Goal: Task Accomplishment & Management: Manage account settings

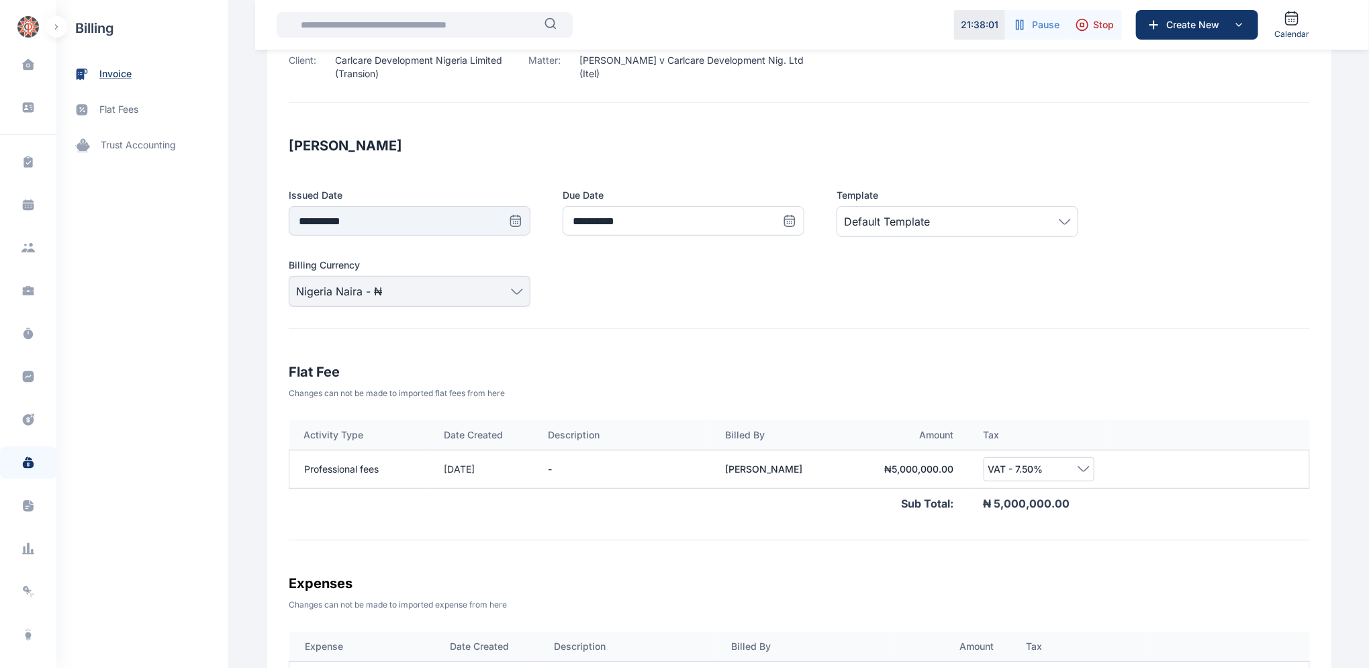
click at [116, 79] on span "invoice" at bounding box center [115, 74] width 32 height 14
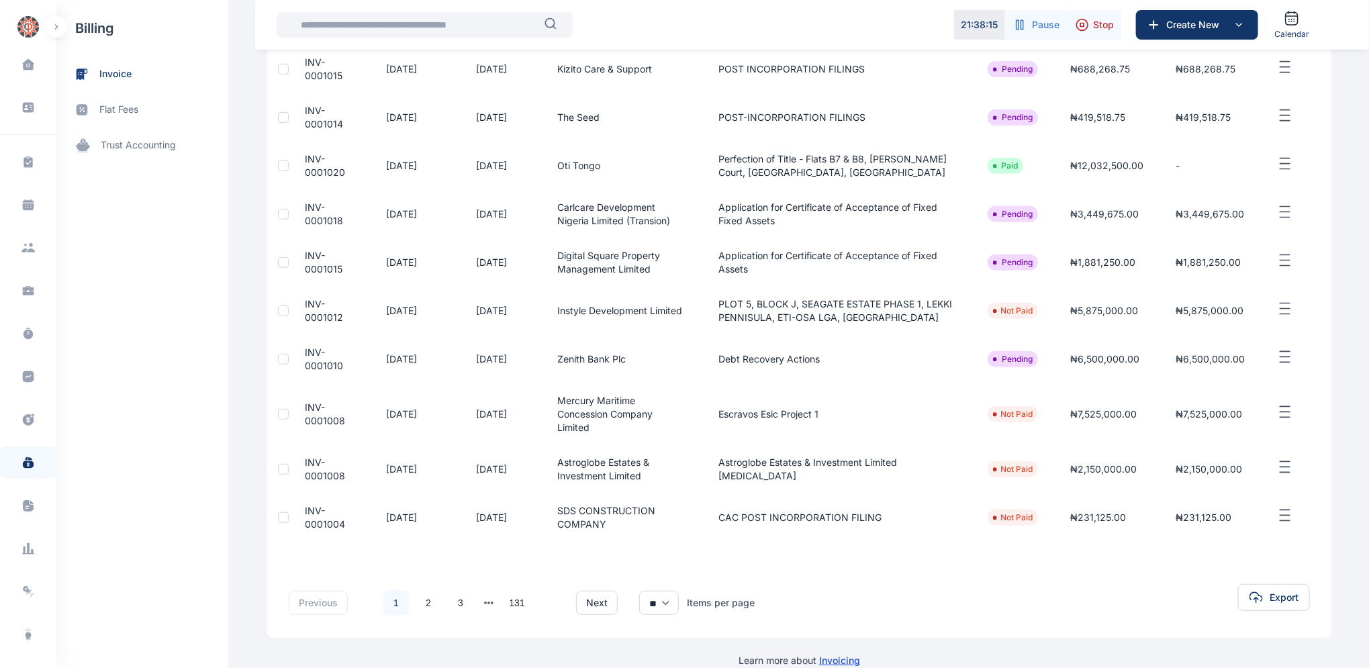
scroll to position [206, 0]
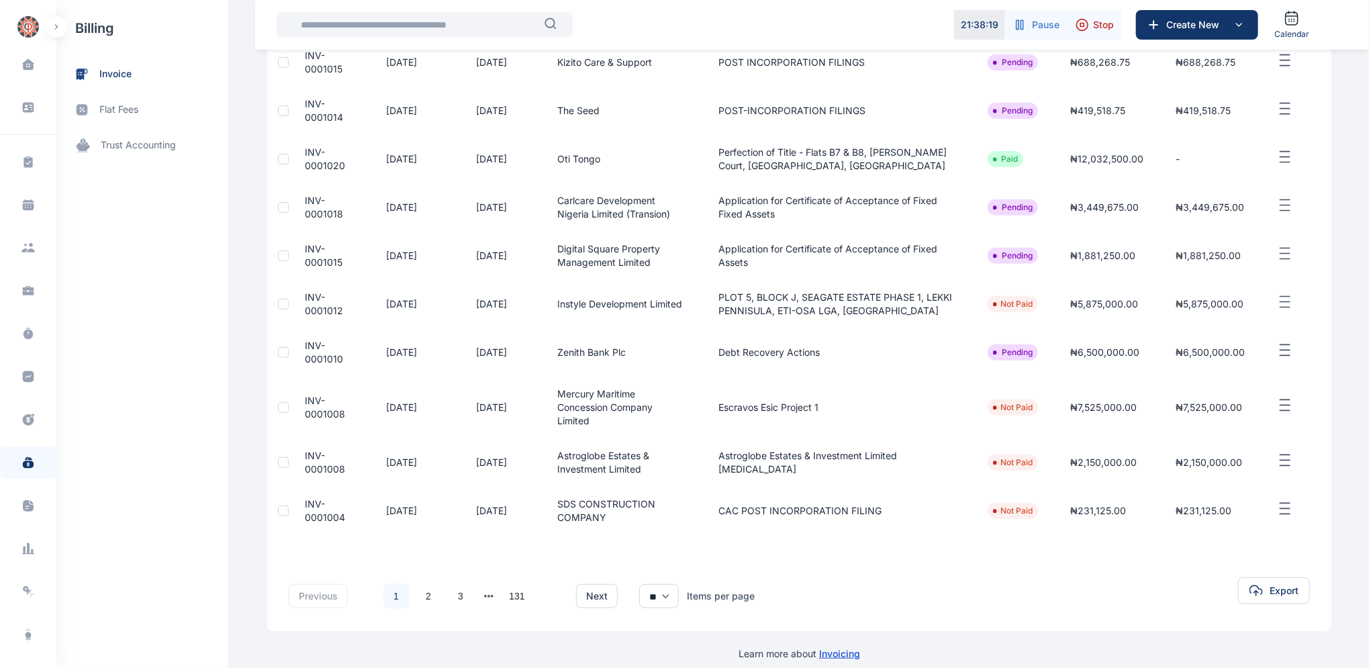
click at [484, 587] on button "next page" at bounding box center [489, 596] width 10 height 19
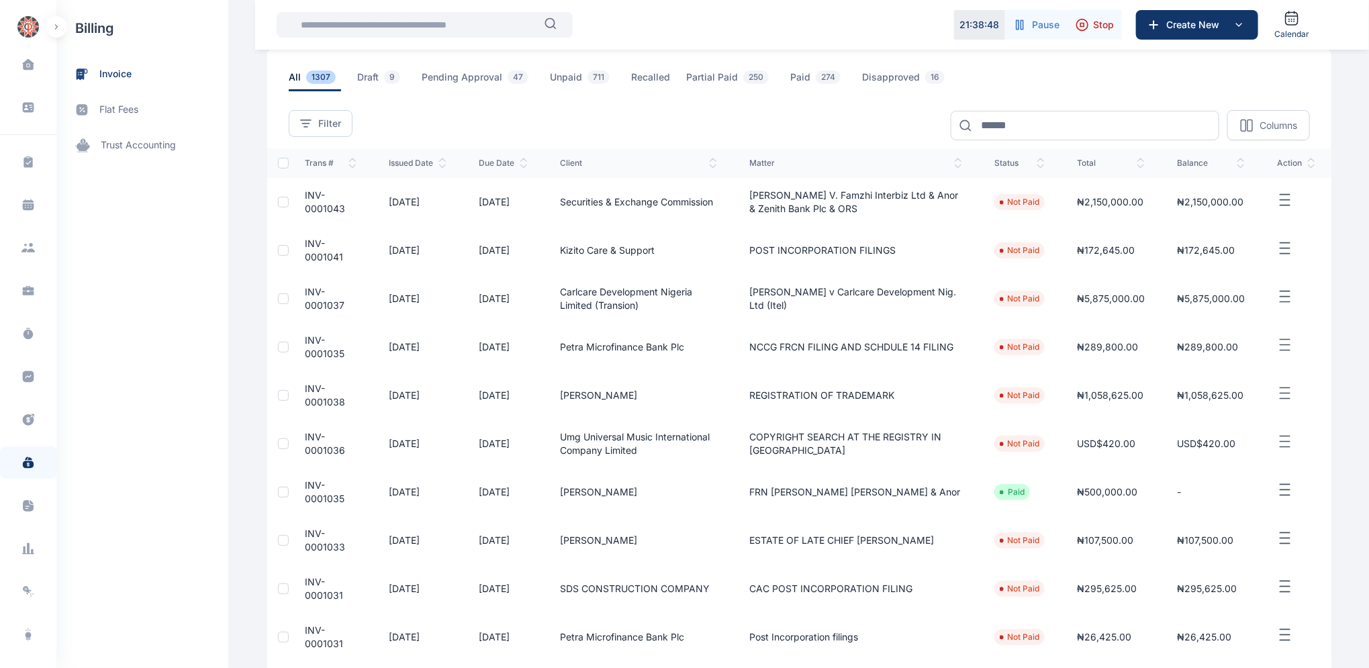
scroll to position [63, 0]
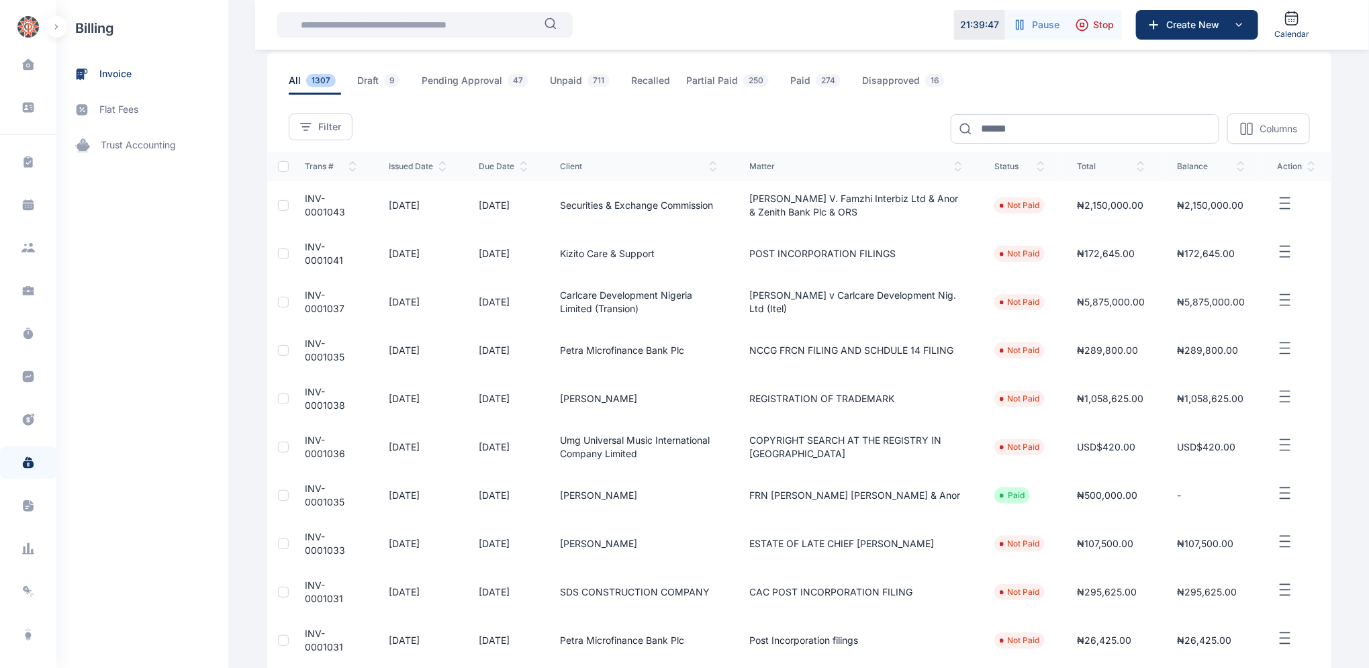
click at [305, 248] on span "INV-0001041" at bounding box center [324, 253] width 38 height 25
click at [305, 247] on span "INV-0001041" at bounding box center [324, 253] width 38 height 25
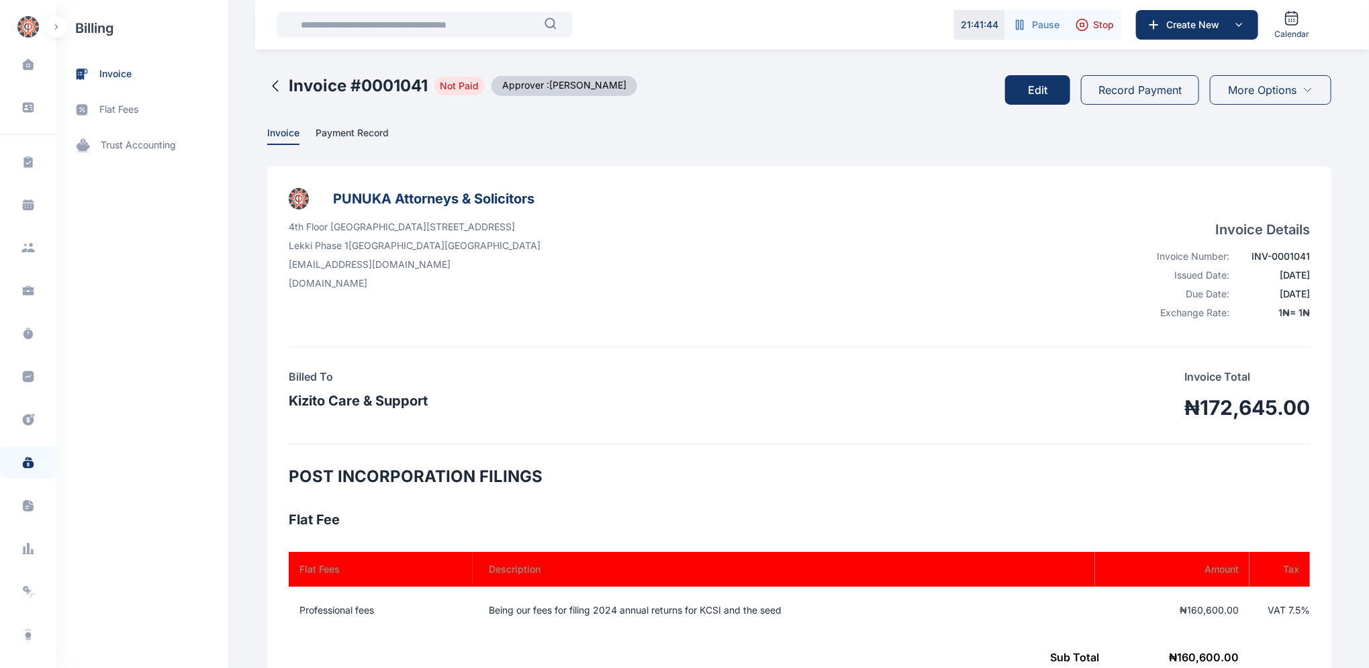
click at [1032, 89] on button "Edit" at bounding box center [1037, 90] width 65 height 30
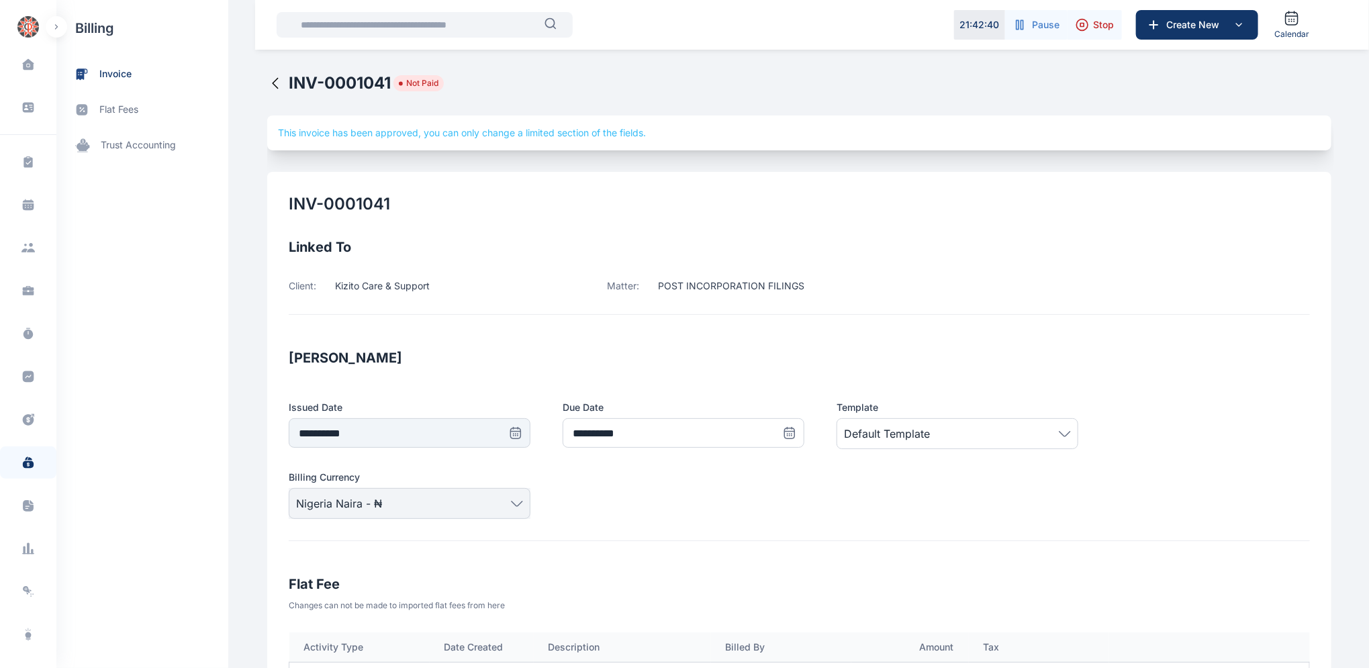
click at [267, 81] on icon at bounding box center [275, 83] width 16 height 16
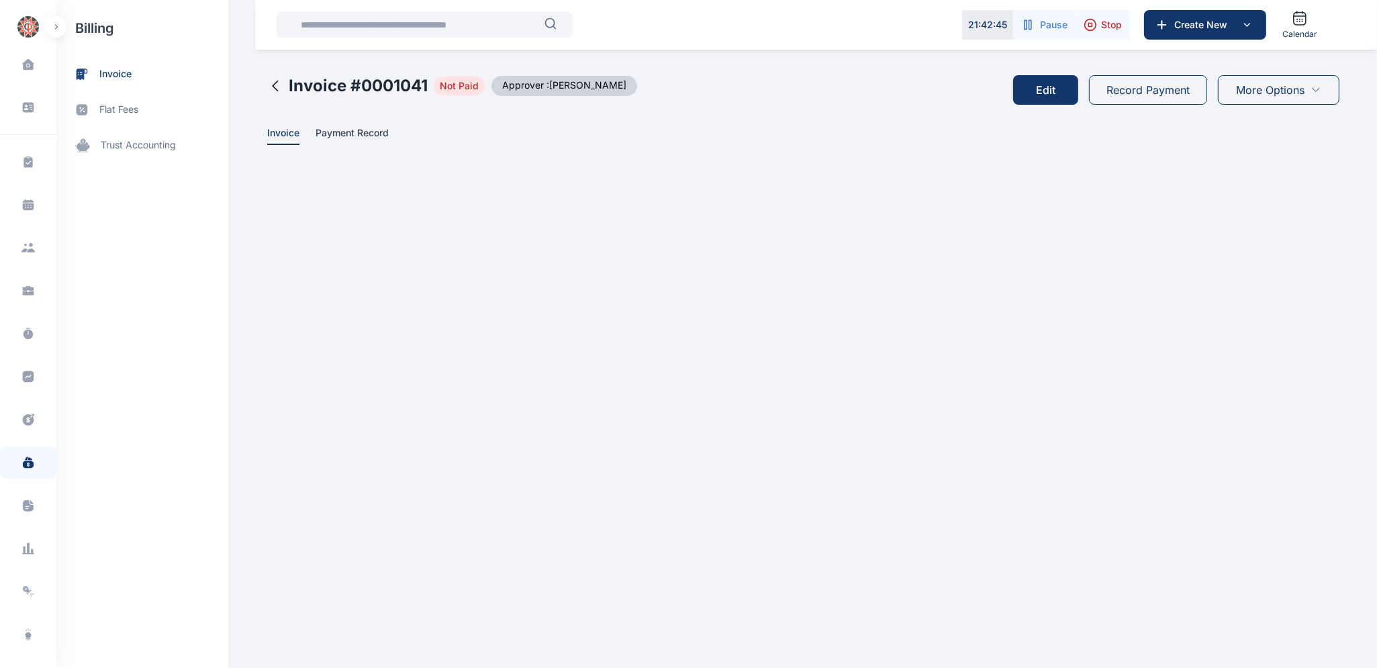
click at [276, 85] on icon at bounding box center [275, 86] width 16 height 16
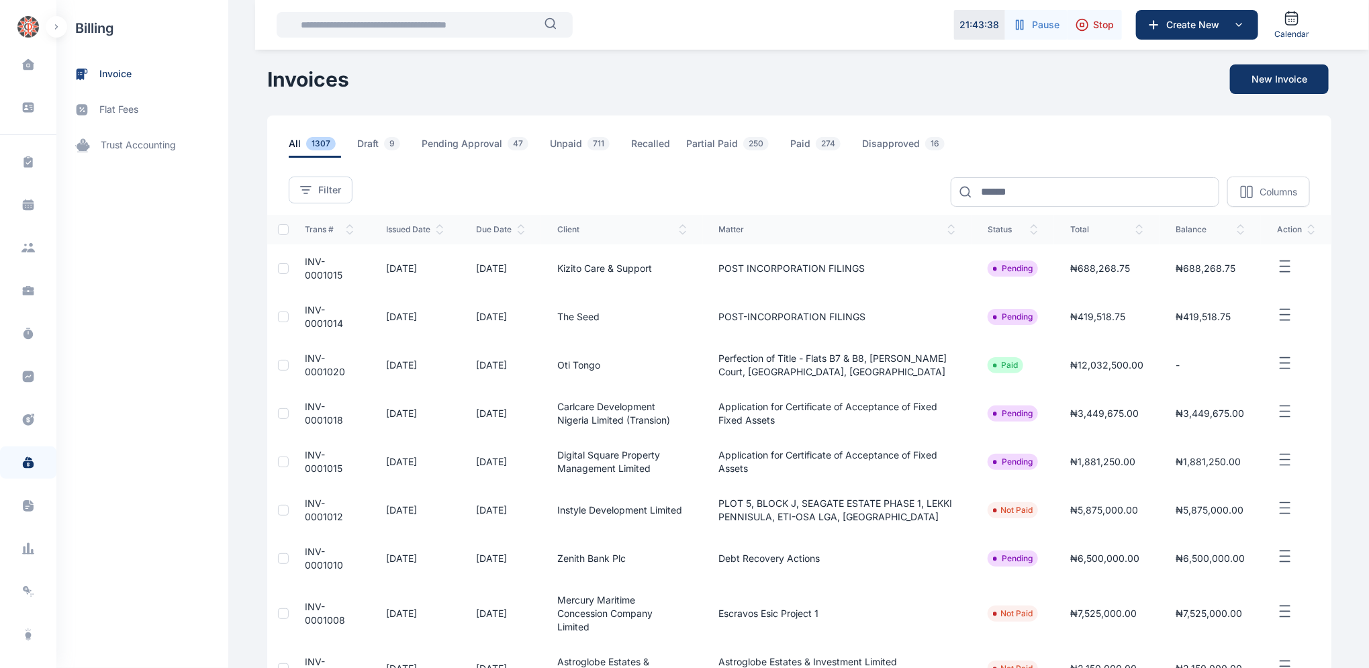
scroll to position [206, 0]
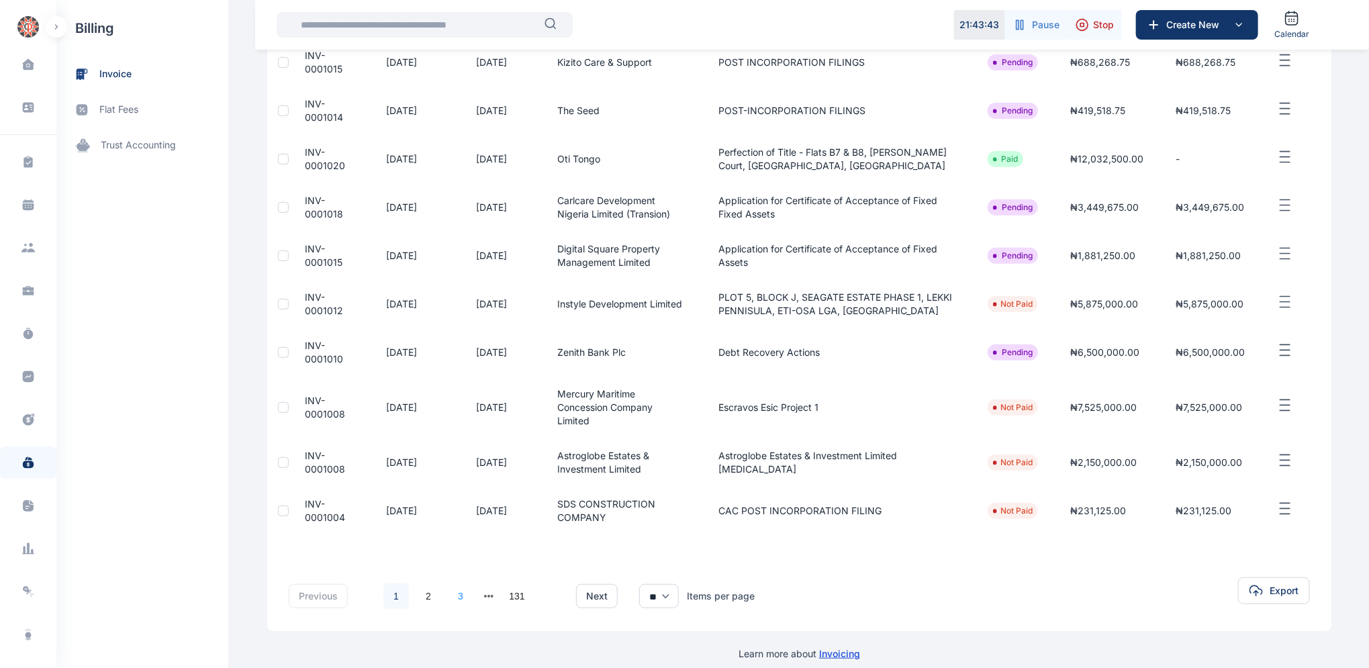
click at [455, 583] on link "3" at bounding box center [461, 596] width 26 height 26
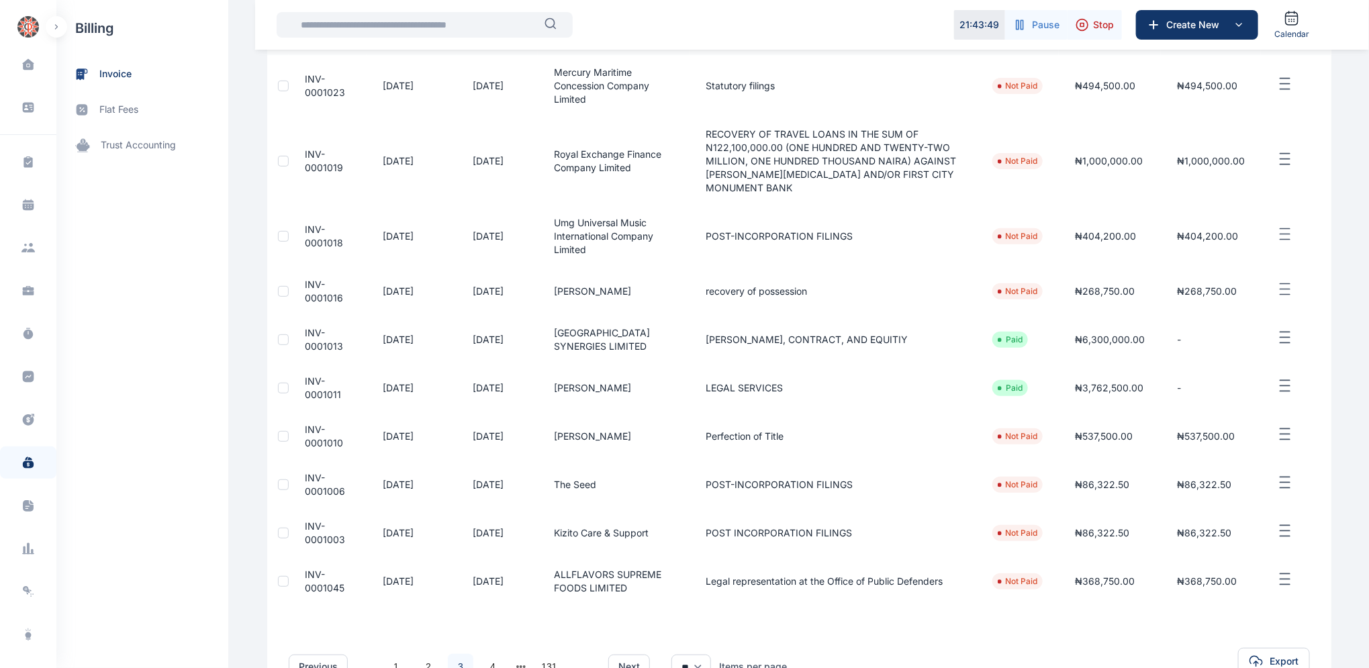
scroll to position [273, 0]
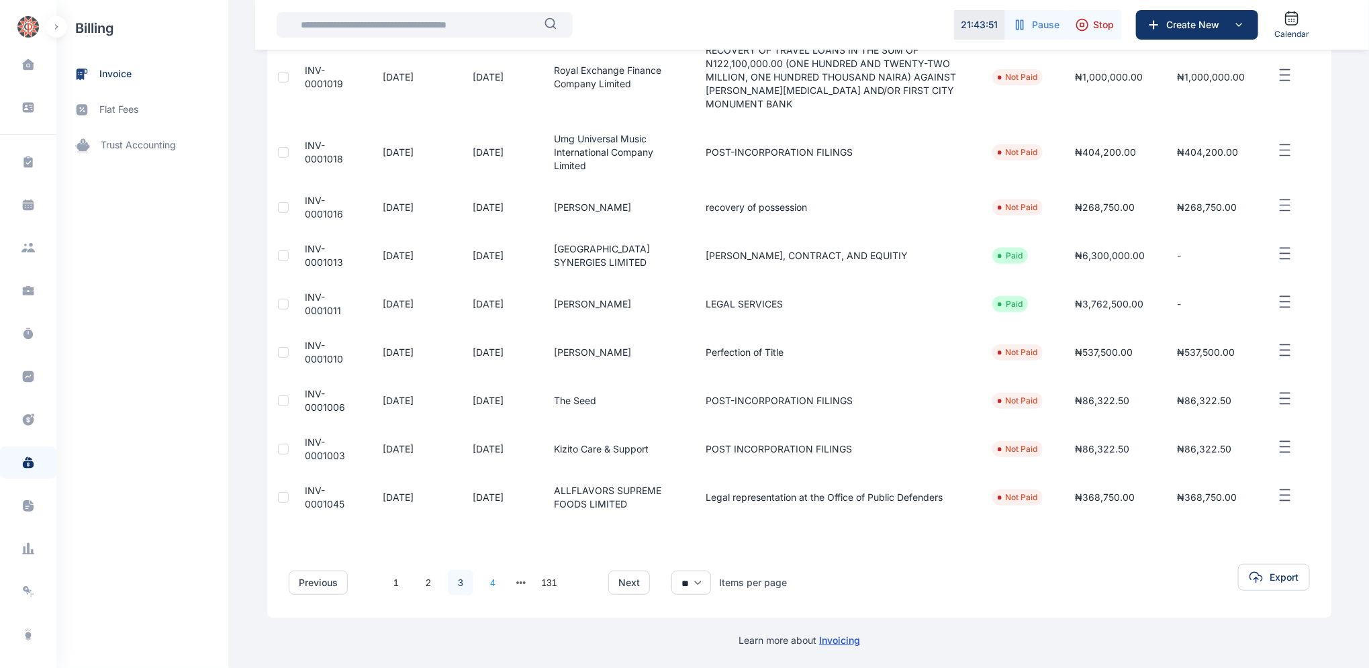
click at [485, 579] on link "4" at bounding box center [493, 583] width 26 height 26
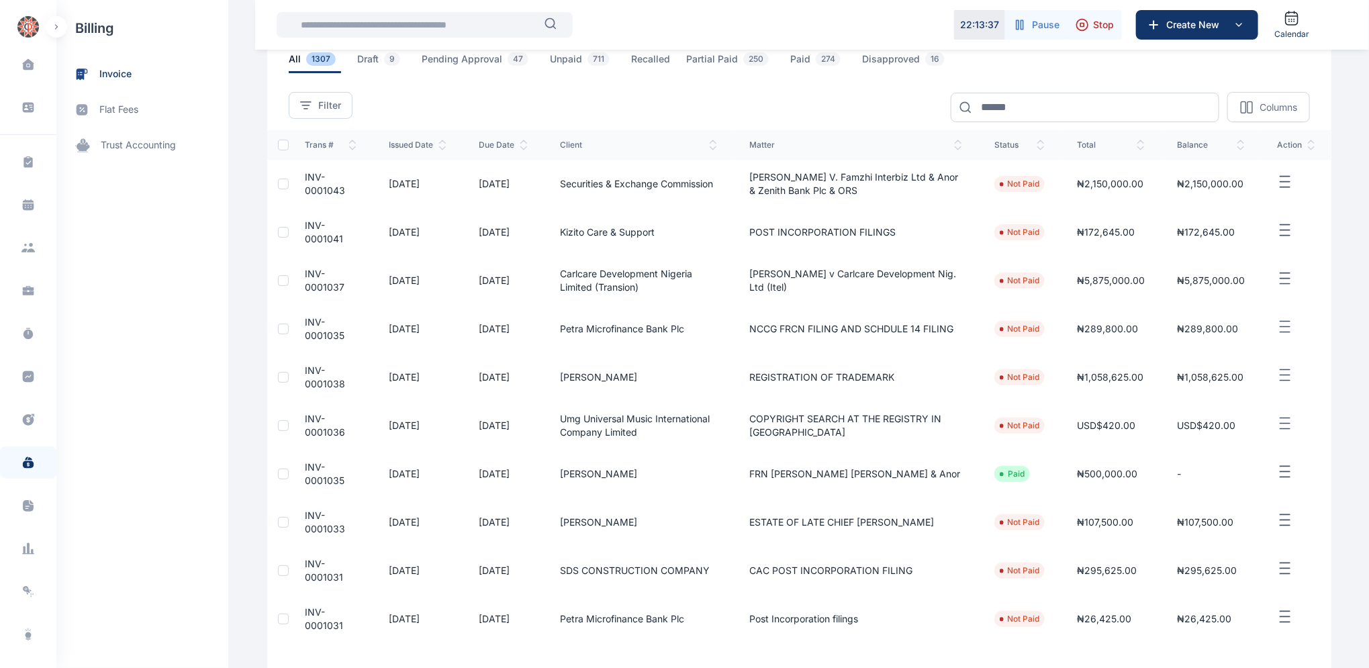
scroll to position [83, 0]
click at [312, 177] on span "INV-0001043" at bounding box center [325, 185] width 40 height 25
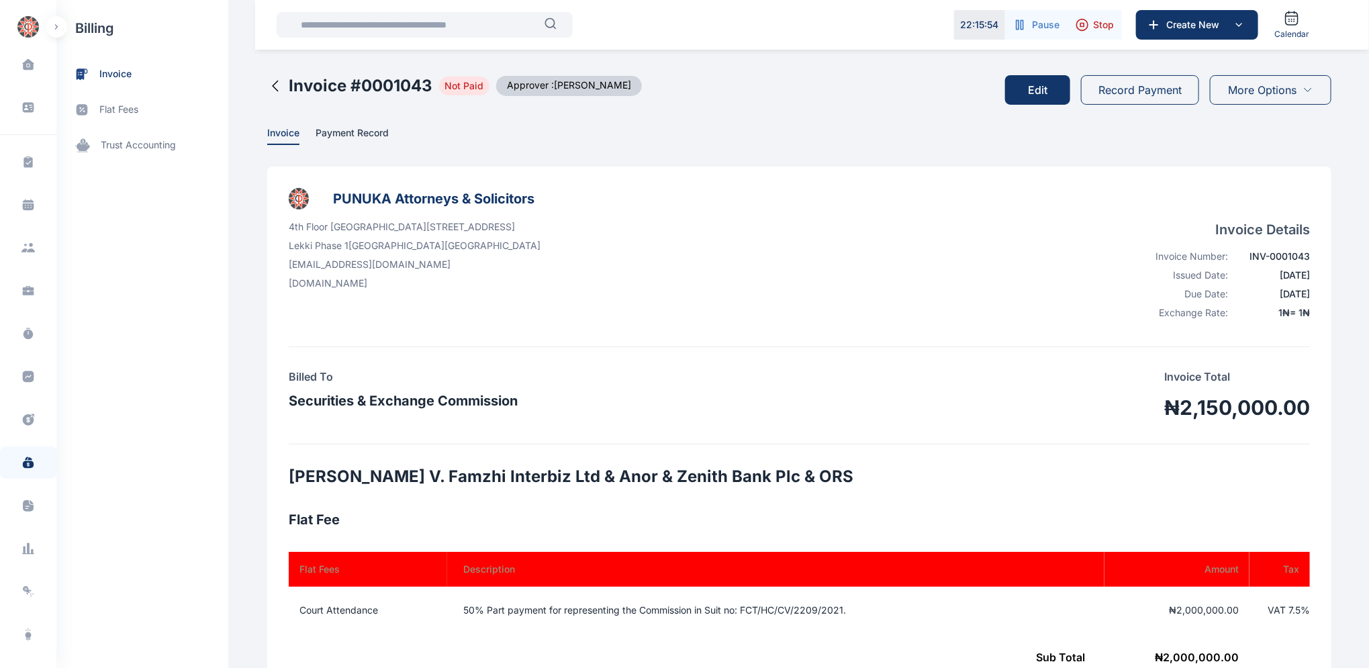
click at [1039, 91] on button "Edit" at bounding box center [1037, 90] width 65 height 30
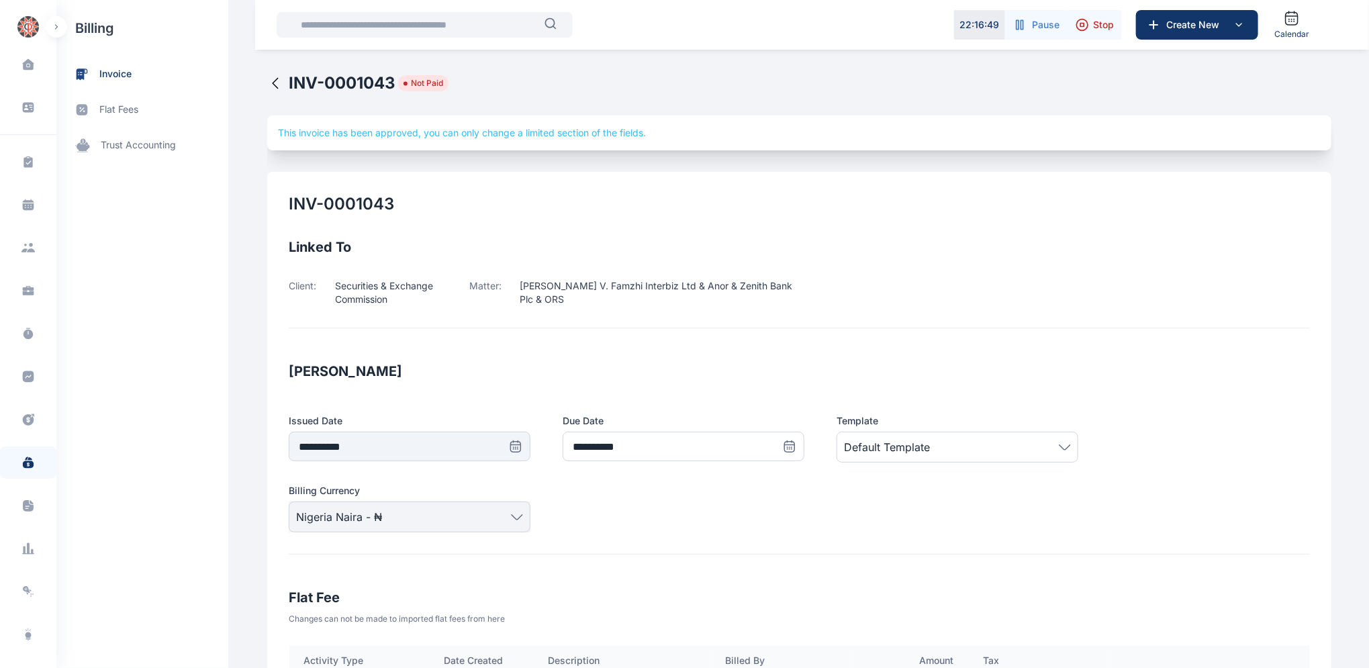
click at [267, 80] on icon at bounding box center [275, 83] width 16 height 16
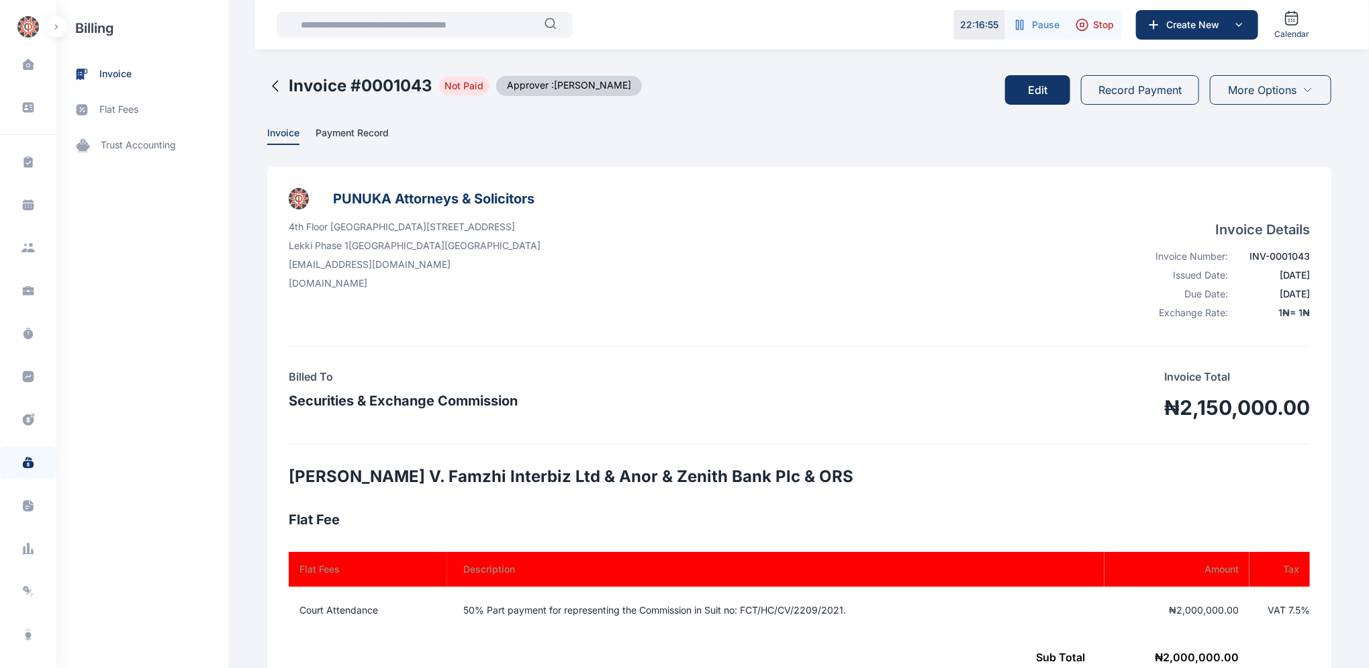
click at [267, 81] on icon at bounding box center [275, 86] width 16 height 16
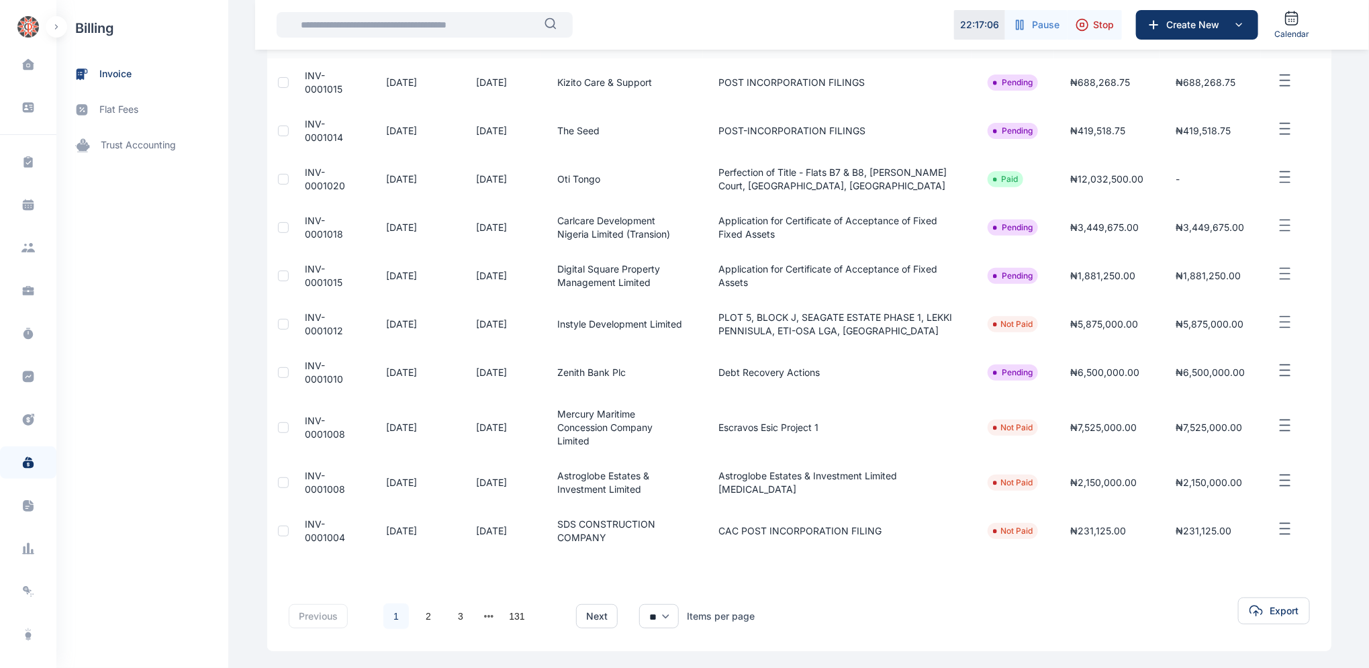
scroll to position [206, 0]
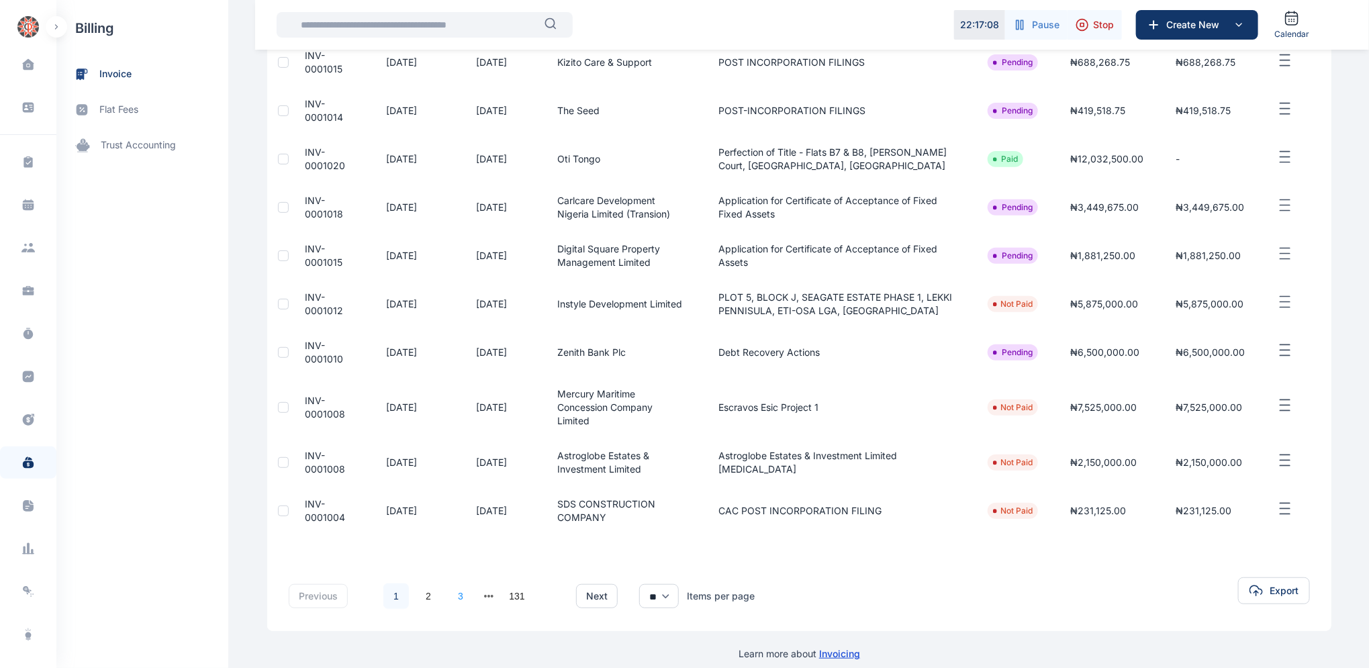
click at [454, 583] on link "3" at bounding box center [461, 596] width 26 height 26
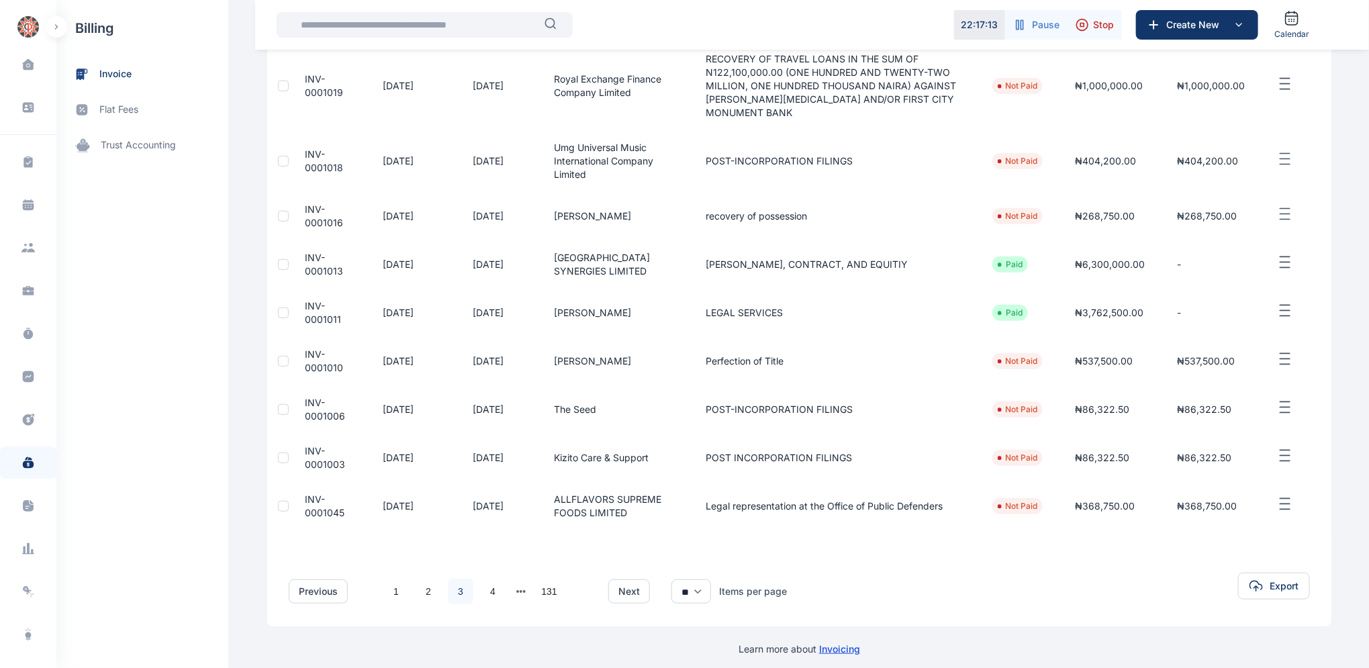
scroll to position [273, 0]
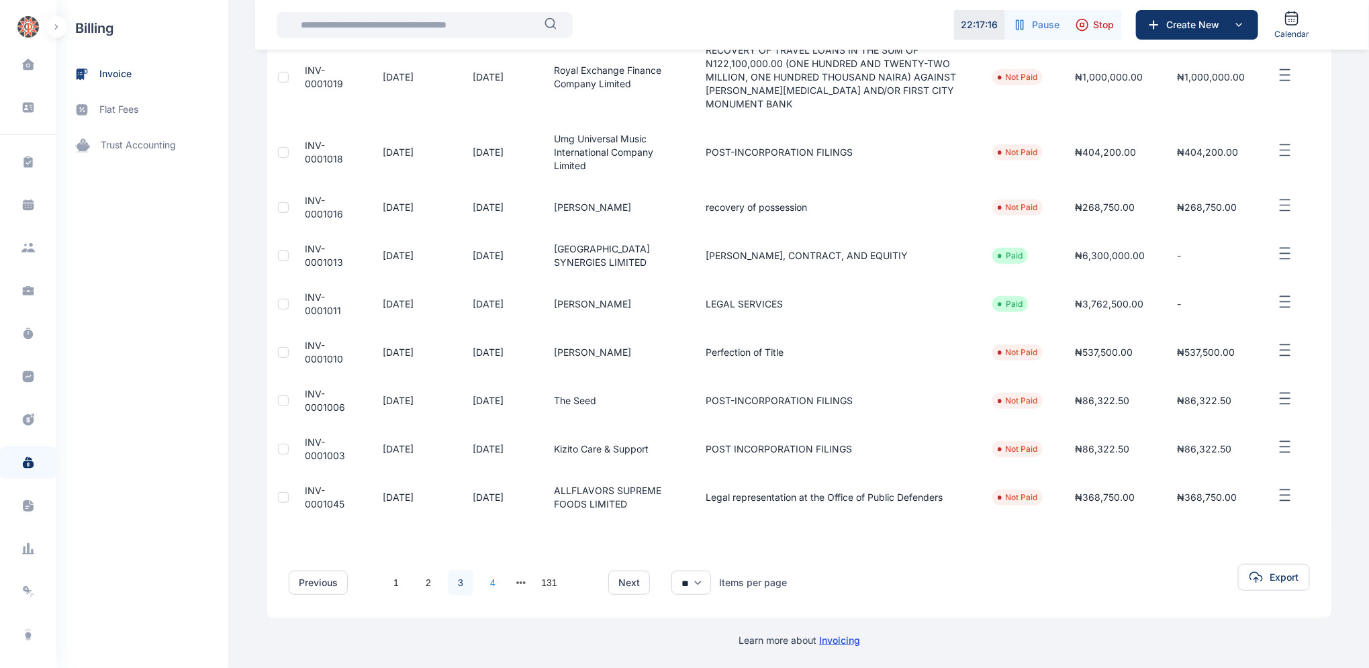
drag, startPoint x: 484, startPoint y: 581, endPoint x: 487, endPoint y: 575, distance: 6.9
click at [486, 576] on link "4" at bounding box center [493, 583] width 26 height 26
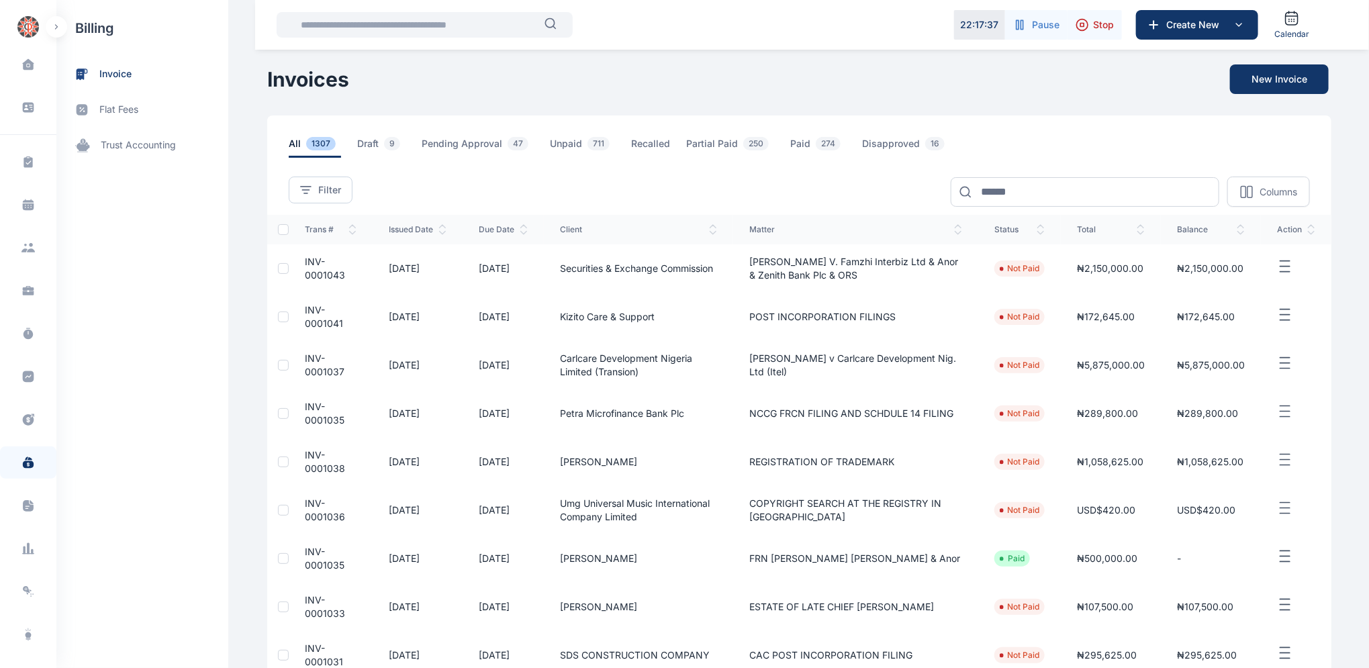
click at [258, 75] on div "Dashboard dashboard Conflict-Check conflict-check Task Management task manageme…" at bounding box center [684, 437] width 1369 height 875
click at [290, 85] on h1 "Invoices" at bounding box center [308, 79] width 82 height 24
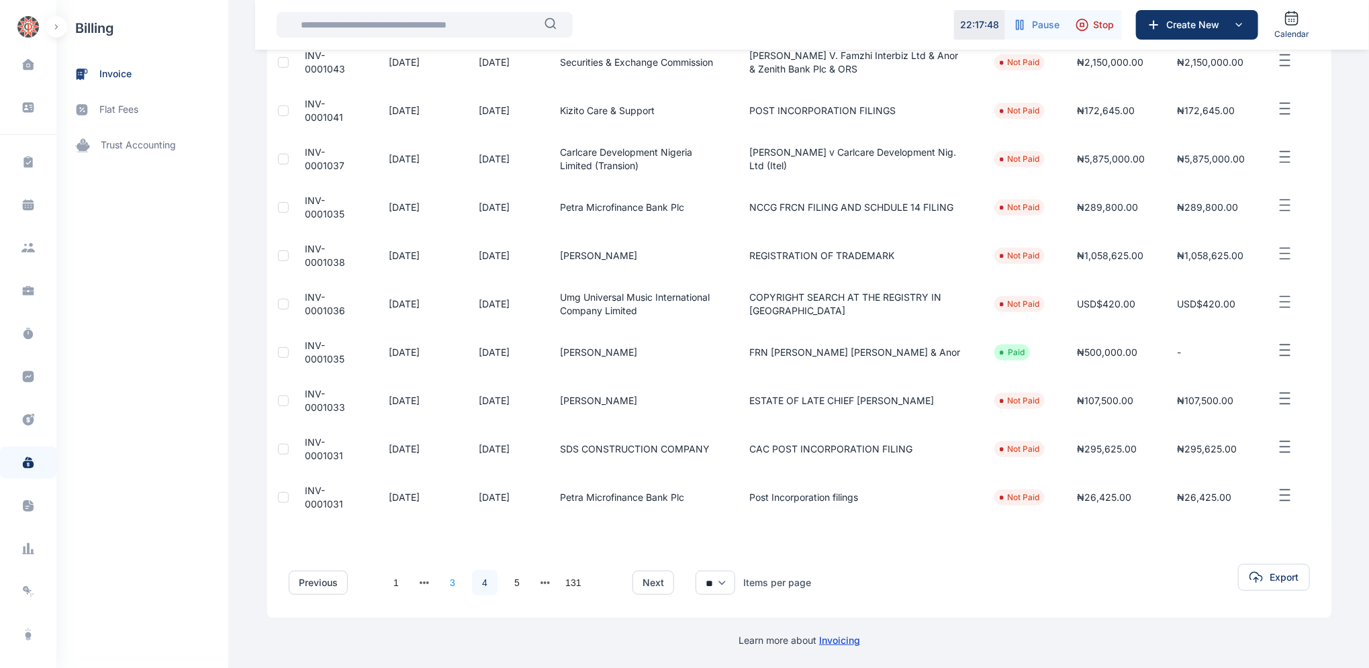
click at [446, 582] on link "3" at bounding box center [453, 583] width 26 height 26
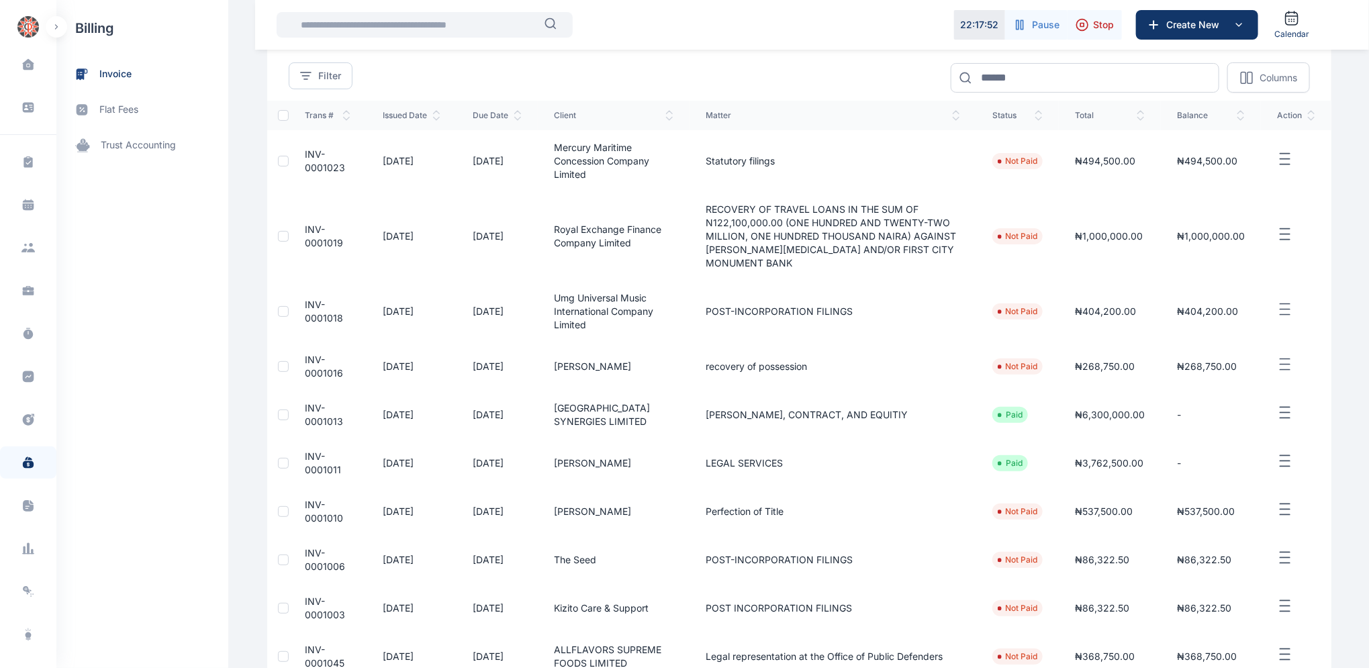
scroll to position [273, 0]
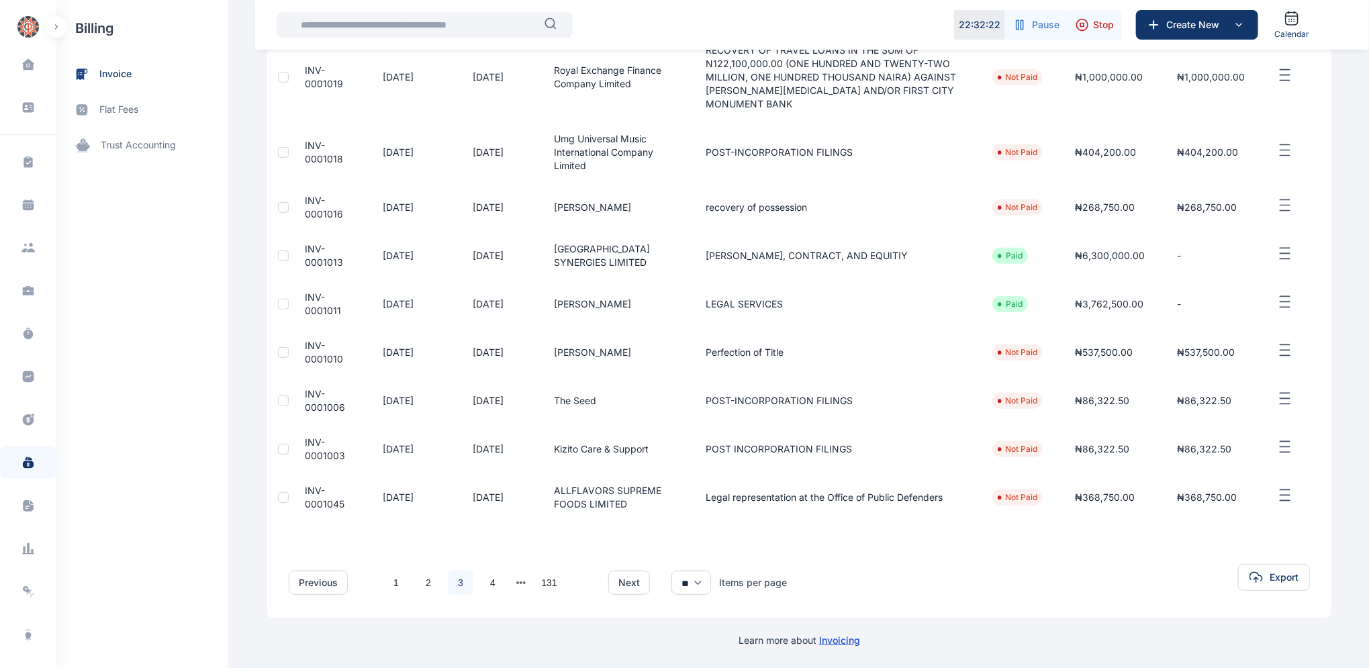
click at [318, 496] on span "INV-0001045" at bounding box center [325, 497] width 40 height 25
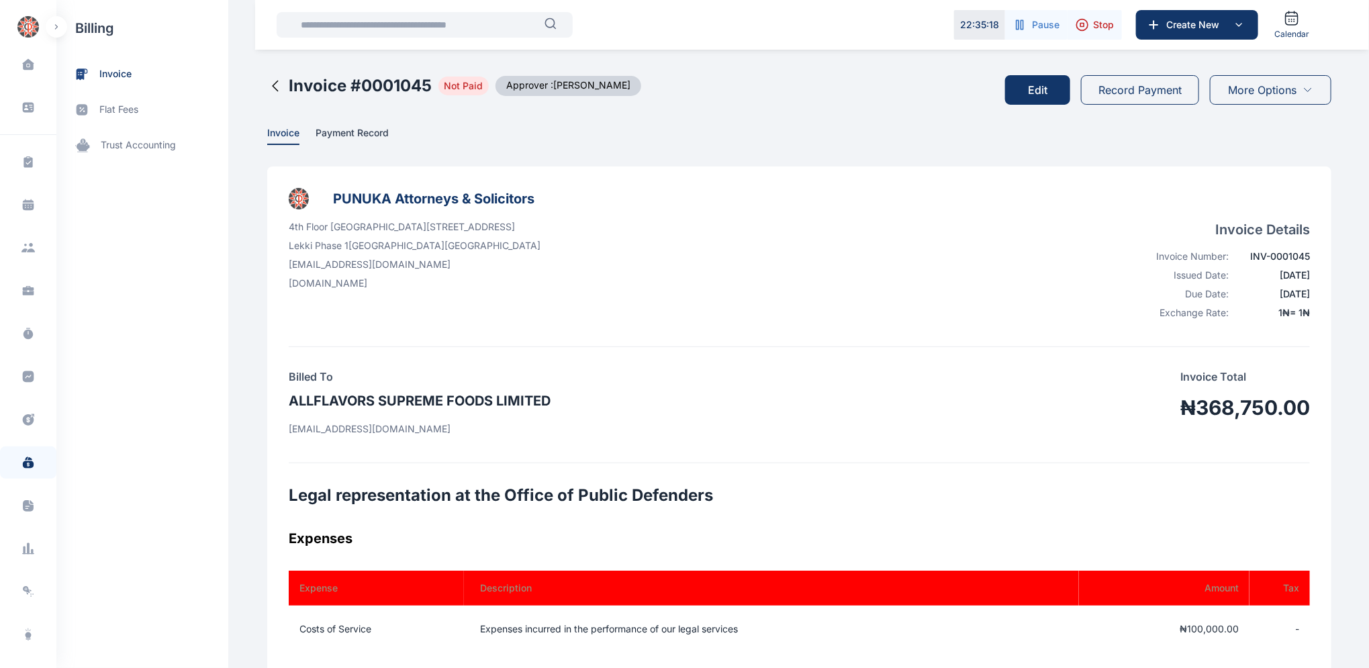
click at [1035, 91] on button "Edit" at bounding box center [1037, 90] width 65 height 30
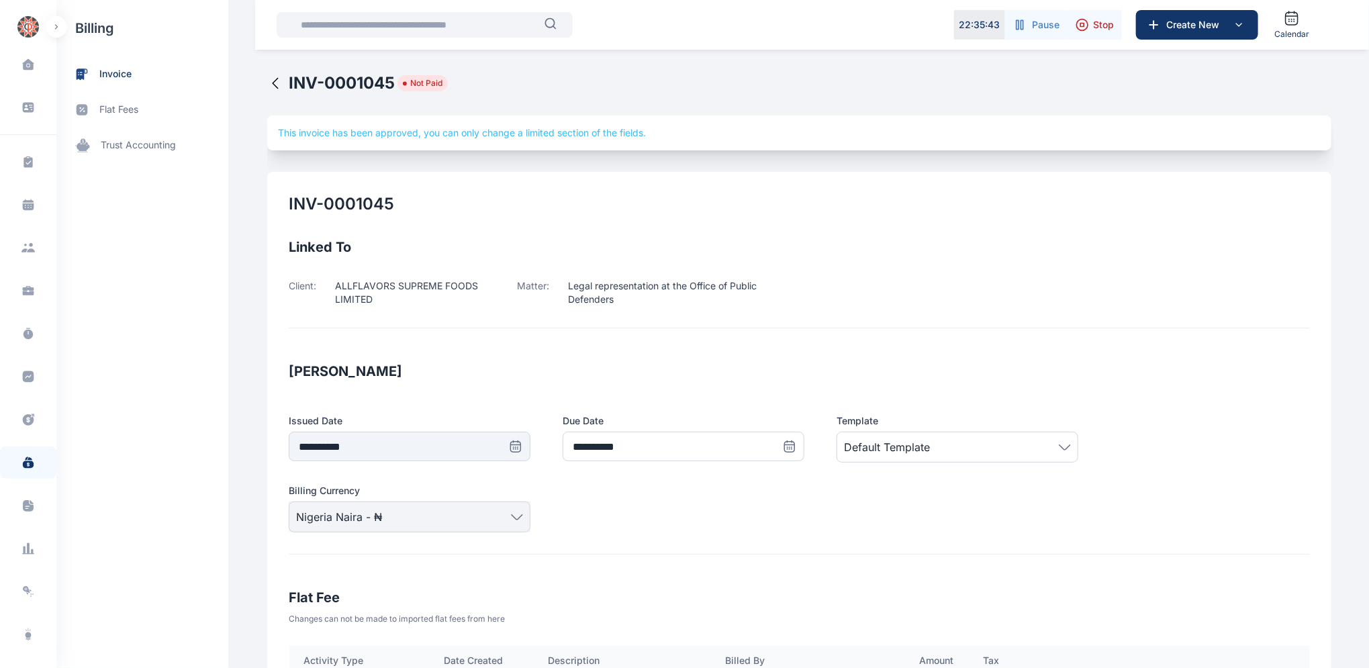
click at [267, 85] on icon at bounding box center [275, 83] width 16 height 16
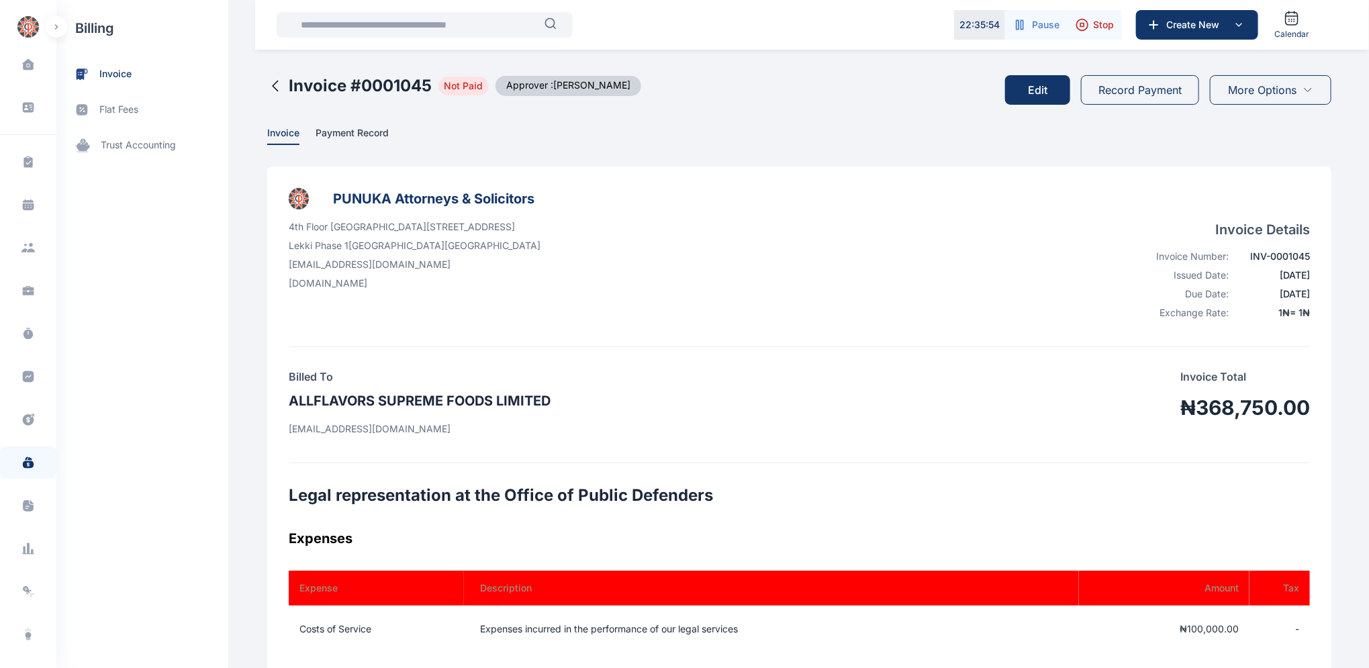
click at [271, 84] on icon at bounding box center [275, 86] width 16 height 16
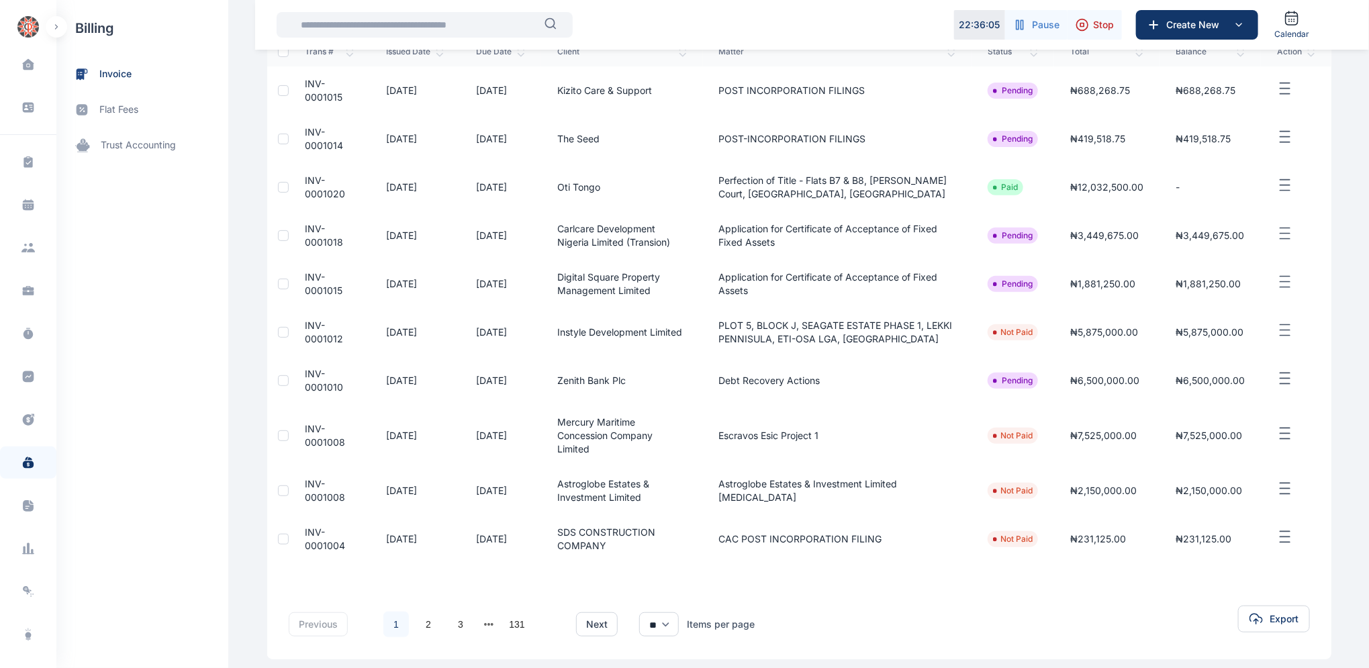
scroll to position [179, 0]
click at [455, 610] on link "3" at bounding box center [461, 623] width 26 height 26
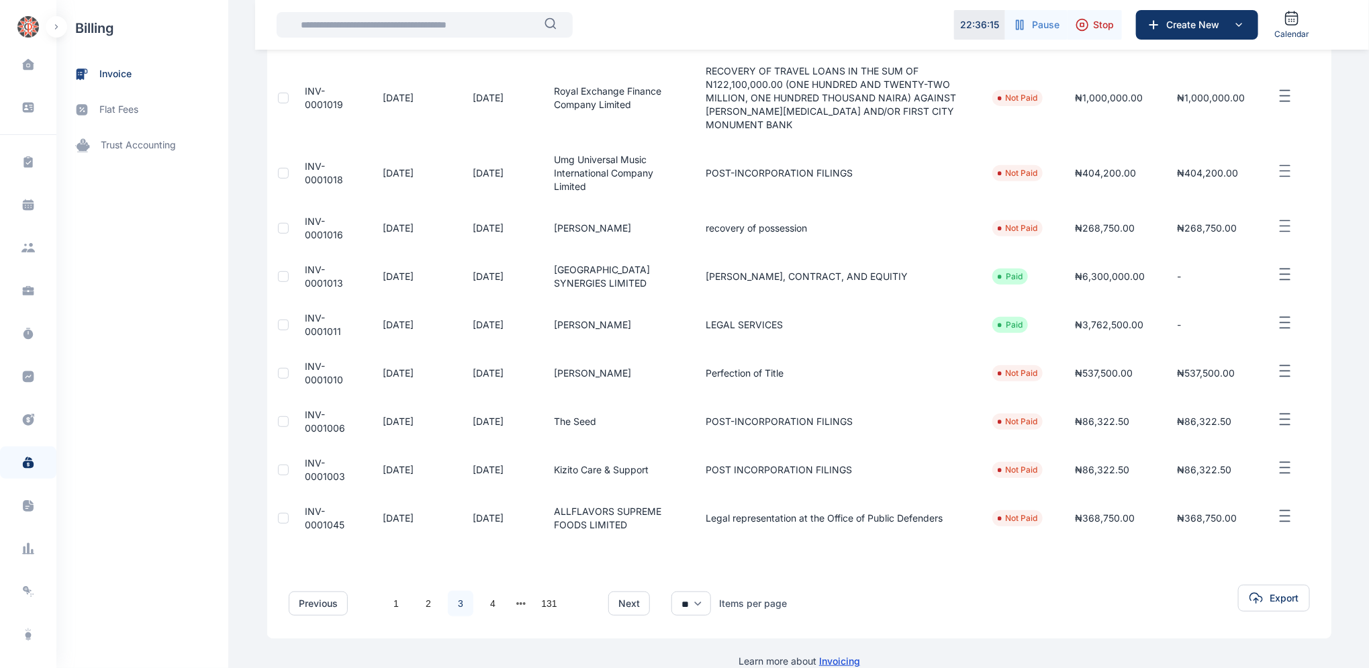
scroll to position [254, 0]
click at [310, 456] on span "INV-0001003" at bounding box center [325, 468] width 40 height 25
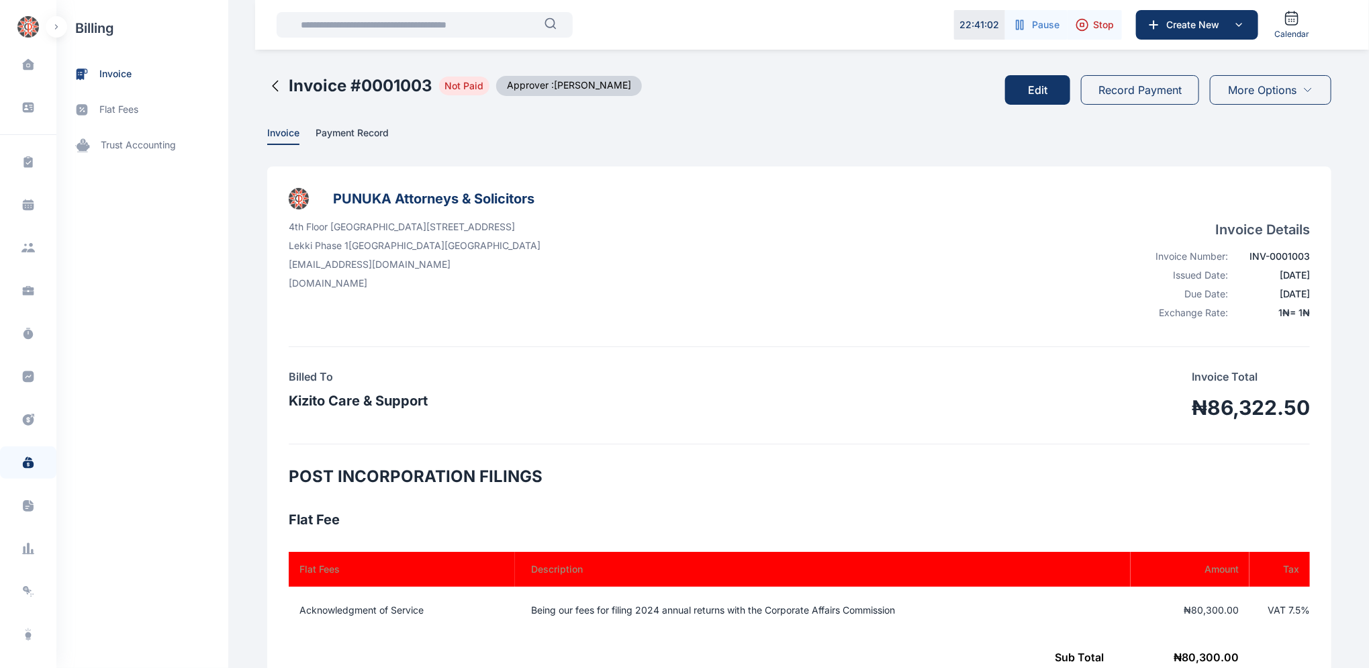
click at [1043, 91] on button "Edit" at bounding box center [1037, 90] width 65 height 30
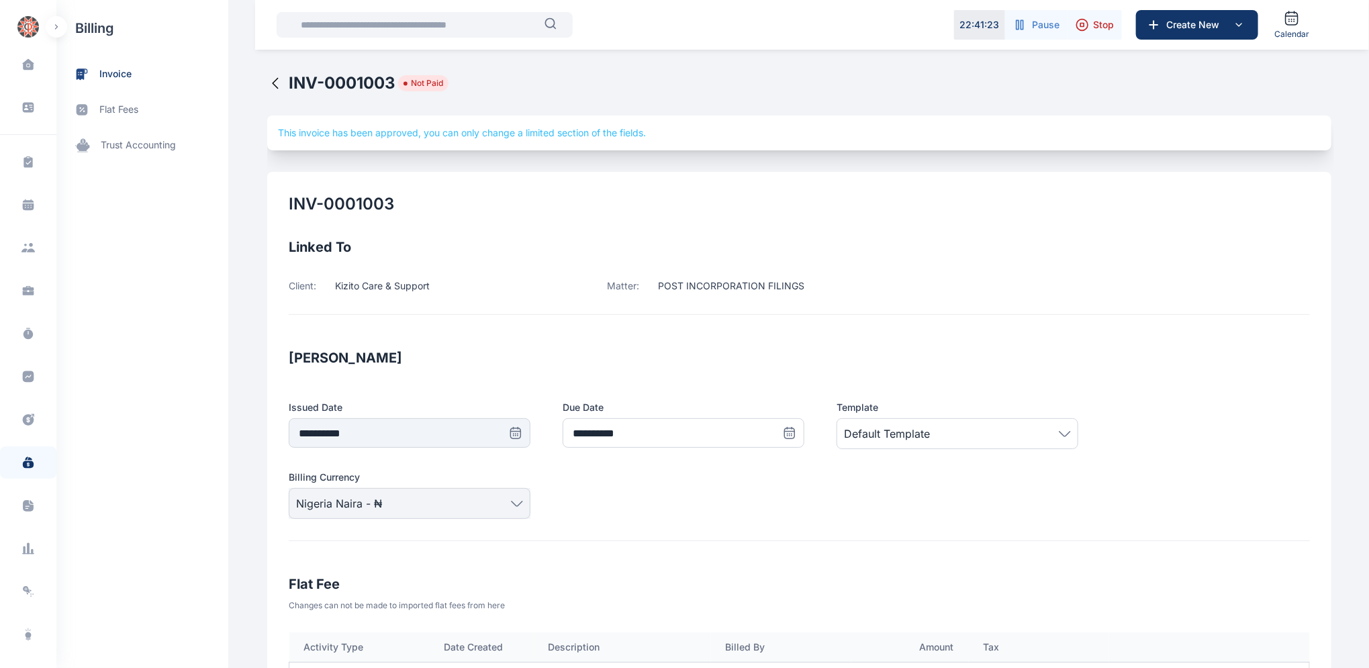
click at [273, 81] on icon at bounding box center [275, 84] width 5 height 10
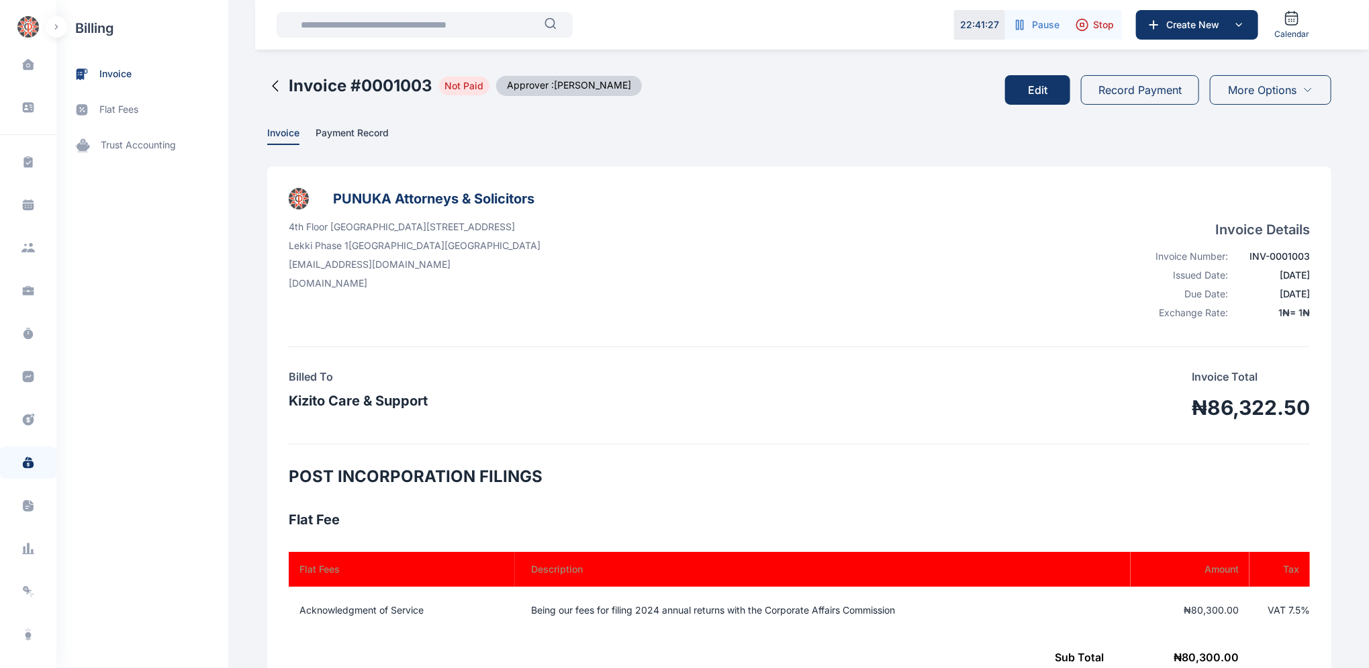
click at [267, 81] on icon at bounding box center [275, 86] width 16 height 16
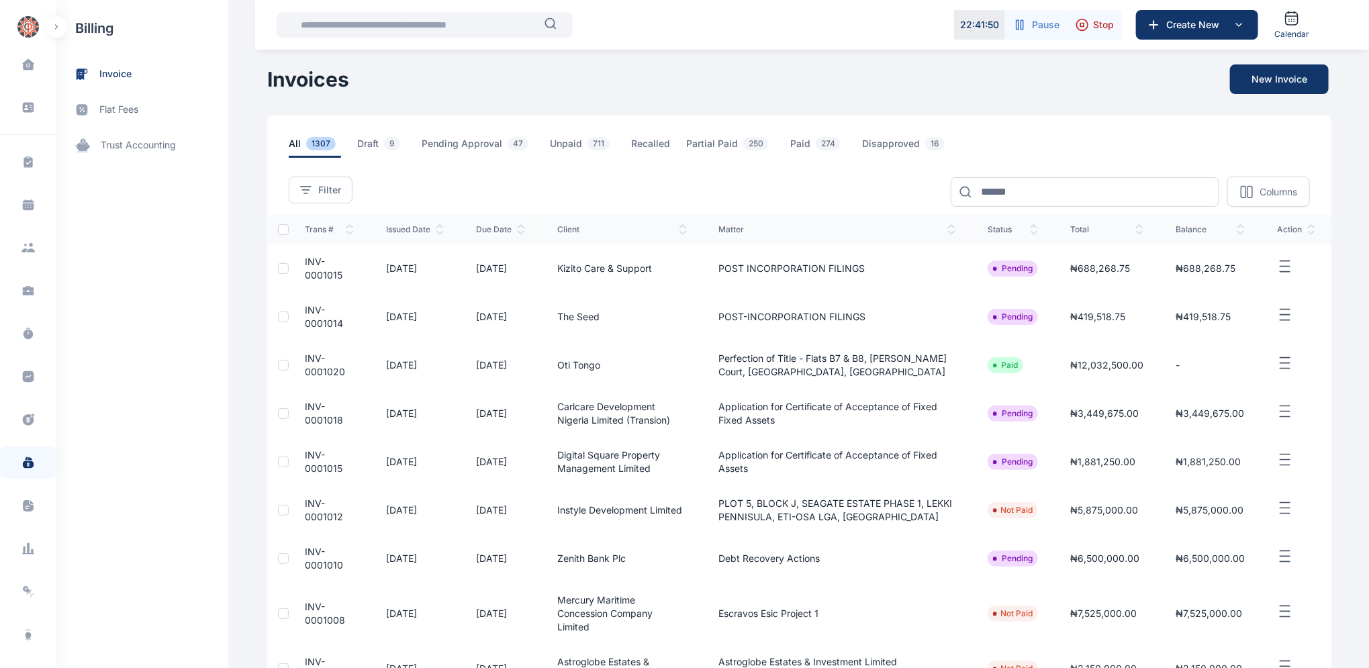
scroll to position [206, 0]
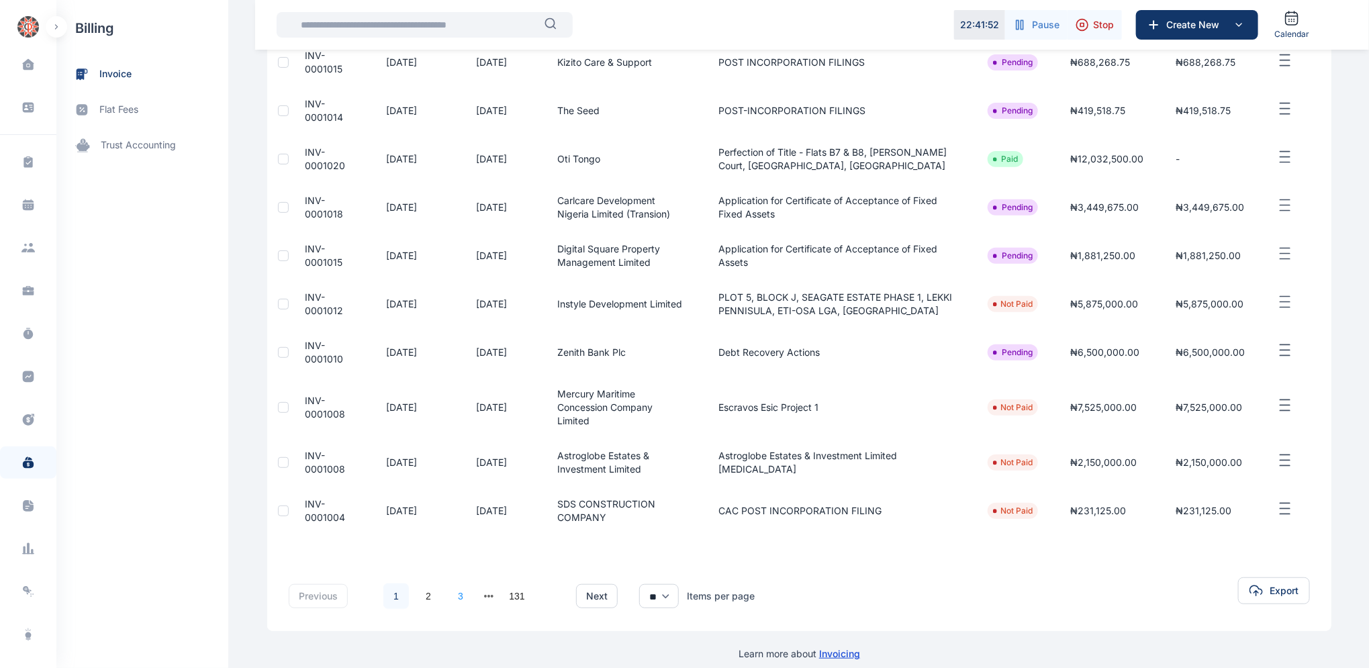
click at [455, 583] on link "3" at bounding box center [461, 596] width 26 height 26
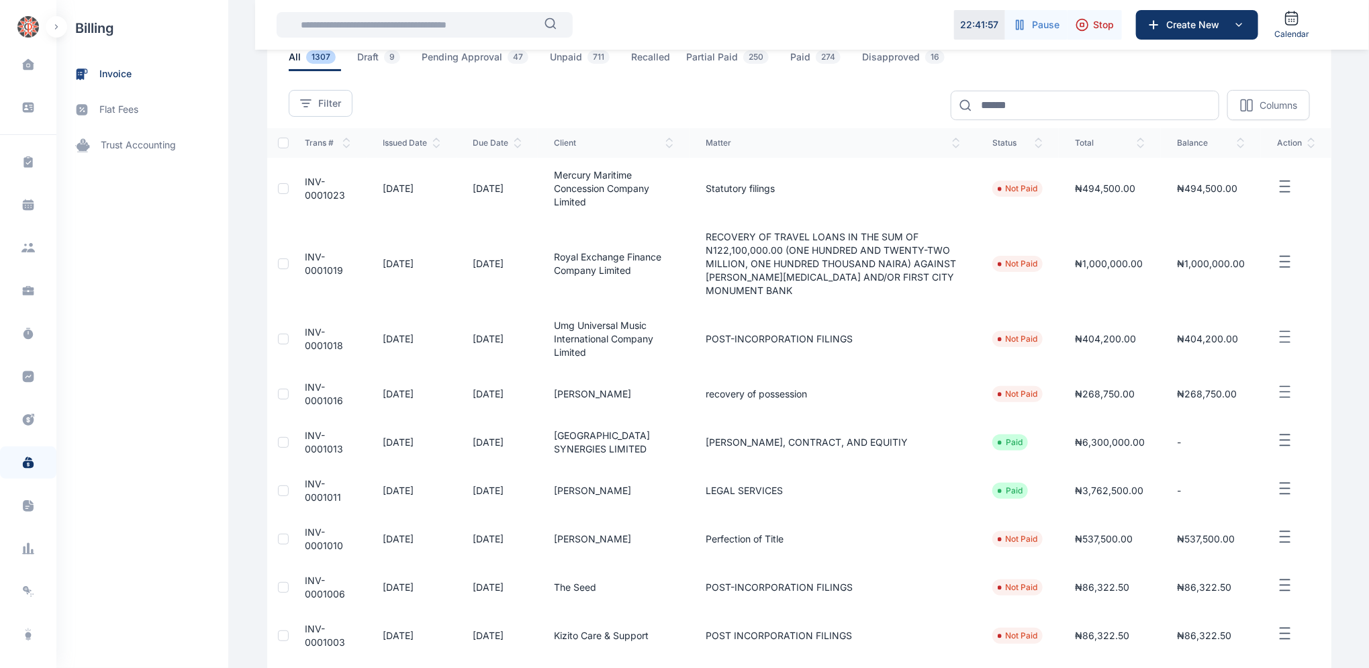
scroll to position [273, 0]
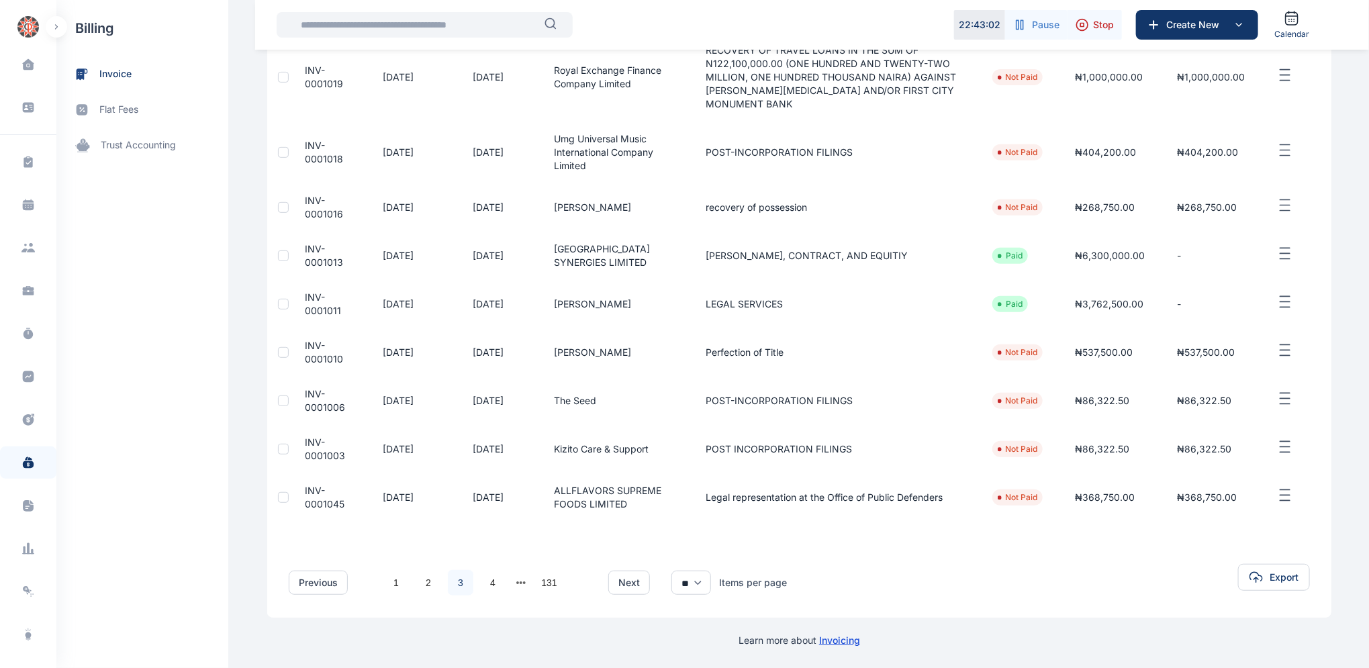
click at [305, 388] on span "INV-0001006" at bounding box center [325, 400] width 40 height 25
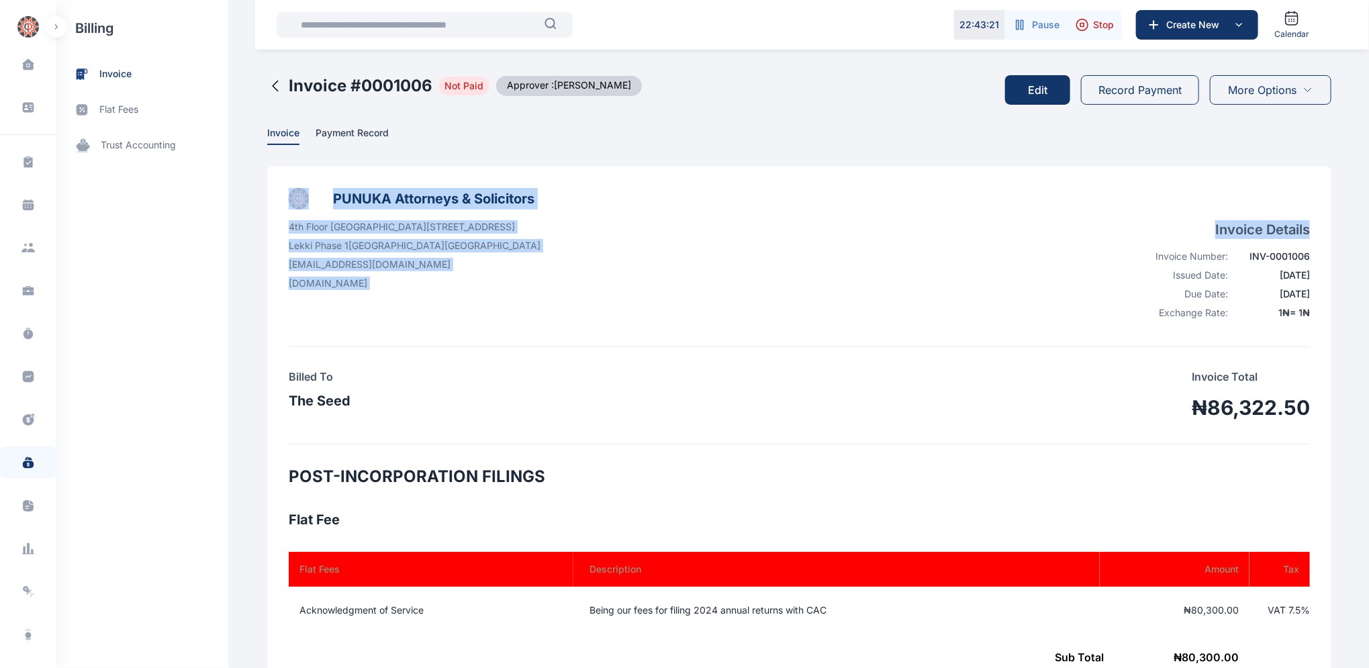
drag, startPoint x: 1368, startPoint y: 128, endPoint x: 1315, endPoint y: 214, distance: 101.0
click at [1317, 246] on div "Dashboard dashboard Conflict-Check conflict-check Task Management task manageme…" at bounding box center [684, 662] width 1369 height 1324
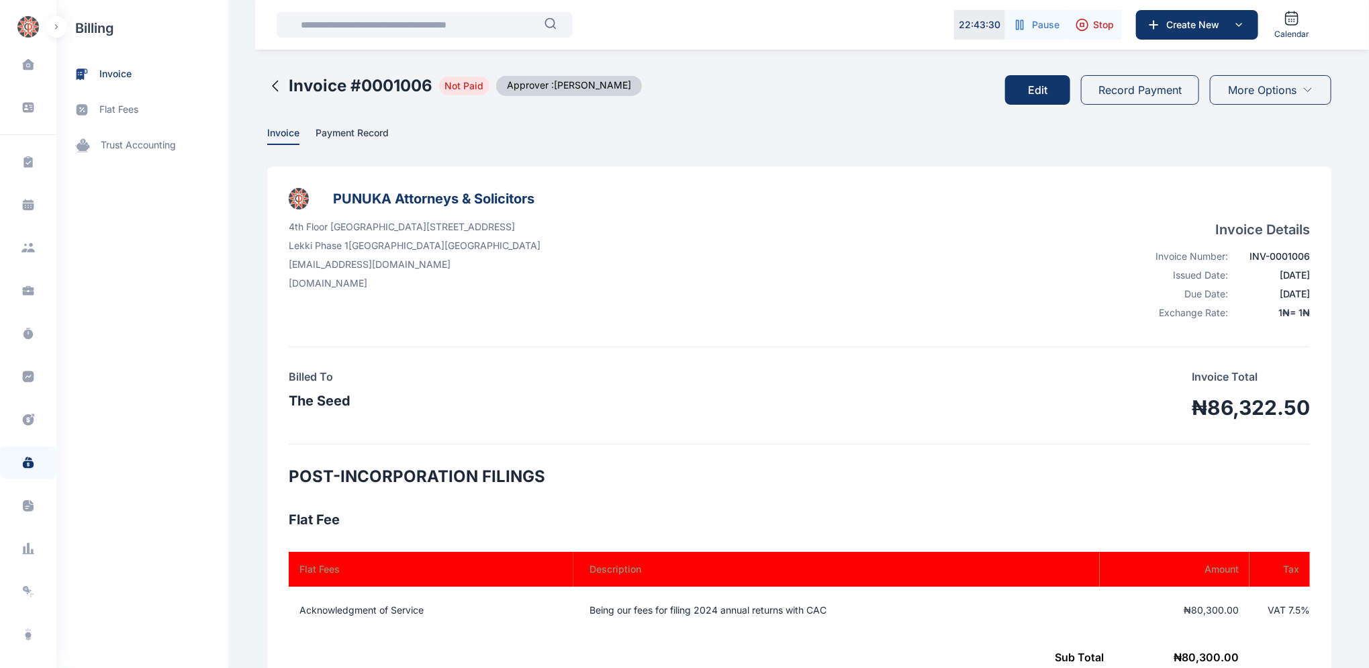
click at [879, 377] on div "Billed To The Seed Invoice Total ₦86,322.50" at bounding box center [799, 396] width 1021 height 54
click at [267, 87] on icon at bounding box center [275, 86] width 16 height 16
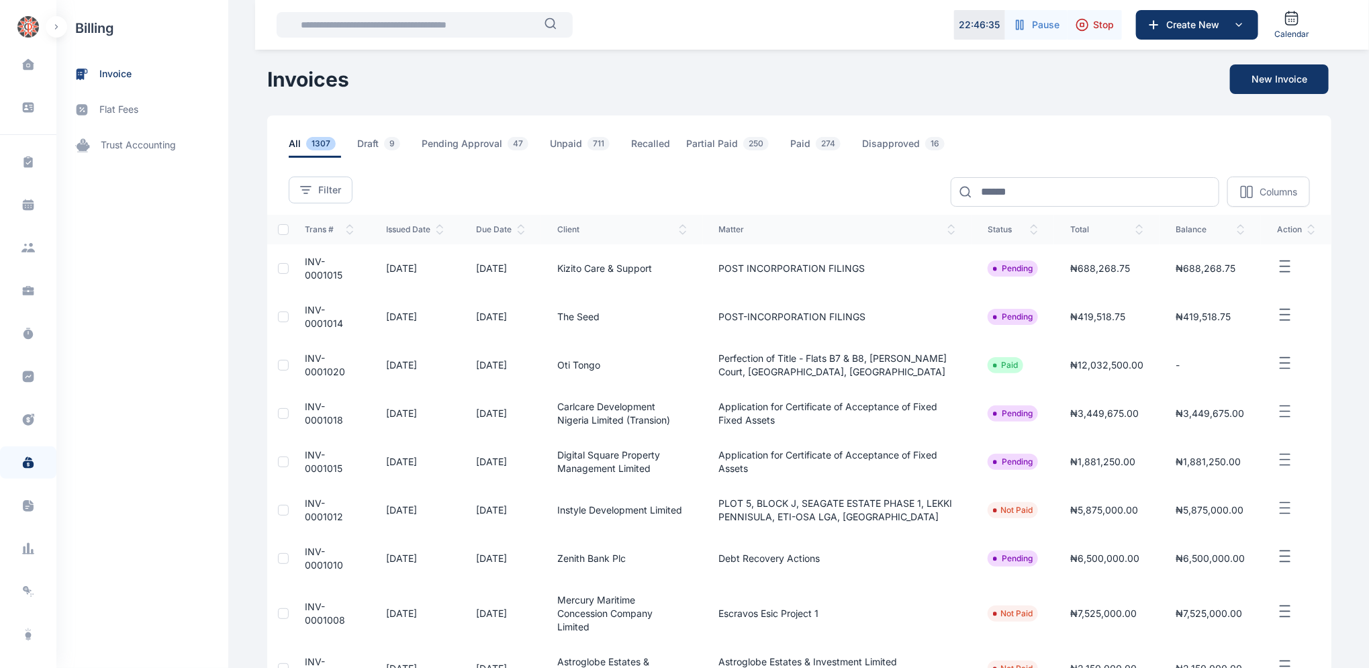
scroll to position [206, 0]
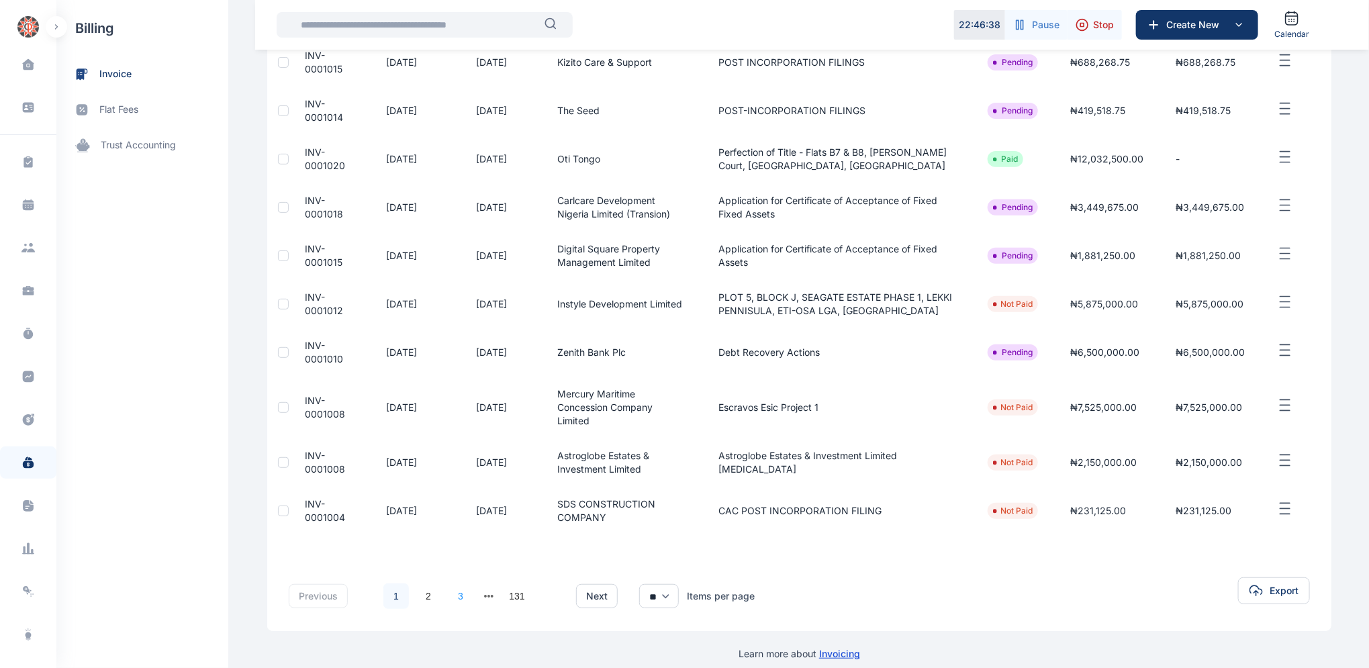
click at [450, 583] on link "3" at bounding box center [461, 596] width 26 height 26
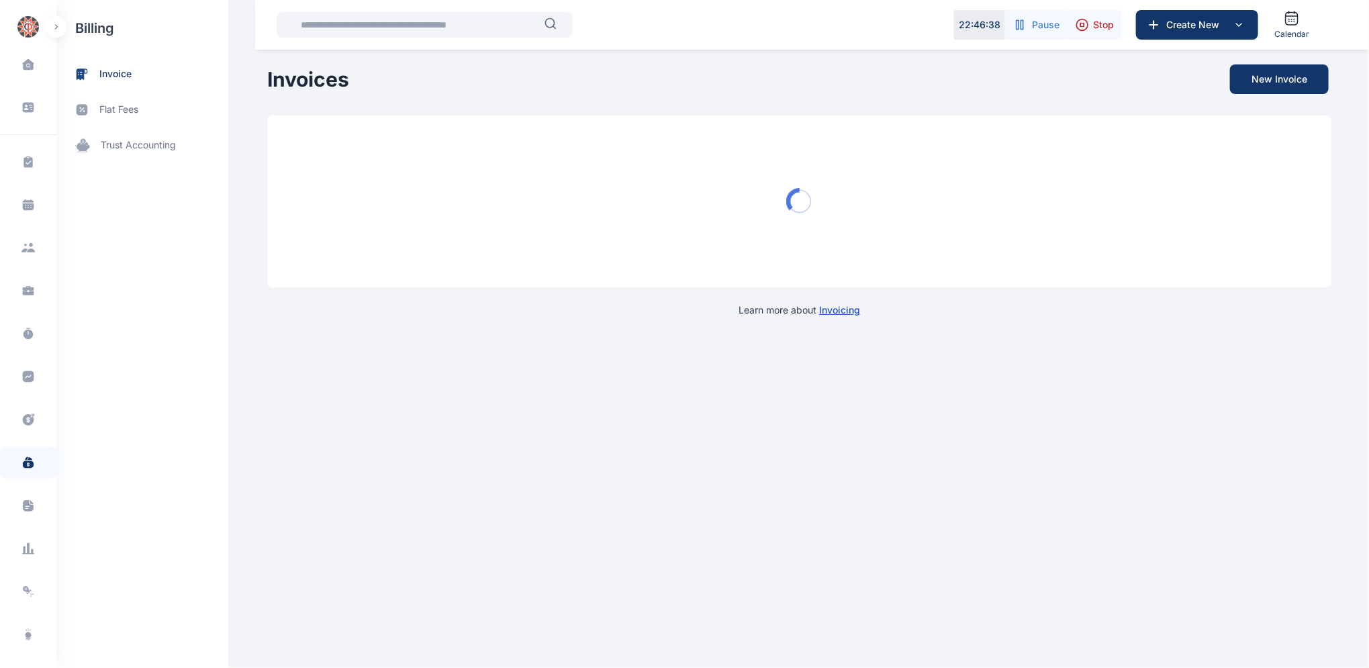
scroll to position [0, 0]
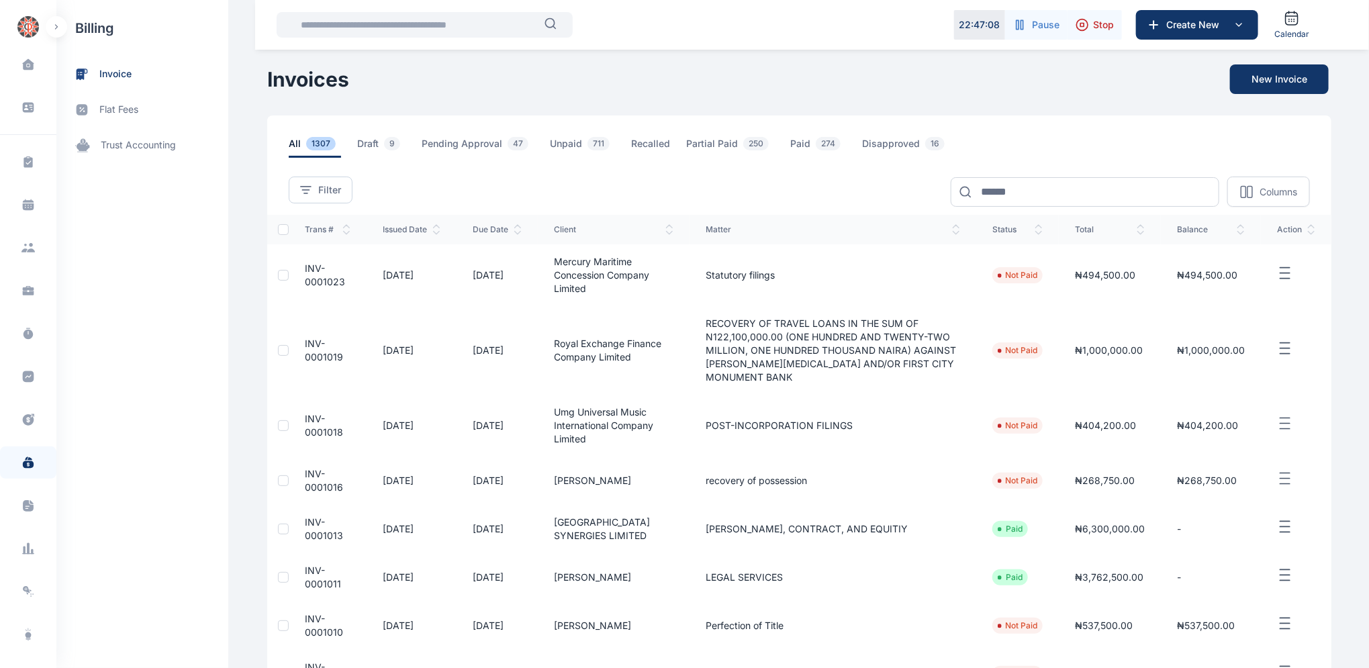
drag, startPoint x: 1368, startPoint y: 379, endPoint x: 1347, endPoint y: 481, distance: 104.3
click at [1347, 481] on div "Dashboard dashboard Conflict-Check conflict-check Task Management task manageme…" at bounding box center [684, 471] width 1369 height 942
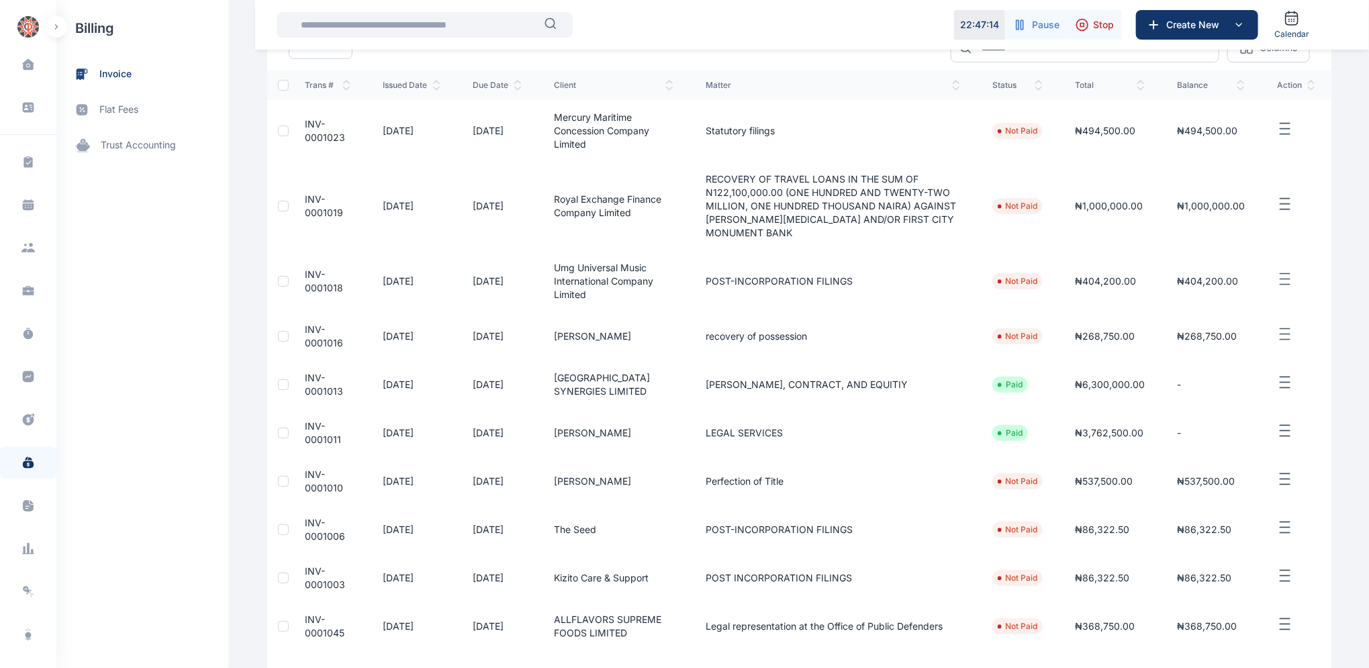
scroll to position [143, 0]
drag, startPoint x: 520, startPoint y: 471, endPoint x: 925, endPoint y: 520, distance: 407.8
click at [925, 520] on td "POST-INCORPORATION FILINGS" at bounding box center [832, 531] width 287 height 48
click at [310, 470] on span "INV-0001010" at bounding box center [324, 482] width 38 height 25
click at [307, 470] on span "INV-0001010" at bounding box center [324, 482] width 38 height 25
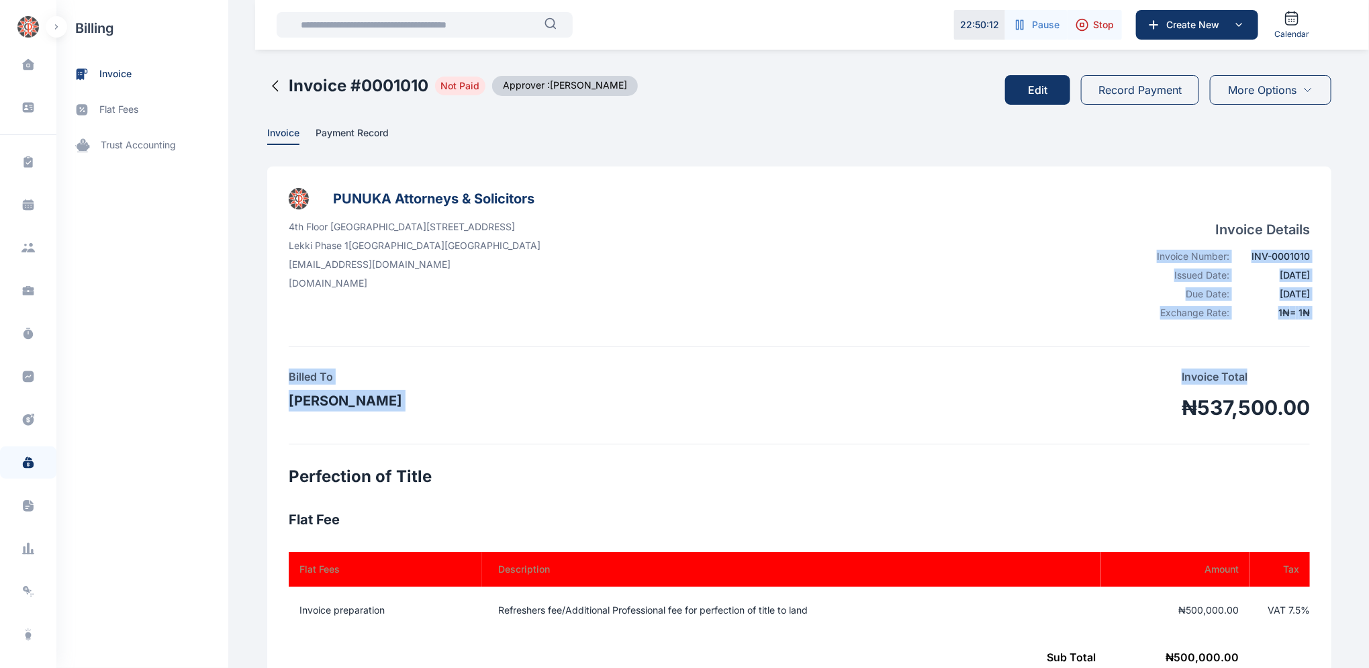
drag, startPoint x: 1368, startPoint y: 285, endPoint x: 1361, endPoint y: 385, distance: 99.6
click at [1361, 385] on div "Dashboard dashboard Conflict-Check conflict-check Task Management task manageme…" at bounding box center [684, 662] width 1369 height 1324
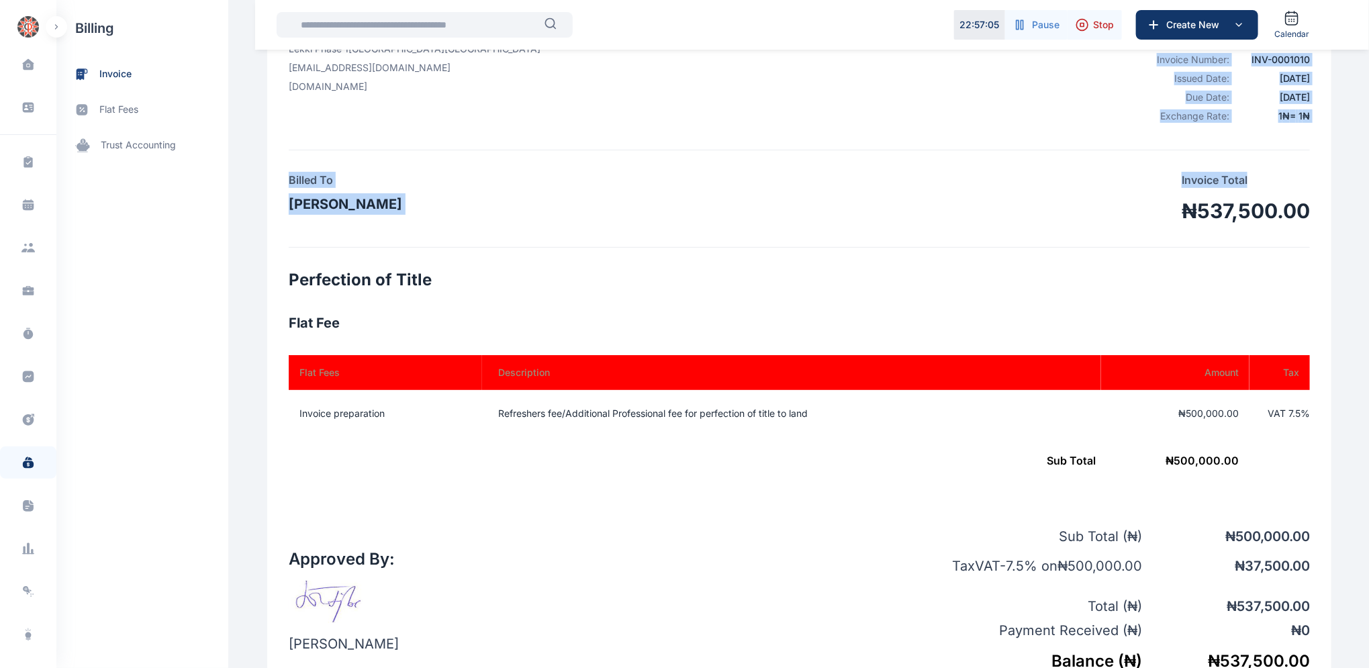
scroll to position [169, 0]
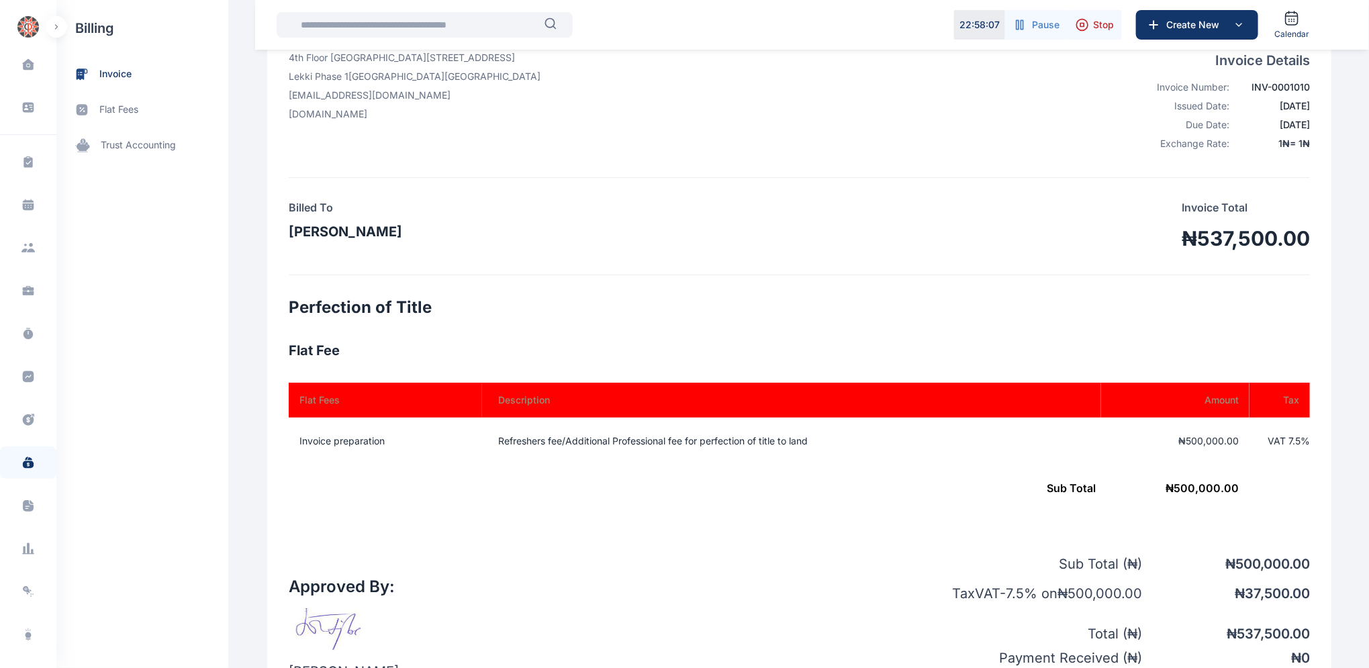
drag, startPoint x: 1368, startPoint y: 390, endPoint x: 1360, endPoint y: 441, distance: 51.8
click at [1361, 441] on div "Dashboard dashboard Conflict-Check conflict-check Task Management task manageme…" at bounding box center [684, 493] width 1369 height 1324
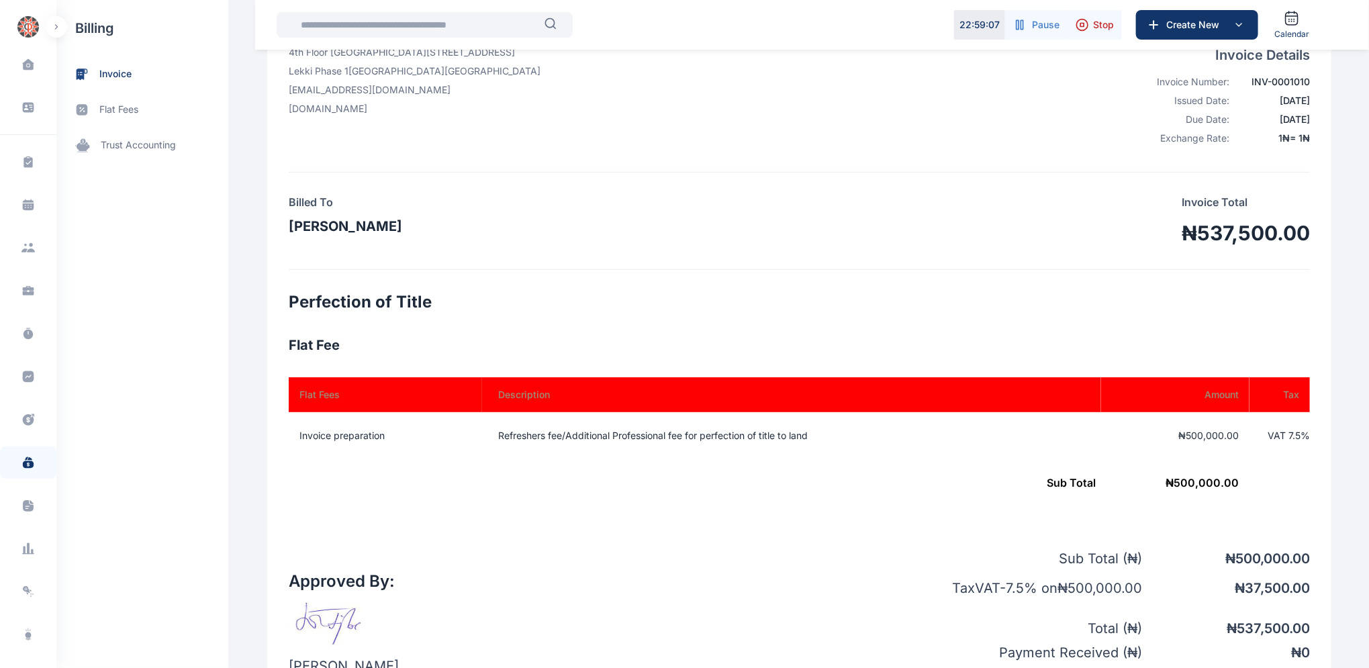
scroll to position [0, 0]
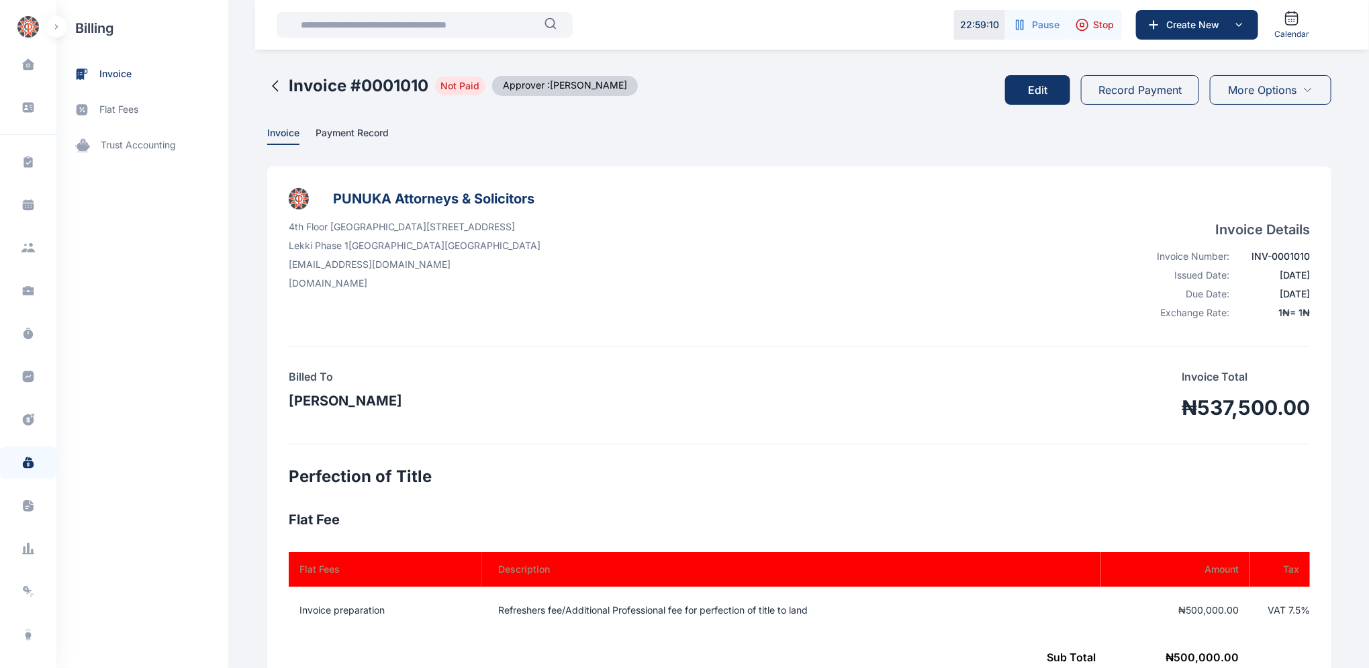
click at [1038, 91] on button "Edit" at bounding box center [1037, 90] width 65 height 30
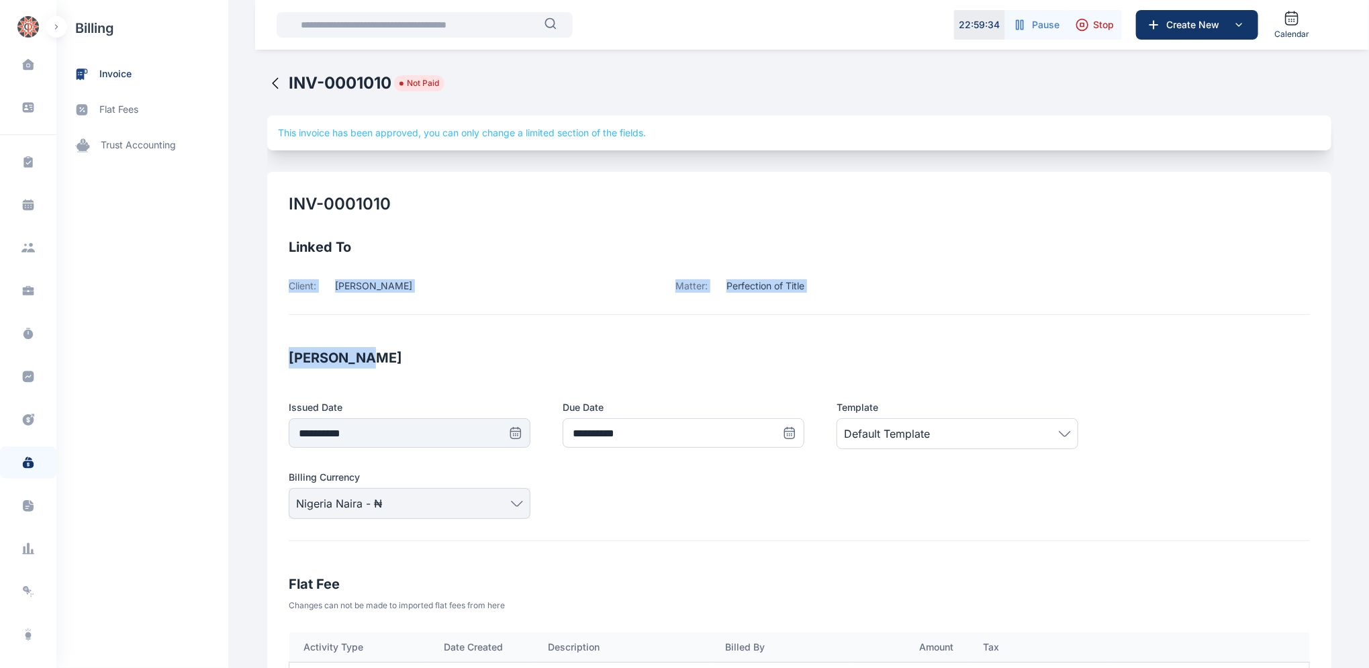
drag, startPoint x: 1366, startPoint y: 227, endPoint x: 1359, endPoint y: 326, distance: 99.0
click at [267, 84] on icon at bounding box center [275, 83] width 16 height 16
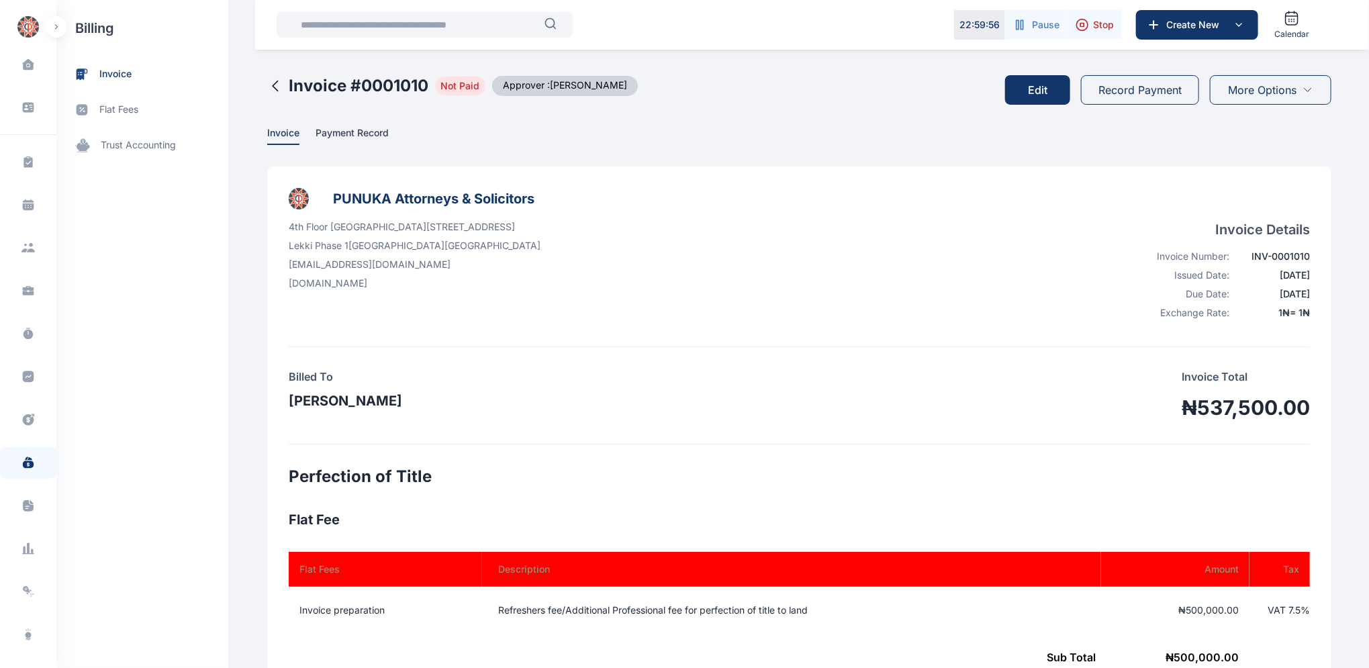
click at [273, 83] on icon at bounding box center [275, 86] width 5 height 10
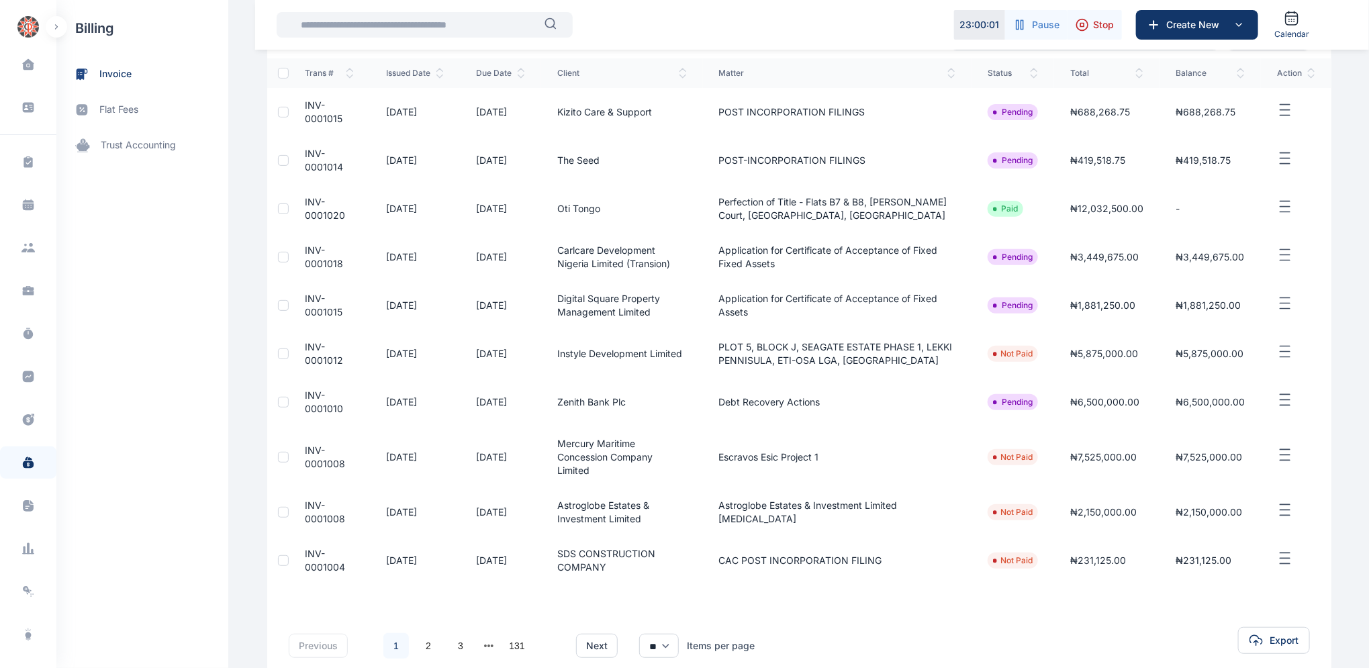
scroll to position [206, 0]
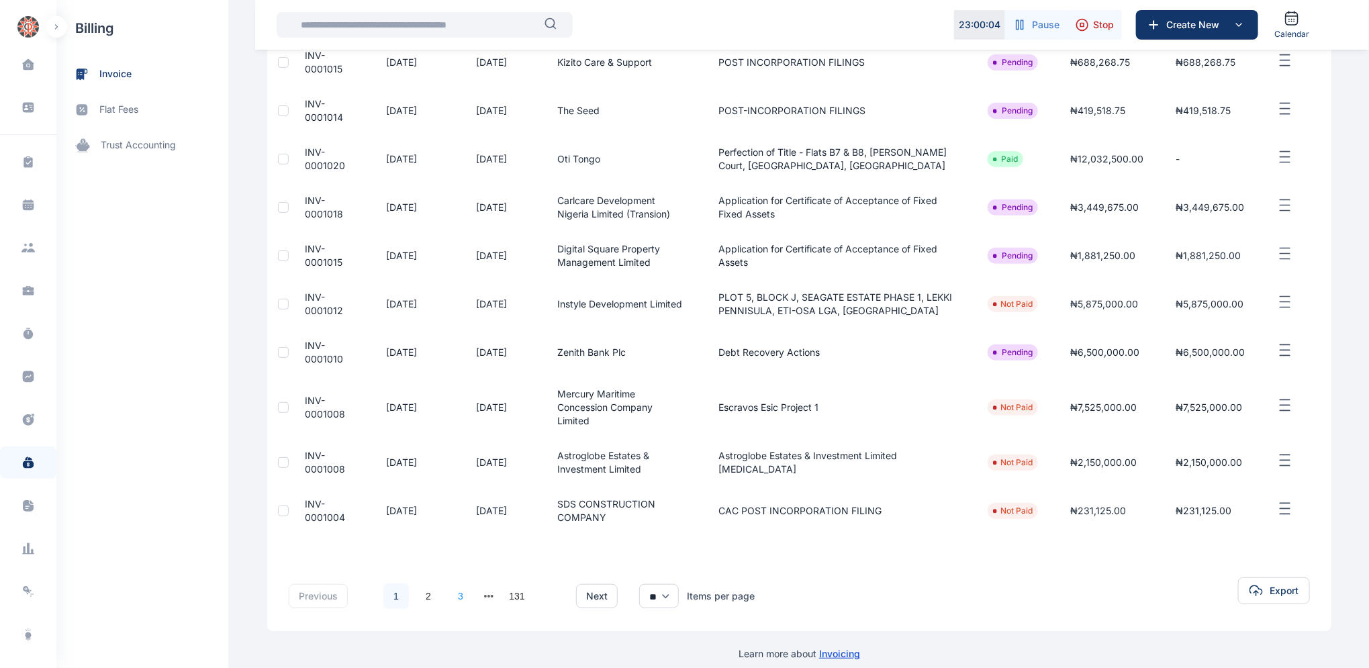
click at [452, 583] on link "3" at bounding box center [461, 596] width 26 height 26
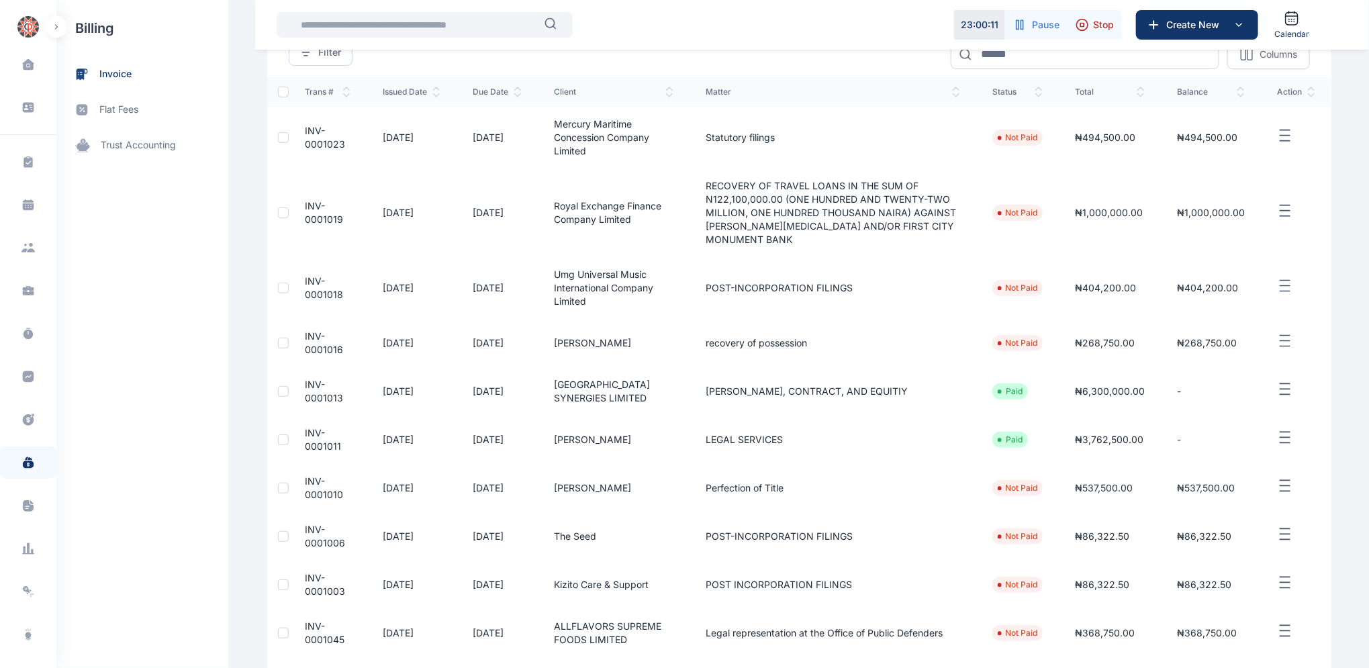
scroll to position [133, 0]
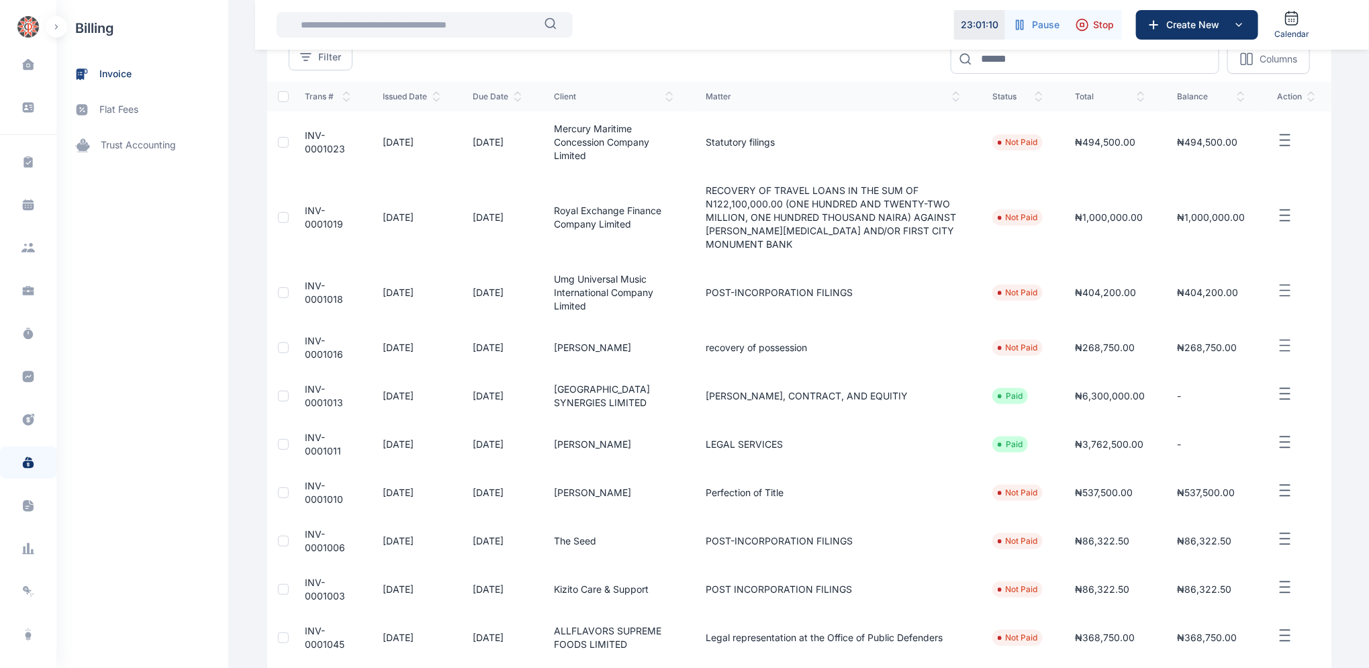
click at [306, 432] on span "INV-0001011" at bounding box center [323, 444] width 36 height 25
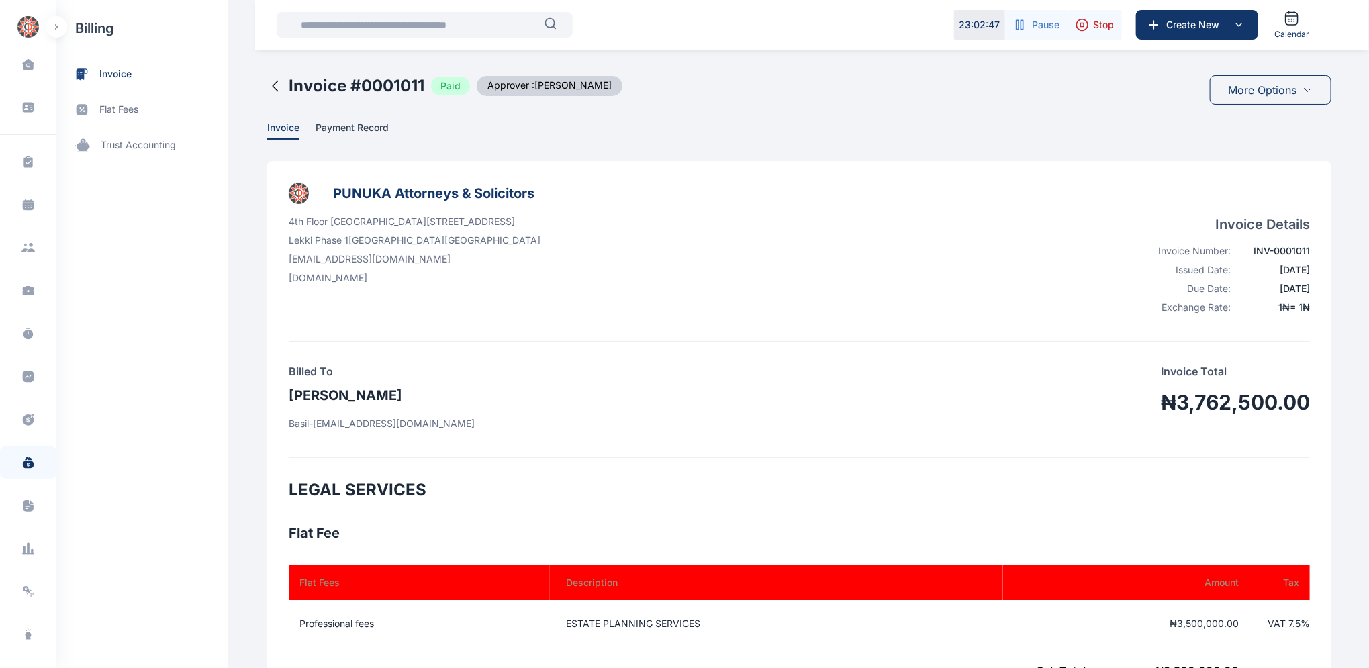
click at [267, 81] on icon at bounding box center [275, 86] width 16 height 16
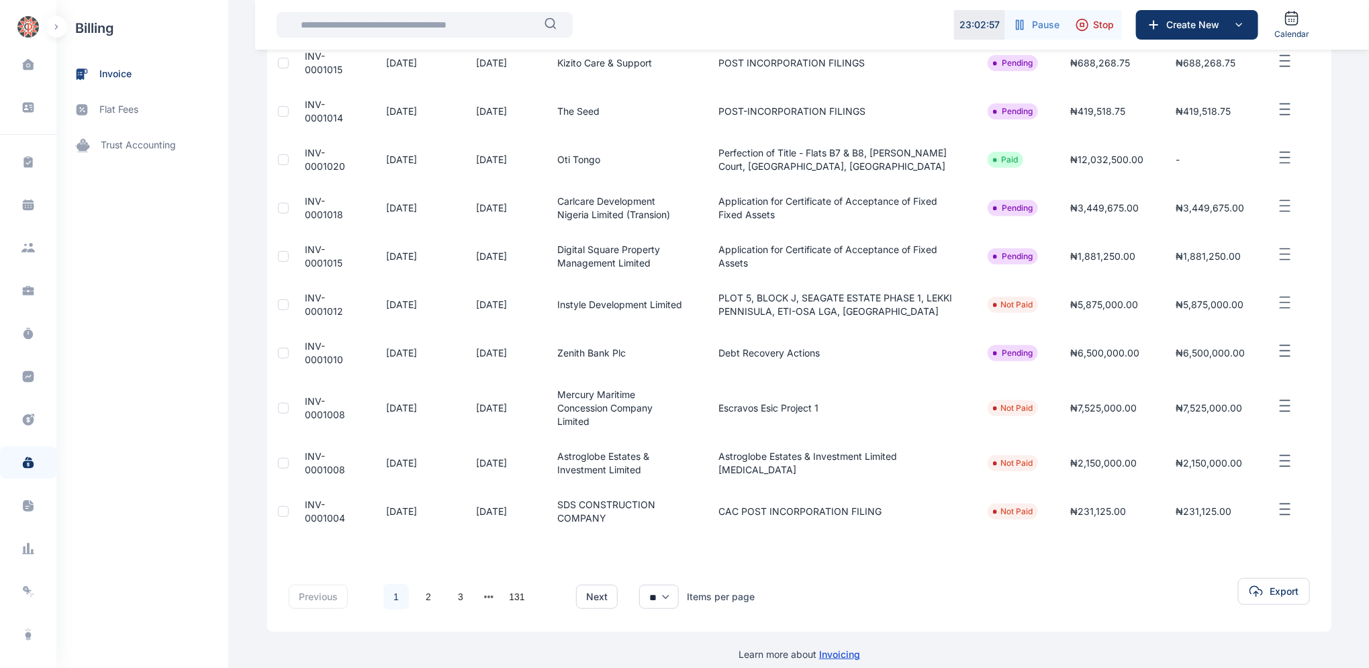
scroll to position [206, 0]
click at [455, 583] on link "3" at bounding box center [461, 596] width 26 height 26
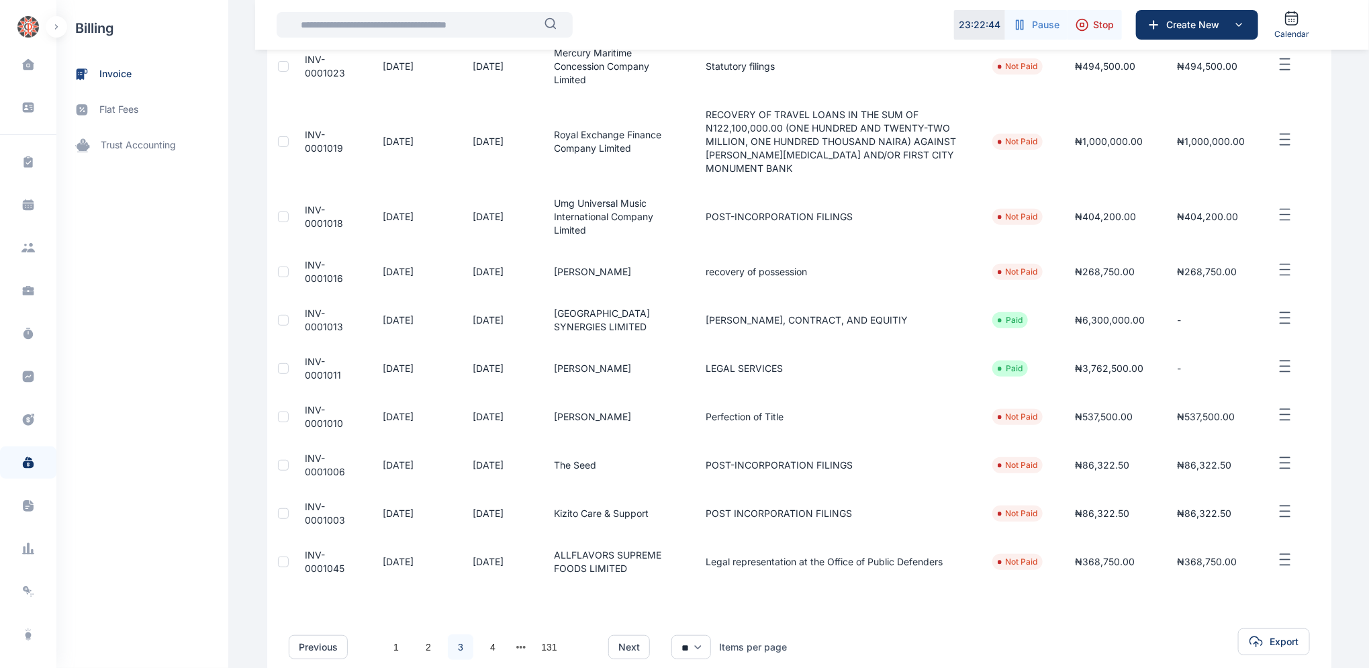
scroll to position [273, 0]
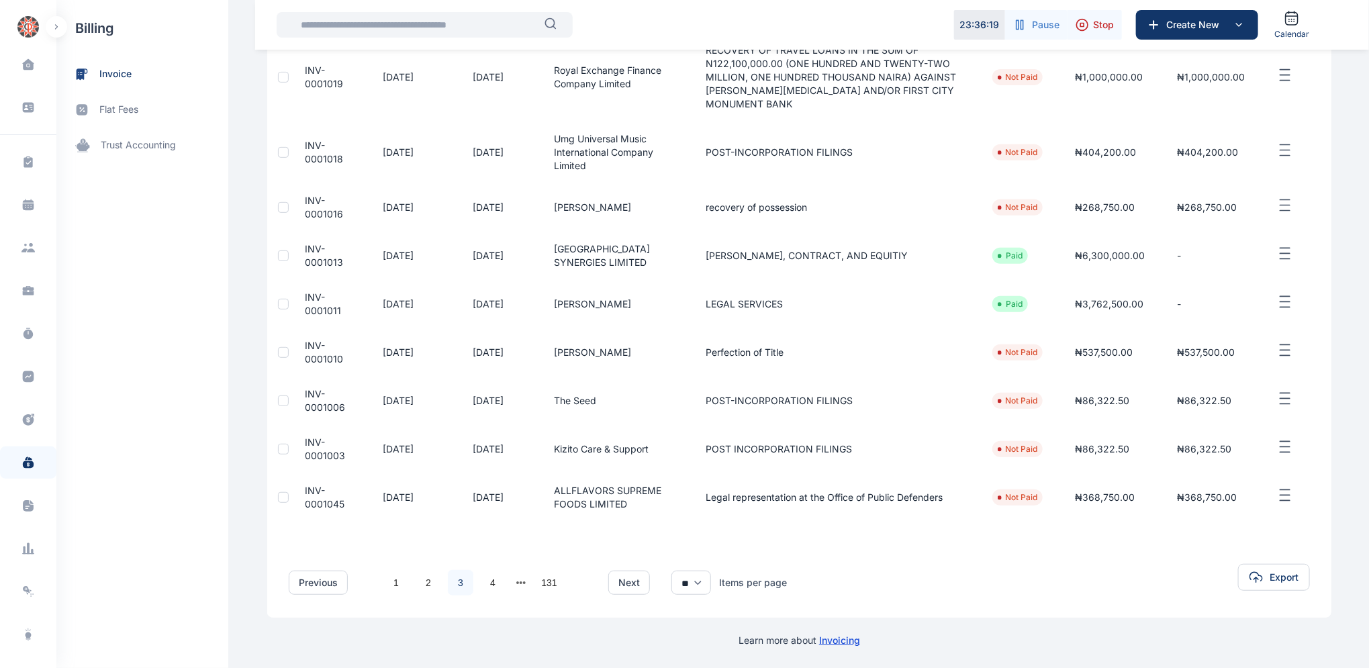
click at [314, 243] on span "INV-0001013" at bounding box center [324, 255] width 38 height 25
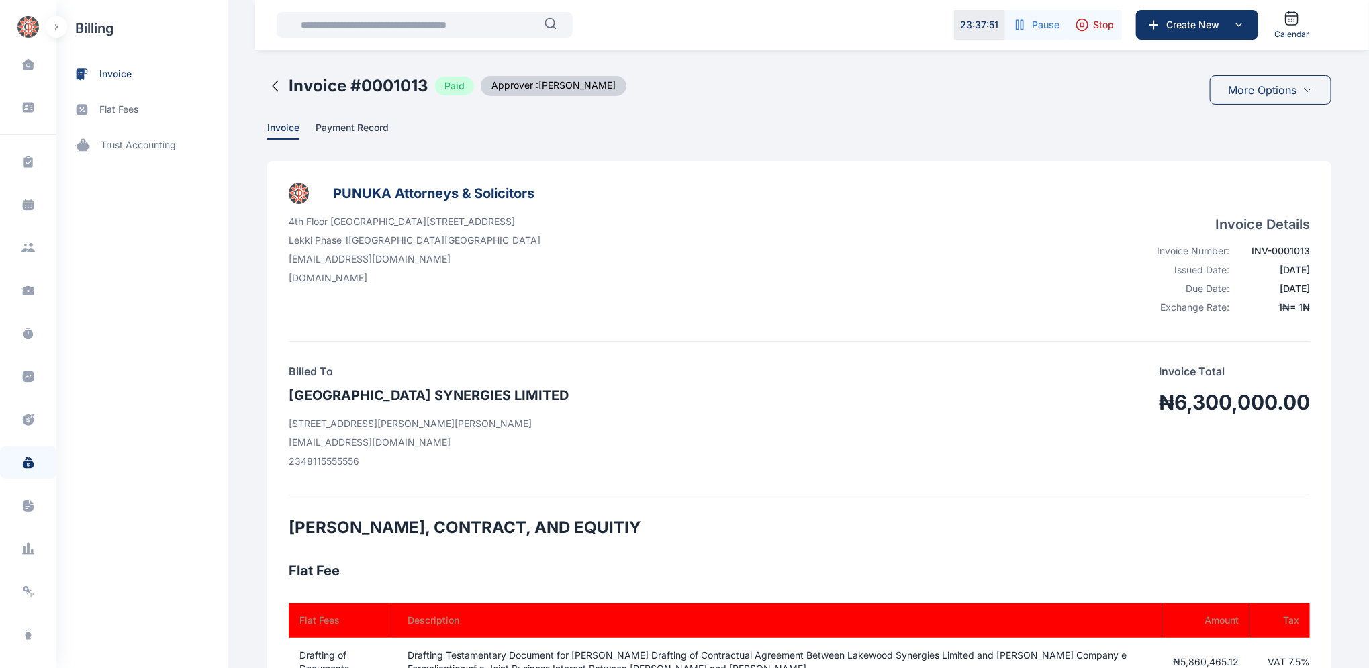
click at [267, 87] on icon at bounding box center [275, 86] width 16 height 16
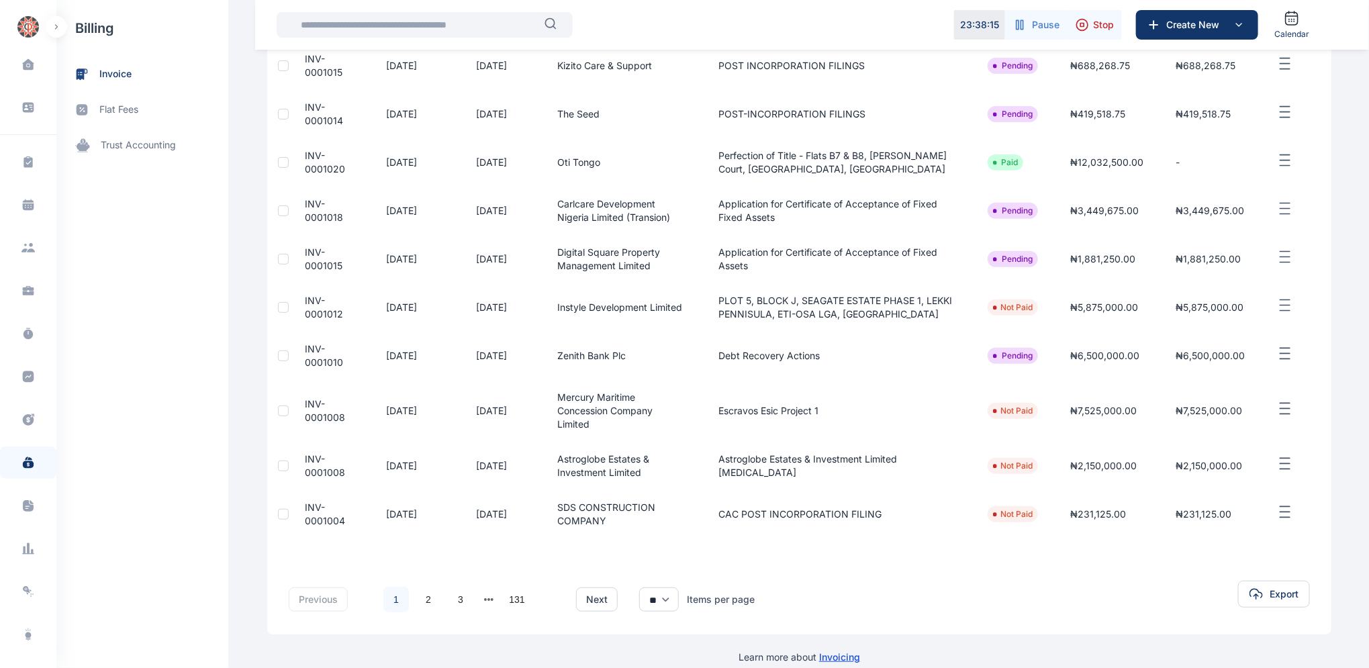
scroll to position [206, 0]
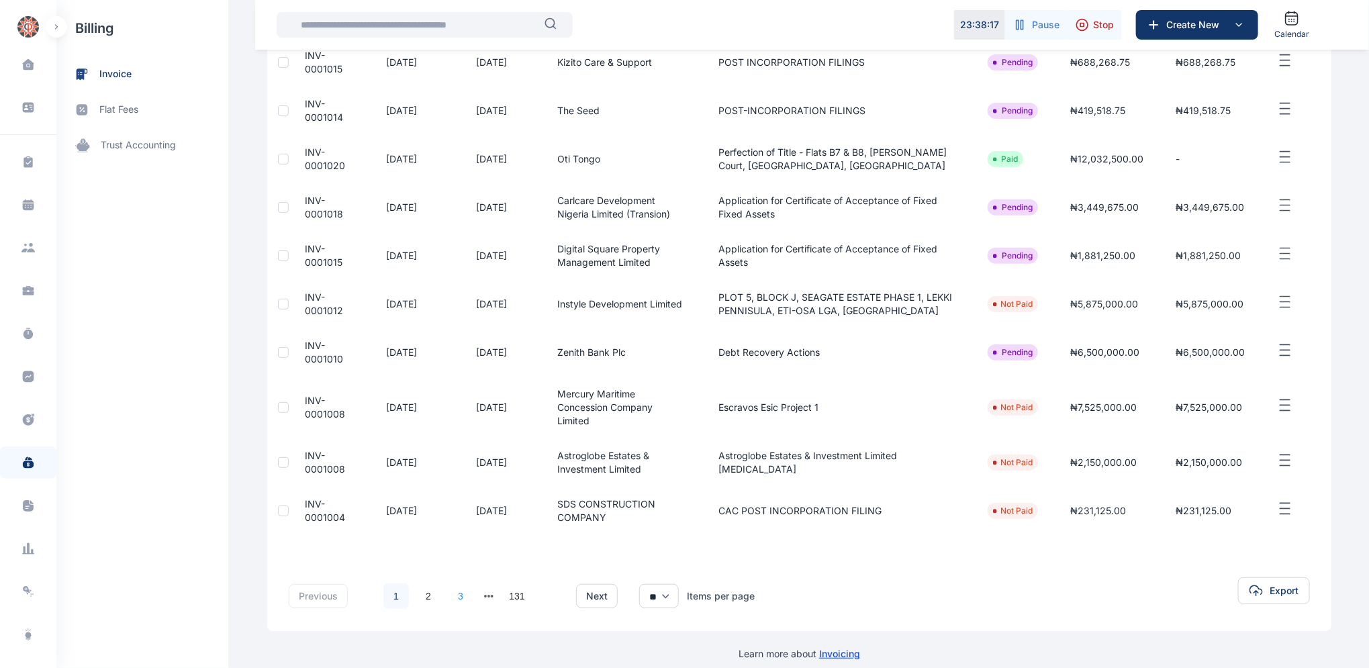
click at [455, 583] on link "3" at bounding box center [461, 596] width 26 height 26
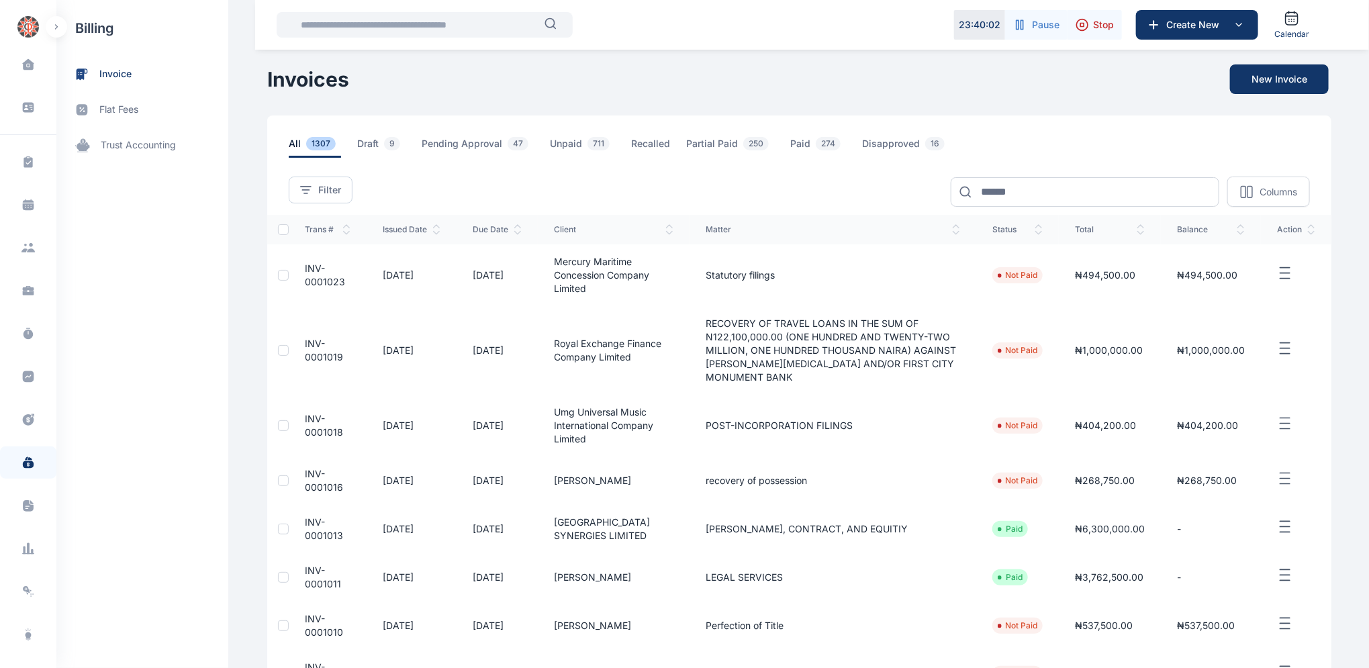
click at [315, 468] on span "INV-0001016" at bounding box center [324, 480] width 38 height 25
click at [314, 468] on span "INV-0001016" at bounding box center [324, 480] width 38 height 25
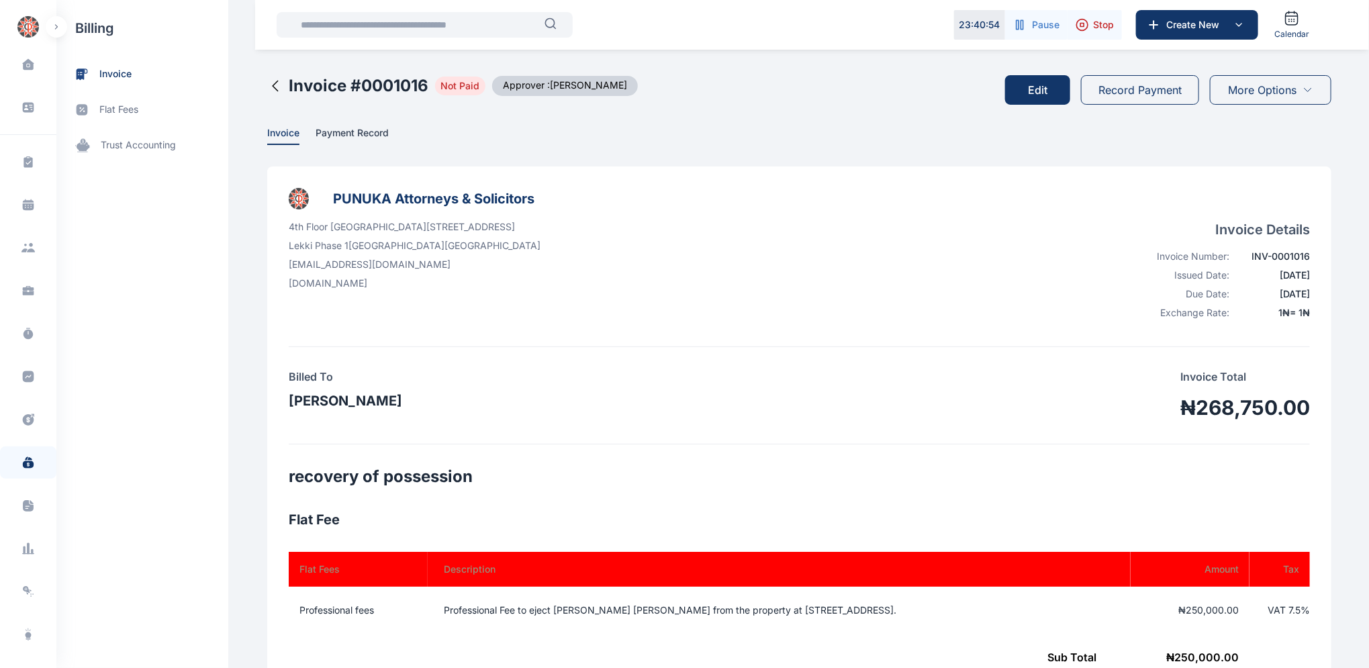
click at [1034, 89] on button "Edit" at bounding box center [1037, 90] width 65 height 30
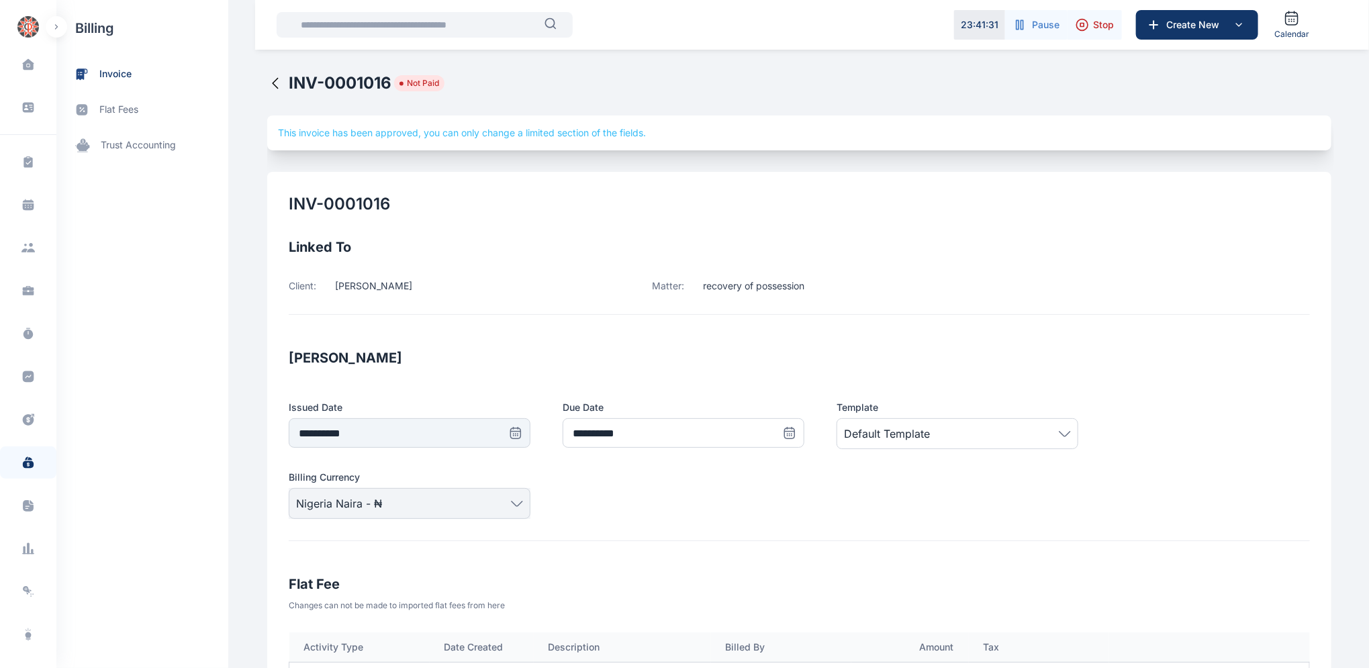
click at [267, 83] on icon at bounding box center [275, 83] width 16 height 16
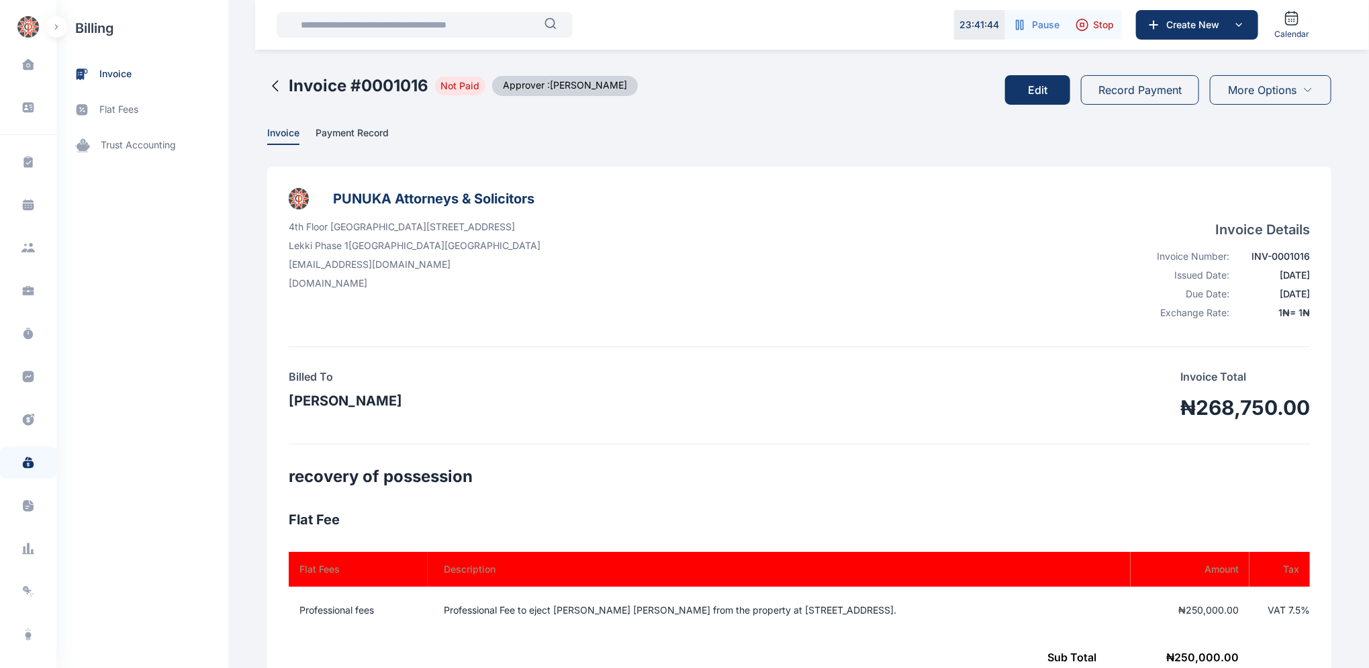
click at [267, 84] on icon at bounding box center [275, 86] width 16 height 16
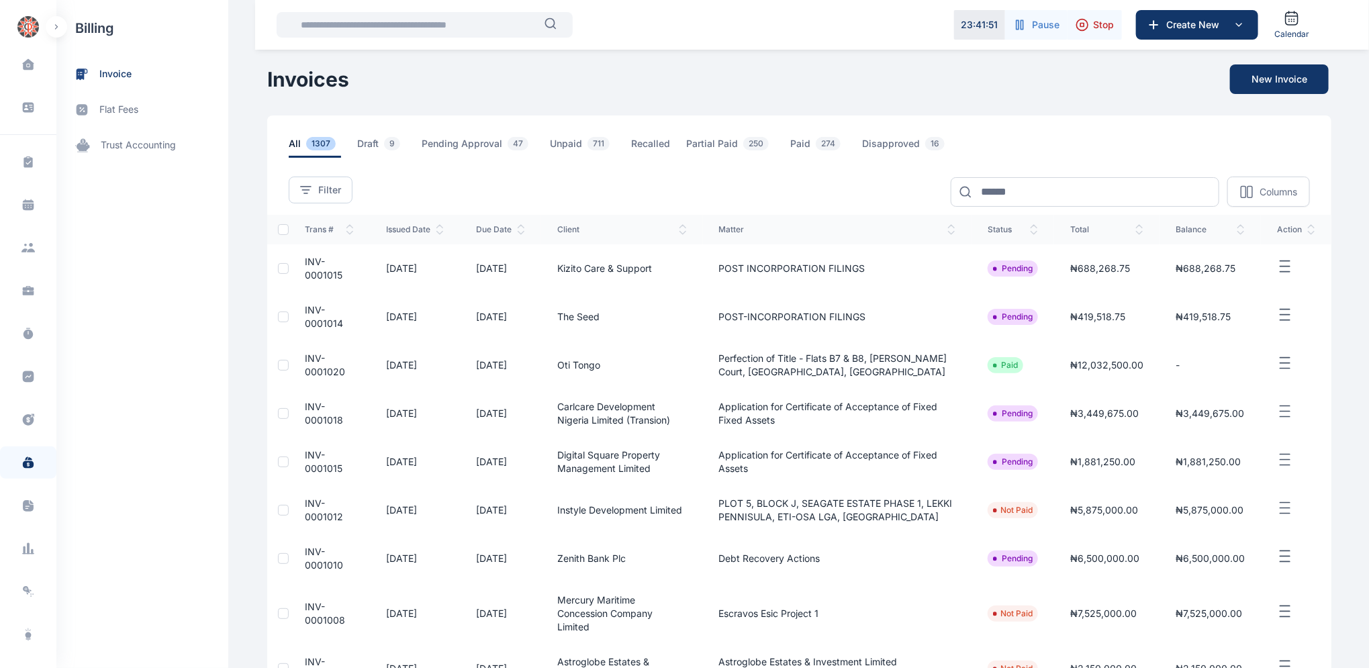
drag, startPoint x: 1346, startPoint y: 305, endPoint x: 1345, endPoint y: 316, distance: 10.8
click at [1345, 314] on div "Dashboard dashboard Conflict-Check conflict-check Task Management task manageme…" at bounding box center [684, 444] width 1369 height 888
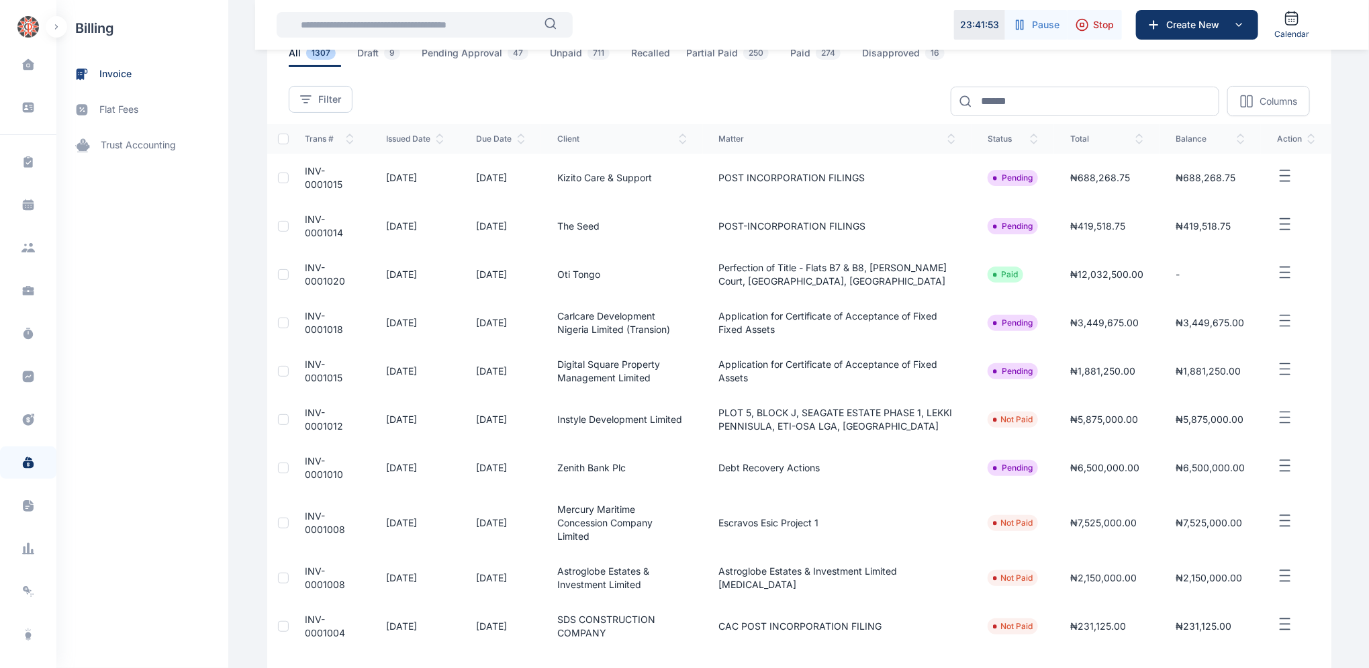
scroll to position [206, 0]
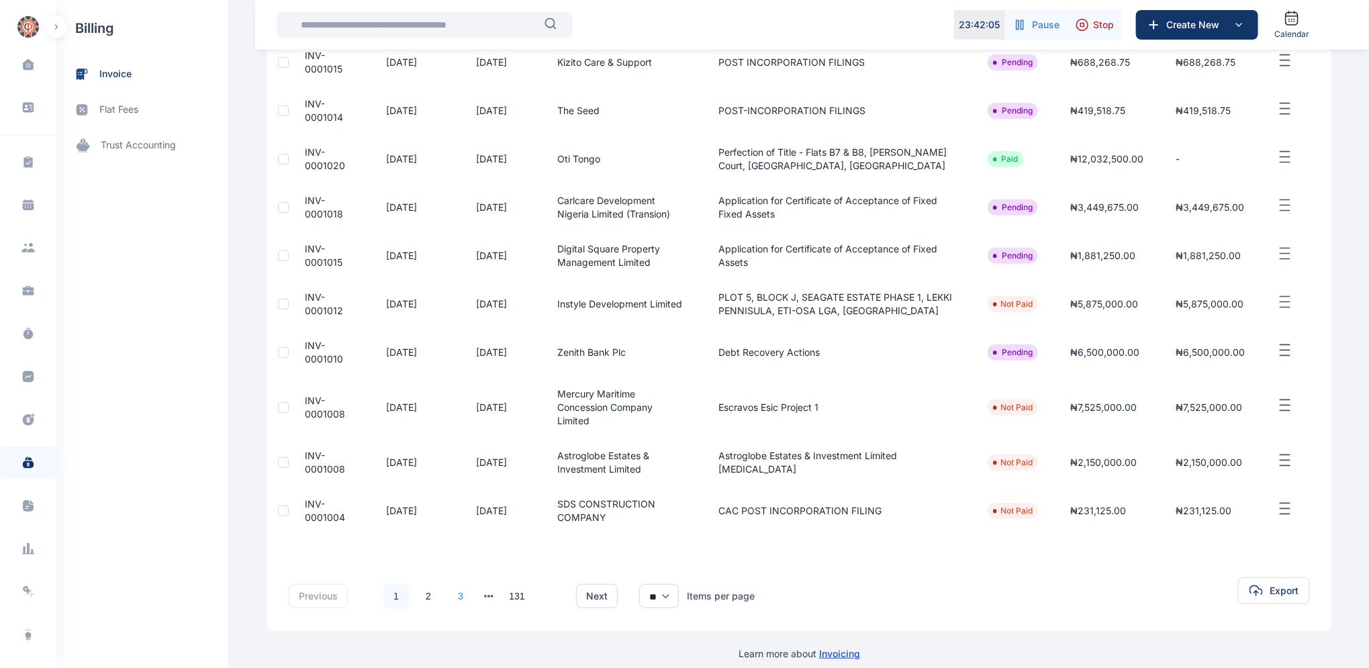
click at [448, 586] on link "3" at bounding box center [461, 596] width 26 height 26
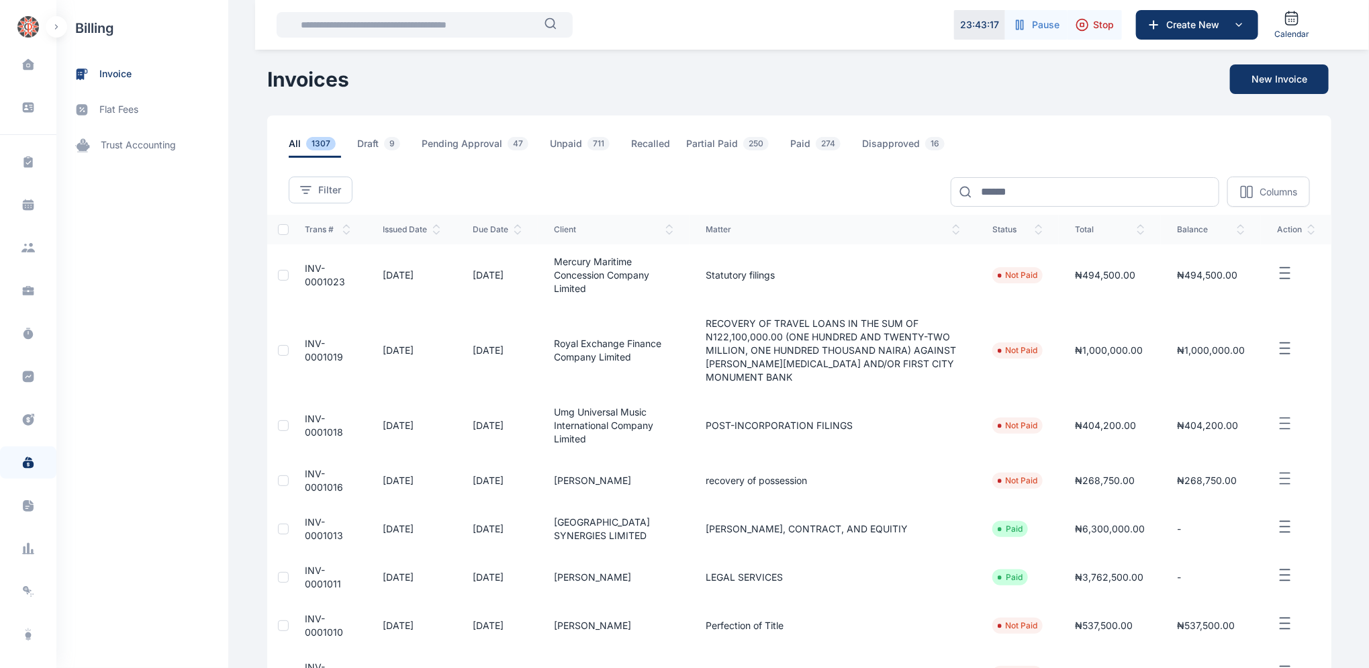
click at [305, 465] on td "INV-0001016" at bounding box center [328, 481] width 78 height 48
click at [305, 468] on span "INV-0001016" at bounding box center [324, 480] width 38 height 25
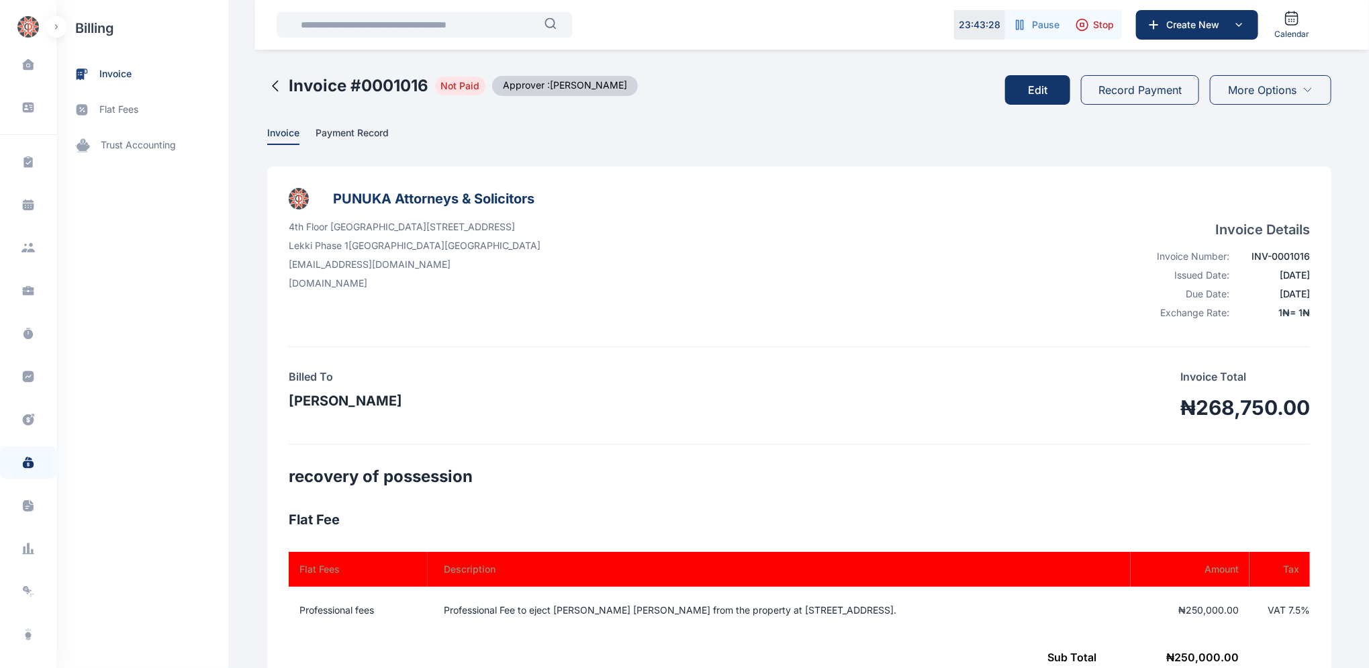
drag, startPoint x: 1367, startPoint y: 245, endPoint x: 1365, endPoint y: 324, distance: 79.2
click at [1365, 324] on div "Dashboard dashboard Conflict-Check conflict-check Task Management task manageme…" at bounding box center [684, 662] width 1369 height 1324
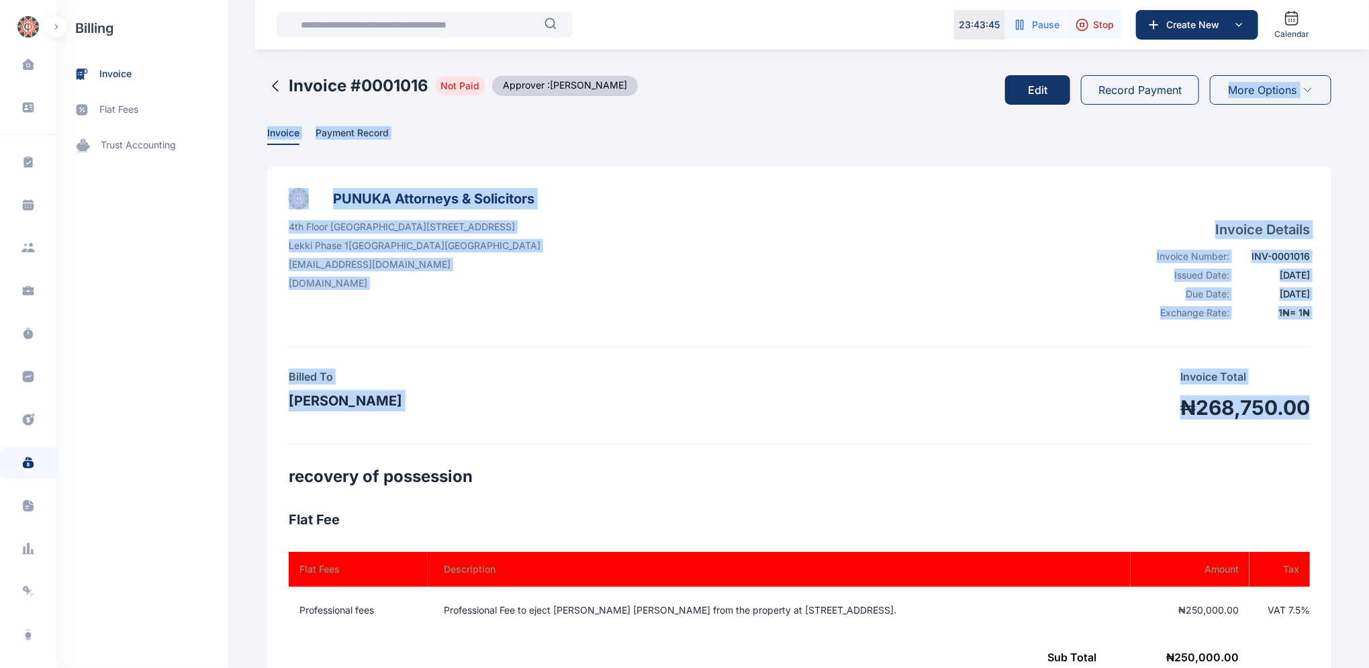
drag, startPoint x: 1366, startPoint y: 299, endPoint x: 1212, endPoint y: -79, distance: 407.4
click at [1212, 0] on html "23 : 43 : 45 Pause Stop Create New Calendar Dashboard dashboard Conflict-Check …" at bounding box center [684, 662] width 1369 height 1324
click at [267, 85] on icon at bounding box center [275, 86] width 16 height 16
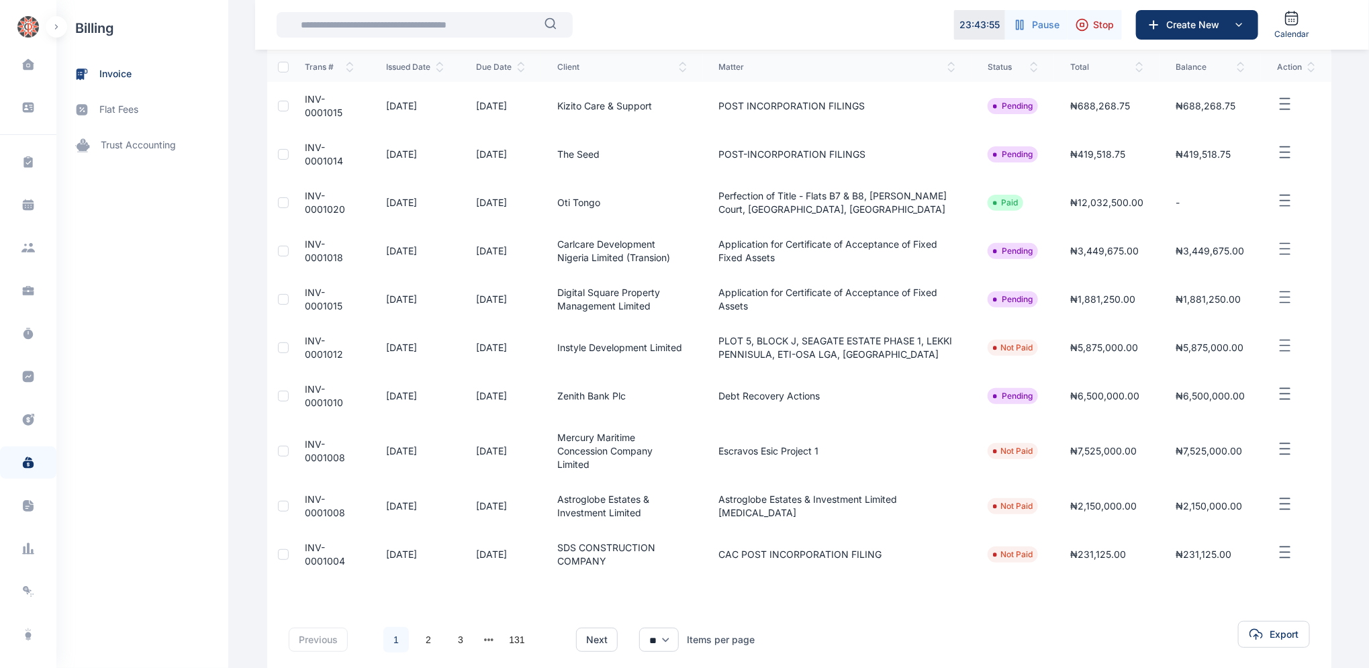
scroll to position [206, 0]
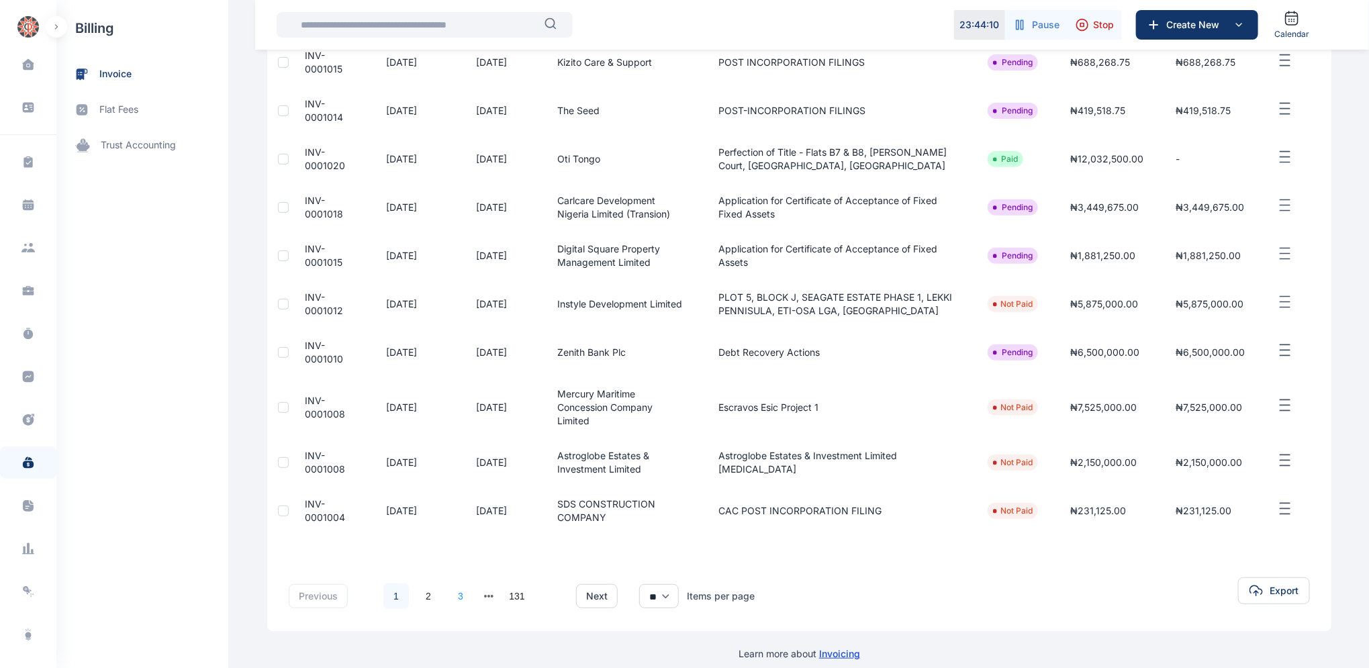
click at [458, 583] on link "3" at bounding box center [461, 596] width 26 height 26
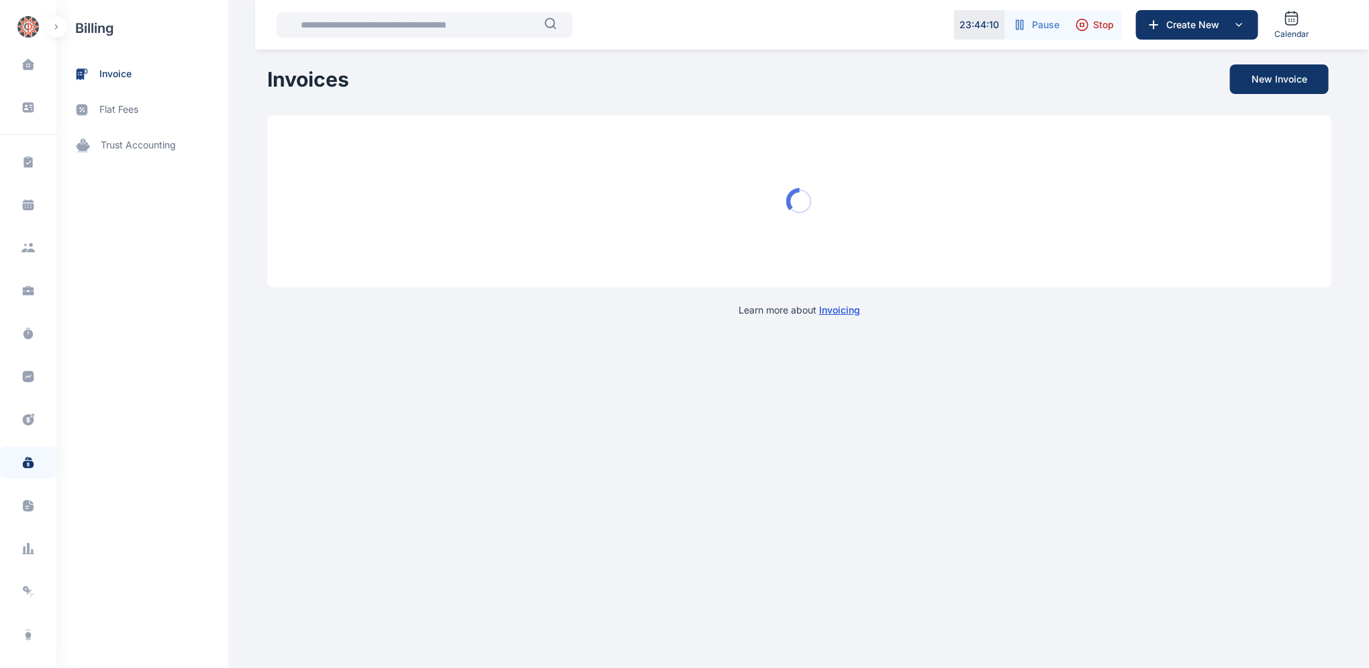
scroll to position [0, 0]
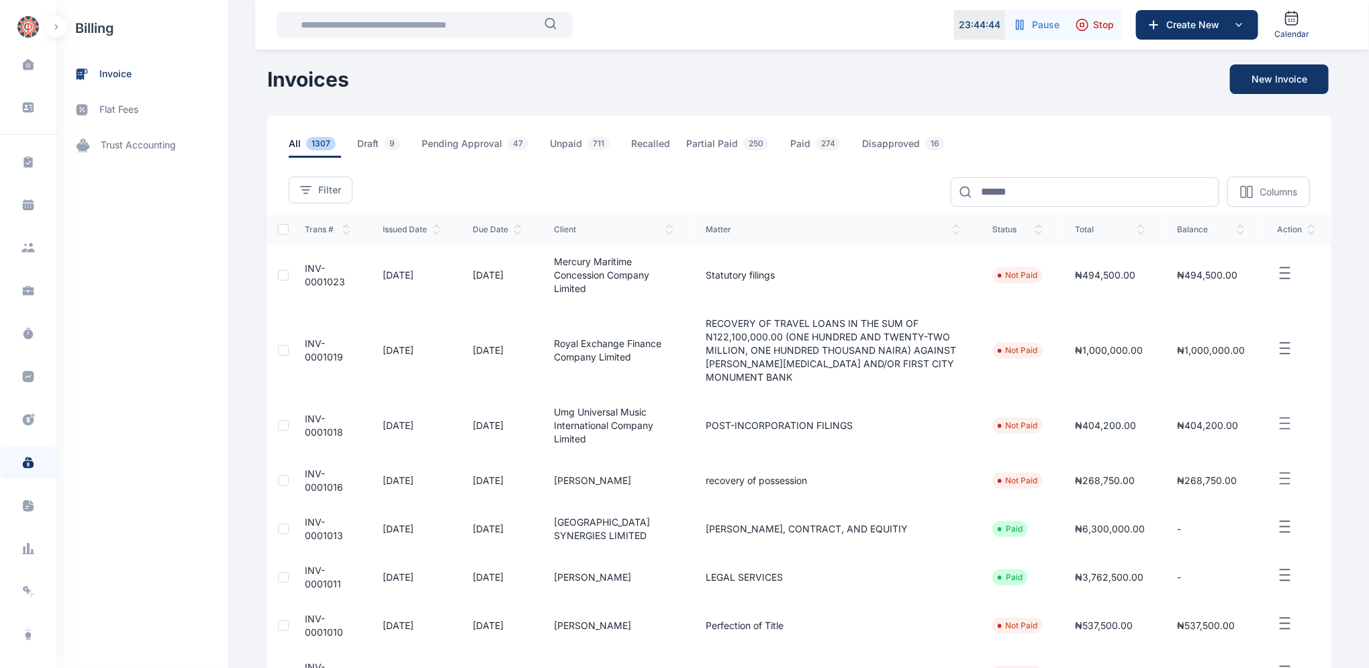
click at [305, 413] on span "INV-0001018" at bounding box center [324, 425] width 38 height 25
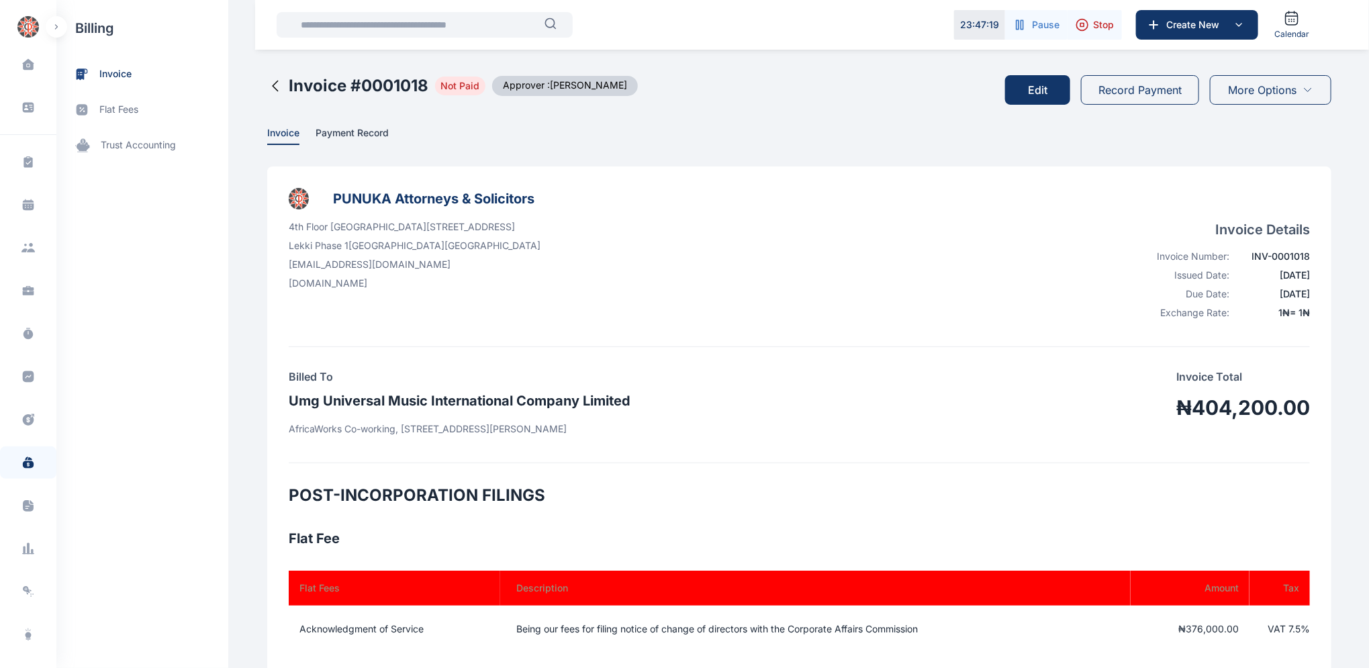
click at [1051, 92] on button "Edit" at bounding box center [1037, 90] width 65 height 30
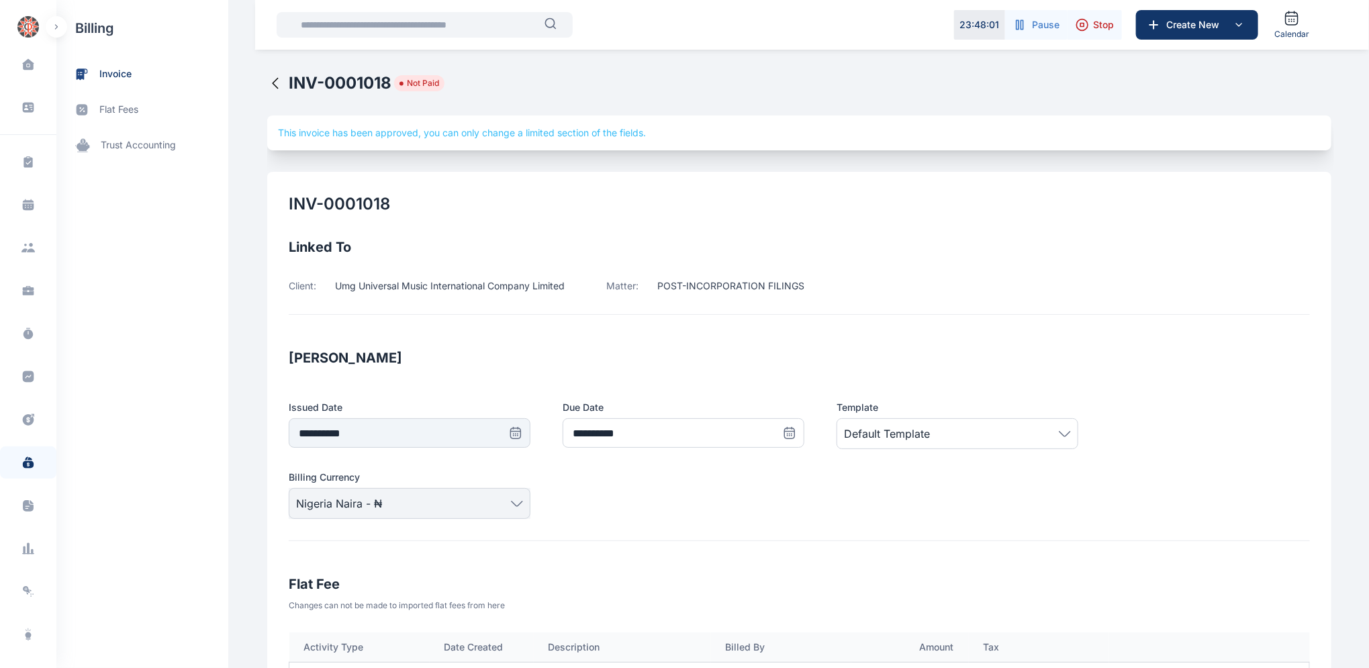
click at [267, 81] on icon at bounding box center [275, 83] width 16 height 16
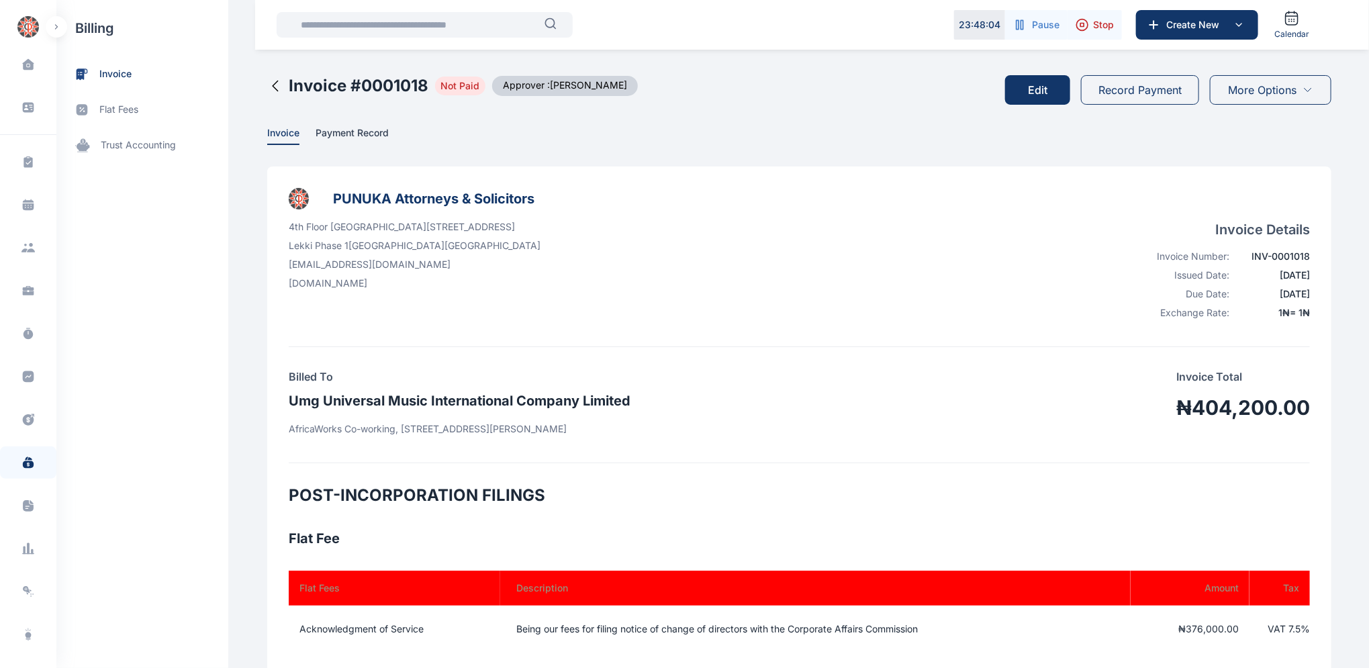
click at [272, 85] on icon at bounding box center [275, 86] width 16 height 16
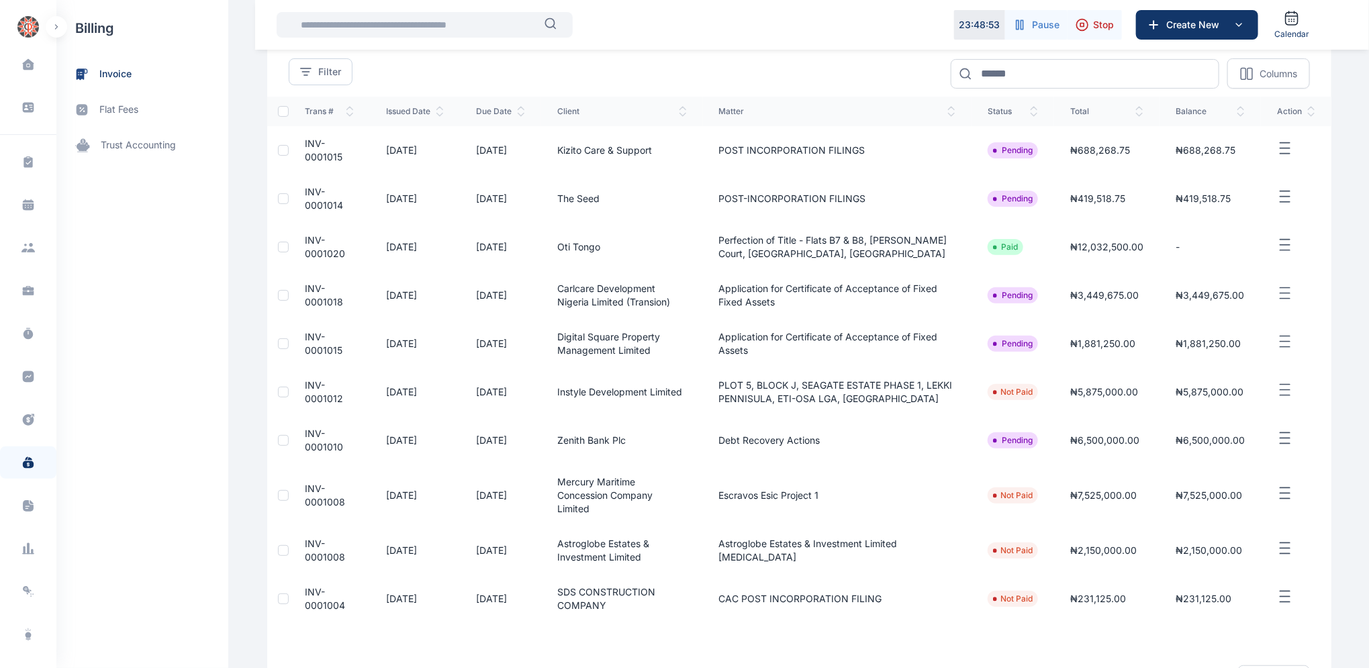
scroll to position [206, 0]
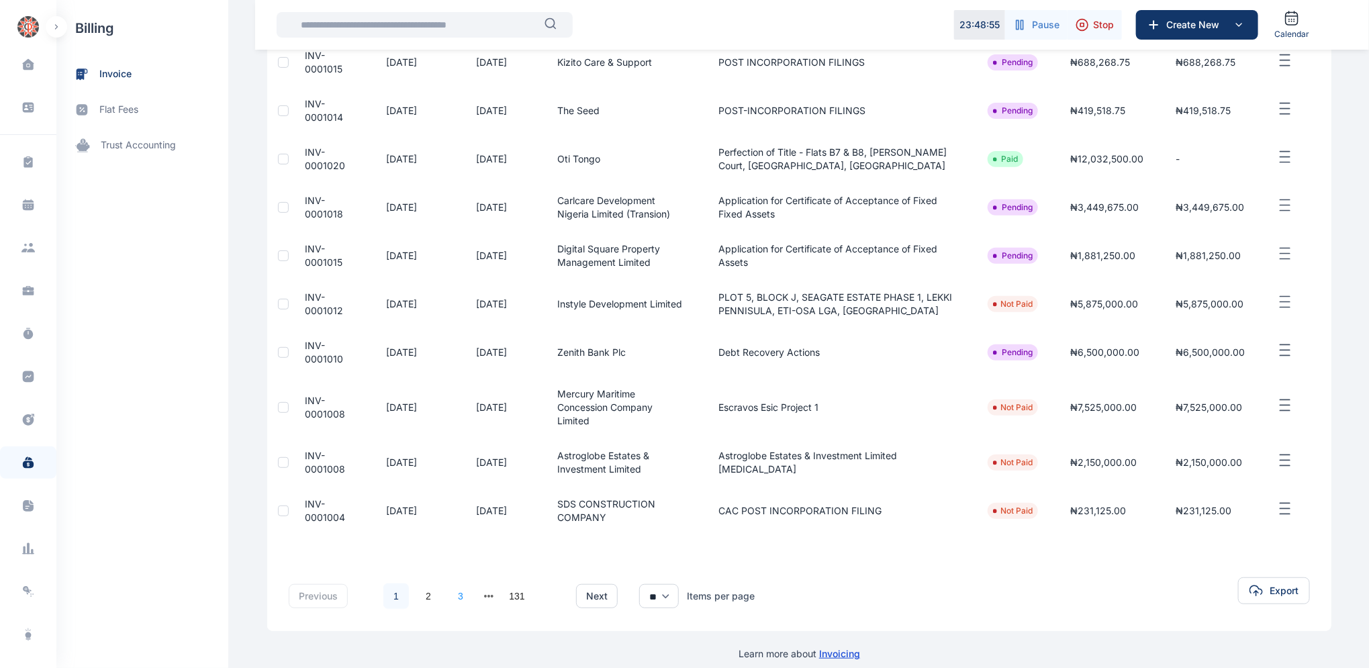
click at [460, 583] on link "3" at bounding box center [461, 596] width 26 height 26
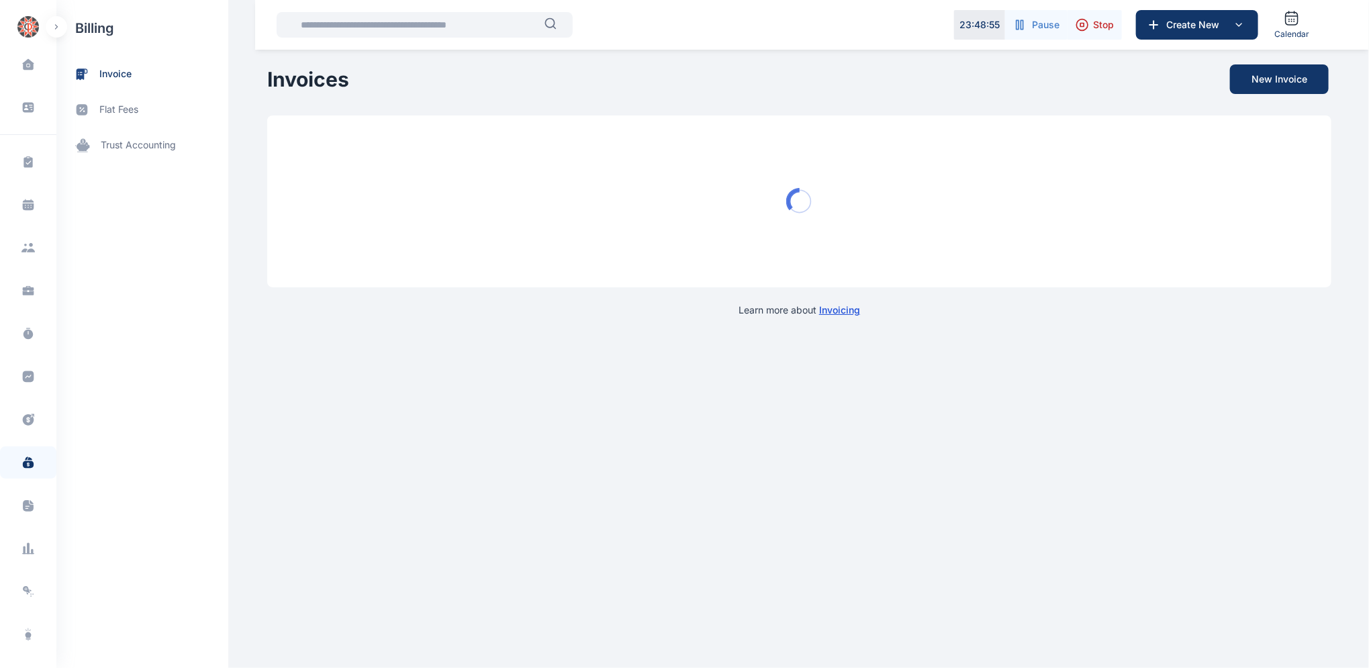
scroll to position [0, 0]
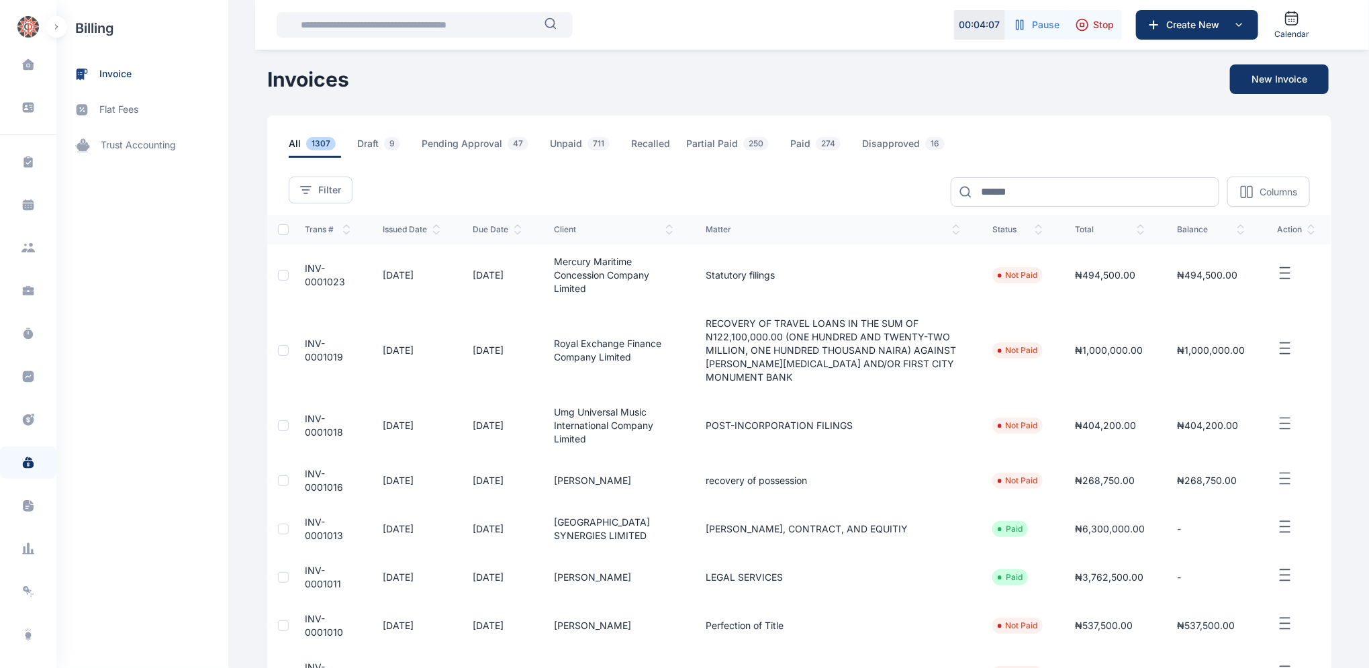
click at [305, 338] on span "INV-0001019" at bounding box center [324, 350] width 38 height 25
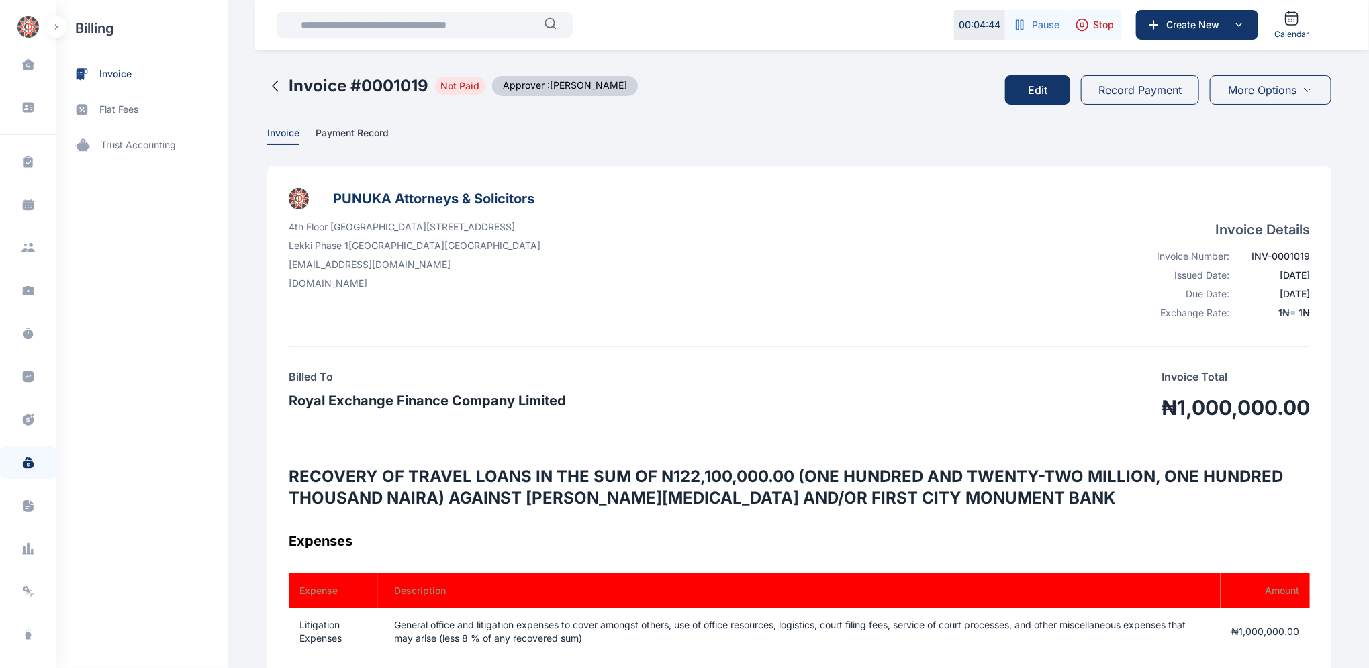
click at [1040, 90] on button "Edit" at bounding box center [1037, 90] width 65 height 30
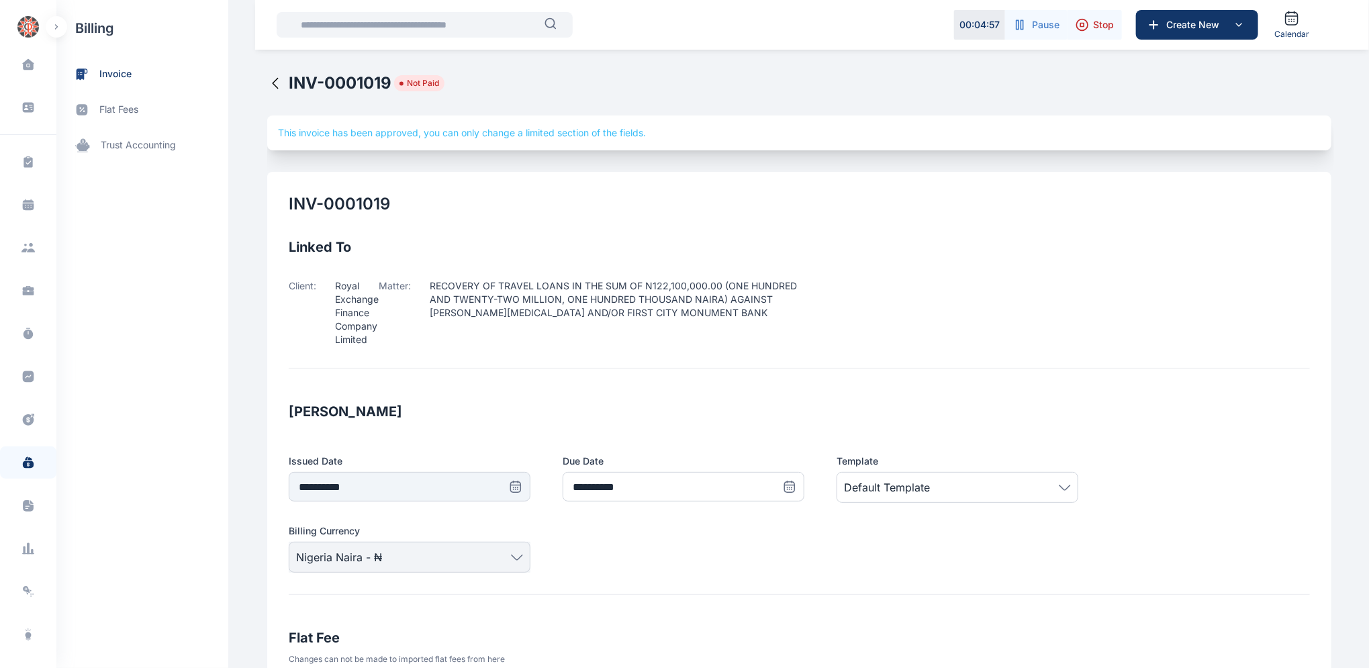
click at [267, 79] on icon at bounding box center [275, 83] width 16 height 16
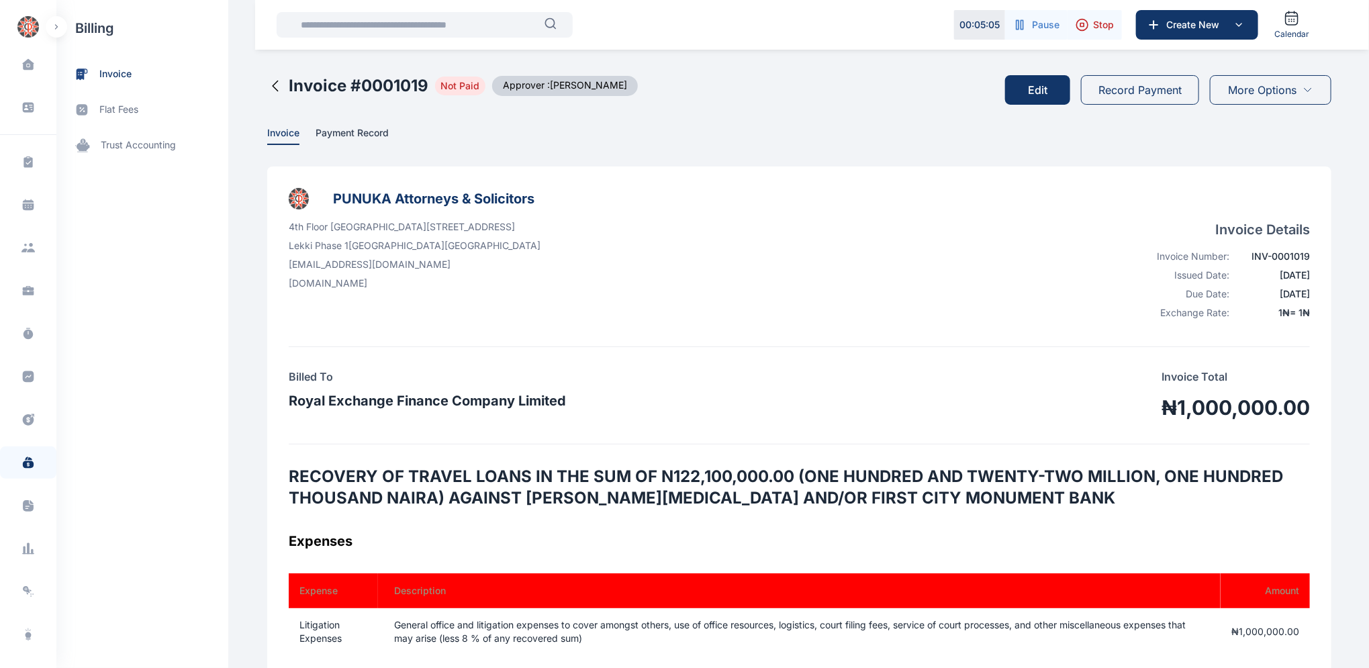
click at [267, 87] on icon at bounding box center [275, 86] width 16 height 16
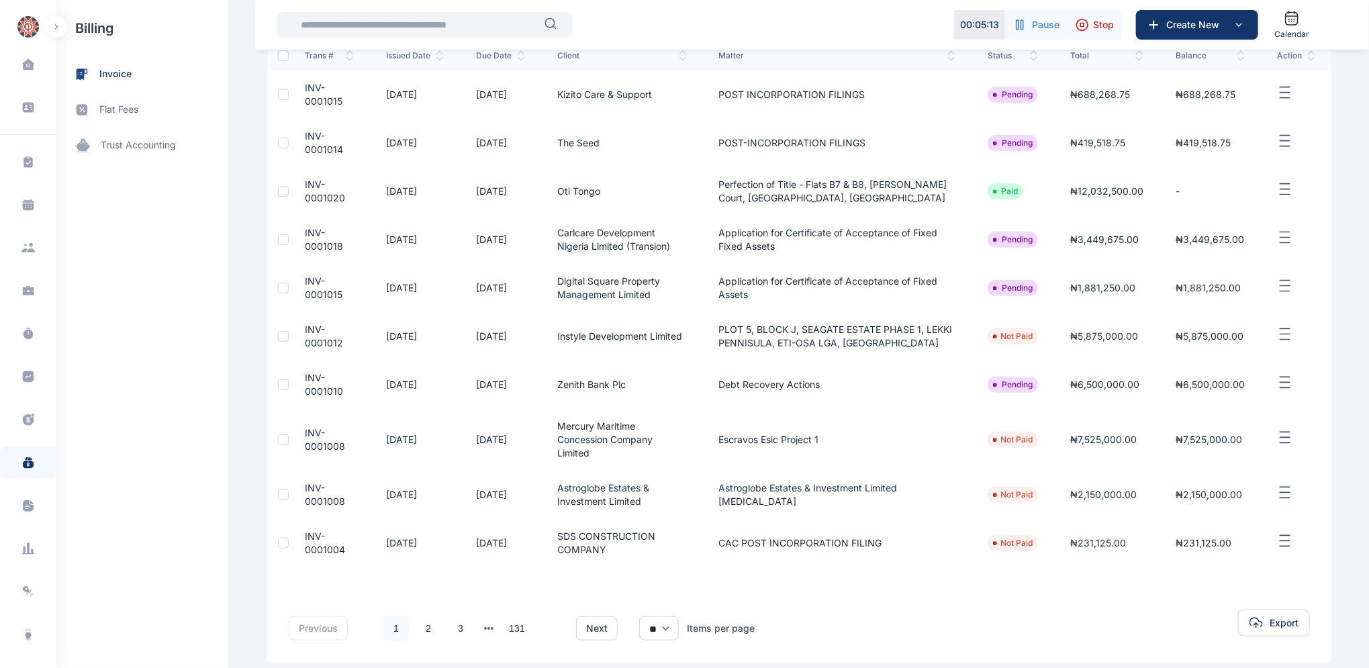
scroll to position [206, 0]
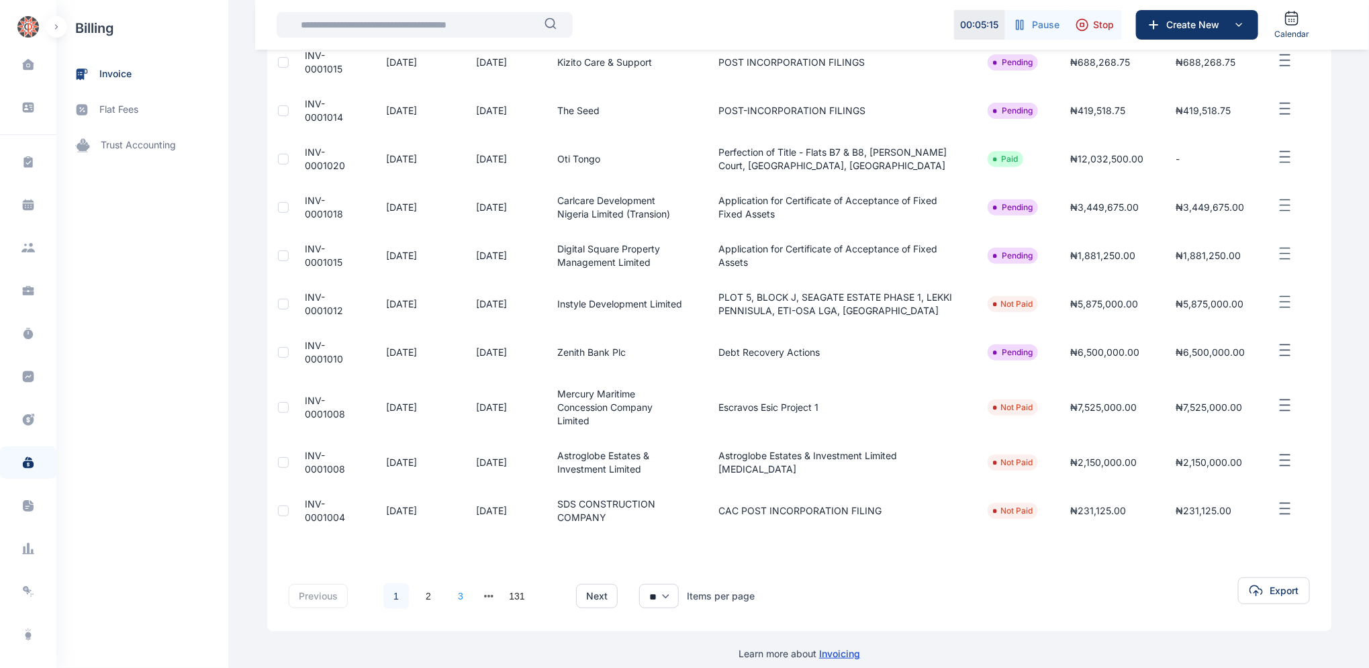
click at [455, 583] on link "3" at bounding box center [461, 596] width 26 height 26
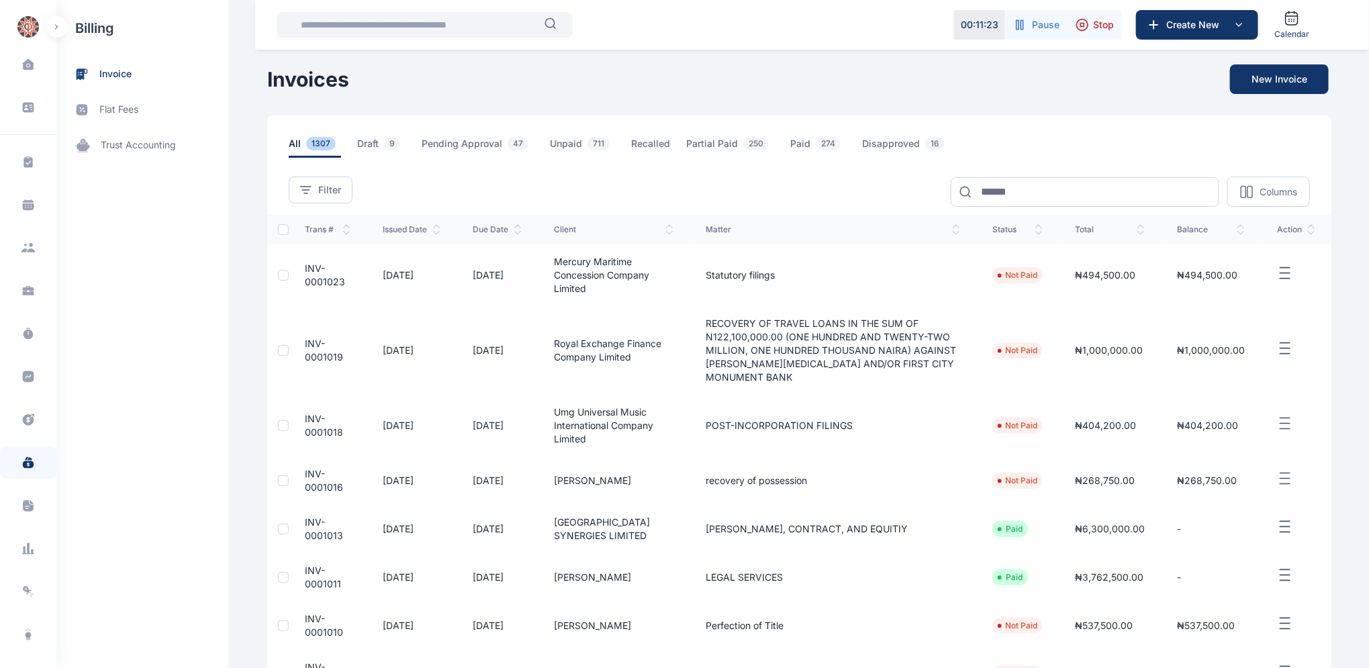
click at [313, 273] on span "INV-0001023" at bounding box center [325, 275] width 40 height 25
click at [314, 272] on span "INV-0001023" at bounding box center [325, 275] width 40 height 25
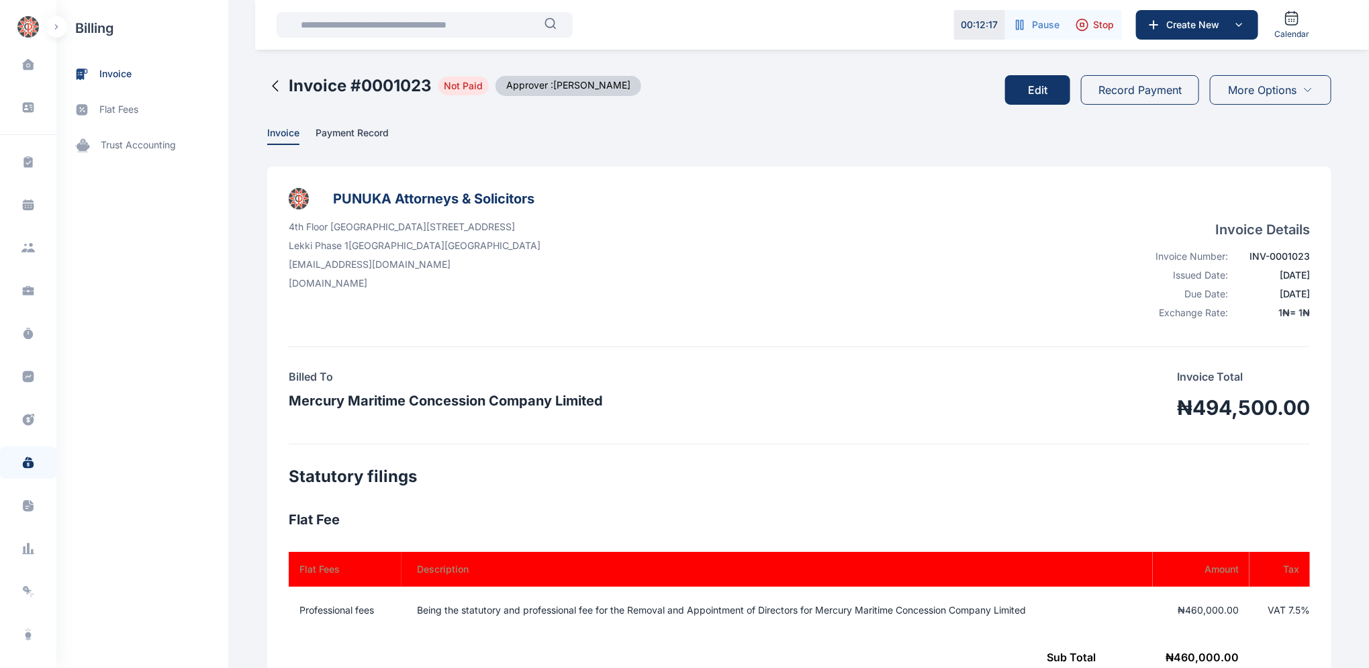
click at [1037, 89] on button "Edit" at bounding box center [1037, 90] width 65 height 30
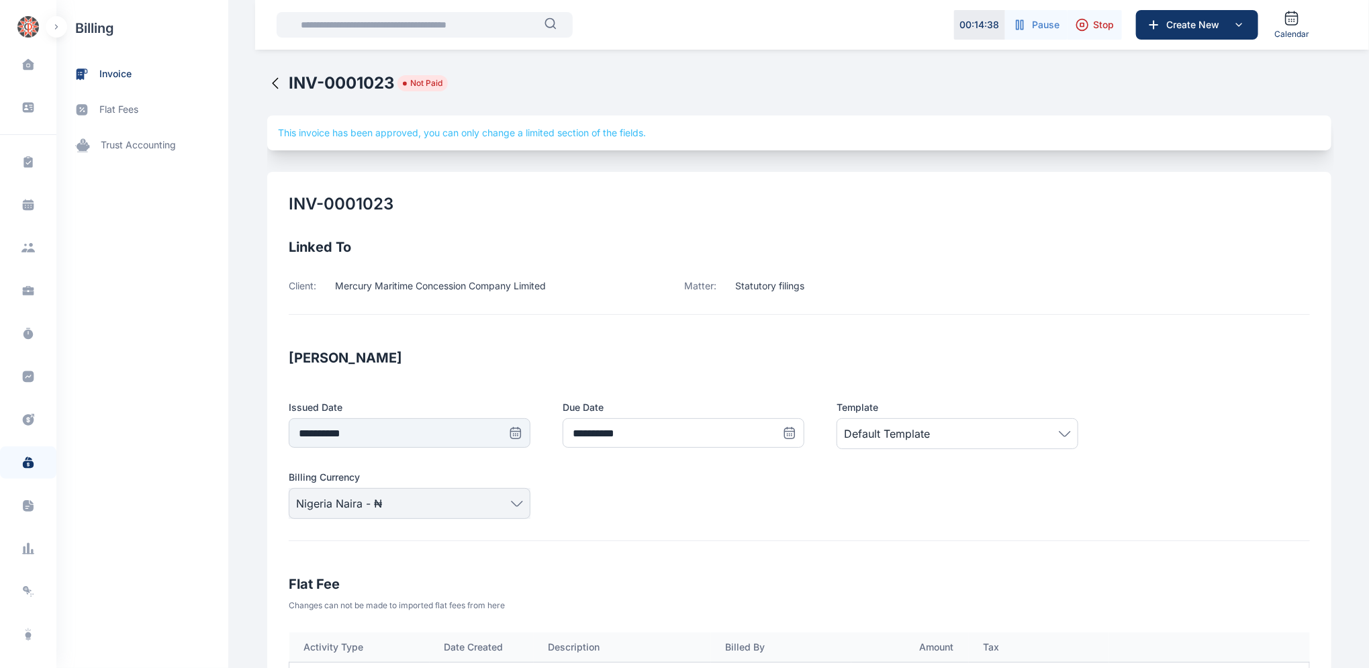
click at [273, 85] on icon at bounding box center [275, 84] width 5 height 10
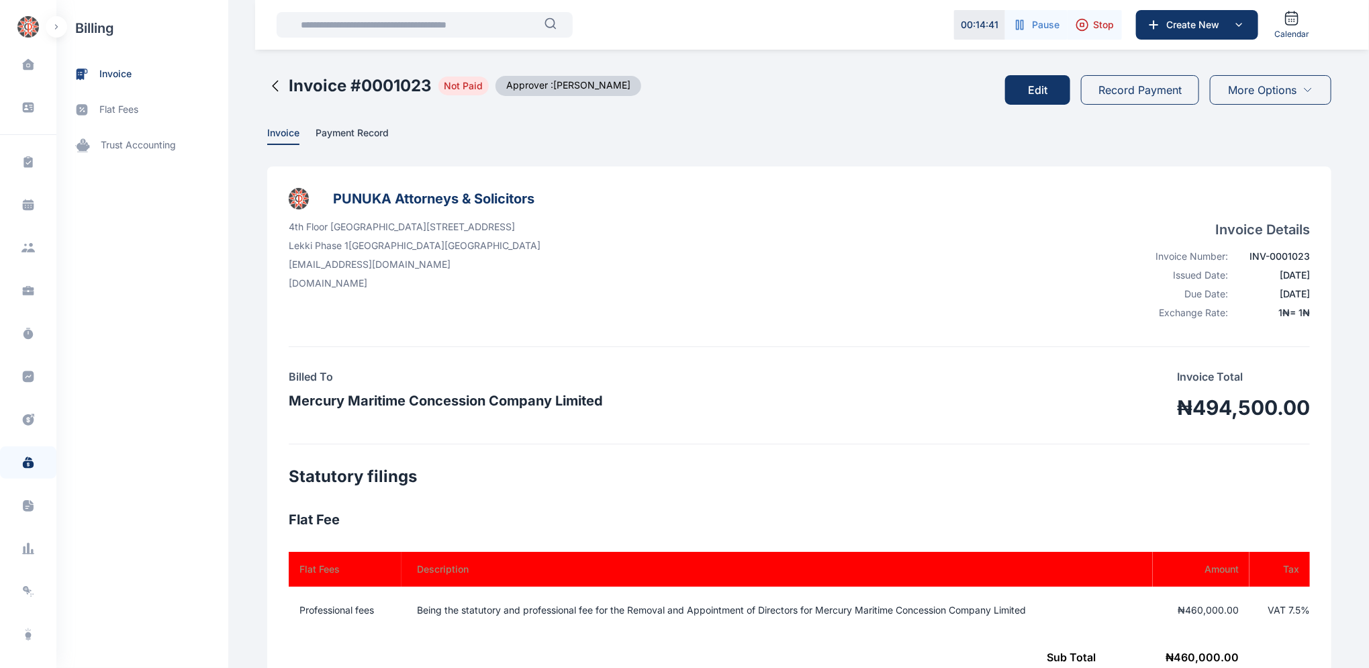
click at [267, 85] on icon at bounding box center [275, 86] width 16 height 16
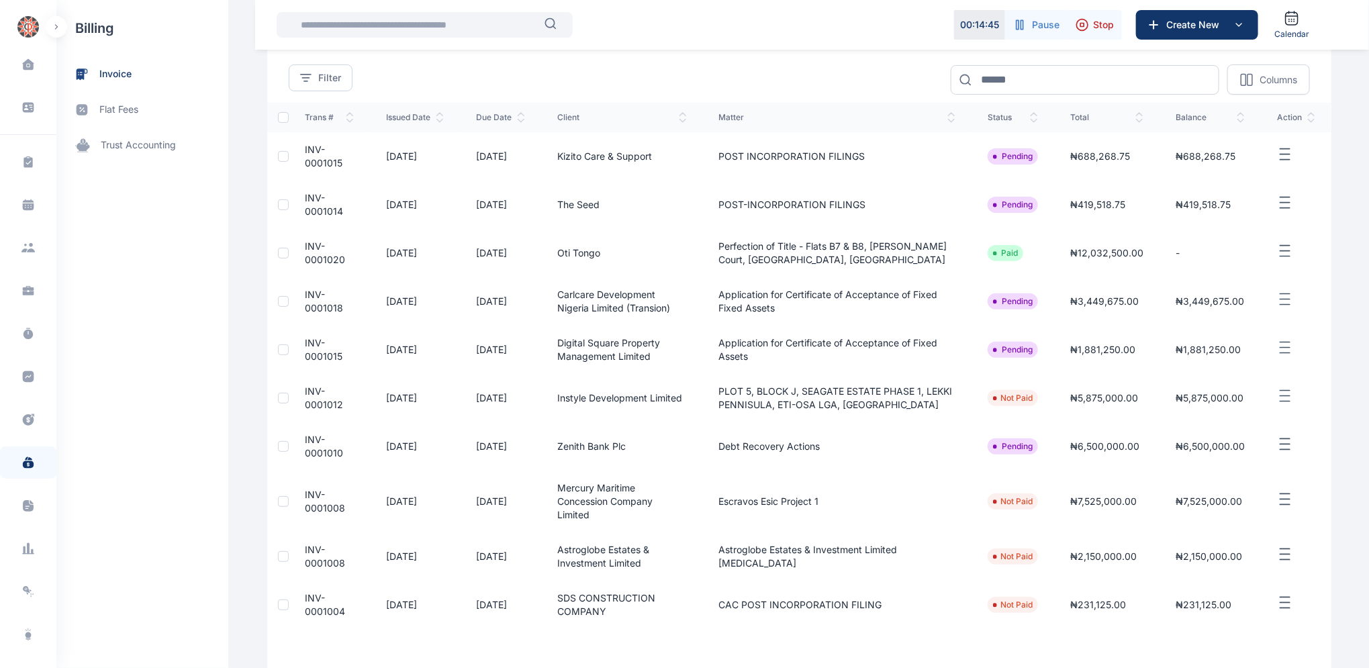
scroll to position [206, 0]
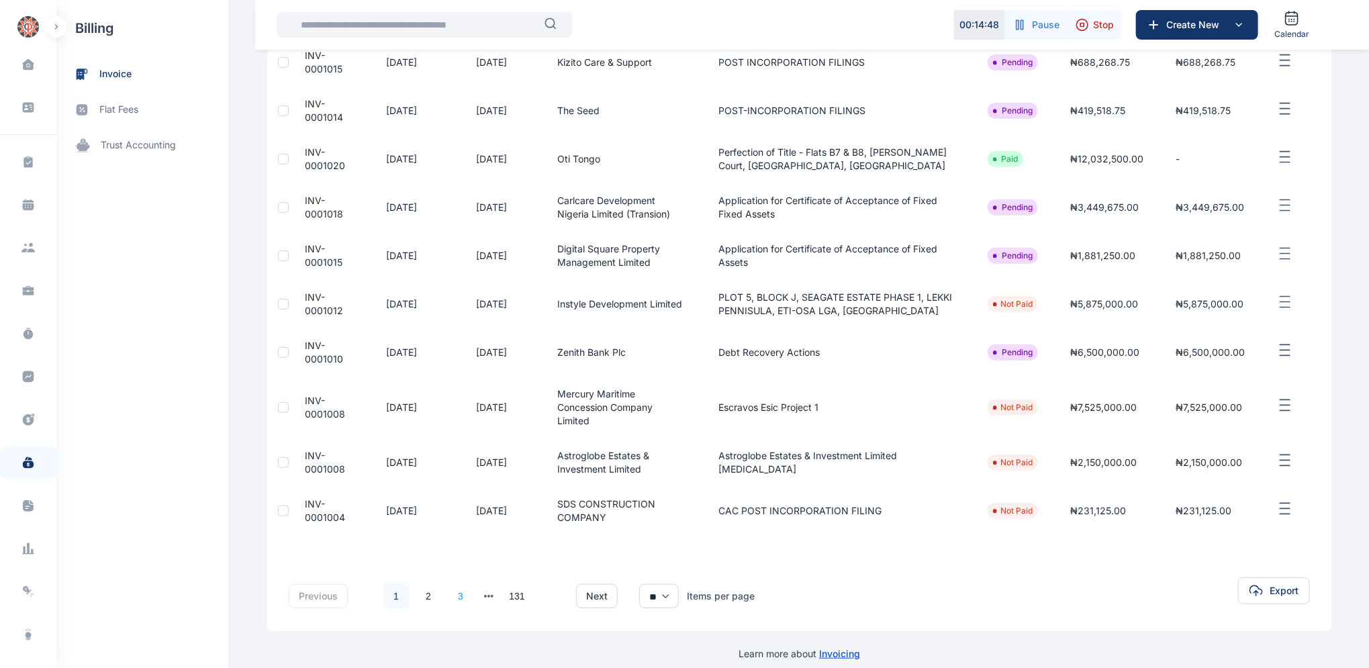
click at [458, 583] on link "3" at bounding box center [461, 596] width 26 height 26
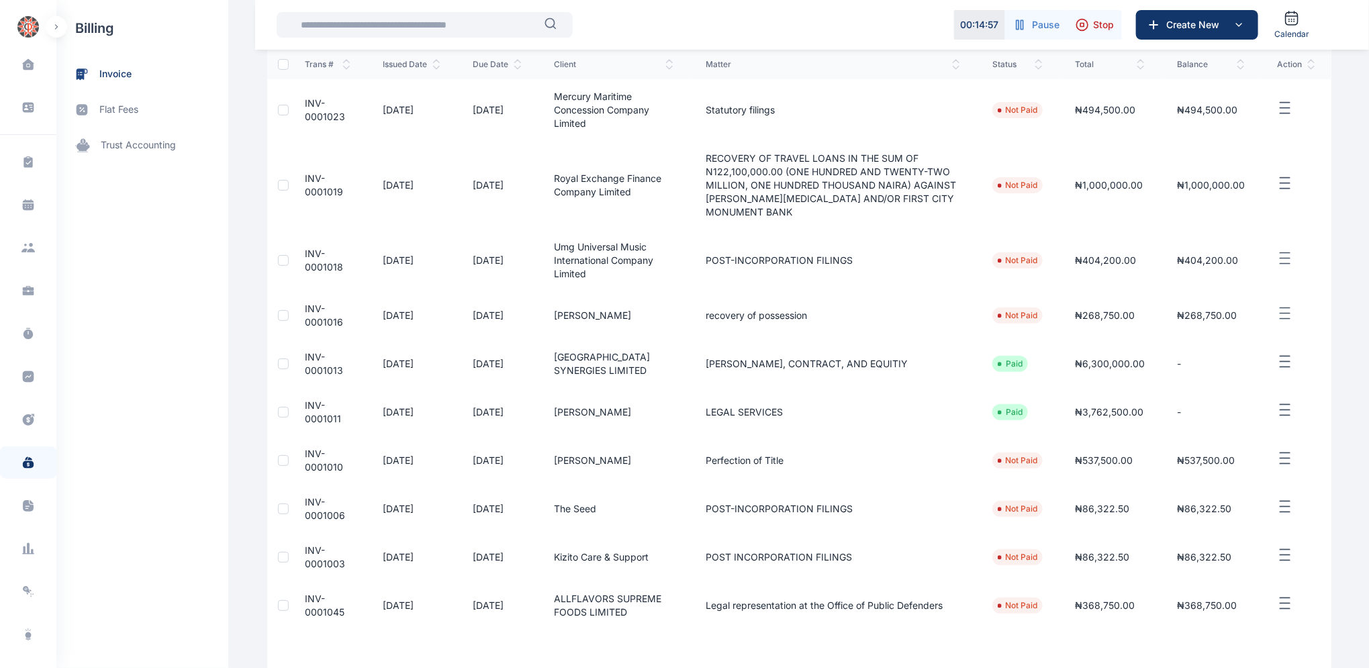
scroll to position [273, 0]
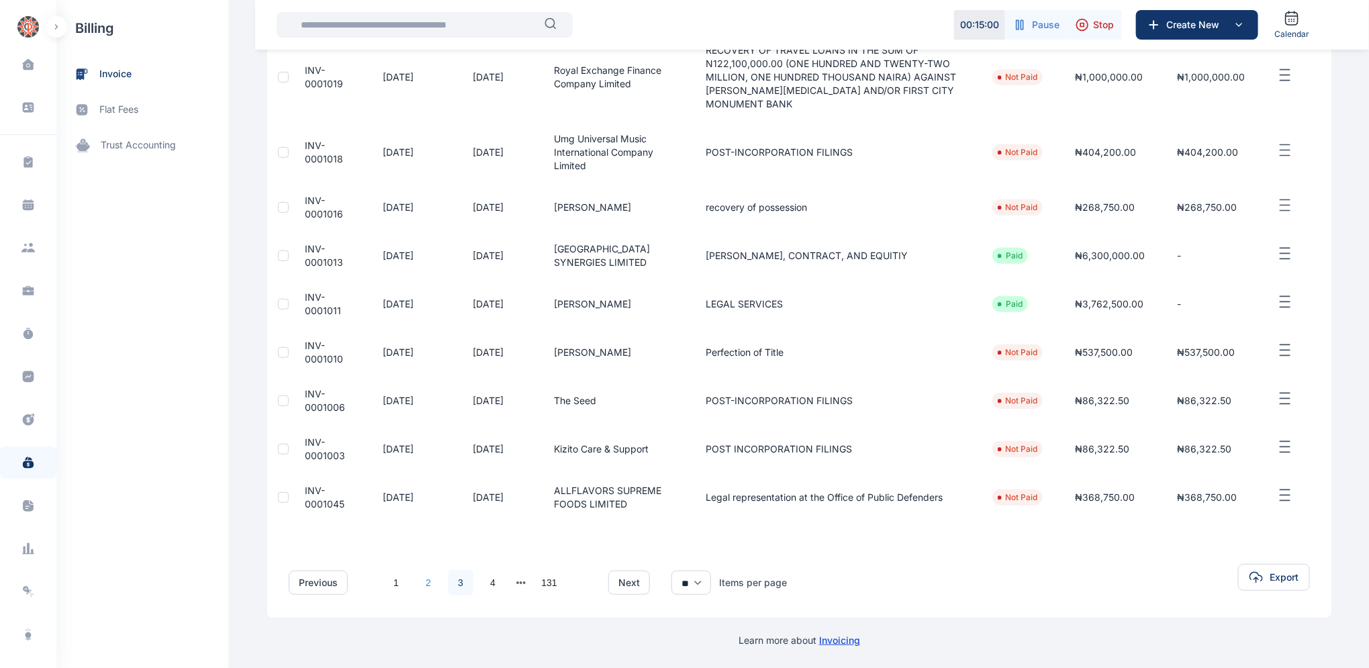
click at [422, 579] on link "2" at bounding box center [429, 583] width 26 height 26
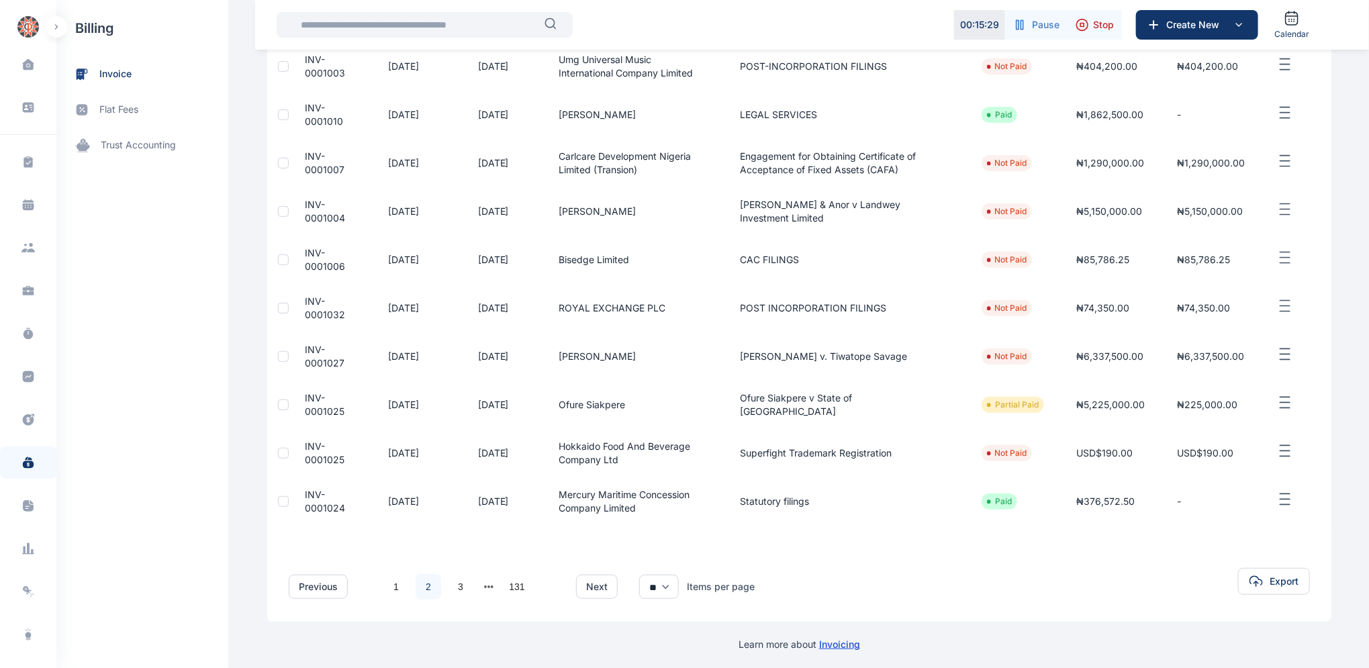
scroll to position [206, 0]
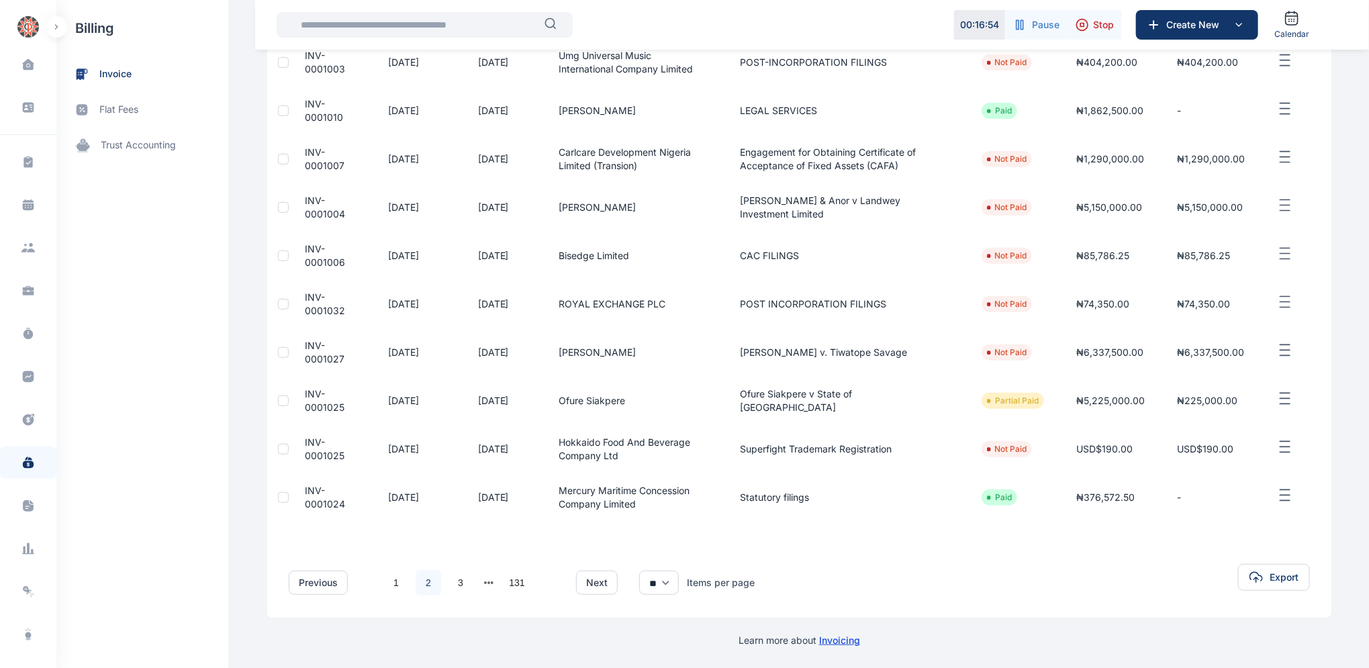
click at [306, 495] on span "INV-0001024" at bounding box center [325, 497] width 40 height 25
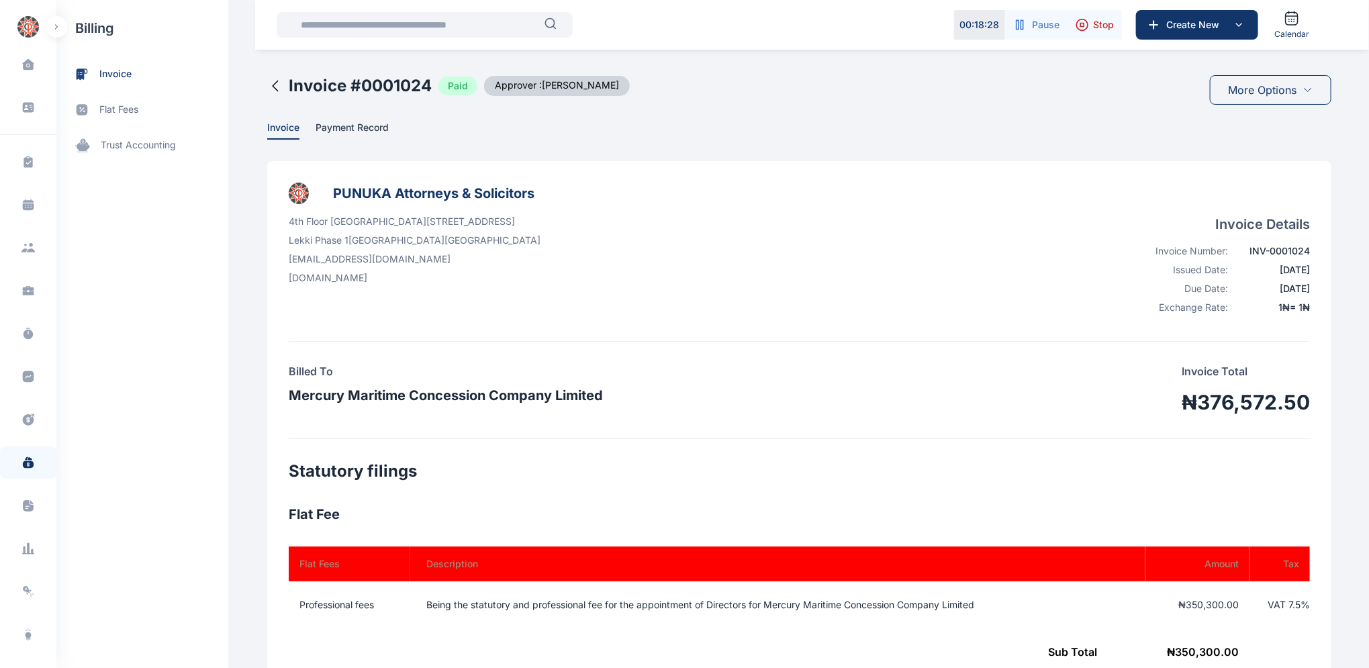
click at [267, 86] on icon at bounding box center [275, 86] width 16 height 16
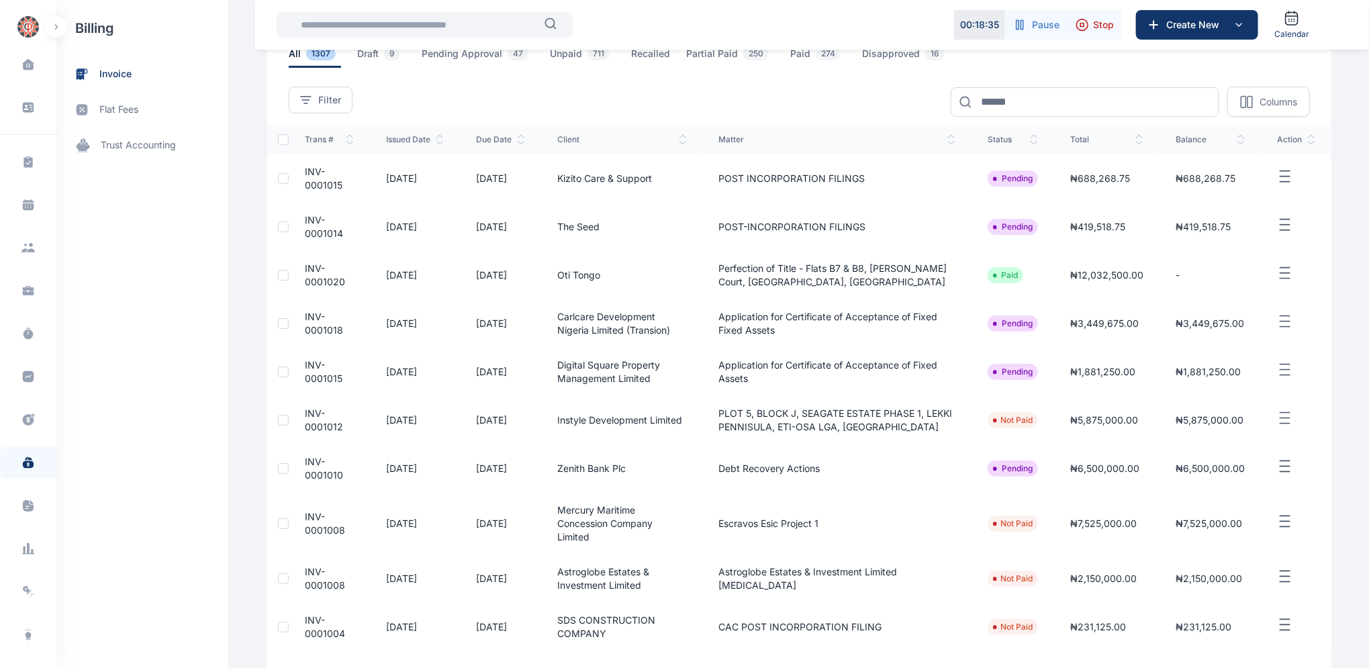
scroll to position [206, 0]
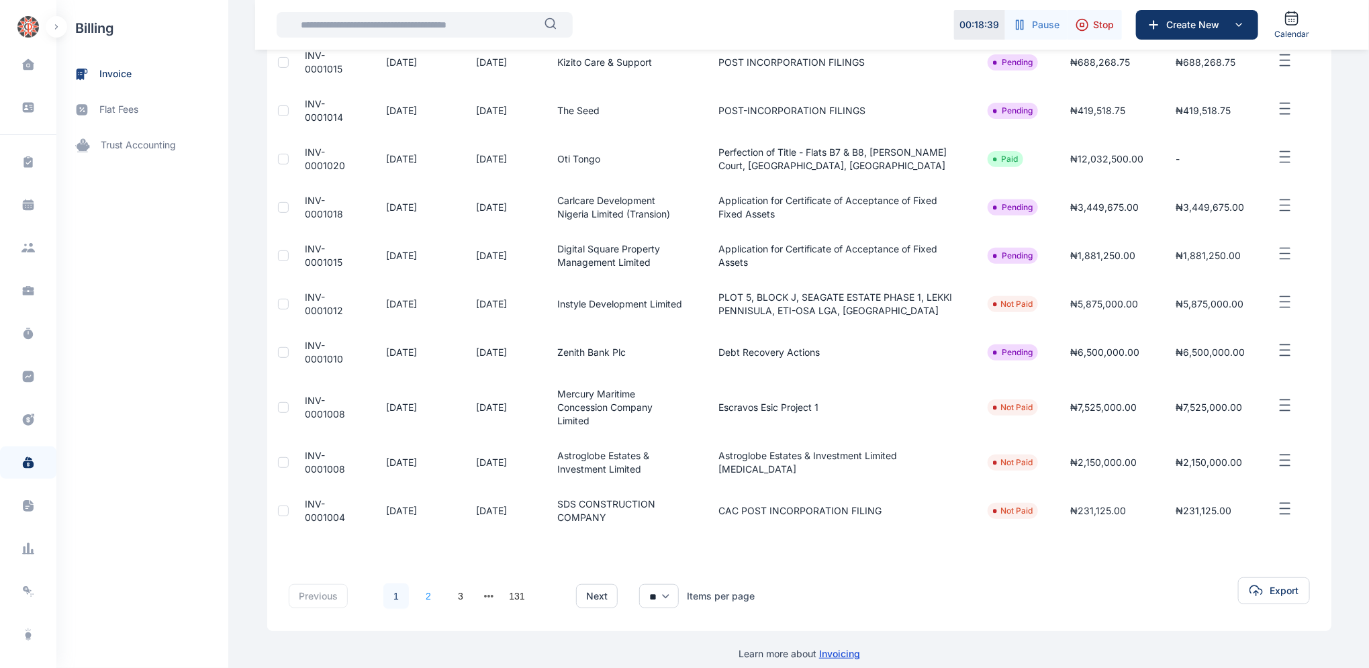
click at [421, 583] on link "2" at bounding box center [429, 596] width 26 height 26
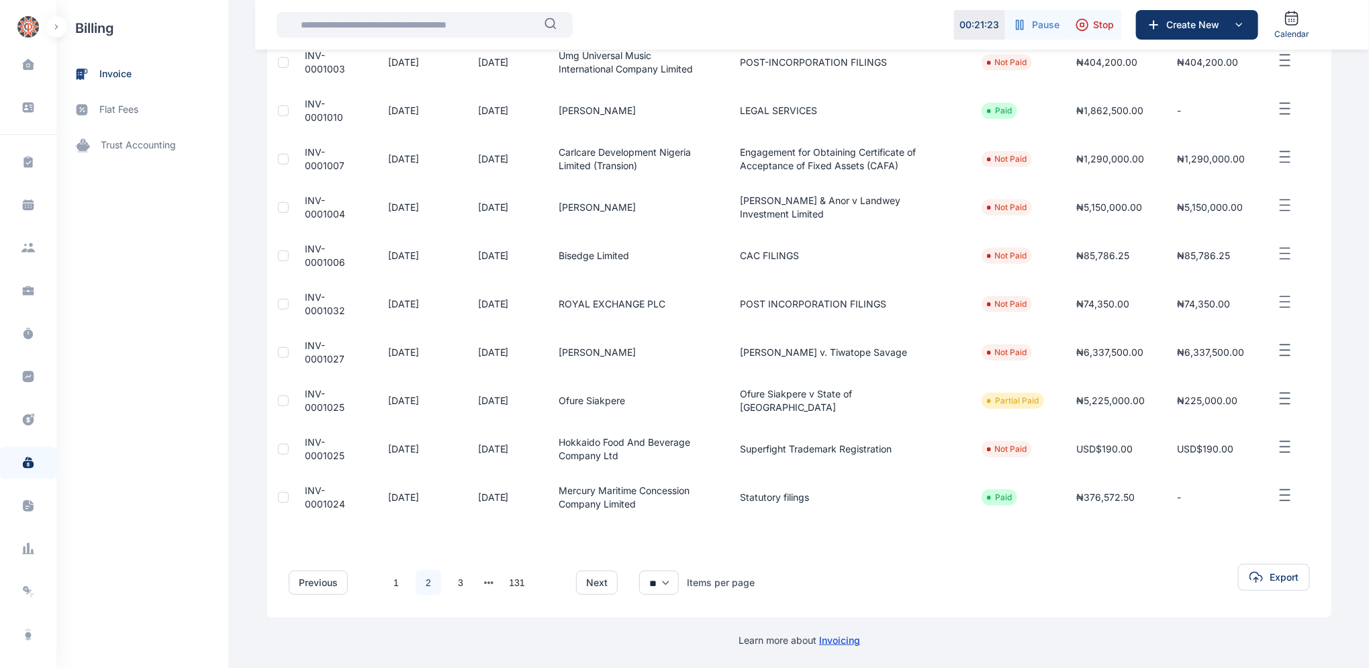
click at [313, 453] on span "INV-0001025" at bounding box center [325, 448] width 40 height 25
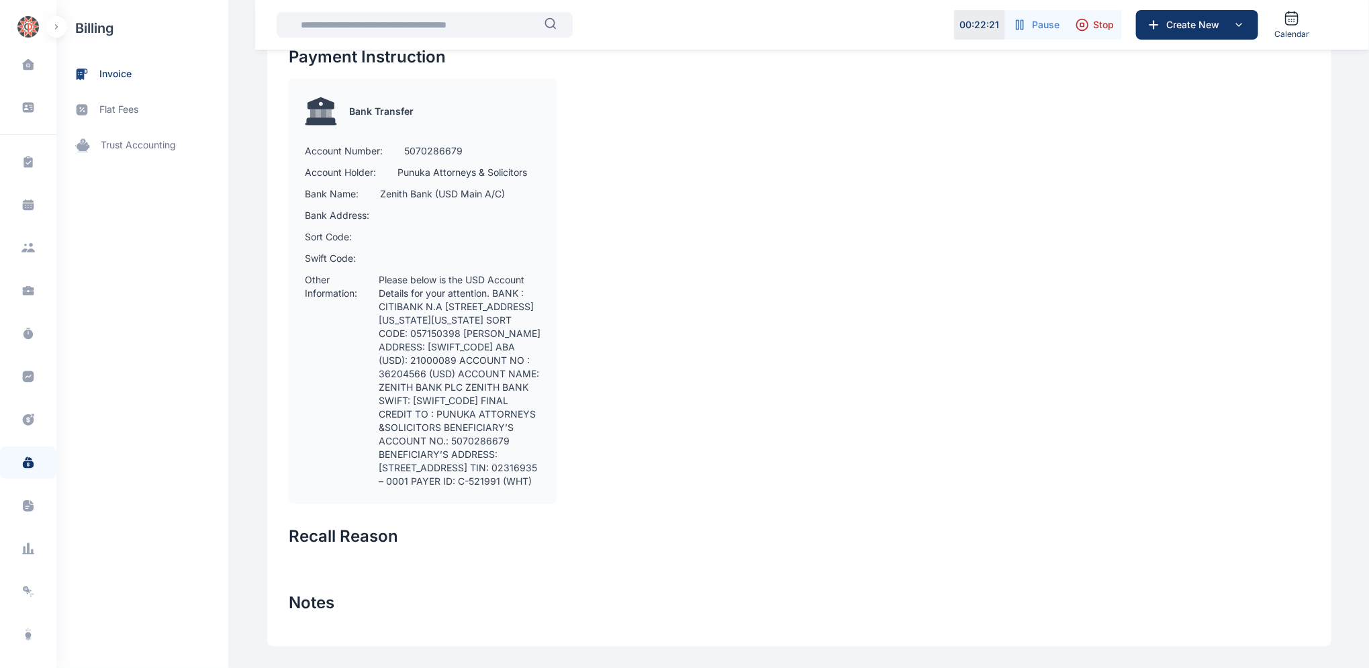
scroll to position [900, 0]
drag, startPoint x: 1368, startPoint y: 597, endPoint x: 1340, endPoint y: 540, distance: 63.7
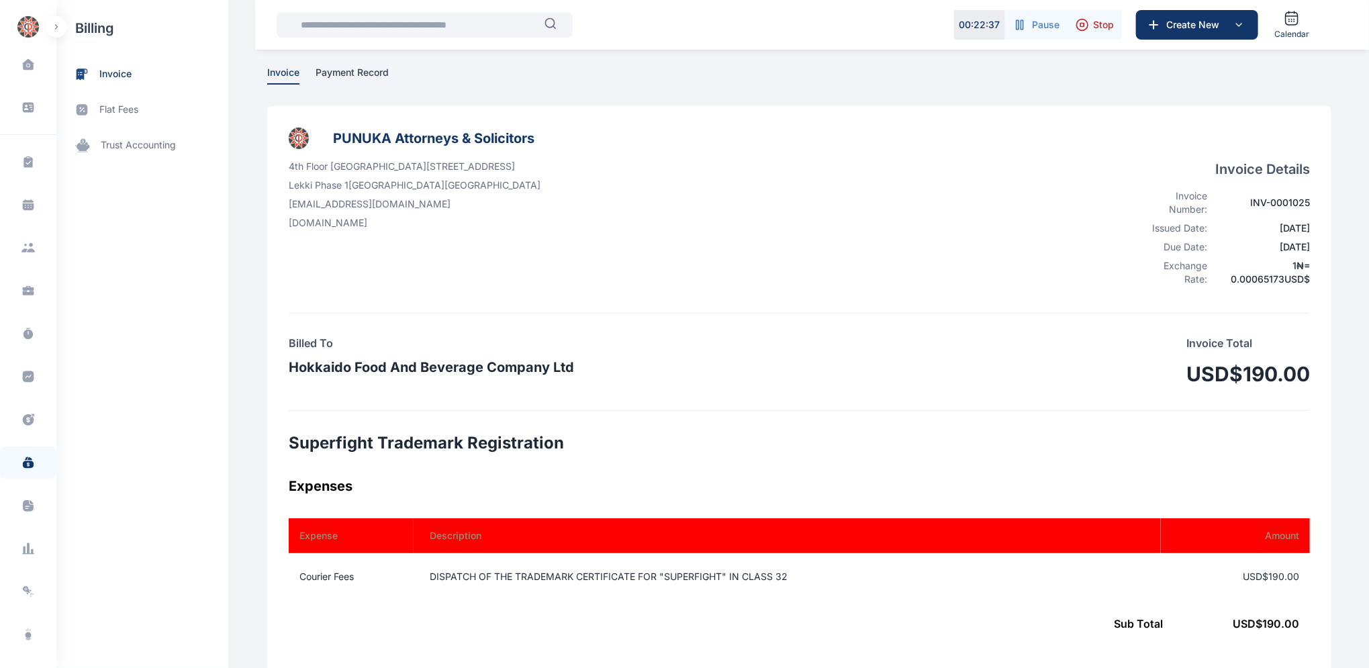
scroll to position [0, 0]
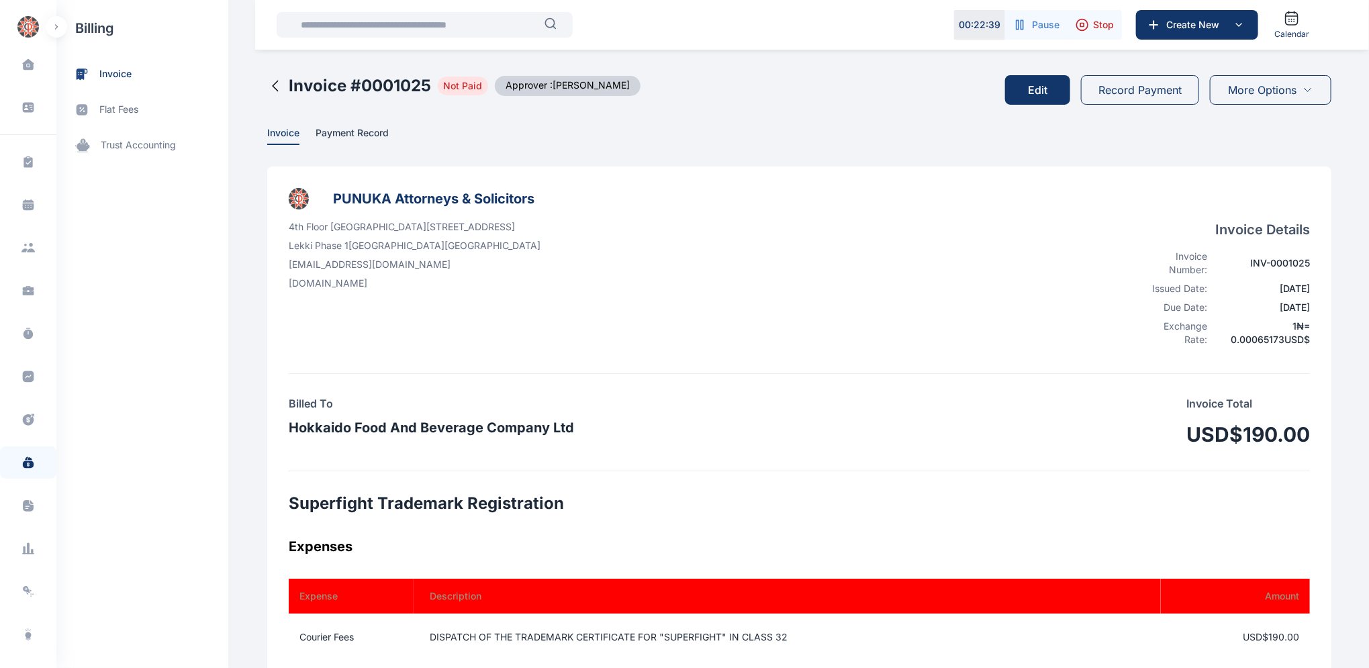
click at [1043, 89] on button "Edit" at bounding box center [1037, 90] width 65 height 30
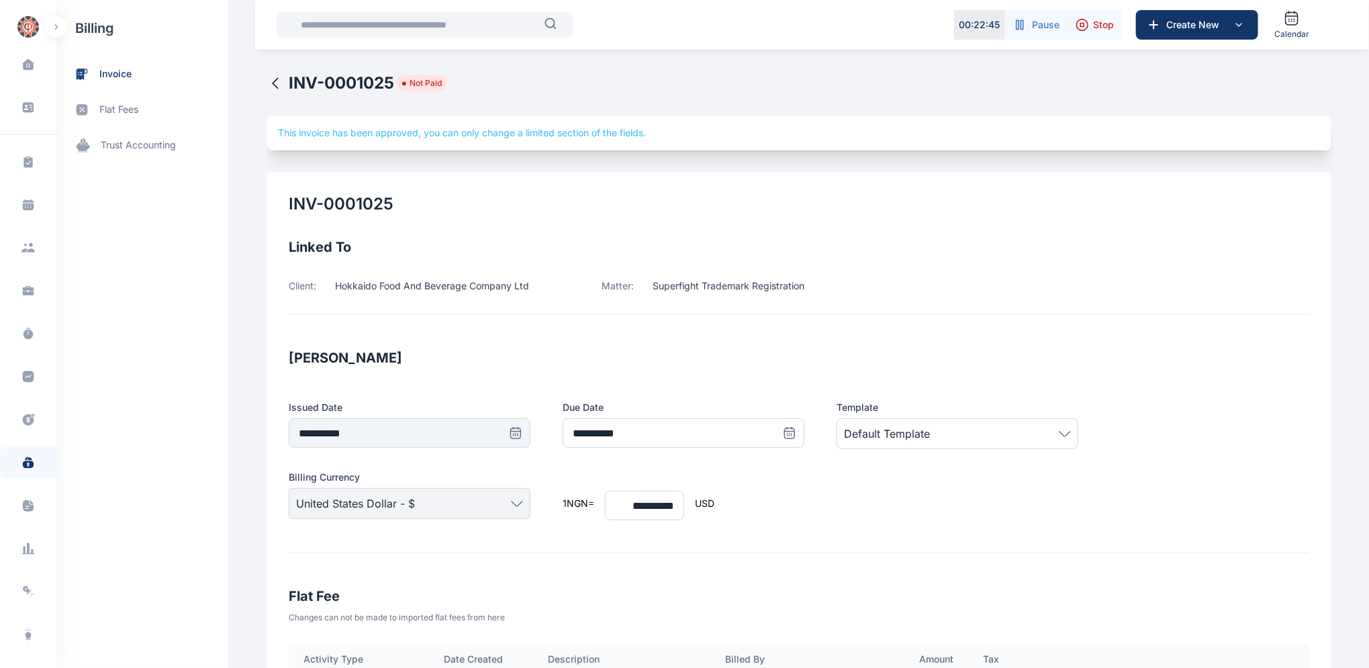
type input "**********"
click at [273, 81] on icon at bounding box center [275, 84] width 5 height 10
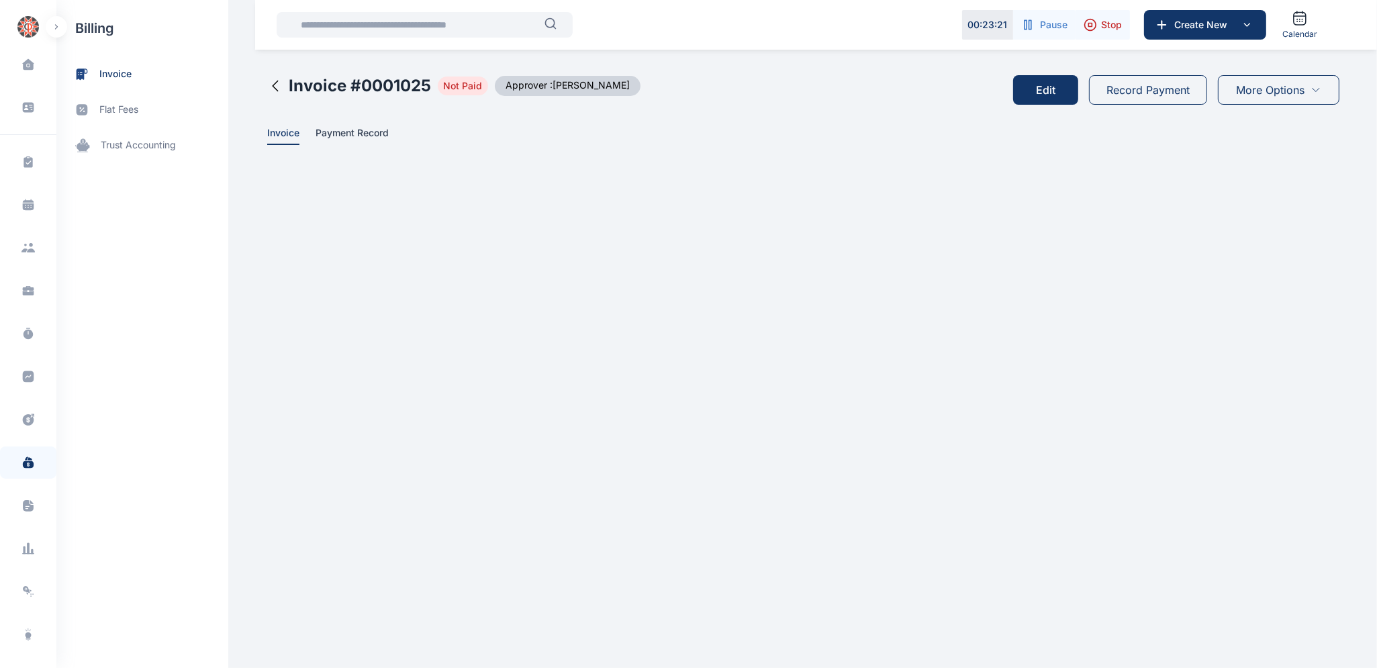
click at [273, 85] on icon at bounding box center [275, 86] width 16 height 16
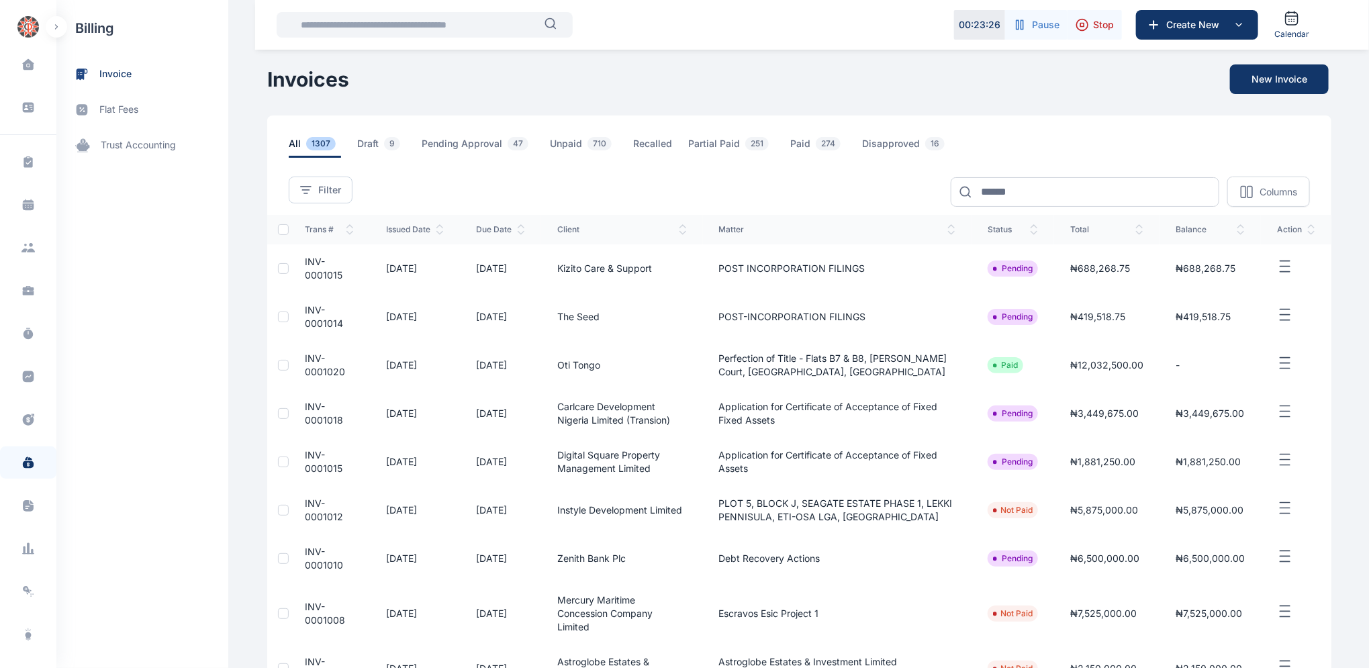
scroll to position [206, 0]
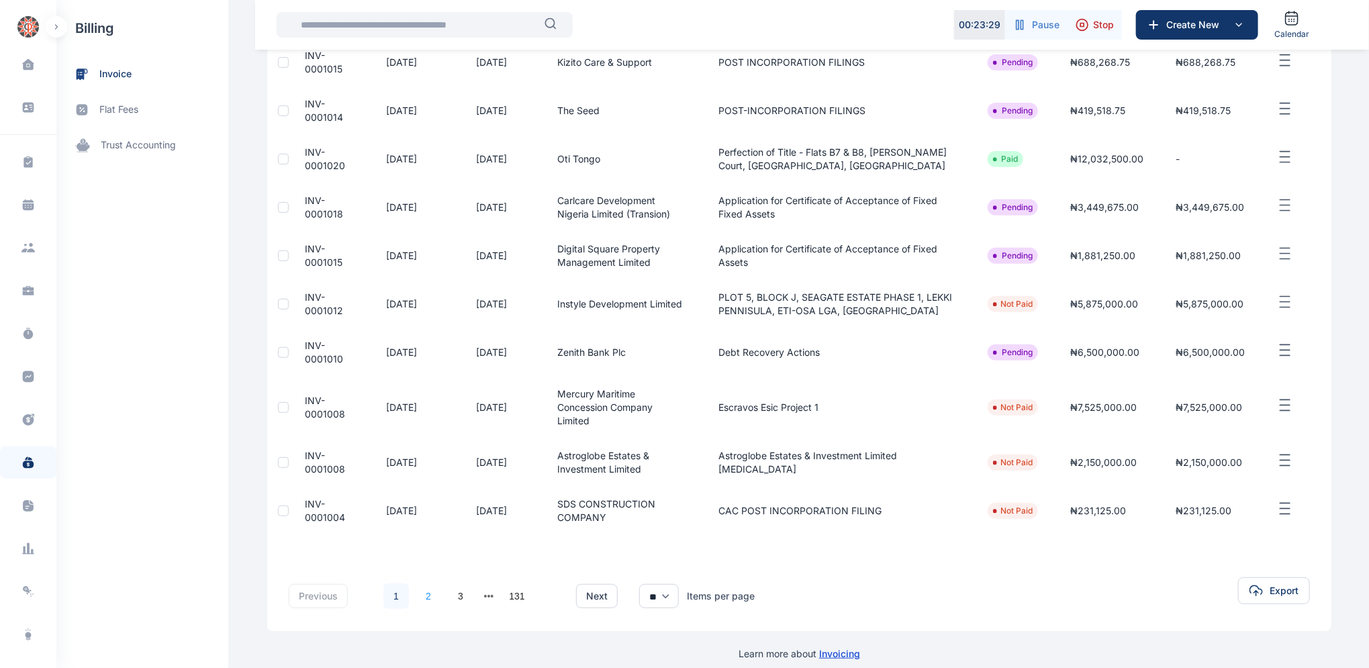
click at [420, 583] on link "2" at bounding box center [429, 596] width 26 height 26
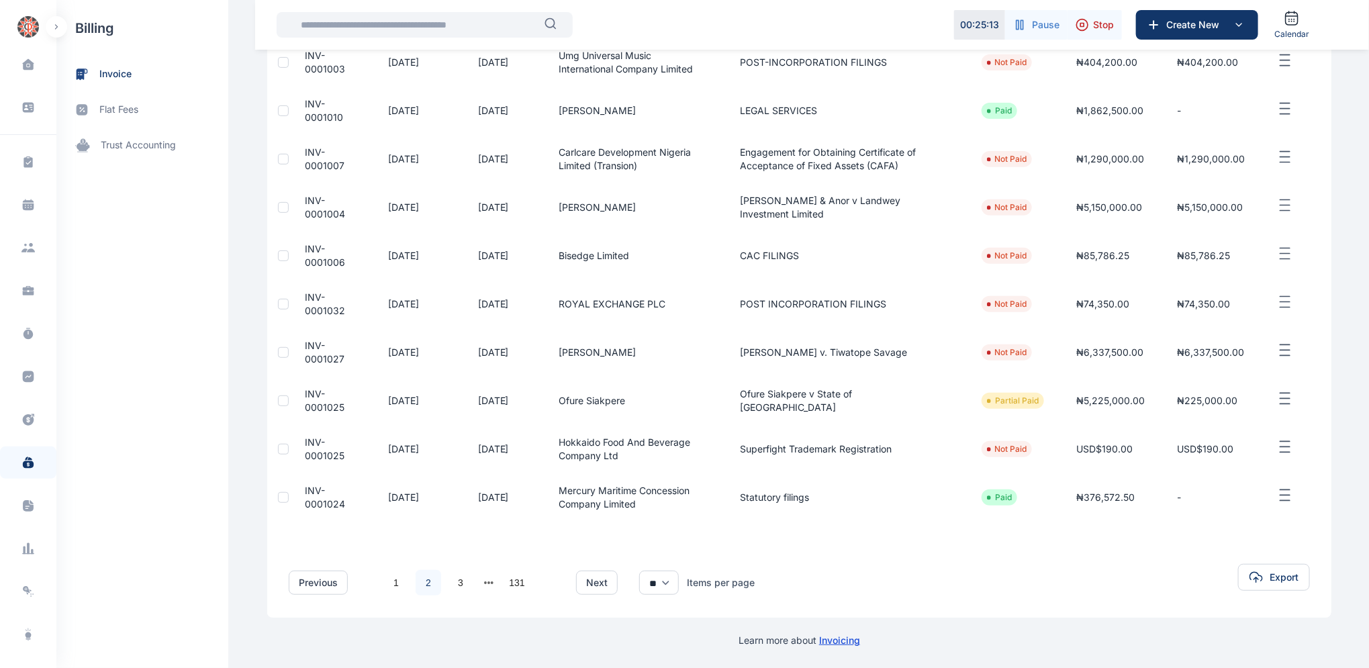
click at [305, 393] on span "INV-0001025" at bounding box center [325, 400] width 40 height 25
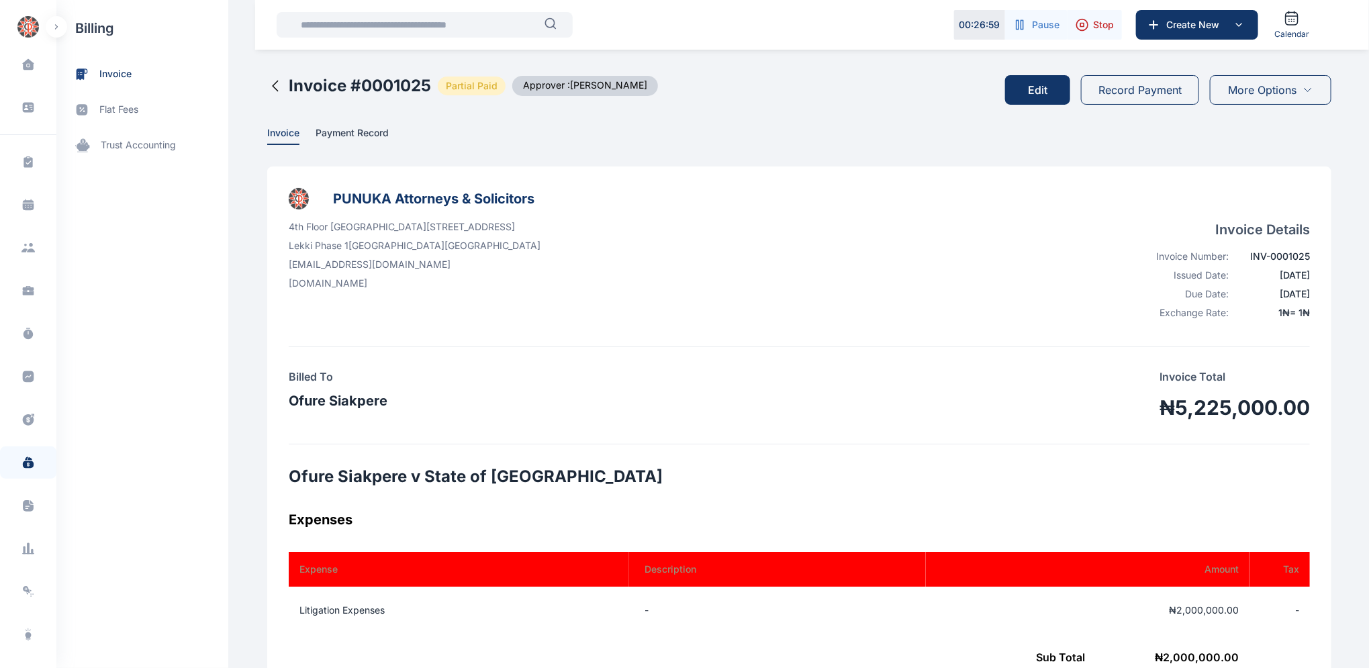
click at [267, 85] on icon at bounding box center [275, 86] width 16 height 16
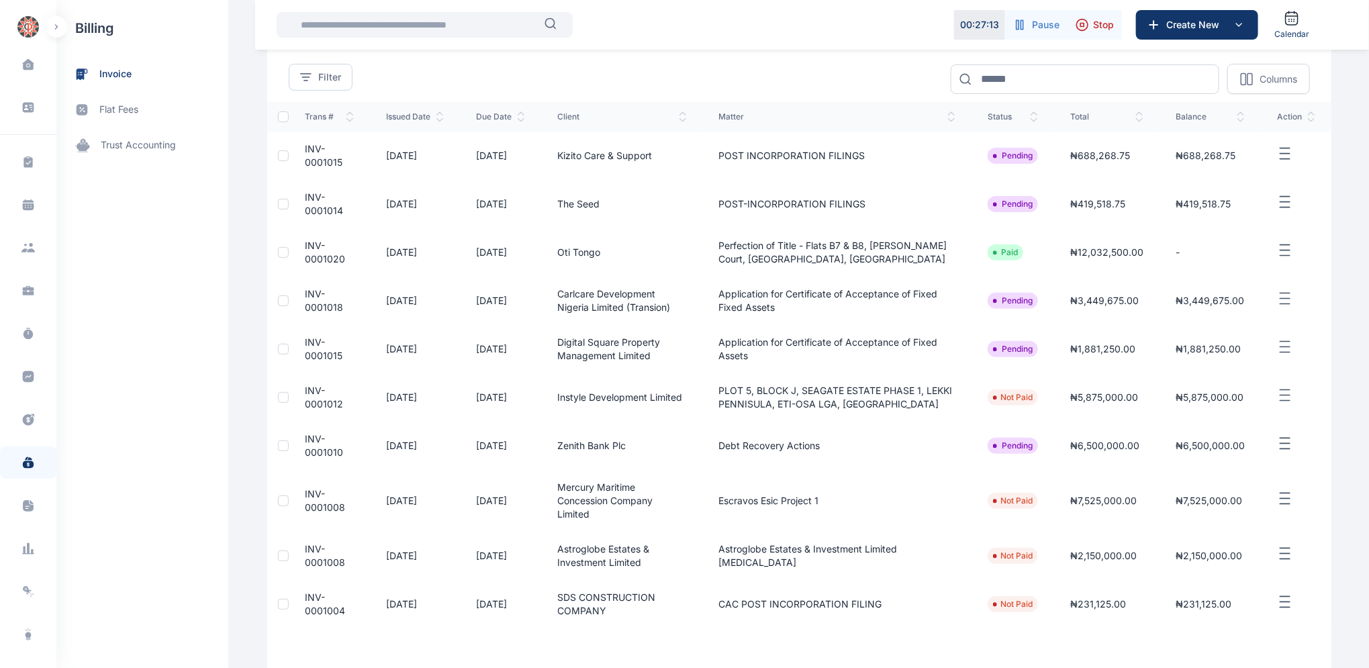
scroll to position [206, 0]
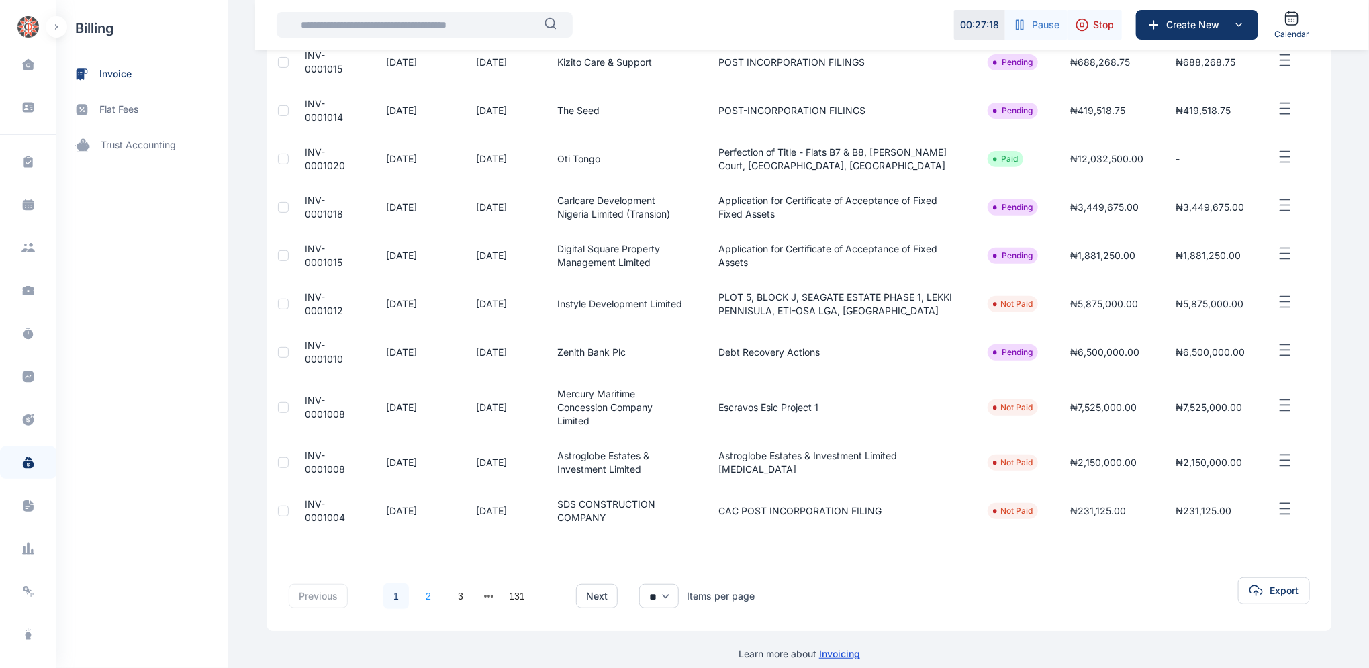
click at [418, 583] on link "2" at bounding box center [429, 596] width 26 height 26
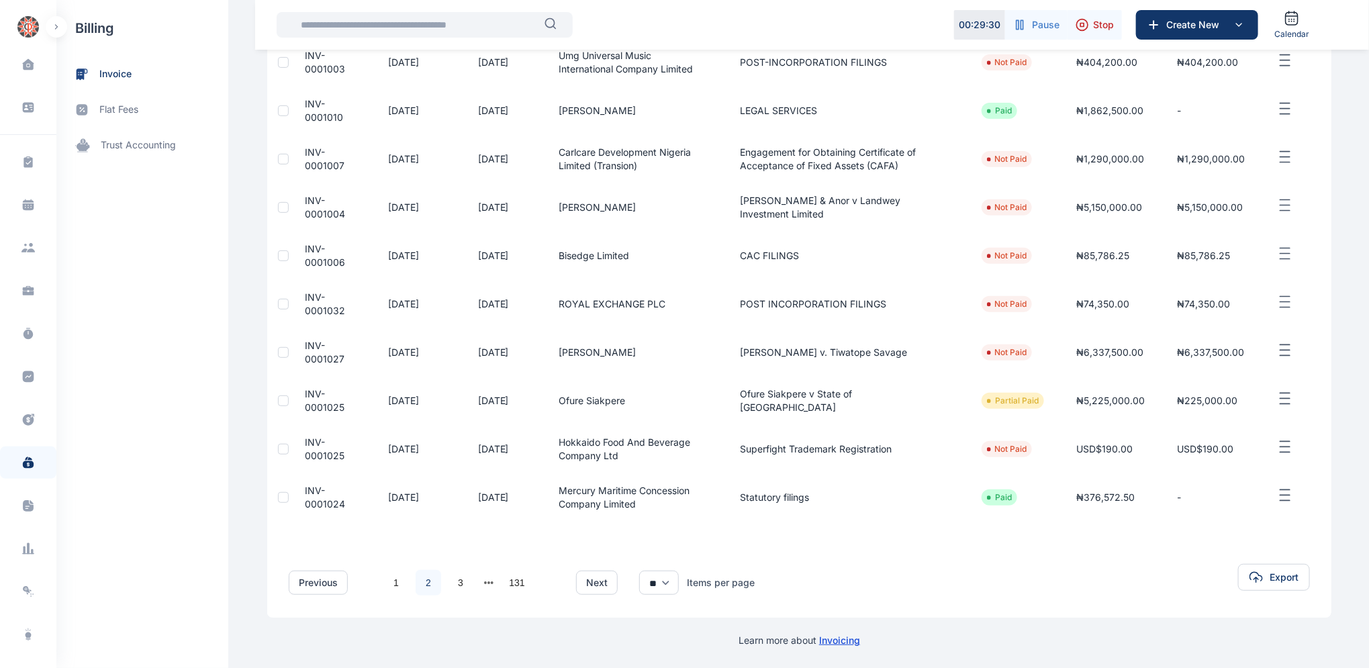
click at [305, 346] on span "INV-0001027" at bounding box center [325, 352] width 40 height 25
click at [290, 345] on td "INV-0001027" at bounding box center [330, 352] width 83 height 48
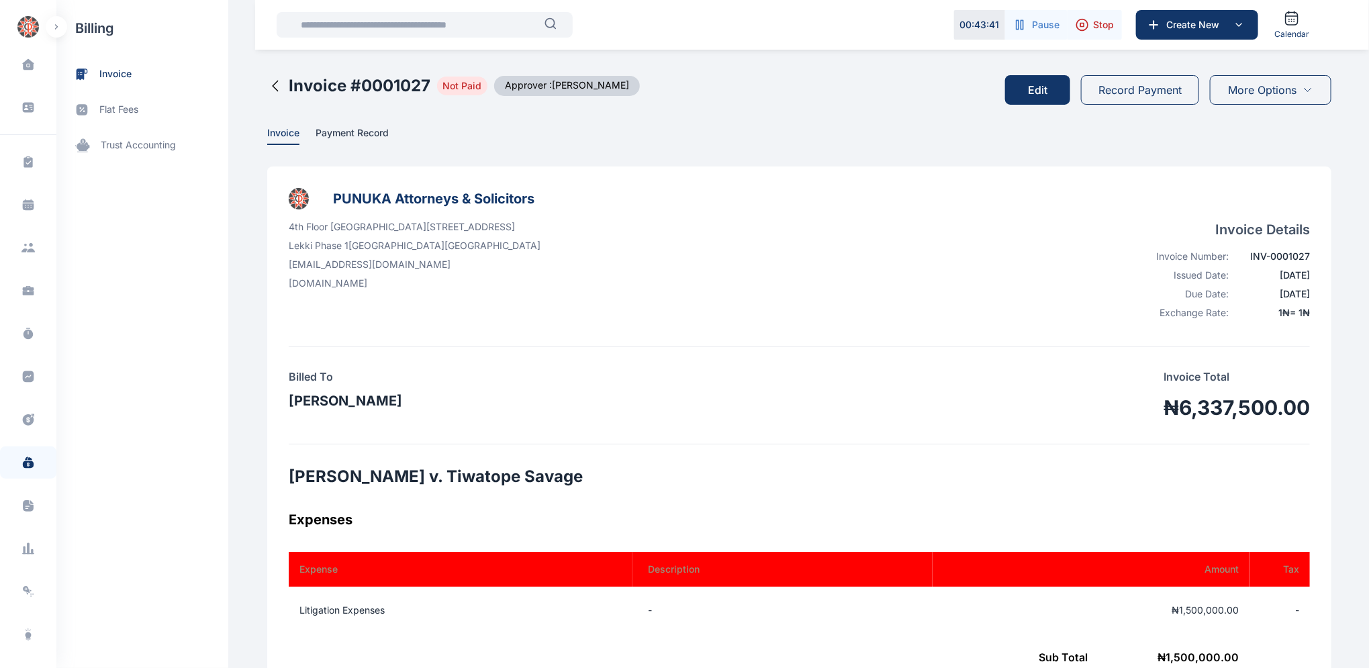
click at [1035, 85] on button "Edit" at bounding box center [1037, 90] width 65 height 30
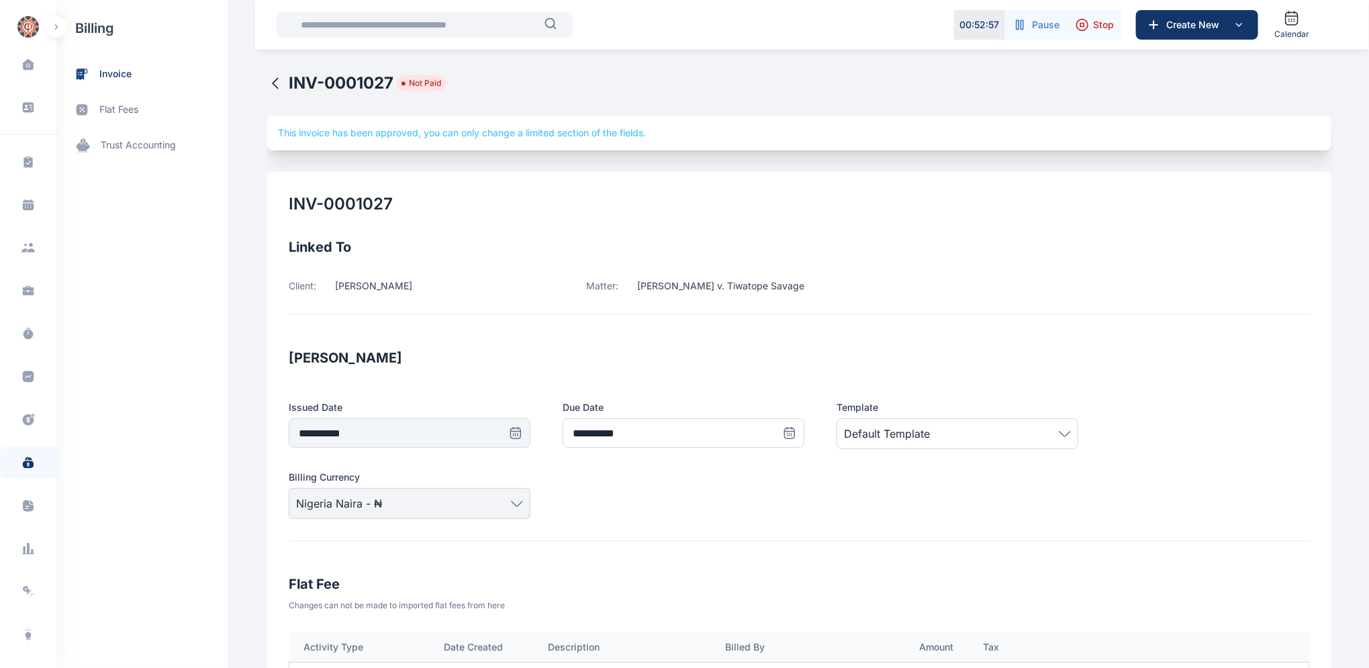
click at [269, 81] on icon at bounding box center [275, 83] width 16 height 16
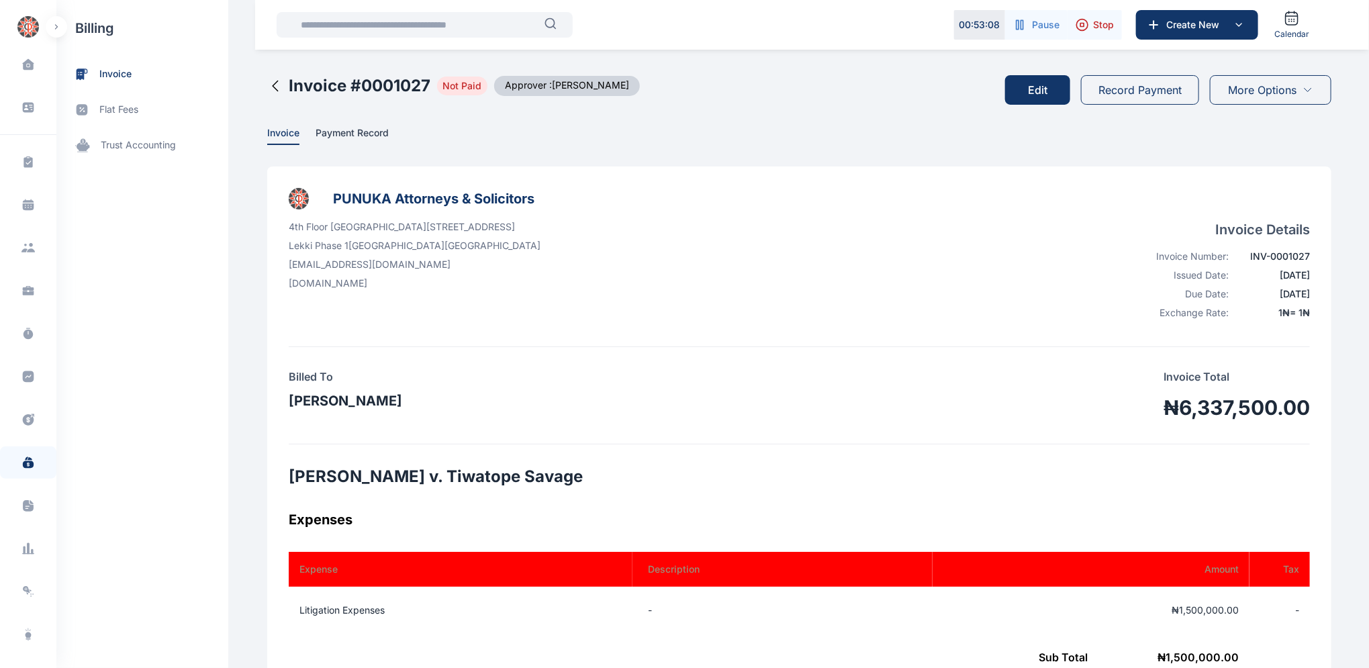
click at [267, 87] on icon at bounding box center [275, 86] width 16 height 16
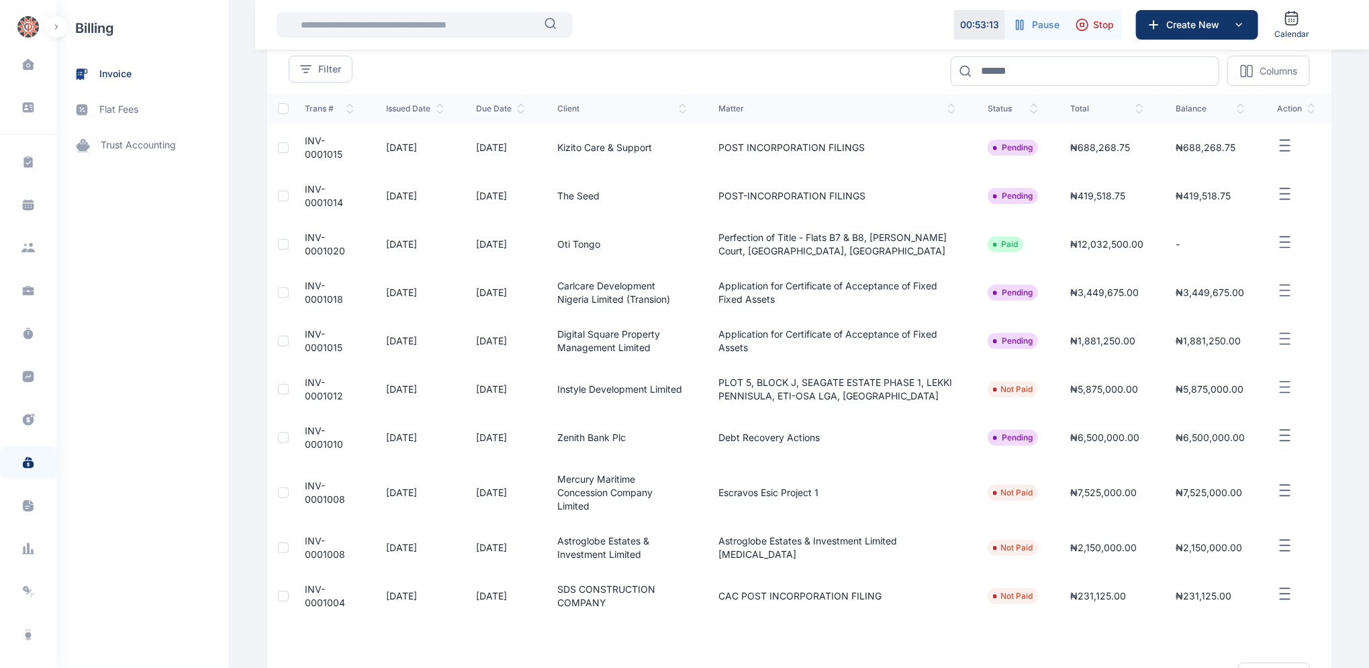
scroll to position [206, 0]
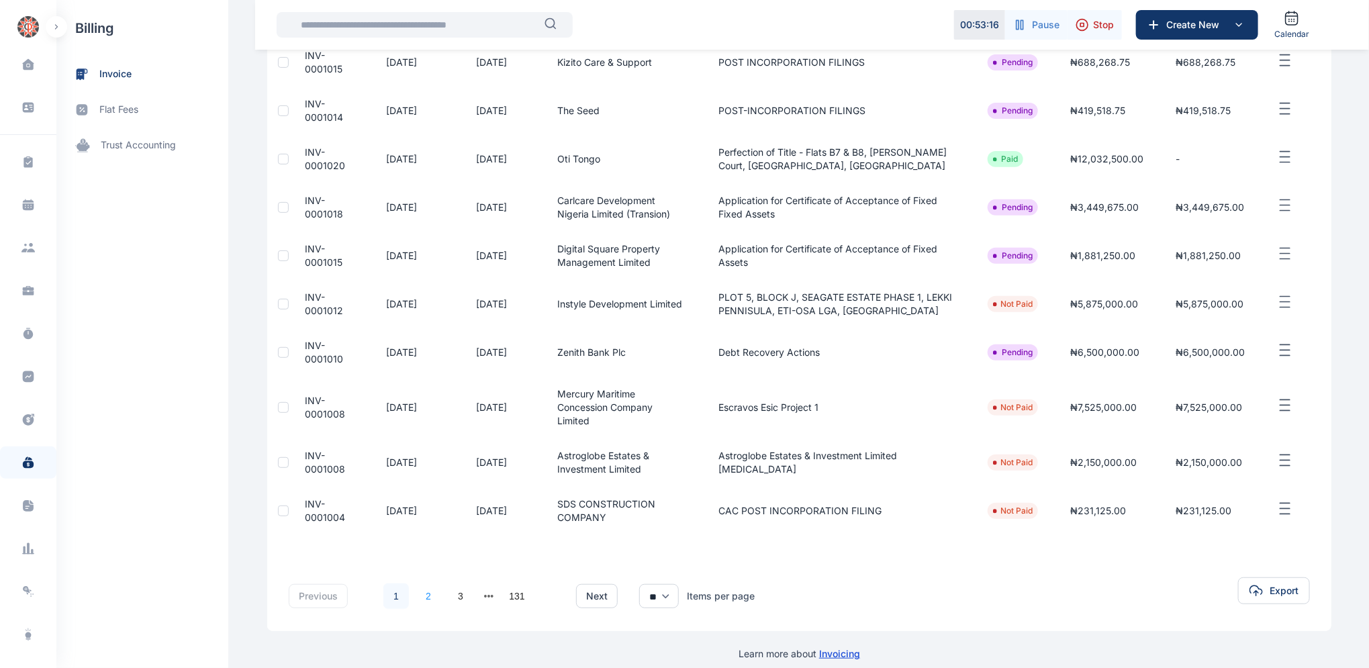
click at [420, 583] on link "2" at bounding box center [429, 596] width 26 height 26
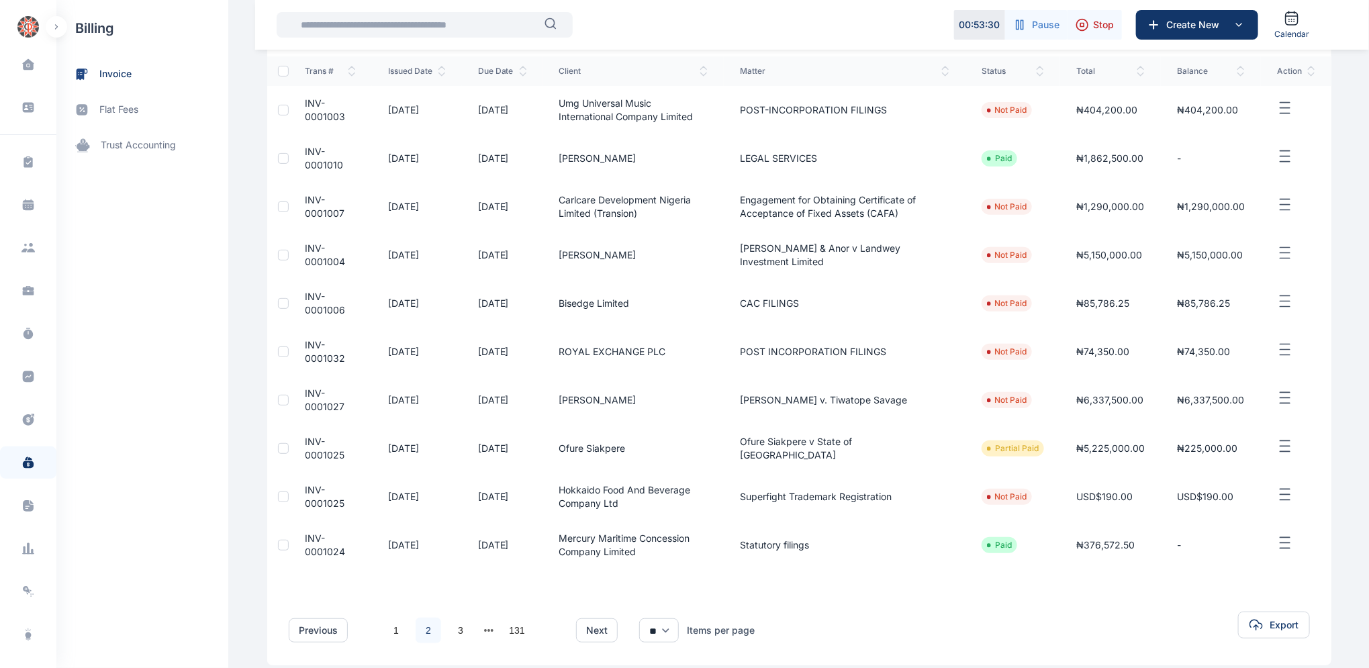
scroll to position [130, 0]
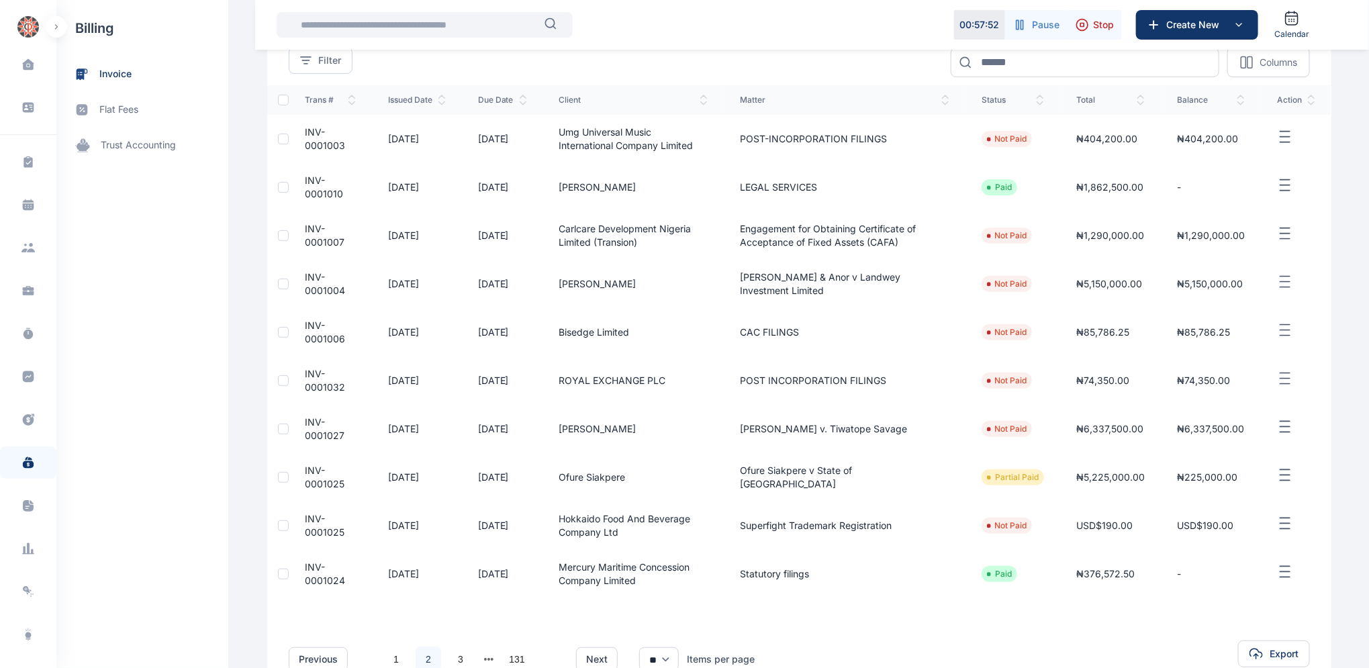
click at [316, 377] on td "INV-0001032" at bounding box center [330, 380] width 83 height 48
click at [315, 375] on span "INV-0001032" at bounding box center [325, 380] width 40 height 25
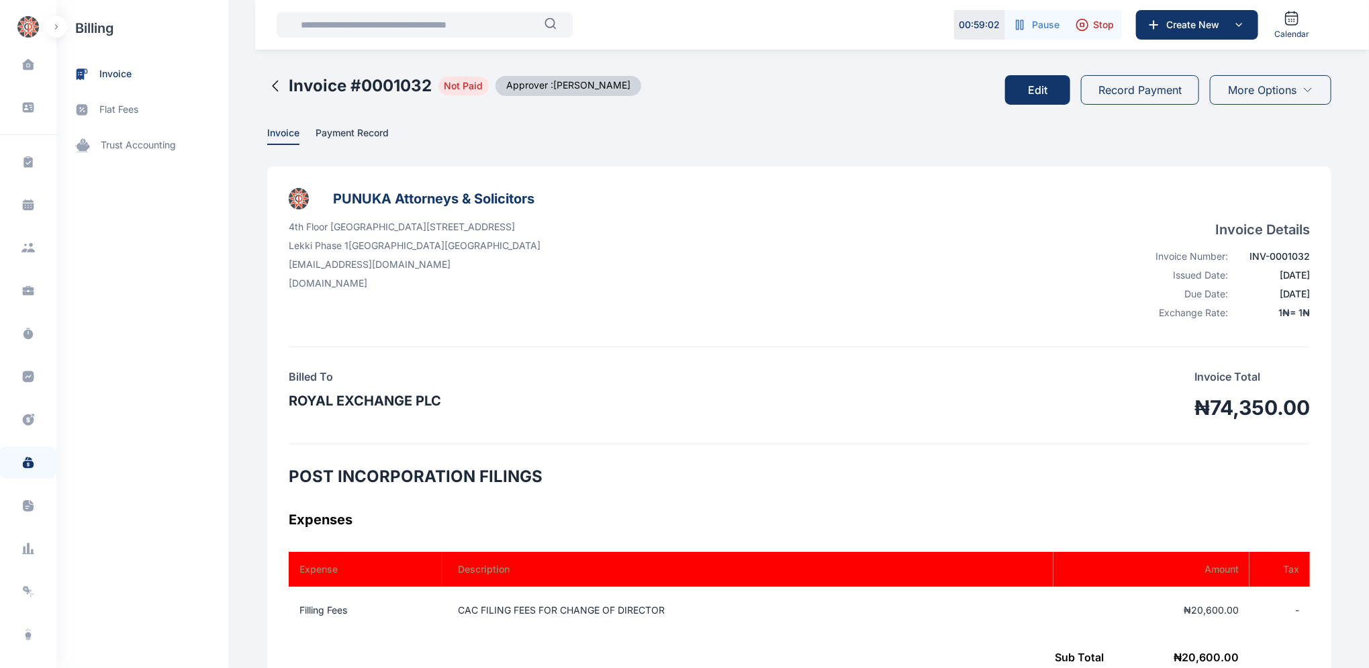
click at [1033, 90] on button "Edit" at bounding box center [1037, 90] width 65 height 30
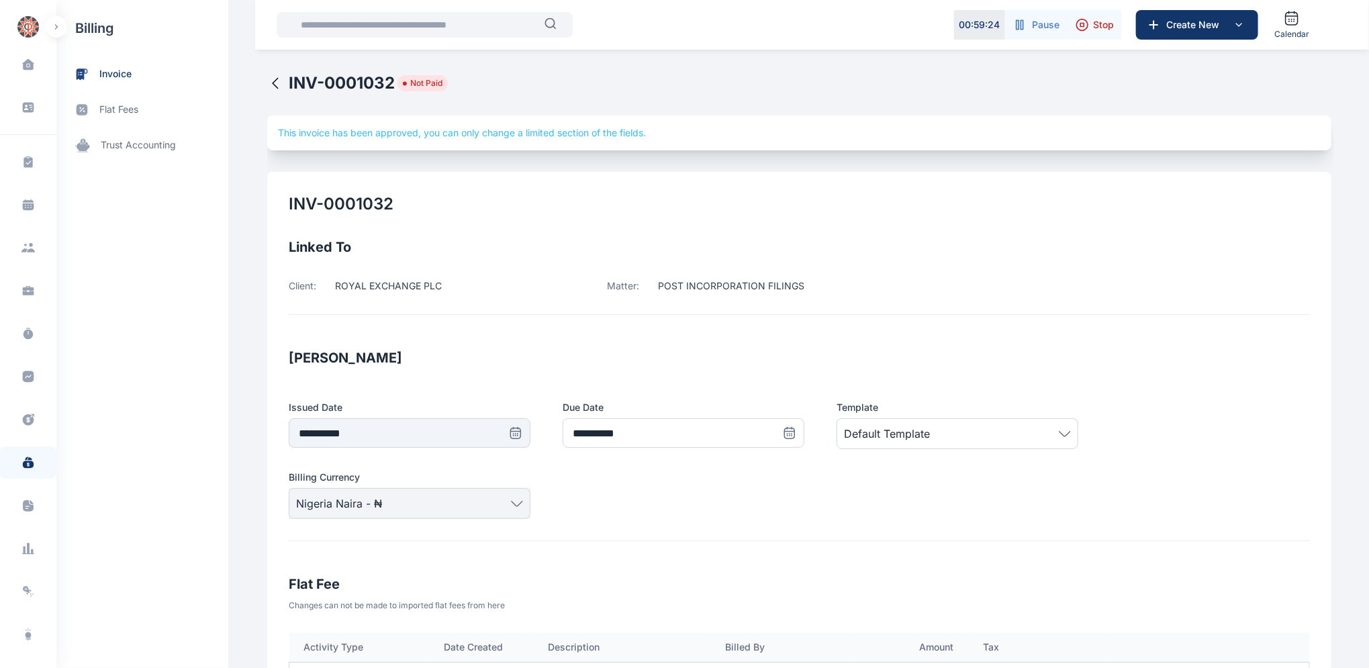
click at [273, 82] on icon at bounding box center [275, 83] width 16 height 16
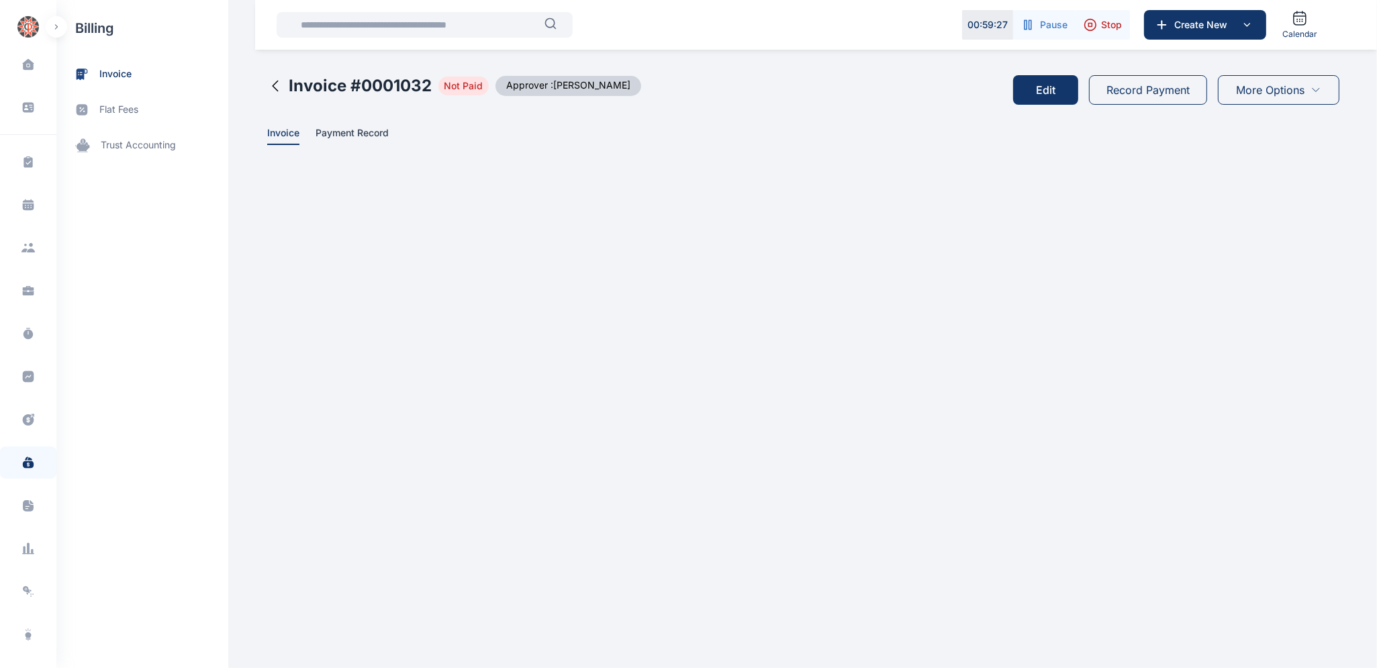
click at [271, 88] on icon at bounding box center [275, 86] width 16 height 16
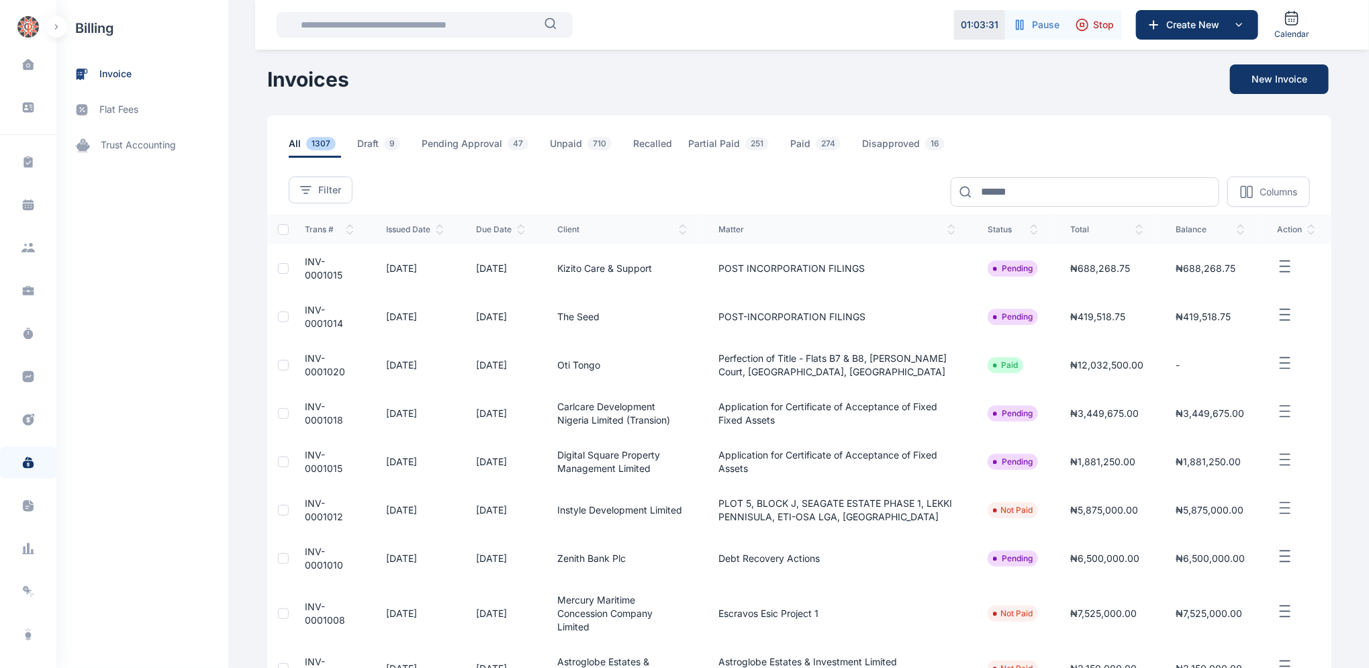
drag, startPoint x: 1368, startPoint y: 369, endPoint x: 1346, endPoint y: 522, distance: 154.7
click at [1346, 522] on div "Dashboard dashboard Conflict-Check conflict-check Task Management task manageme…" at bounding box center [684, 444] width 1369 height 888
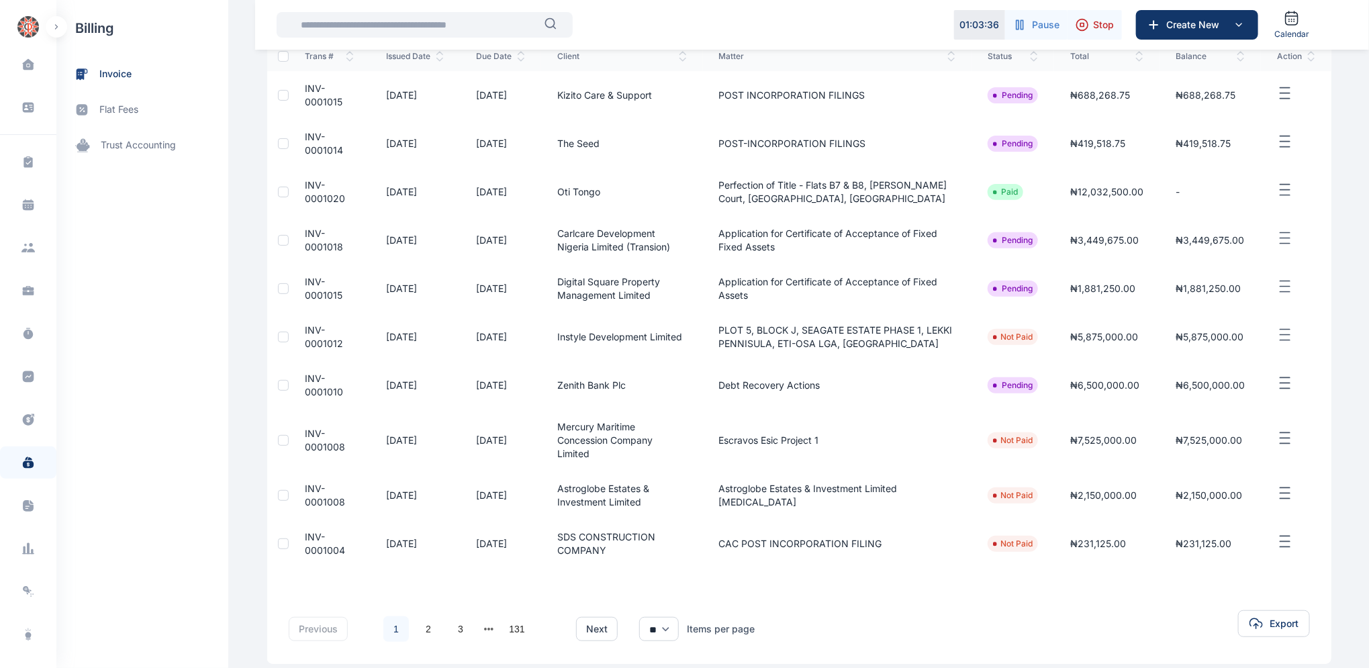
scroll to position [206, 0]
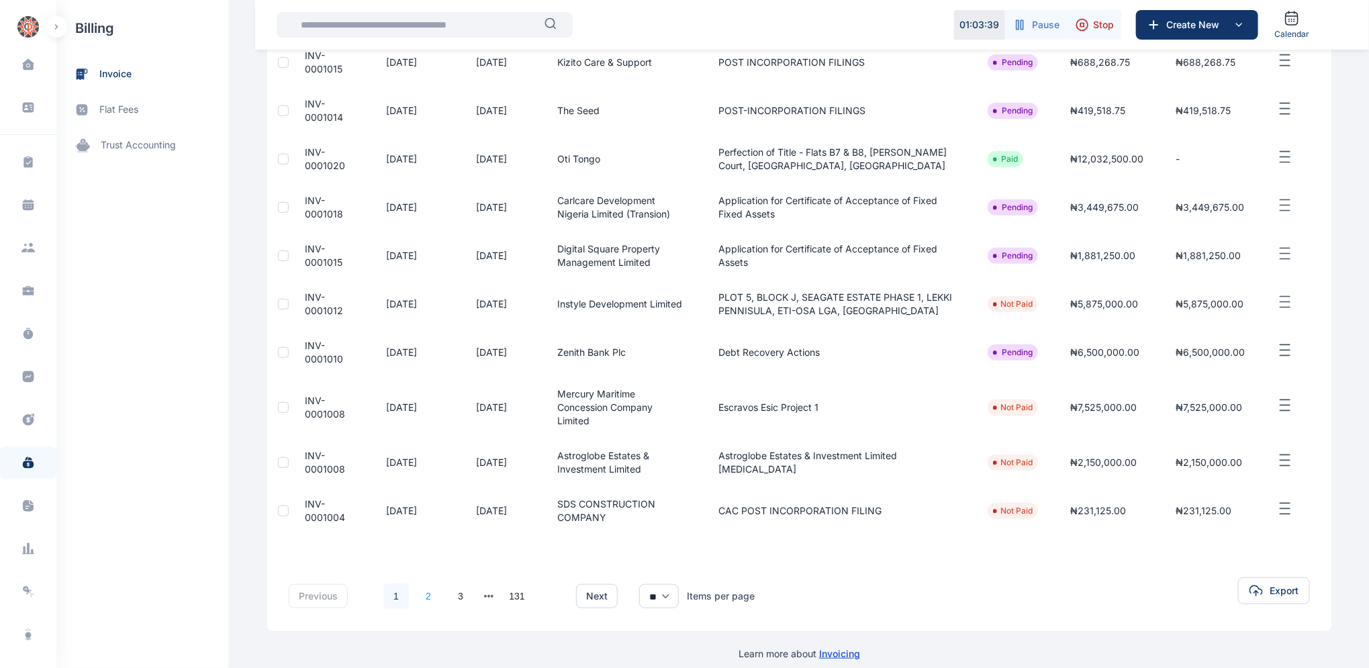
click at [419, 583] on link "2" at bounding box center [429, 596] width 26 height 26
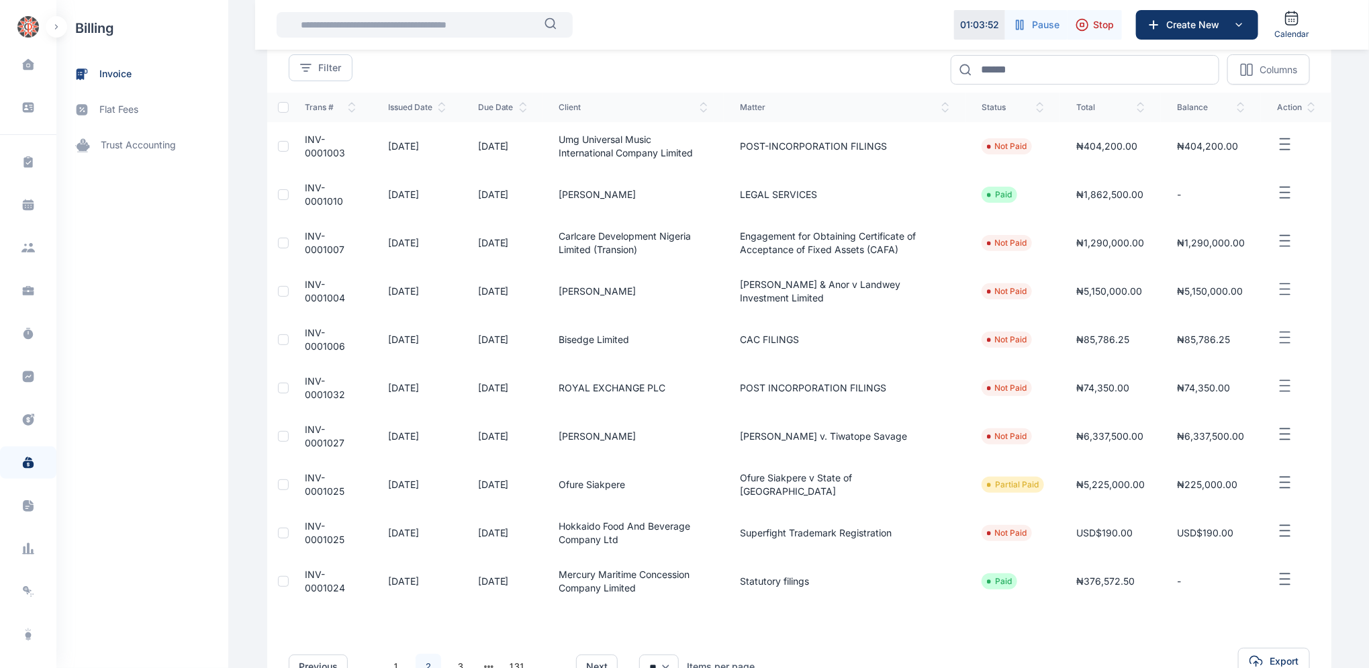
scroll to position [120, 0]
click at [309, 344] on span "INV-0001006" at bounding box center [325, 341] width 40 height 25
click at [309, 342] on span "INV-0001006" at bounding box center [325, 341] width 40 height 25
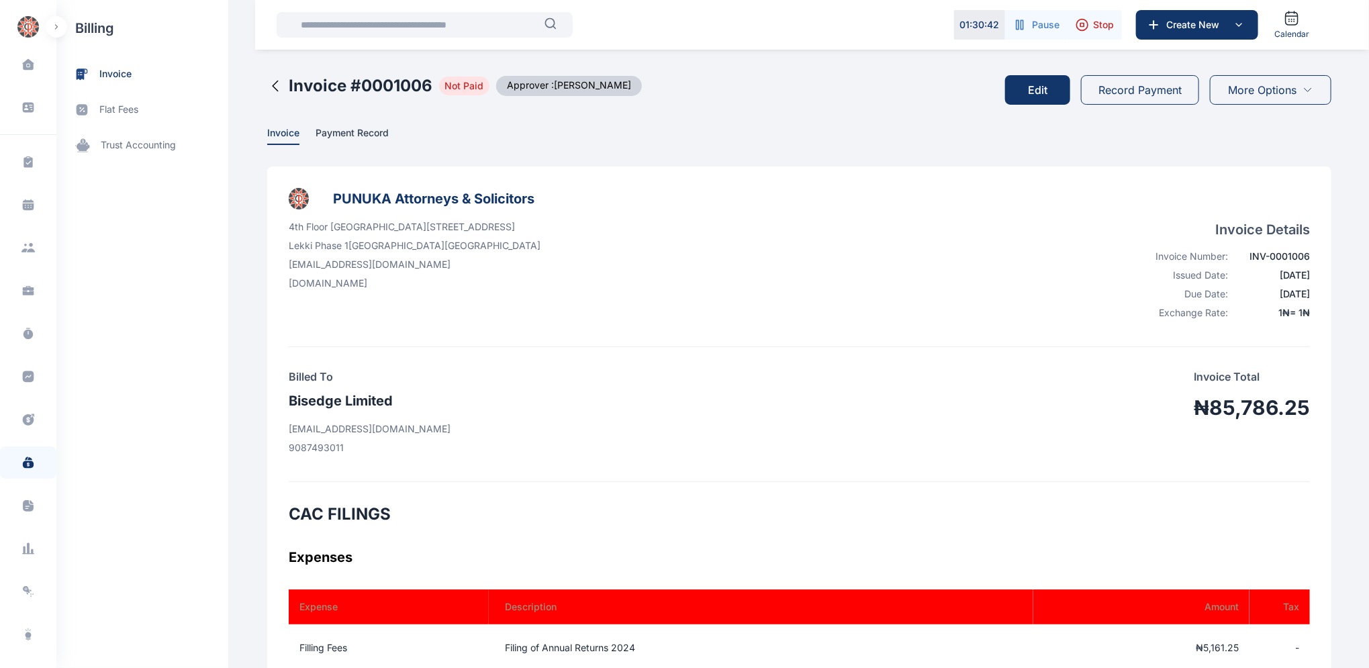
click at [1045, 88] on button "Edit" at bounding box center [1037, 90] width 65 height 30
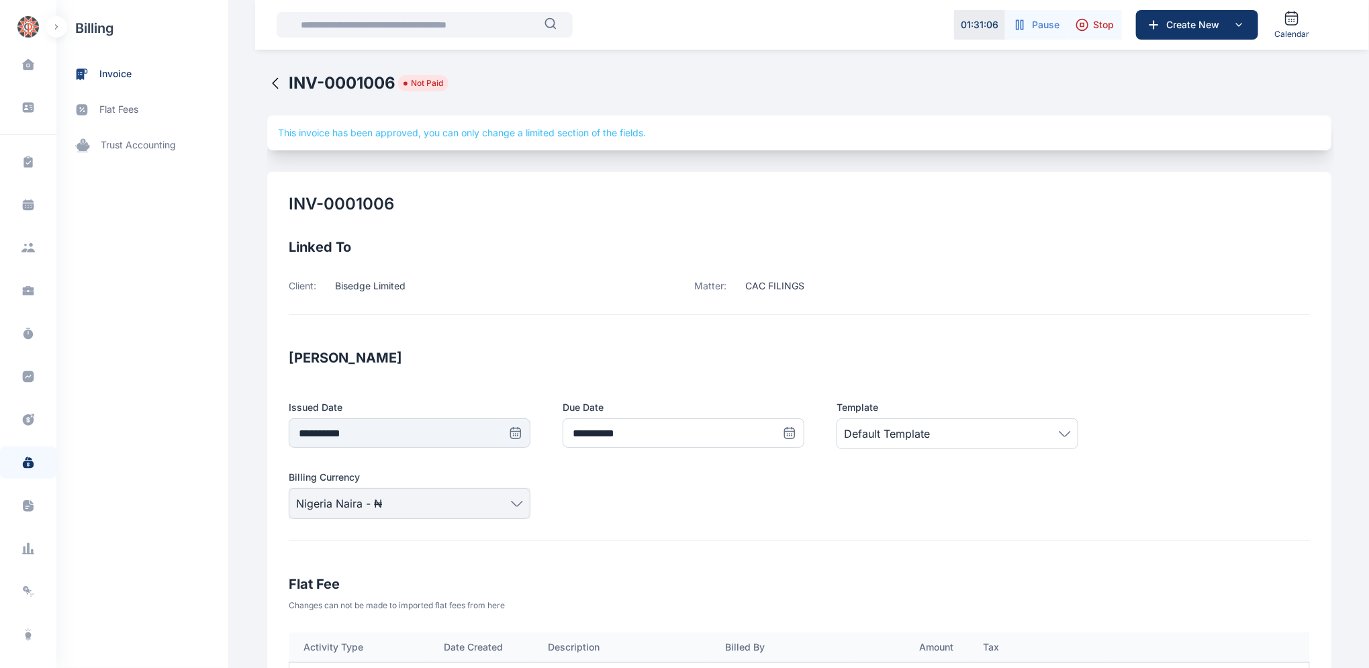
click at [267, 78] on icon at bounding box center [275, 83] width 16 height 16
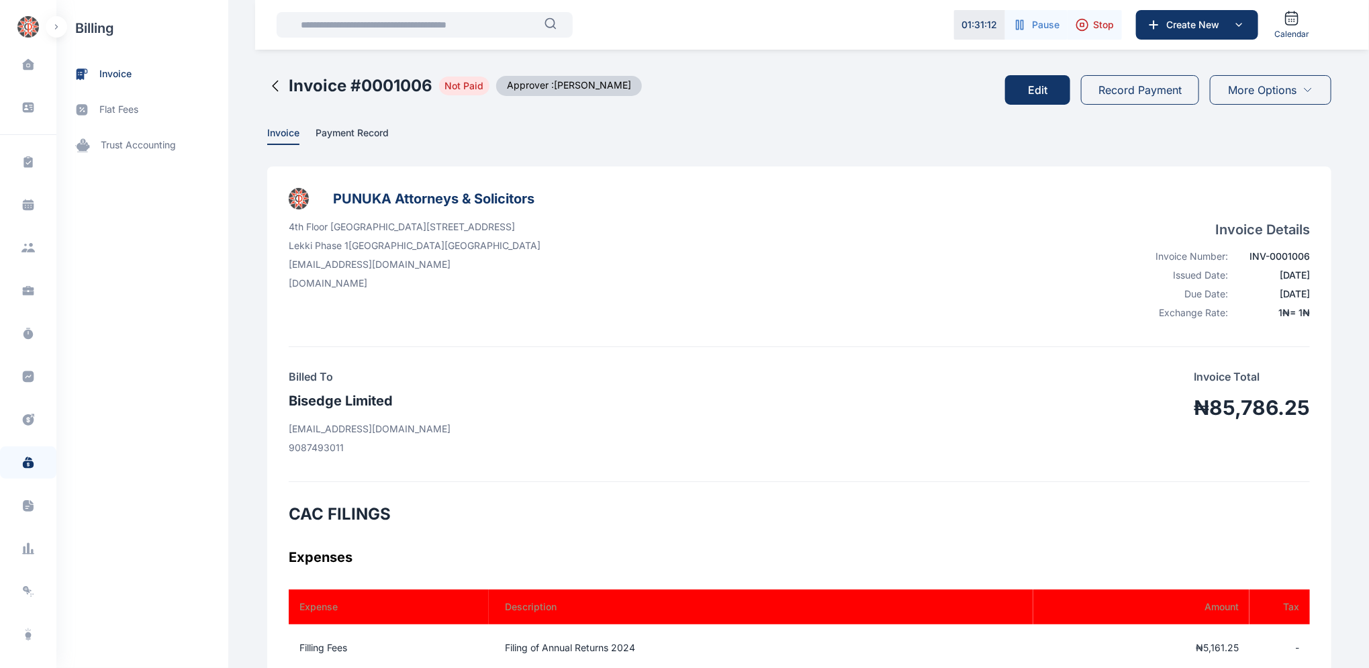
click at [267, 81] on icon at bounding box center [275, 86] width 16 height 16
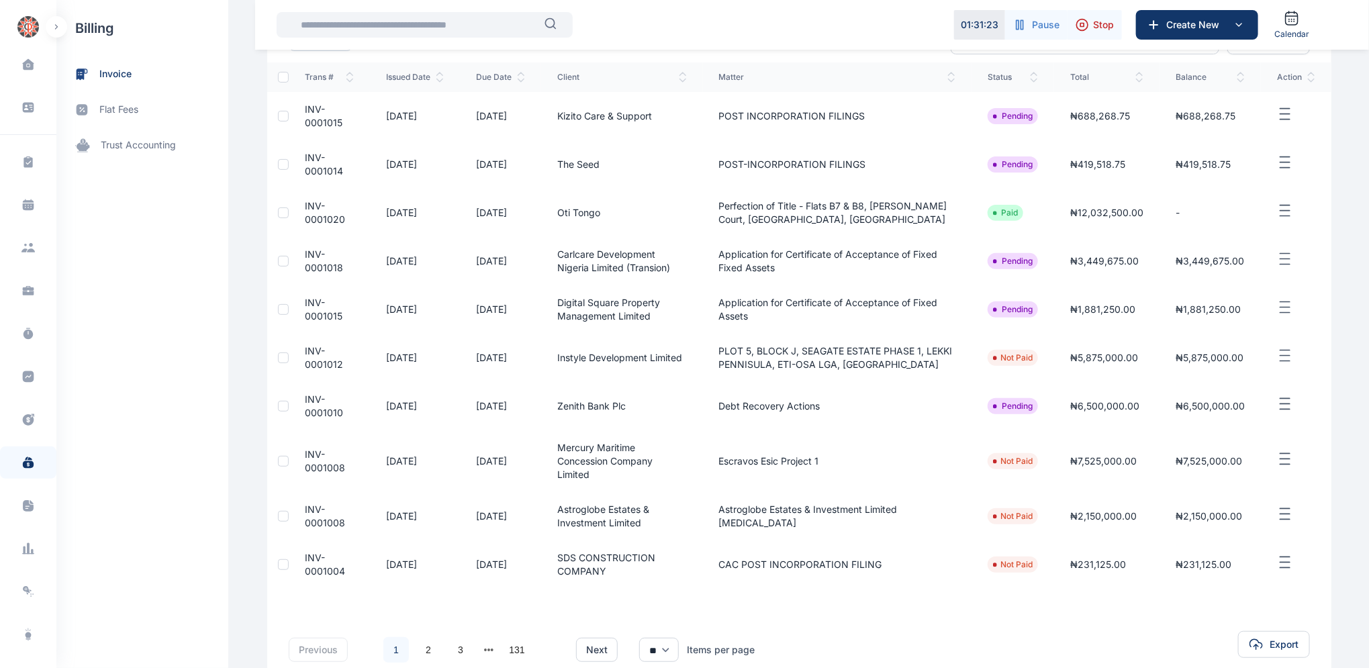
scroll to position [206, 0]
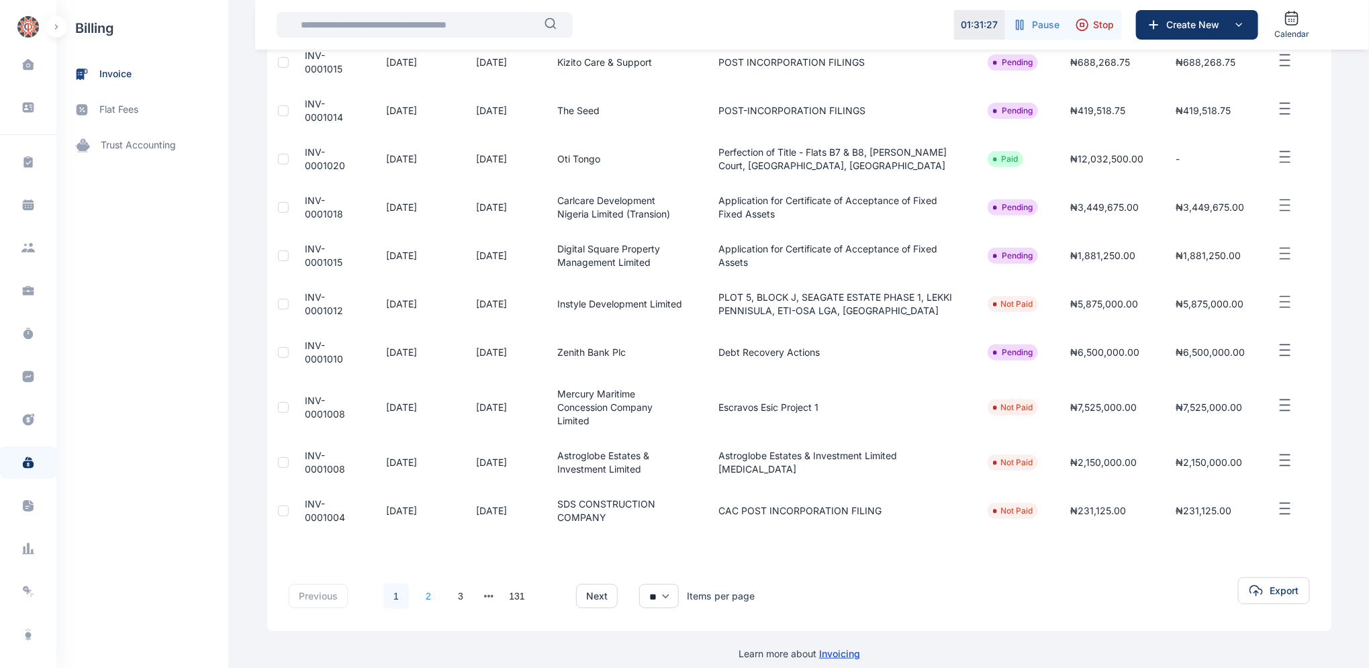
click at [424, 583] on link "2" at bounding box center [429, 596] width 26 height 26
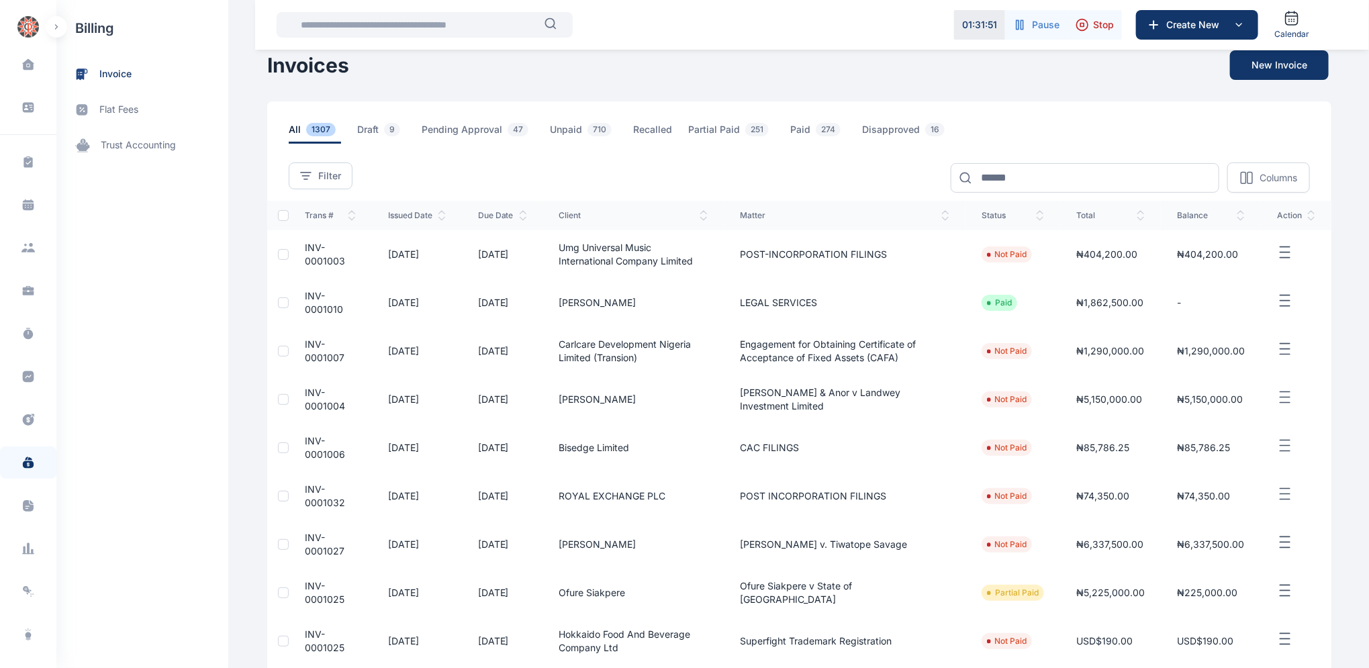
scroll to position [7, 0]
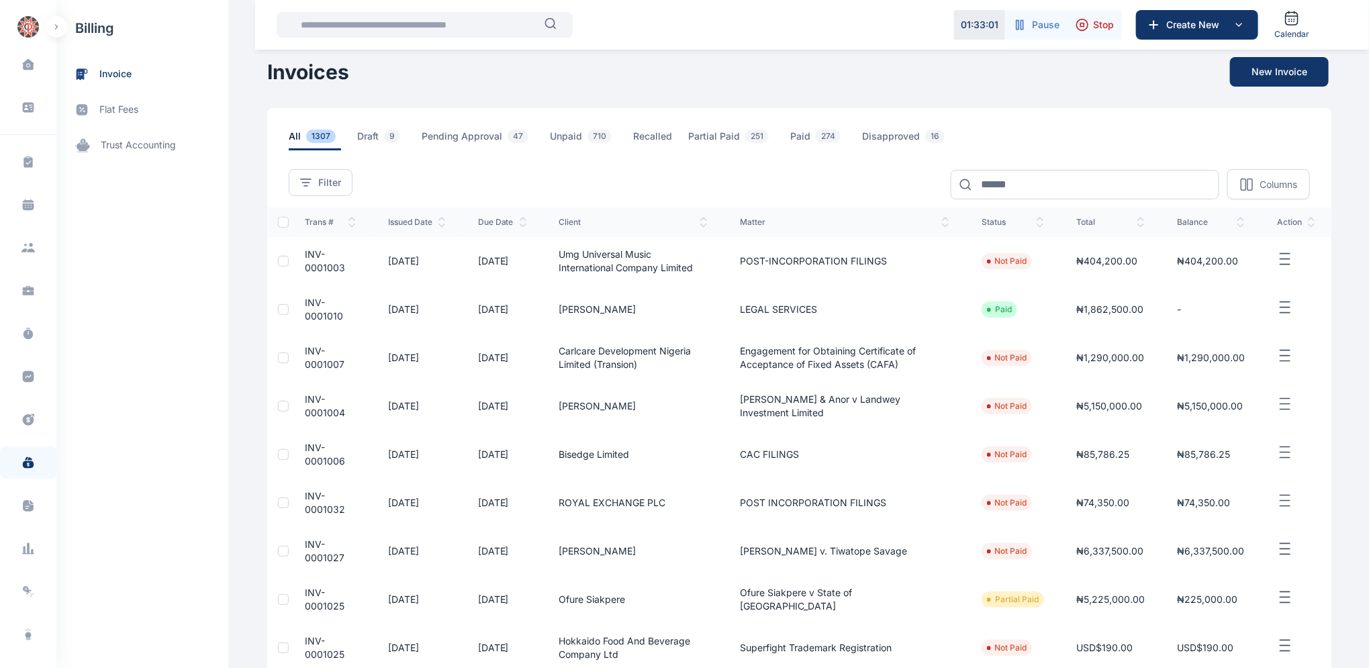
click at [307, 402] on span "INV-0001004" at bounding box center [325, 405] width 40 height 25
click at [308, 400] on span "INV-0001004" at bounding box center [325, 405] width 40 height 25
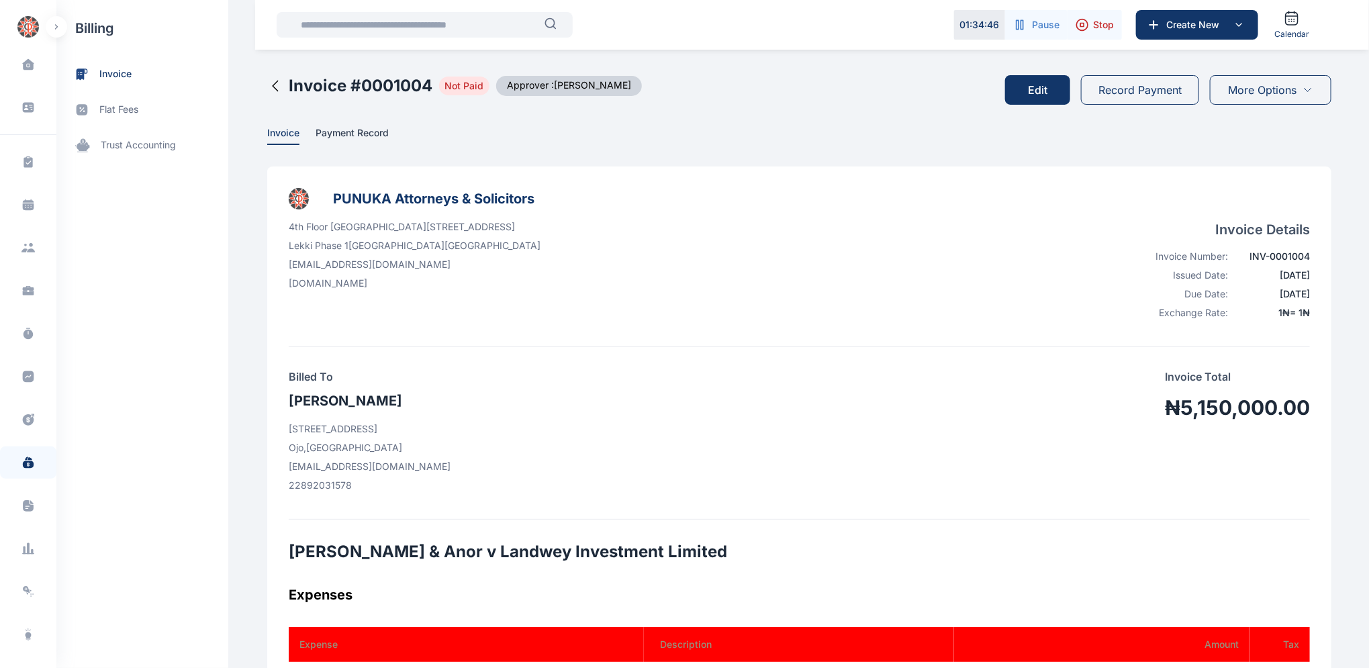
click at [1047, 89] on button "Edit" at bounding box center [1037, 90] width 65 height 30
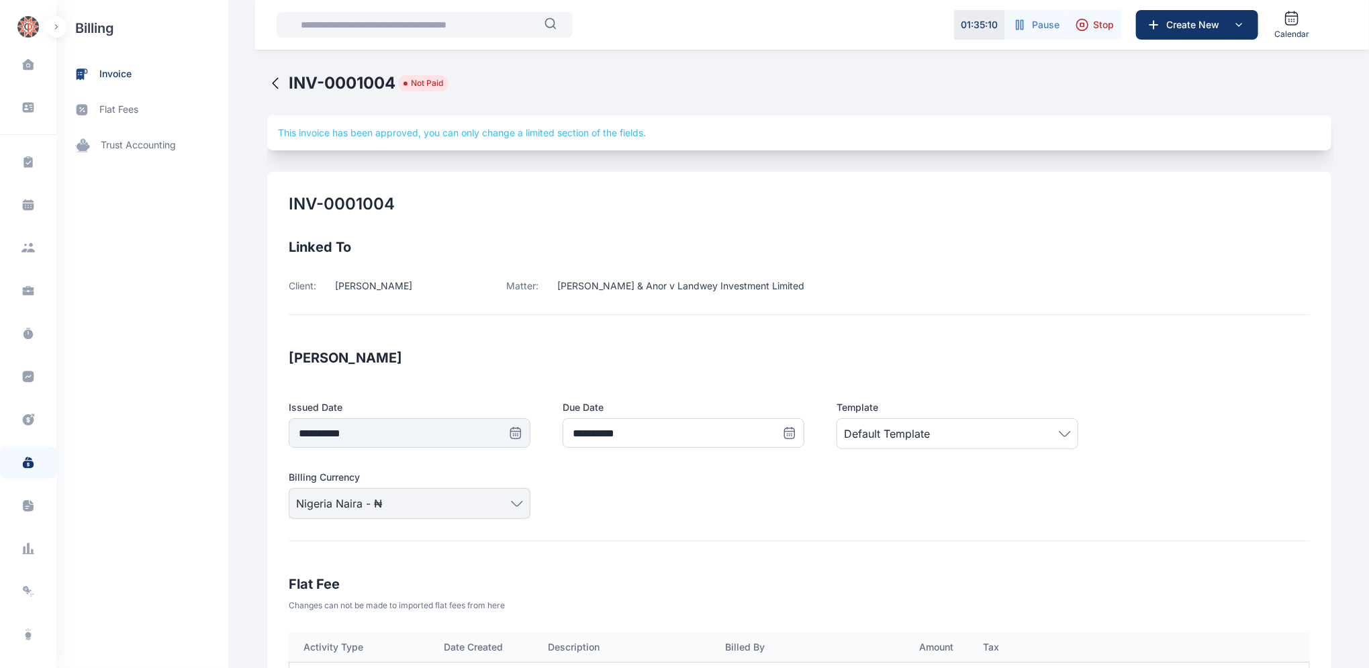
click at [267, 81] on icon at bounding box center [275, 83] width 16 height 16
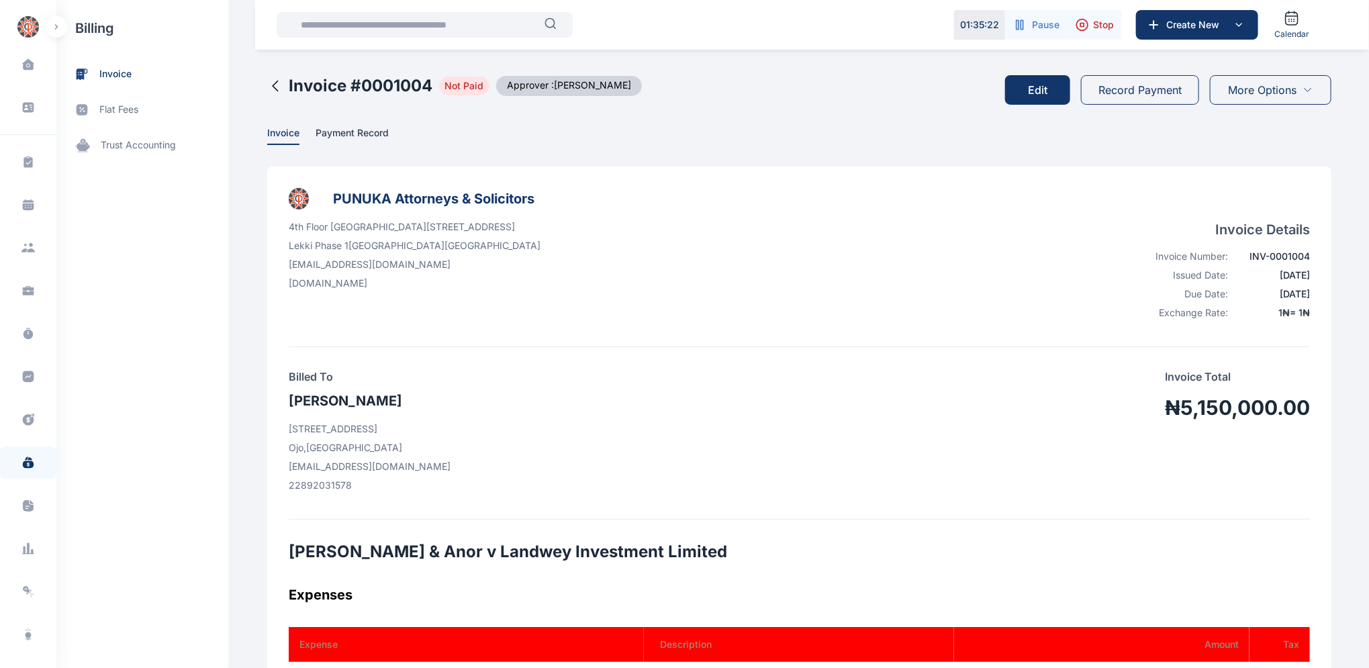
click at [267, 85] on icon at bounding box center [275, 86] width 16 height 16
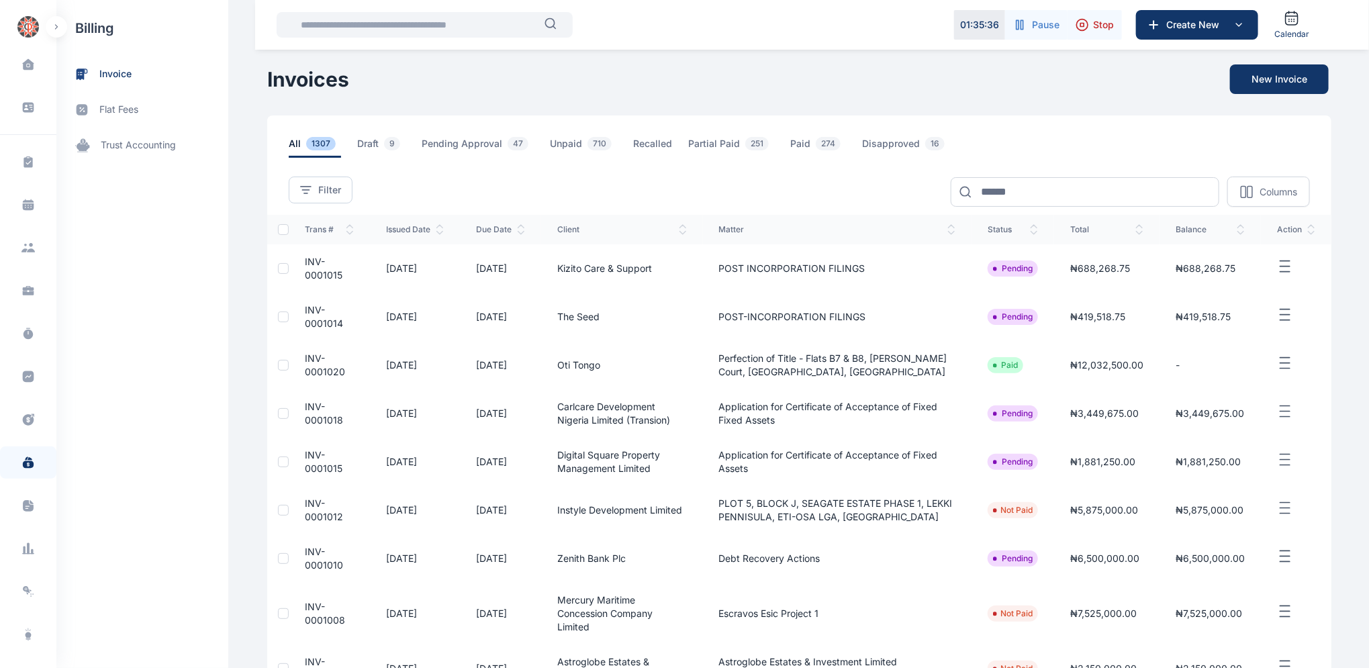
scroll to position [206, 0]
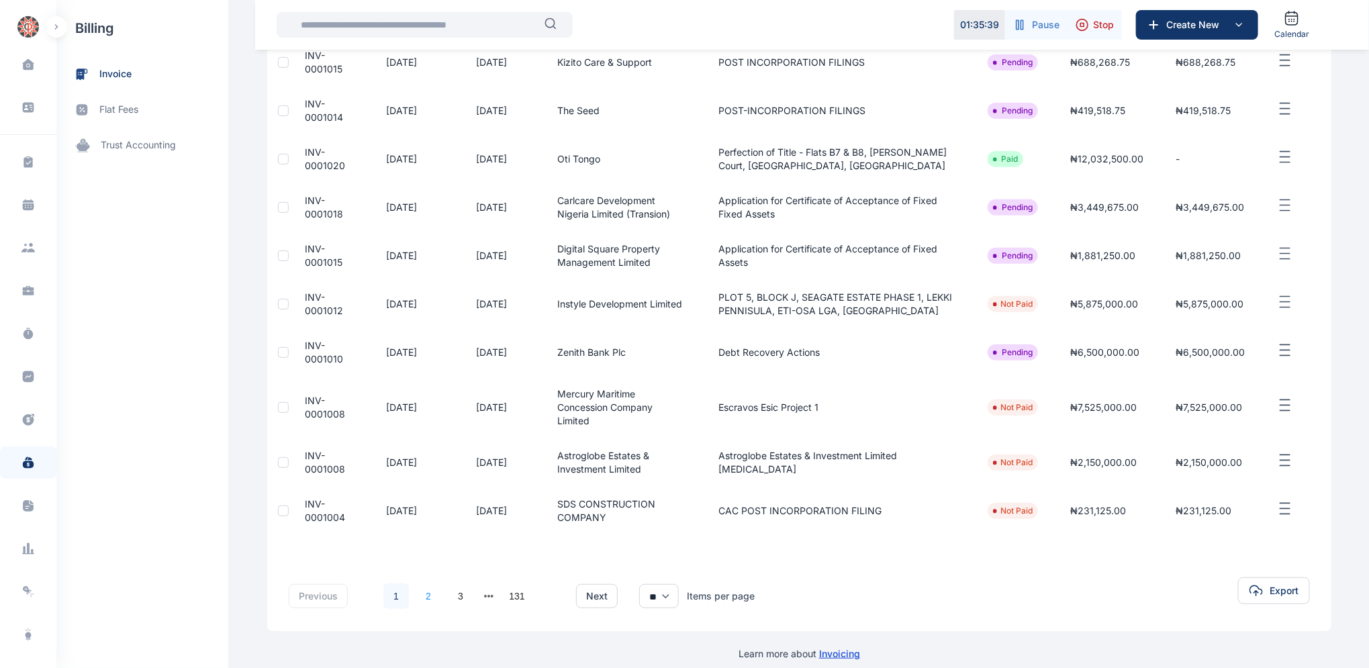
click at [422, 583] on link "2" at bounding box center [429, 596] width 26 height 26
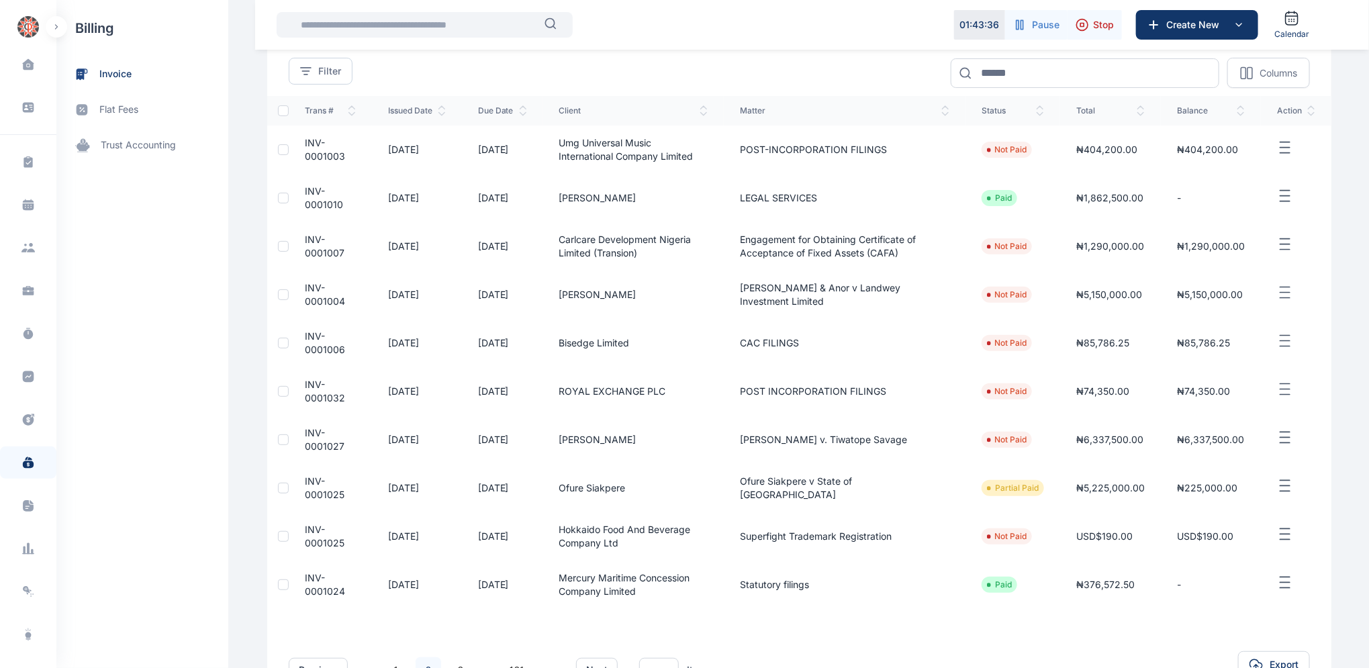
scroll to position [120, 0]
click at [308, 242] on span "INV-0001007" at bounding box center [325, 245] width 40 height 25
click at [307, 241] on span "INV-0001007" at bounding box center [325, 245] width 40 height 25
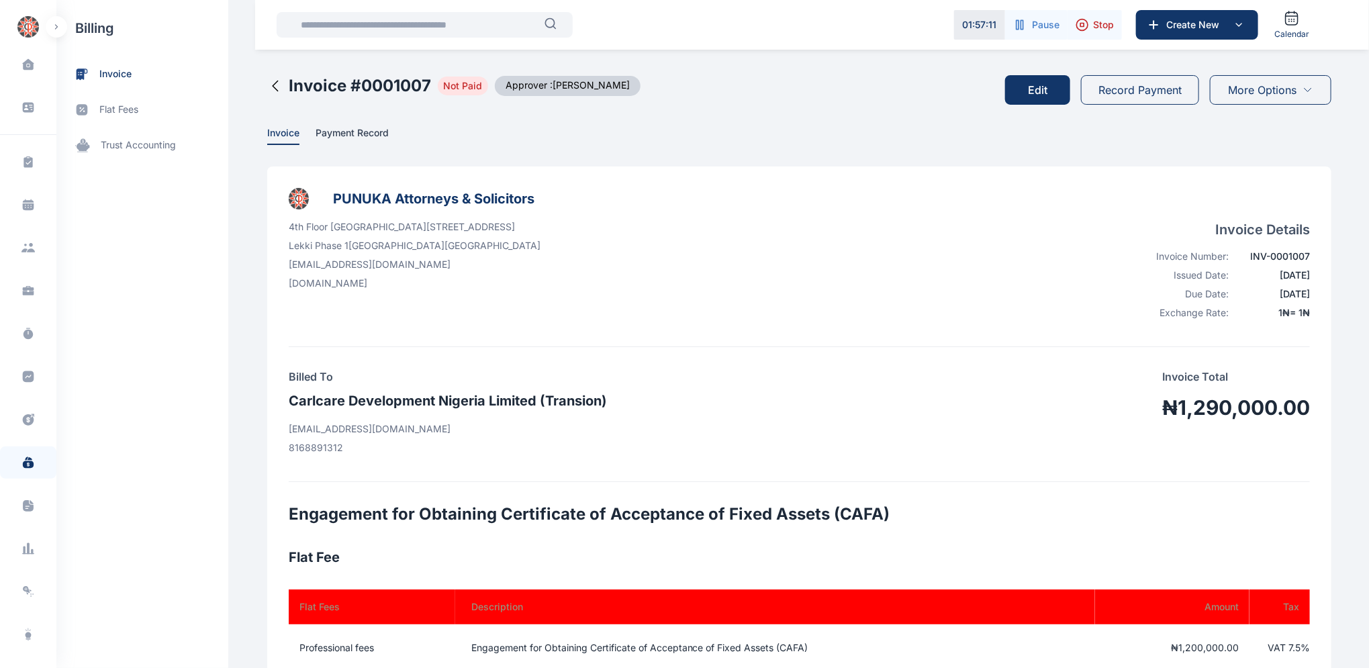
click at [1028, 89] on button "Edit" at bounding box center [1037, 90] width 65 height 30
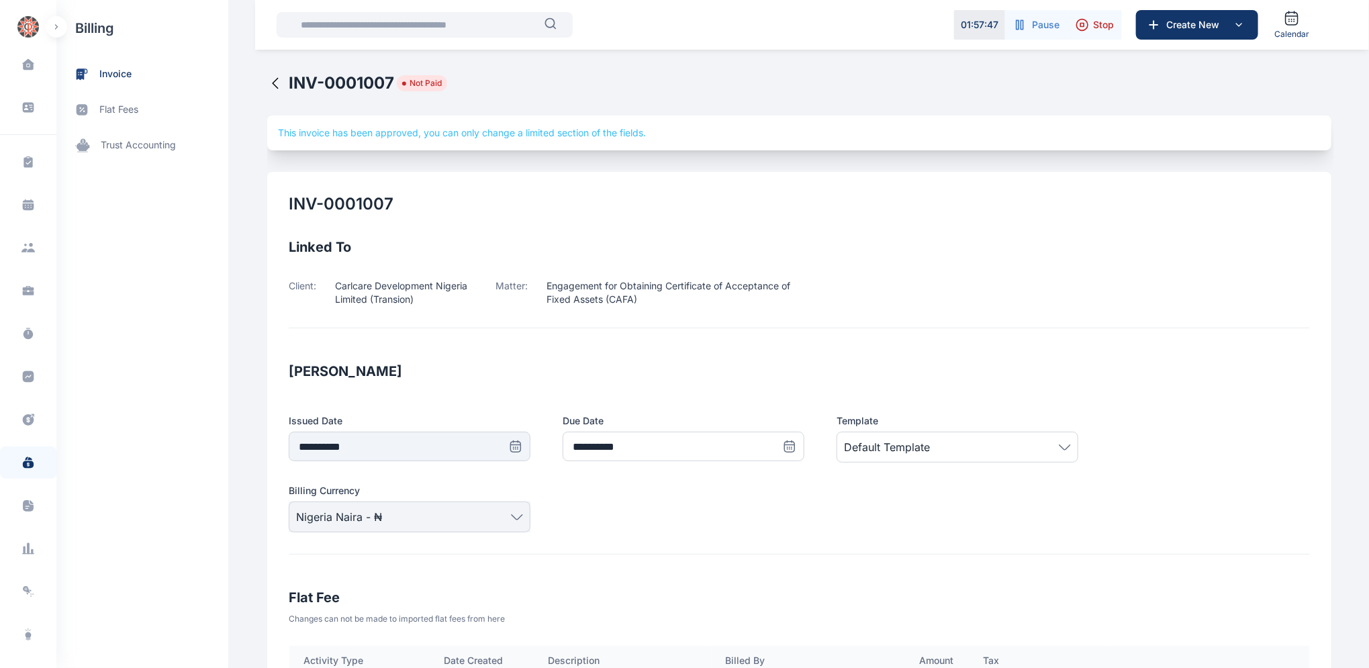
click at [267, 81] on icon at bounding box center [275, 83] width 16 height 16
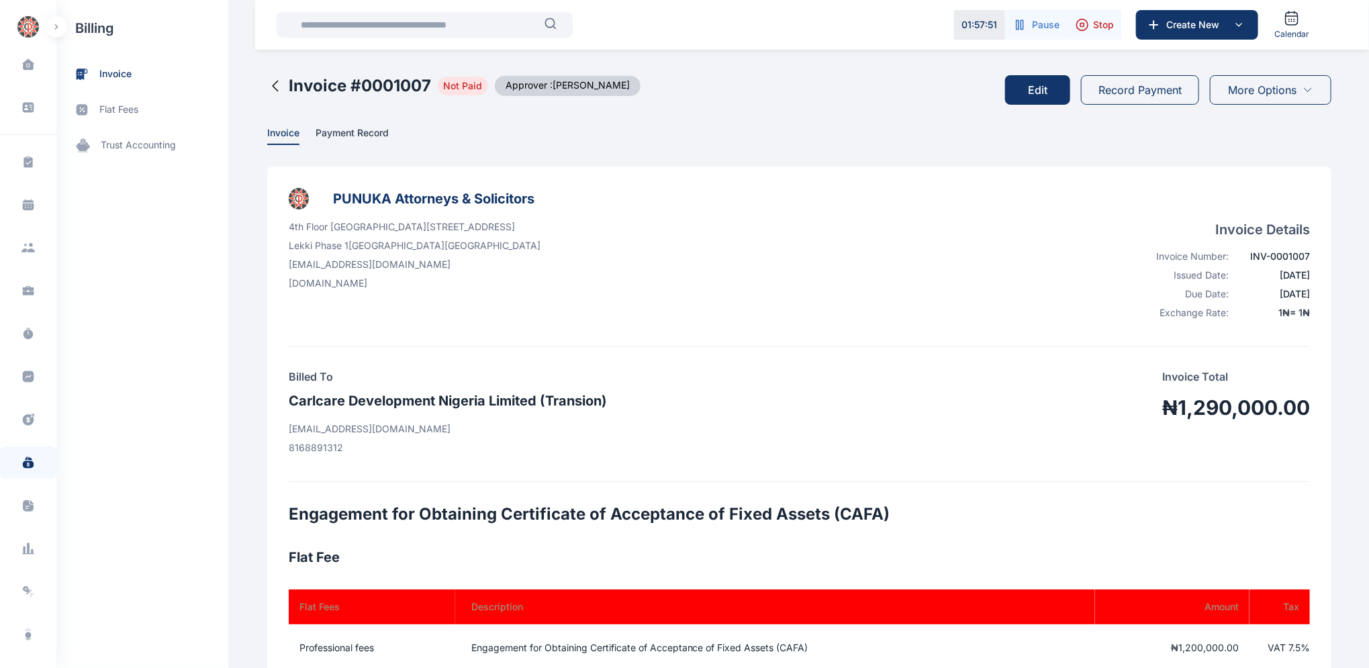
click at [267, 82] on icon at bounding box center [275, 86] width 16 height 16
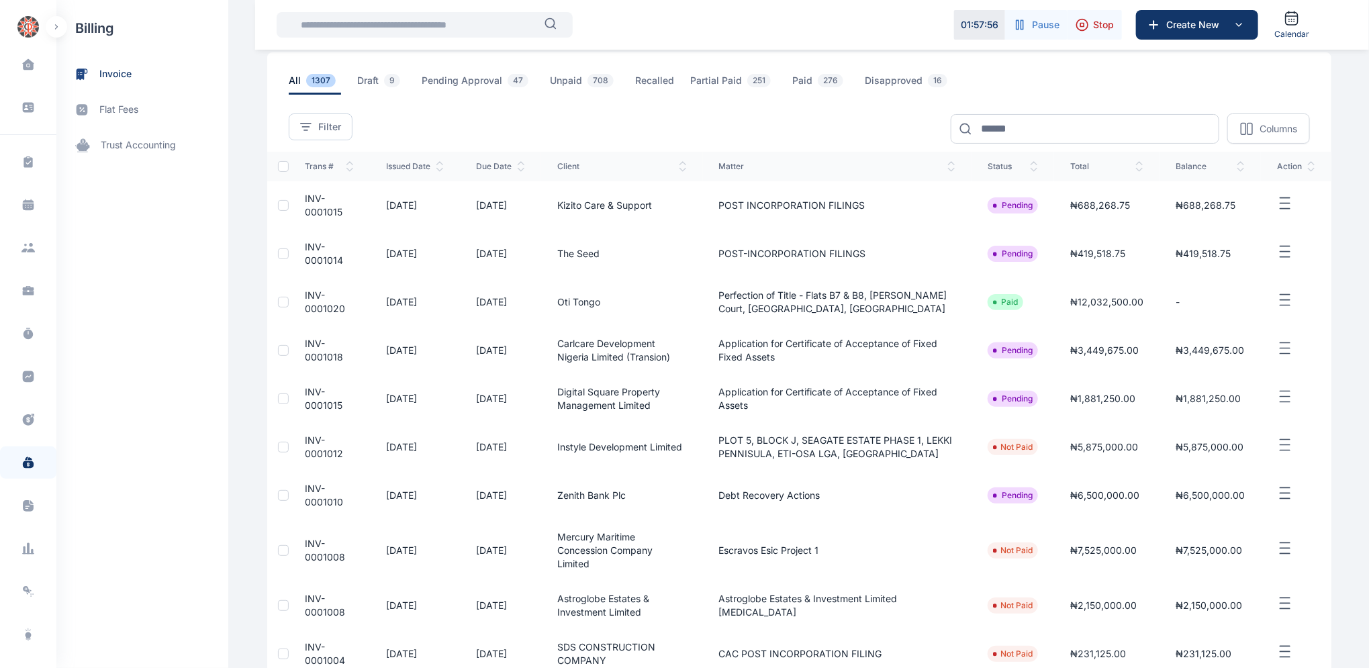
scroll to position [206, 0]
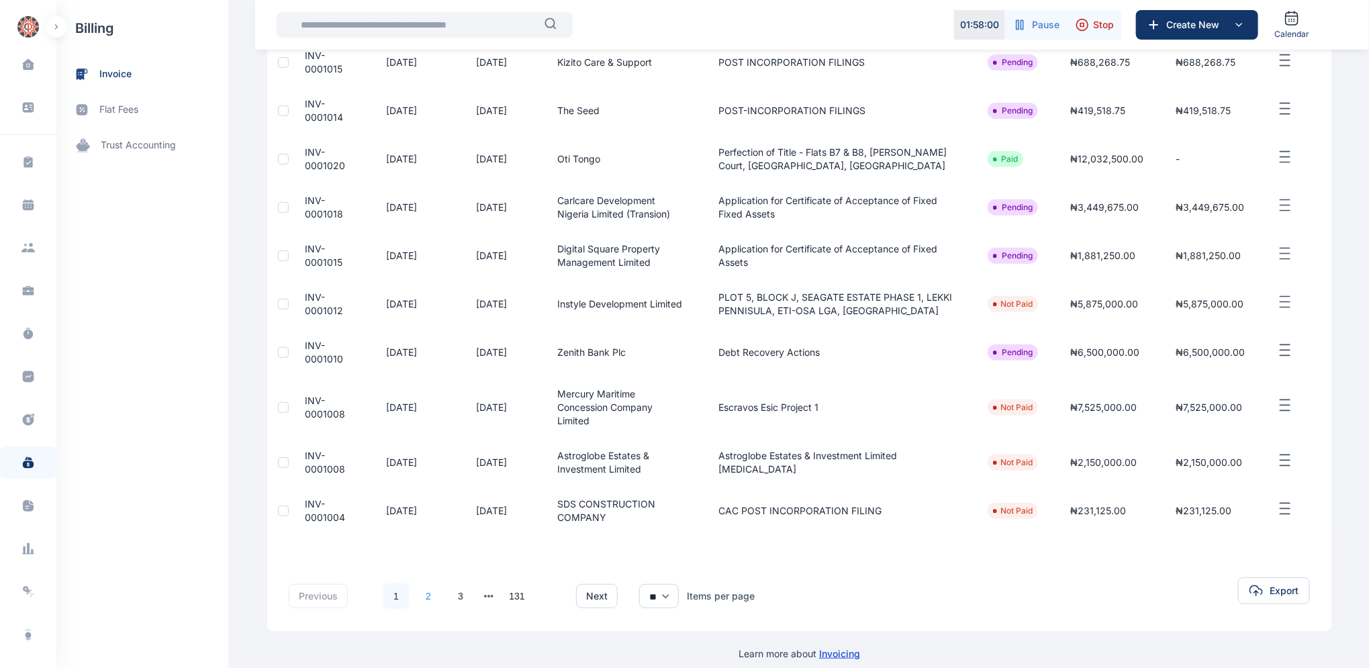
click at [420, 583] on link "2" at bounding box center [429, 596] width 26 height 26
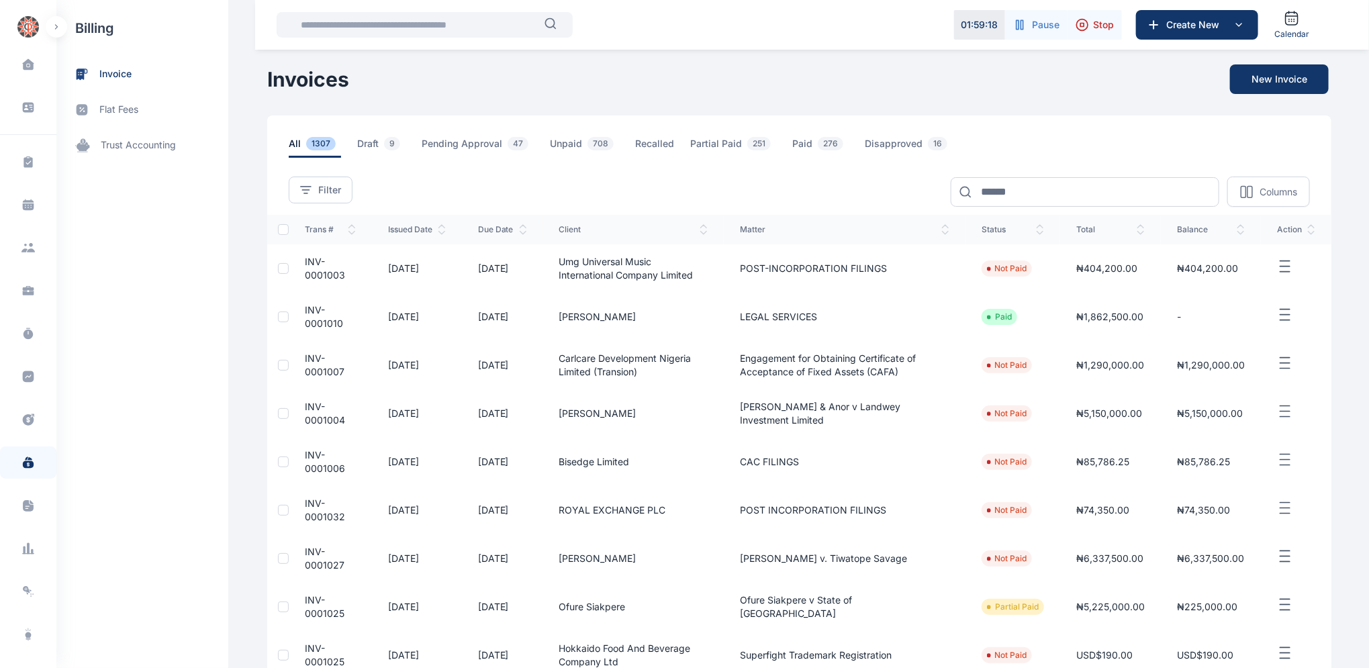
click at [305, 310] on span "INV-0001010" at bounding box center [324, 316] width 38 height 25
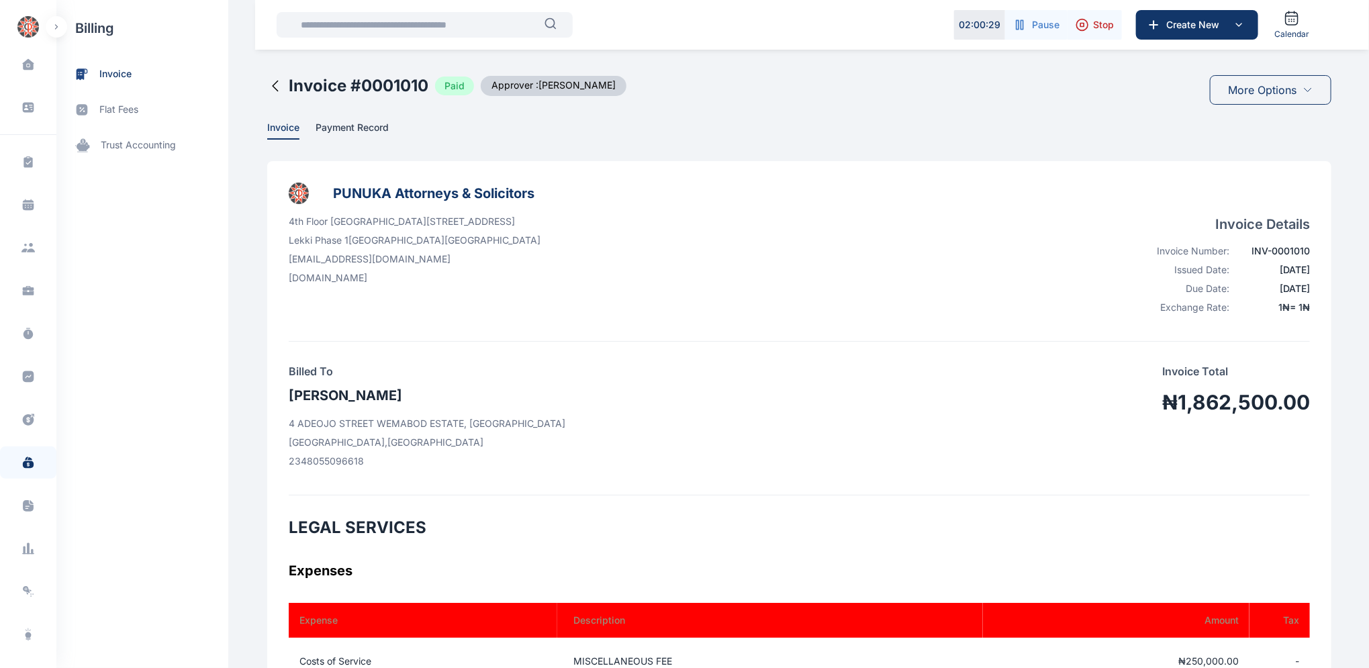
click at [271, 84] on icon at bounding box center [275, 86] width 16 height 16
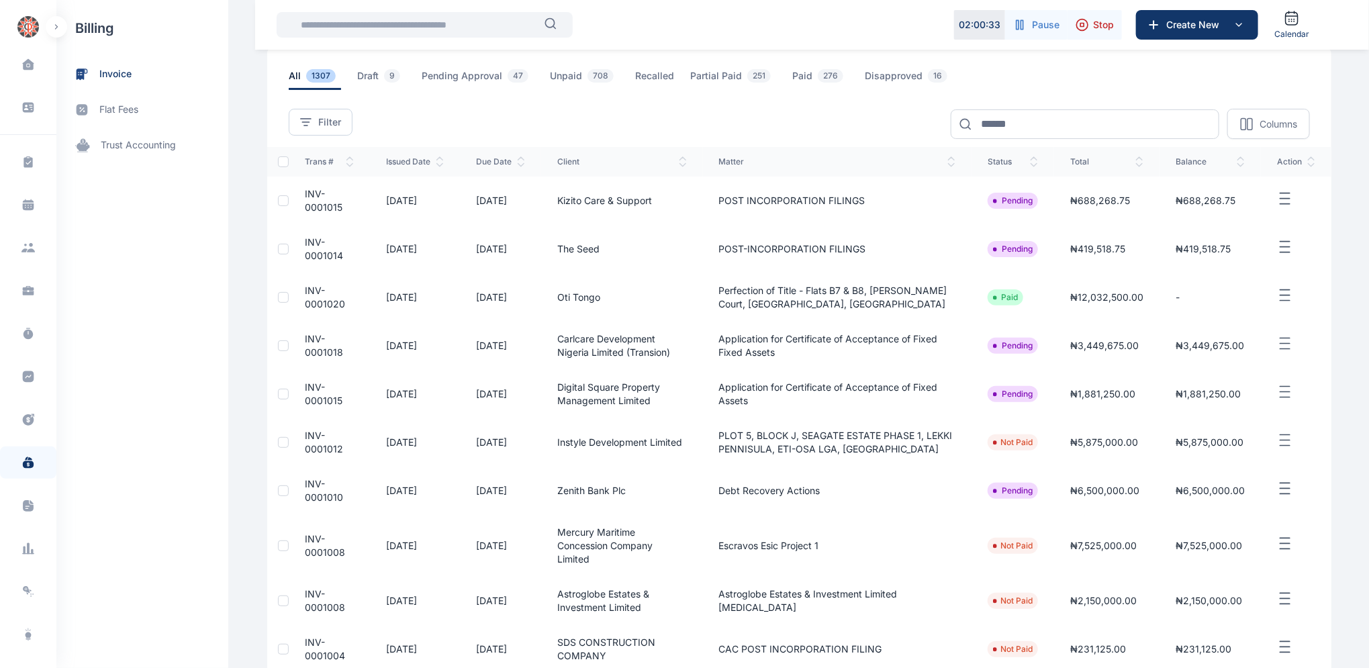
scroll to position [206, 0]
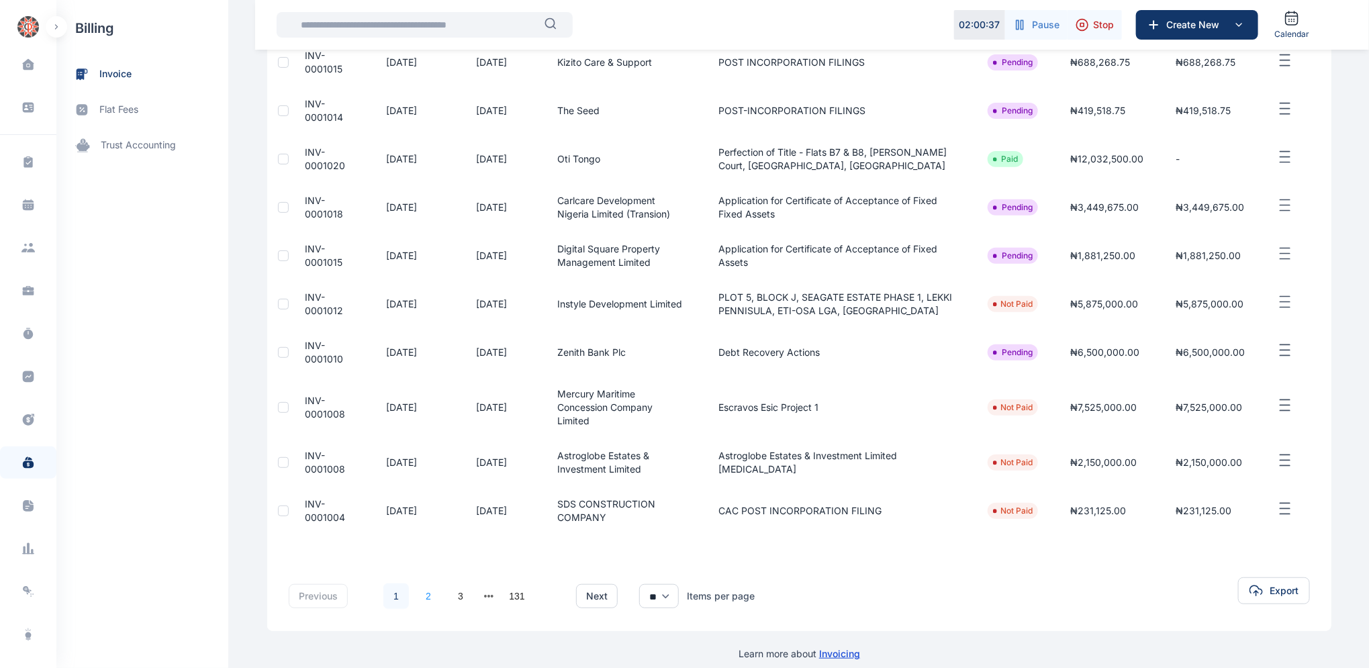
click at [418, 583] on link "2" at bounding box center [429, 596] width 26 height 26
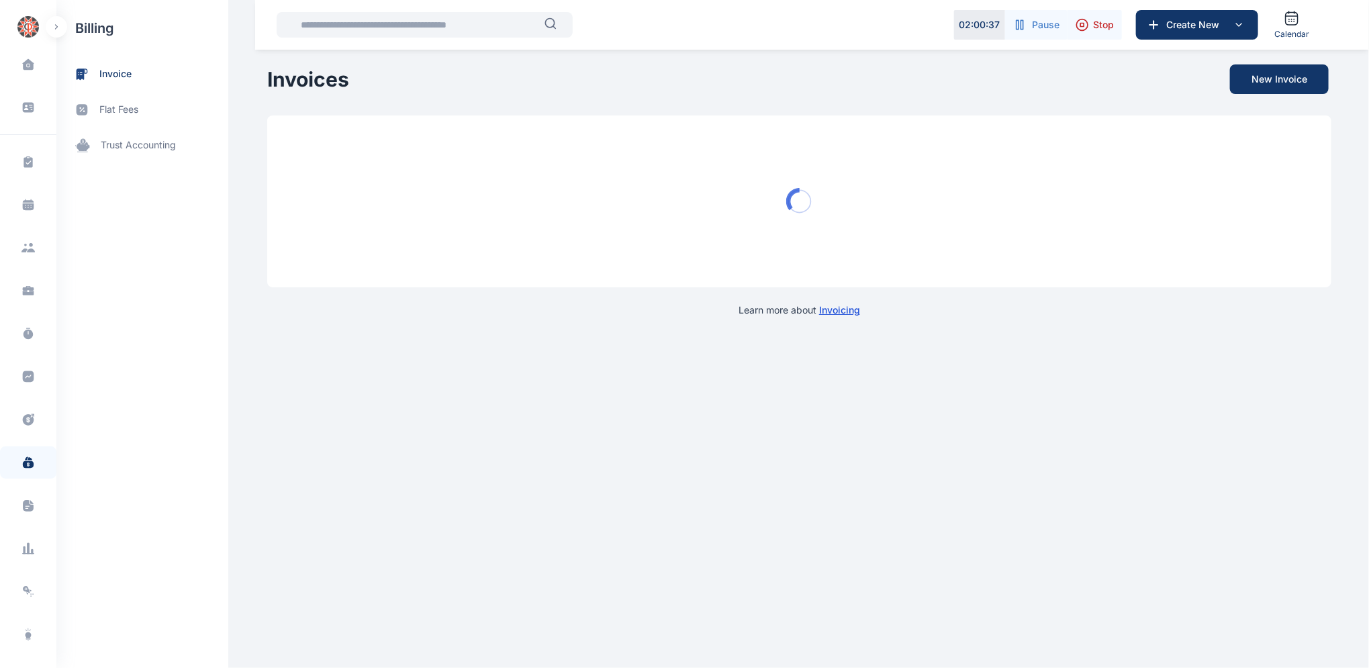
scroll to position [0, 0]
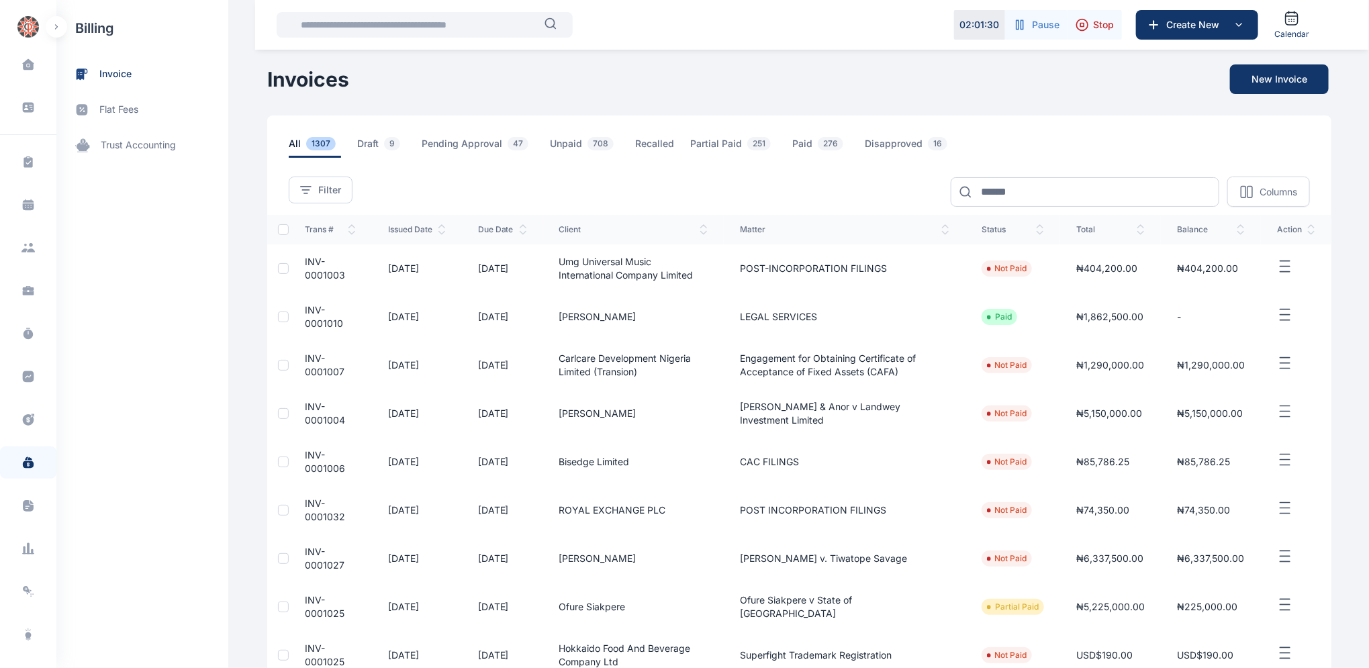
click at [307, 265] on span "INV-0001003" at bounding box center [325, 268] width 40 height 25
click at [309, 263] on span "INV-0001003" at bounding box center [325, 268] width 40 height 25
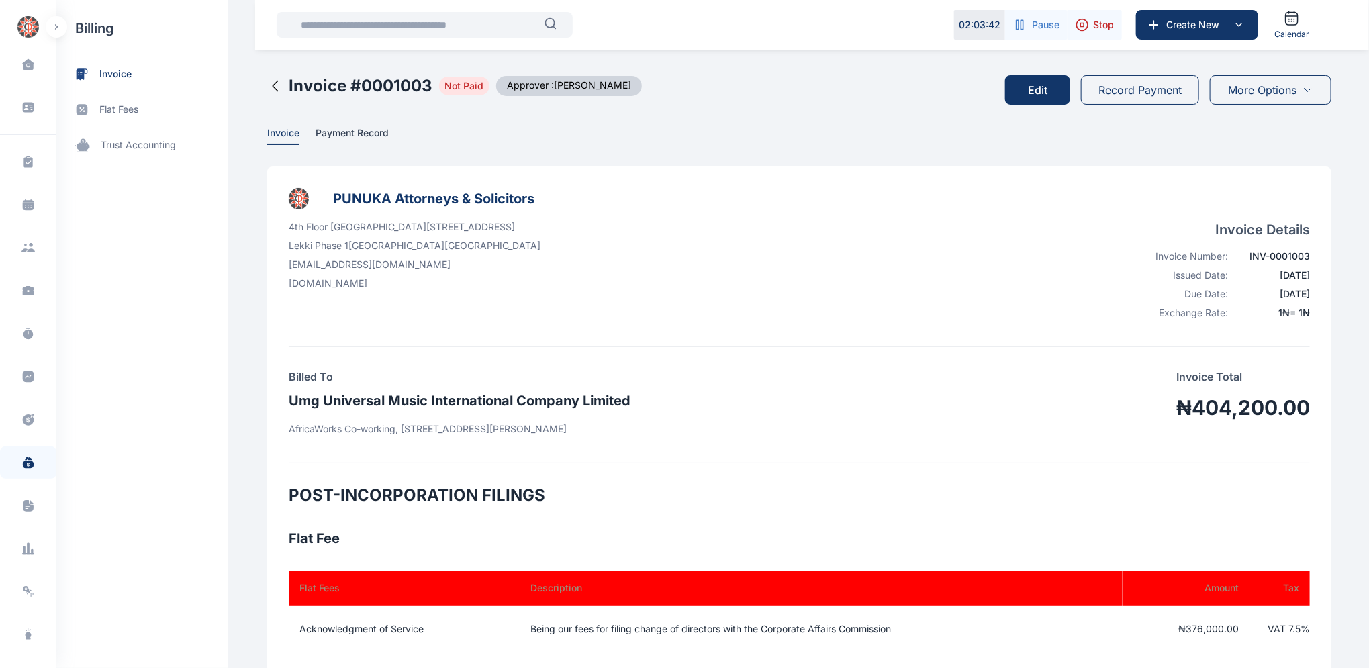
click at [1035, 97] on button "Edit" at bounding box center [1037, 90] width 65 height 30
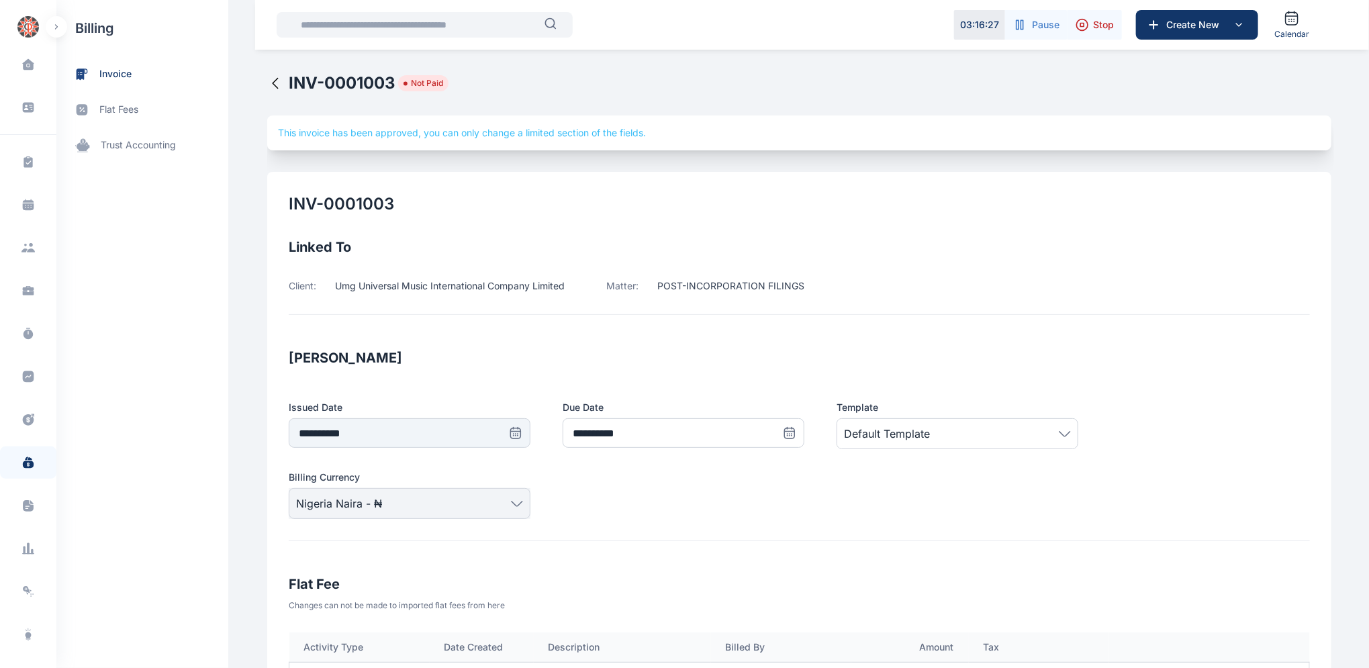
click at [269, 83] on icon at bounding box center [275, 83] width 16 height 16
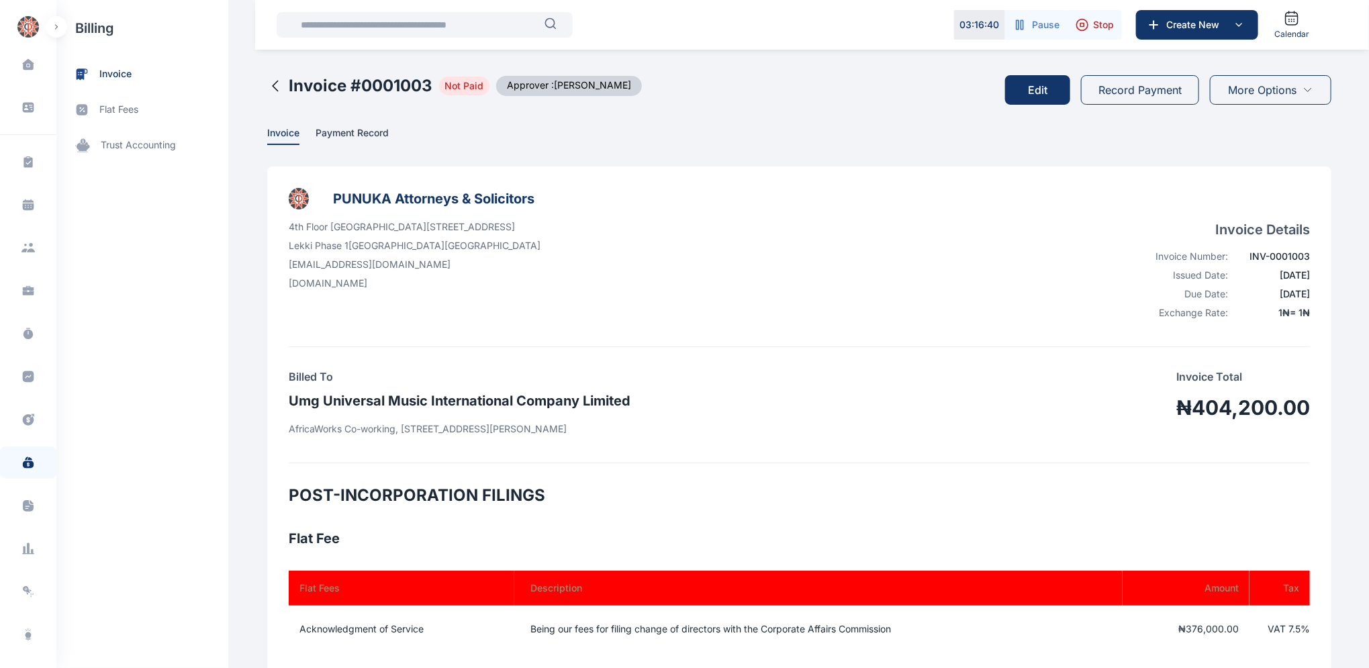
click at [273, 85] on icon at bounding box center [275, 86] width 5 height 10
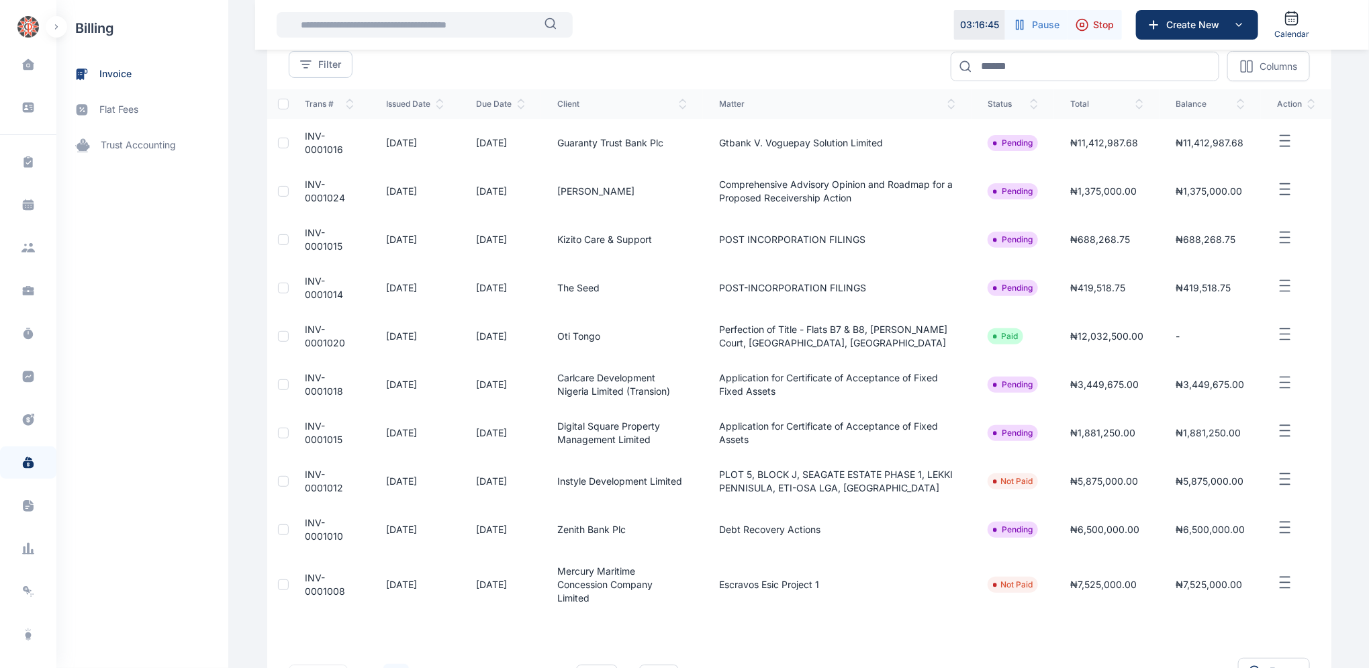
scroll to position [206, 0]
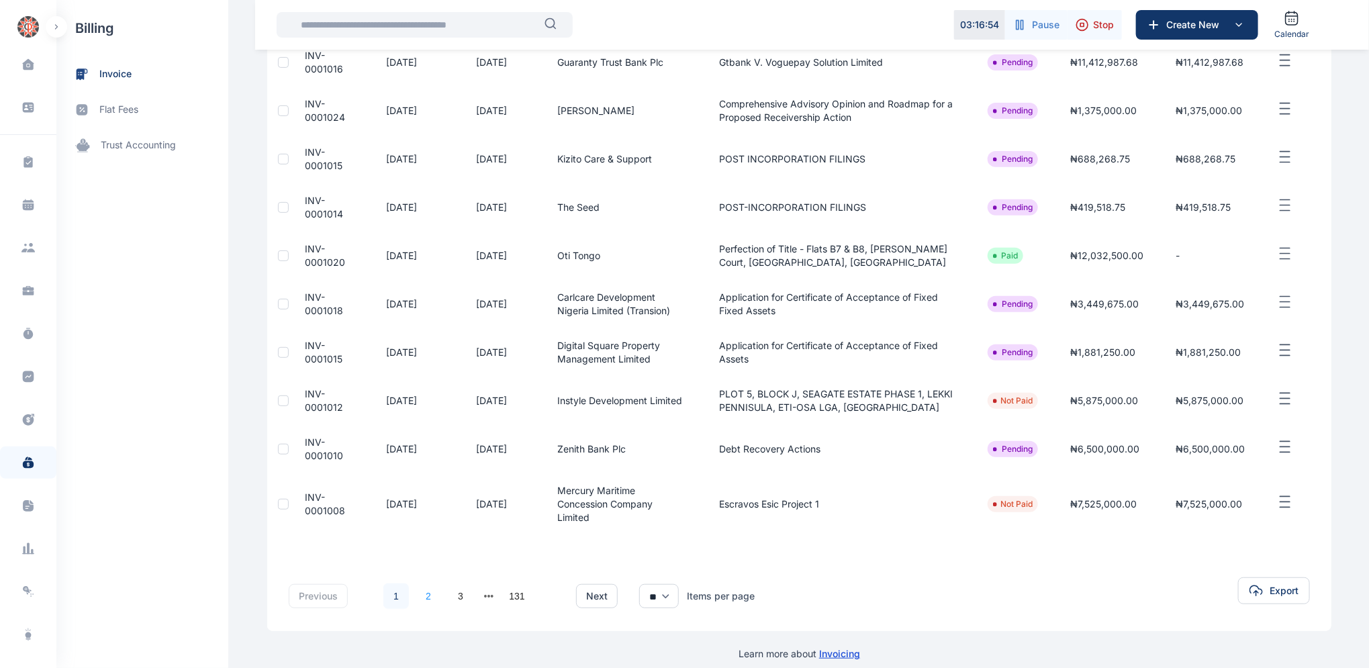
drag, startPoint x: 419, startPoint y: 583, endPoint x: 412, endPoint y: 581, distance: 7.5
click at [418, 583] on link "2" at bounding box center [429, 596] width 26 height 26
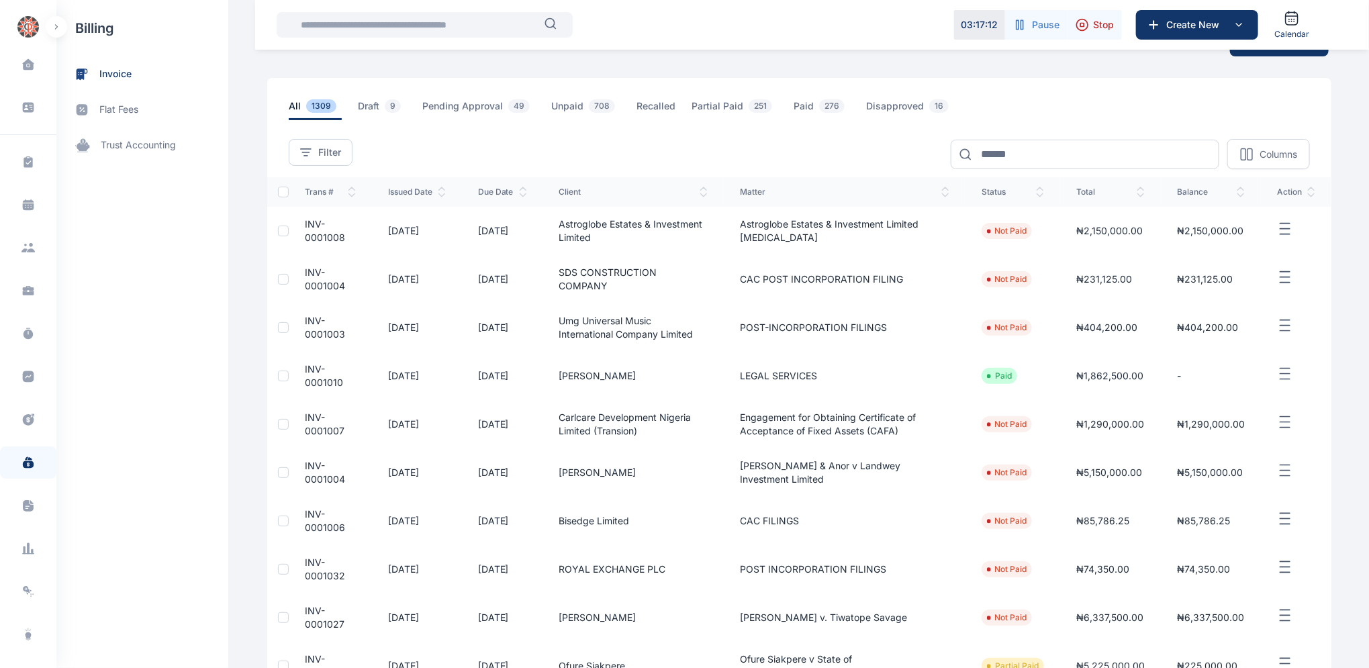
scroll to position [0, 0]
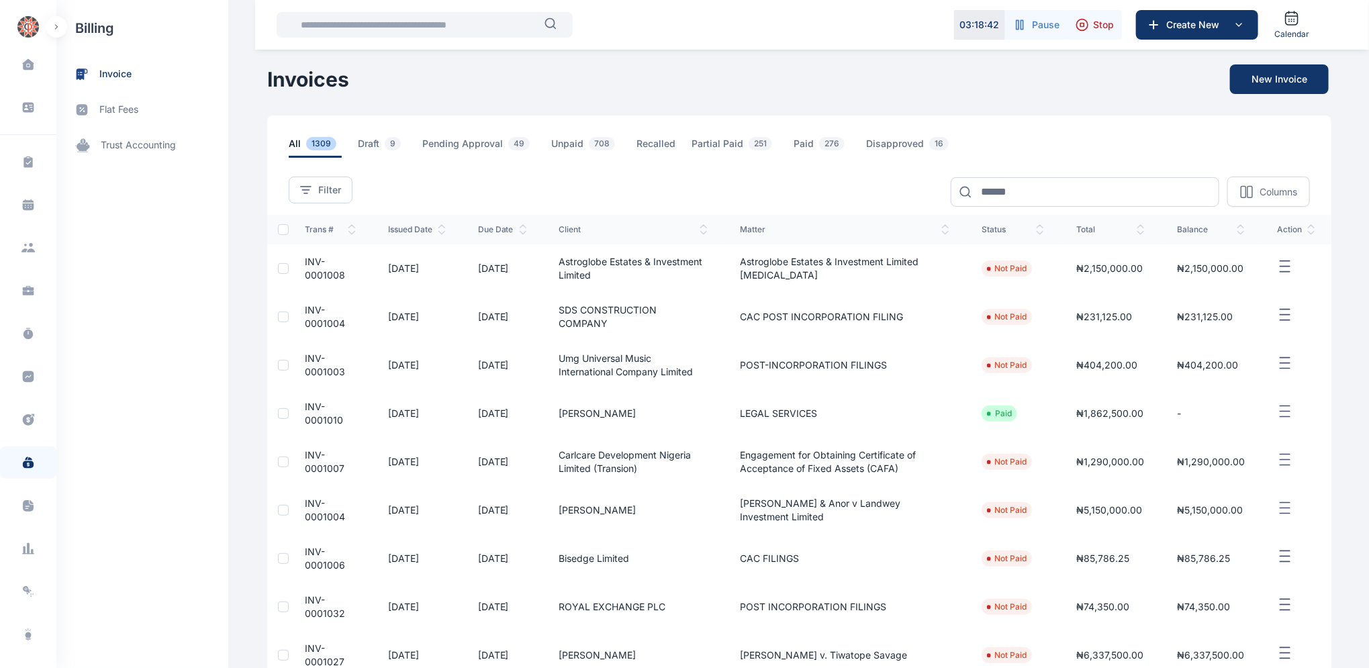
click at [307, 314] on span "INV-0001004" at bounding box center [325, 316] width 40 height 25
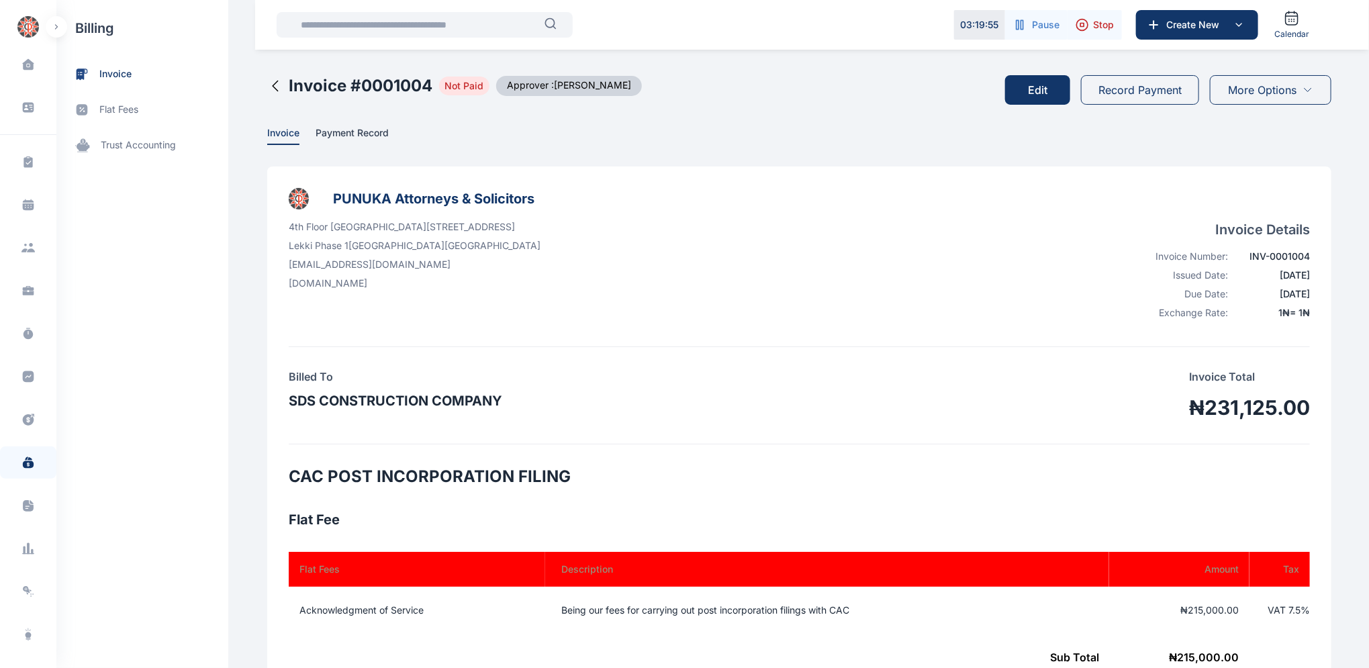
click at [1040, 89] on button "Edit" at bounding box center [1037, 90] width 65 height 30
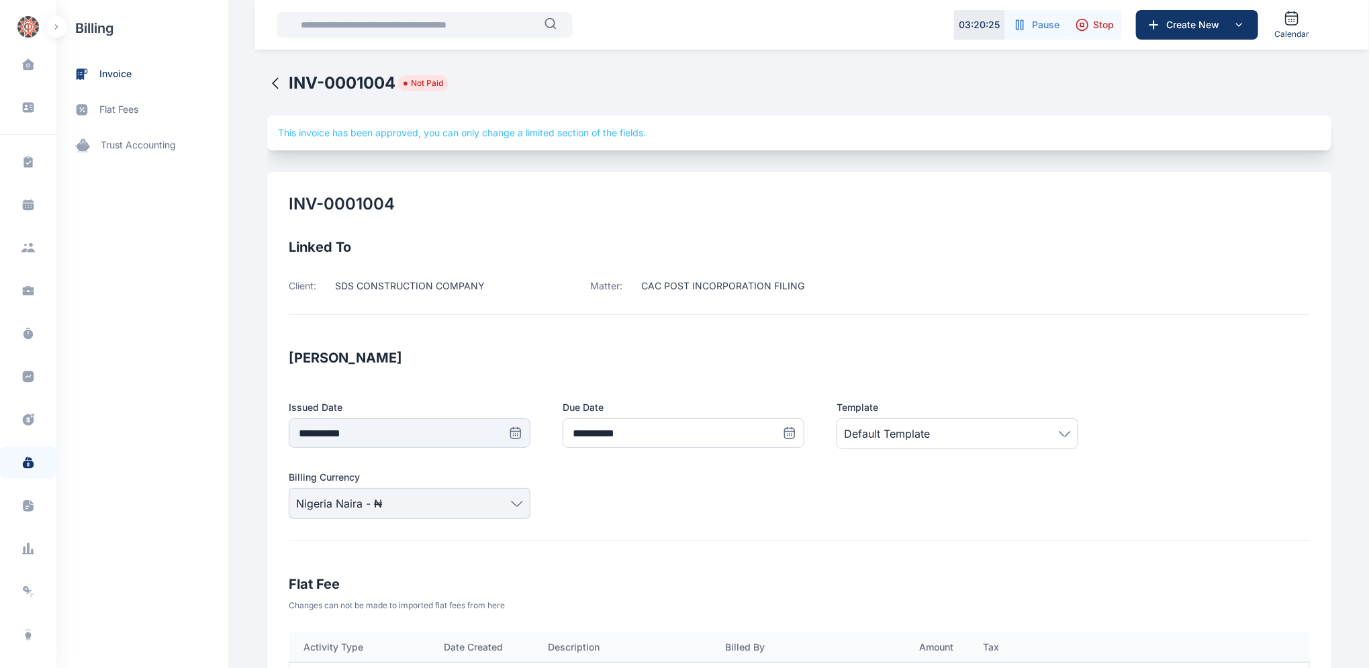
click at [267, 82] on icon at bounding box center [275, 83] width 16 height 16
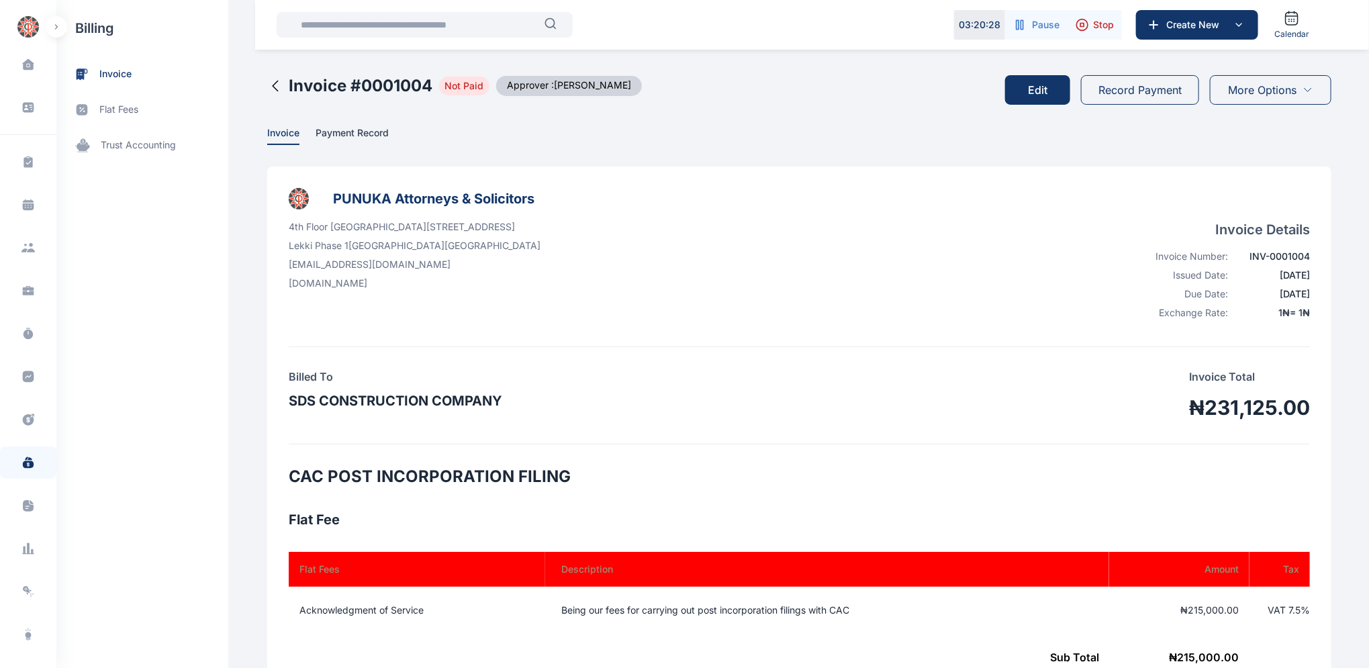
click at [273, 83] on icon at bounding box center [275, 86] width 5 height 10
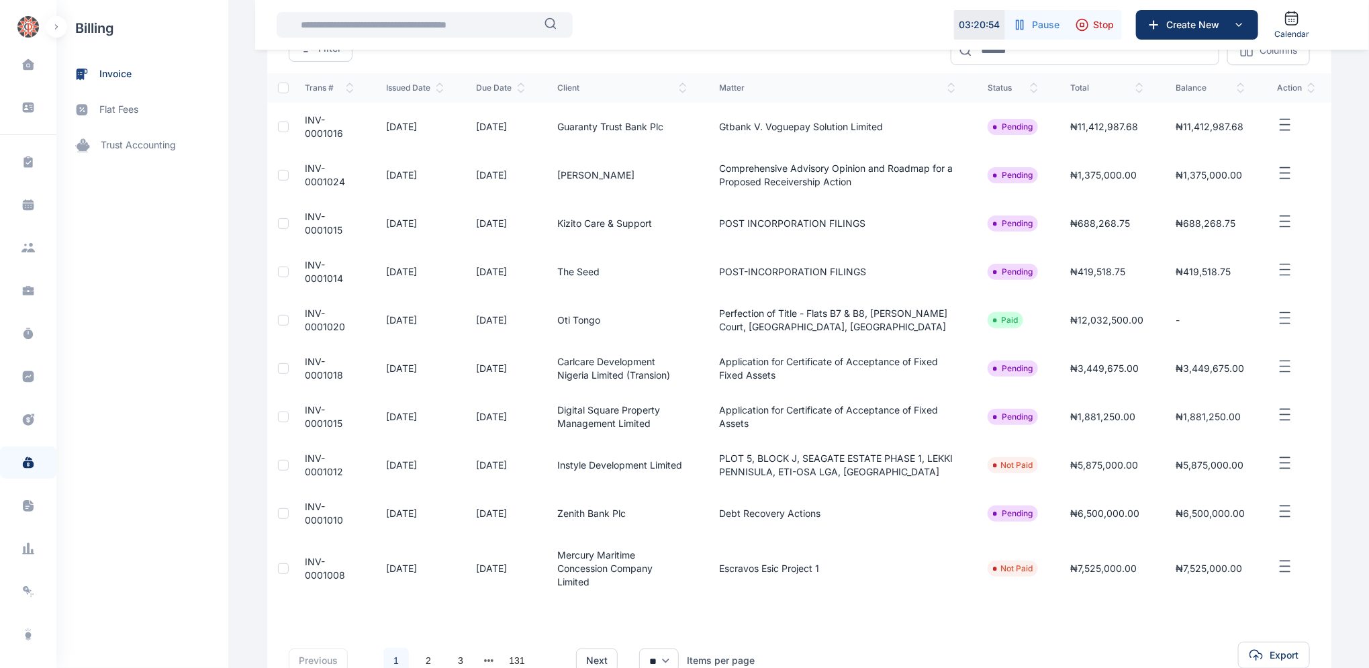
scroll to position [206, 0]
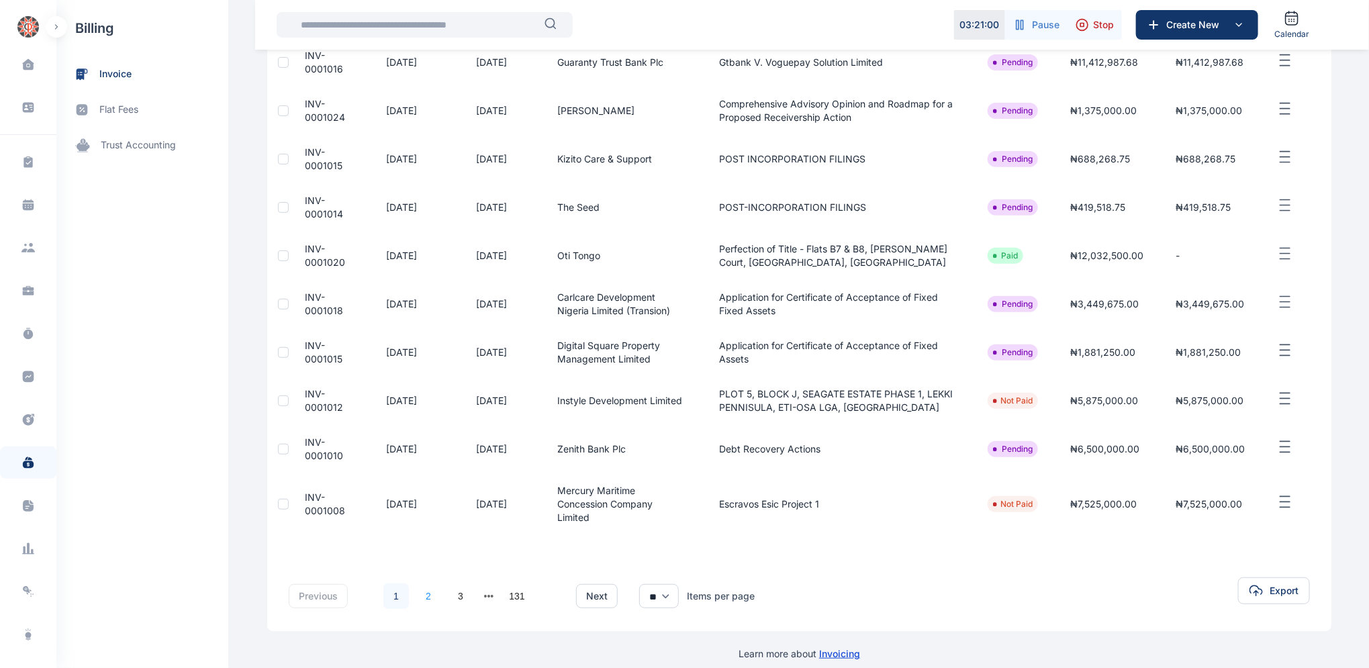
click at [422, 583] on link "2" at bounding box center [429, 596] width 26 height 26
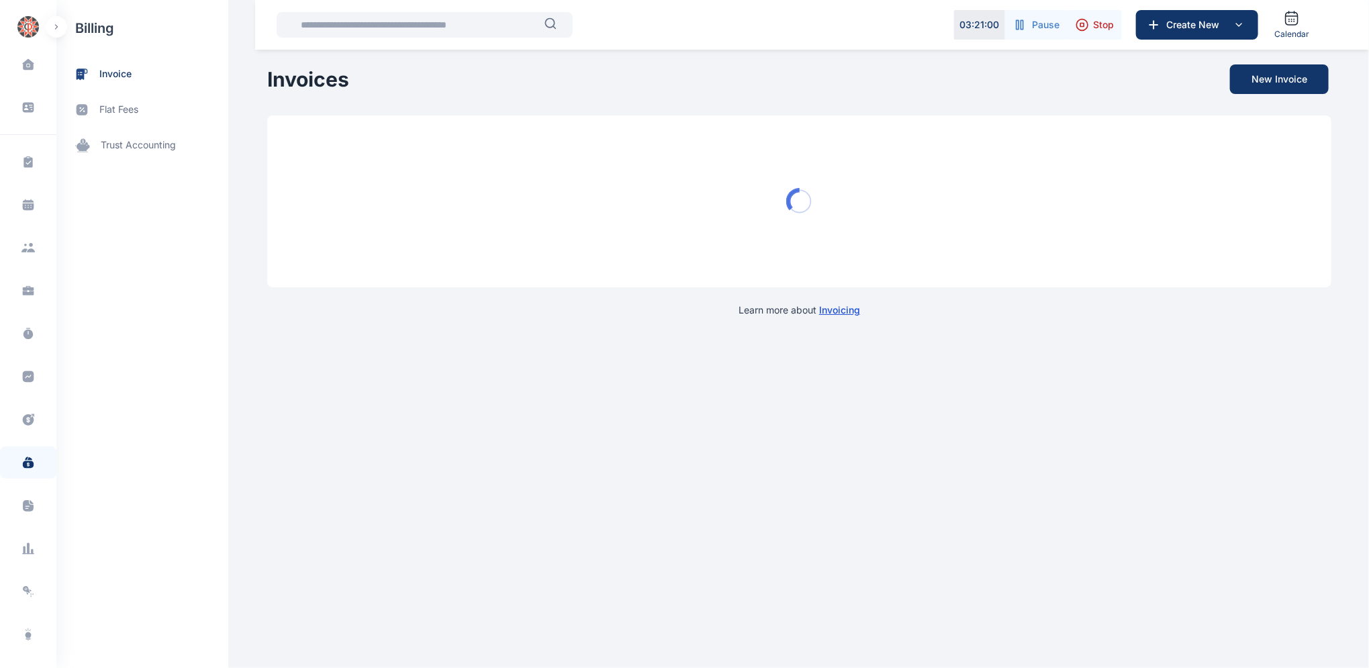
scroll to position [0, 0]
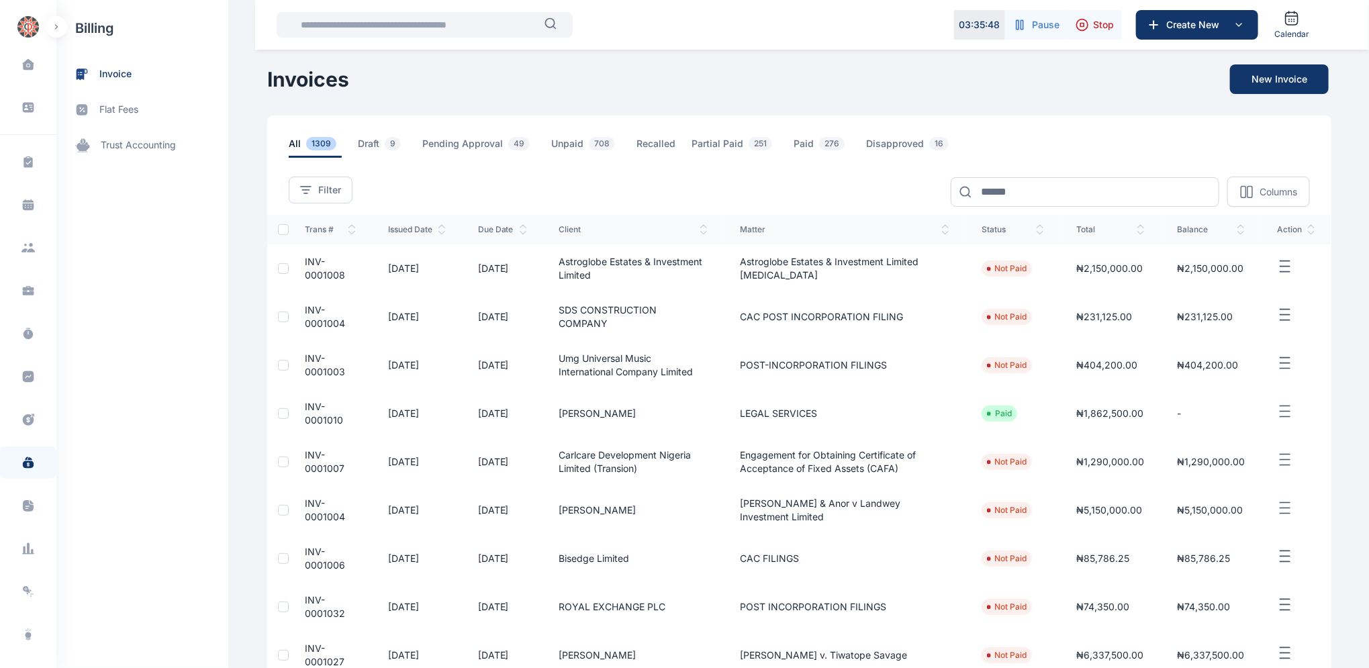
click at [305, 263] on span "INV-0001008" at bounding box center [325, 268] width 40 height 25
click at [305, 261] on span "INV-0001008" at bounding box center [325, 268] width 40 height 25
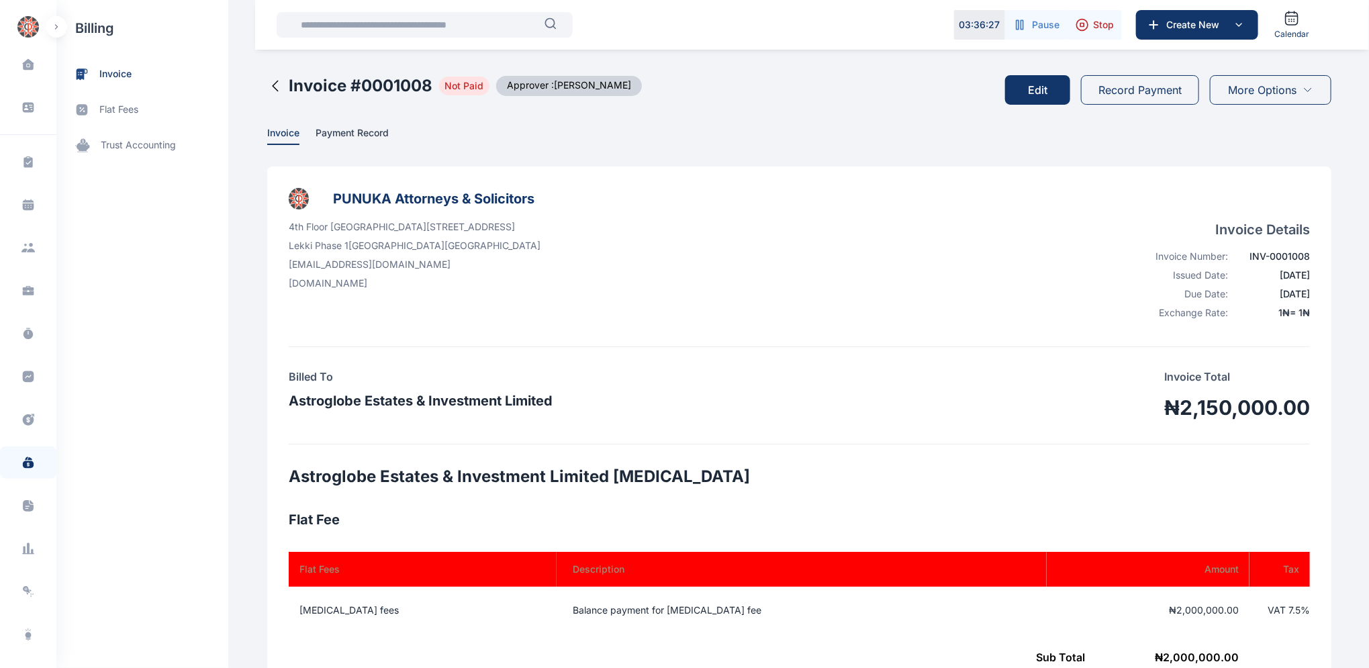
click at [1047, 87] on button "Edit" at bounding box center [1037, 90] width 65 height 30
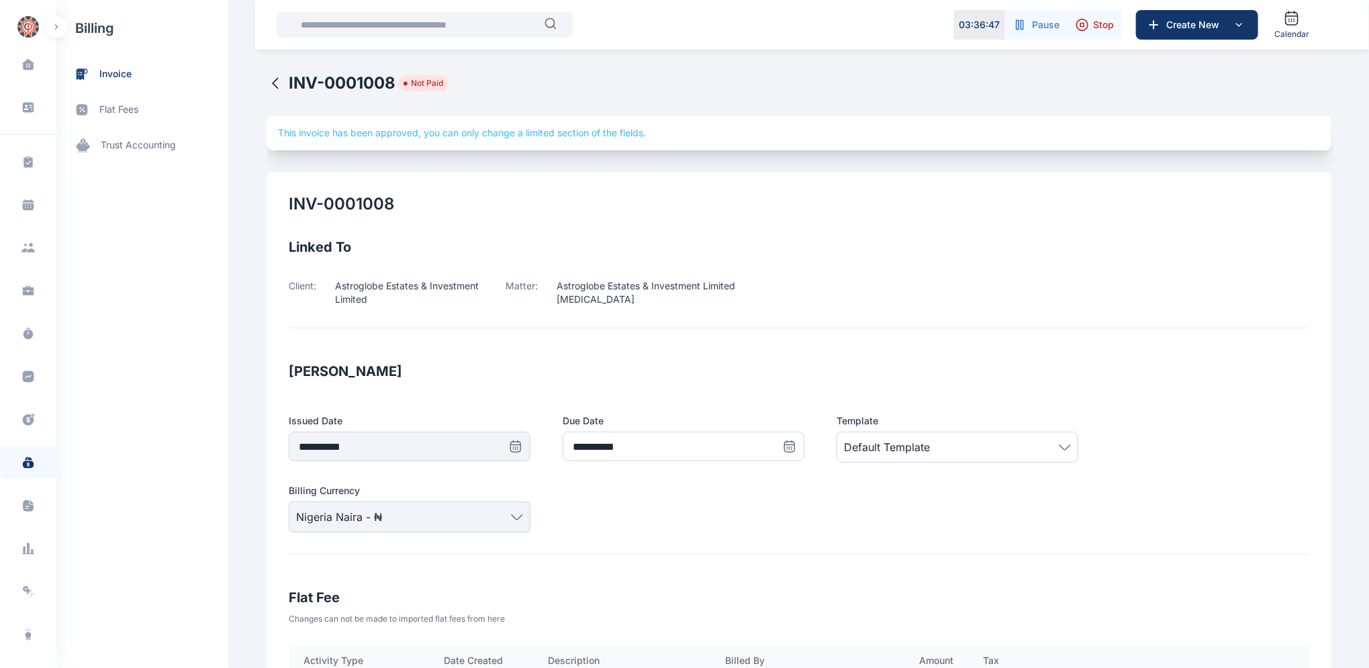
click at [269, 81] on icon at bounding box center [275, 83] width 16 height 16
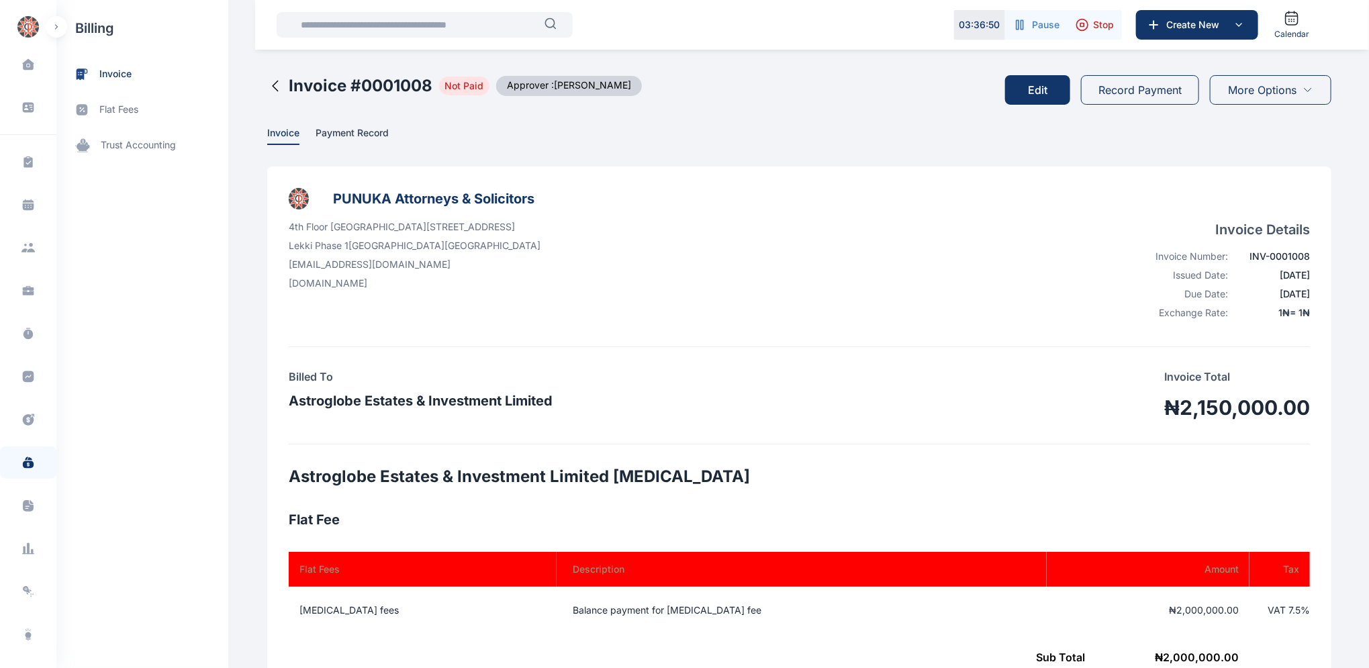
click at [273, 85] on icon at bounding box center [275, 86] width 5 height 10
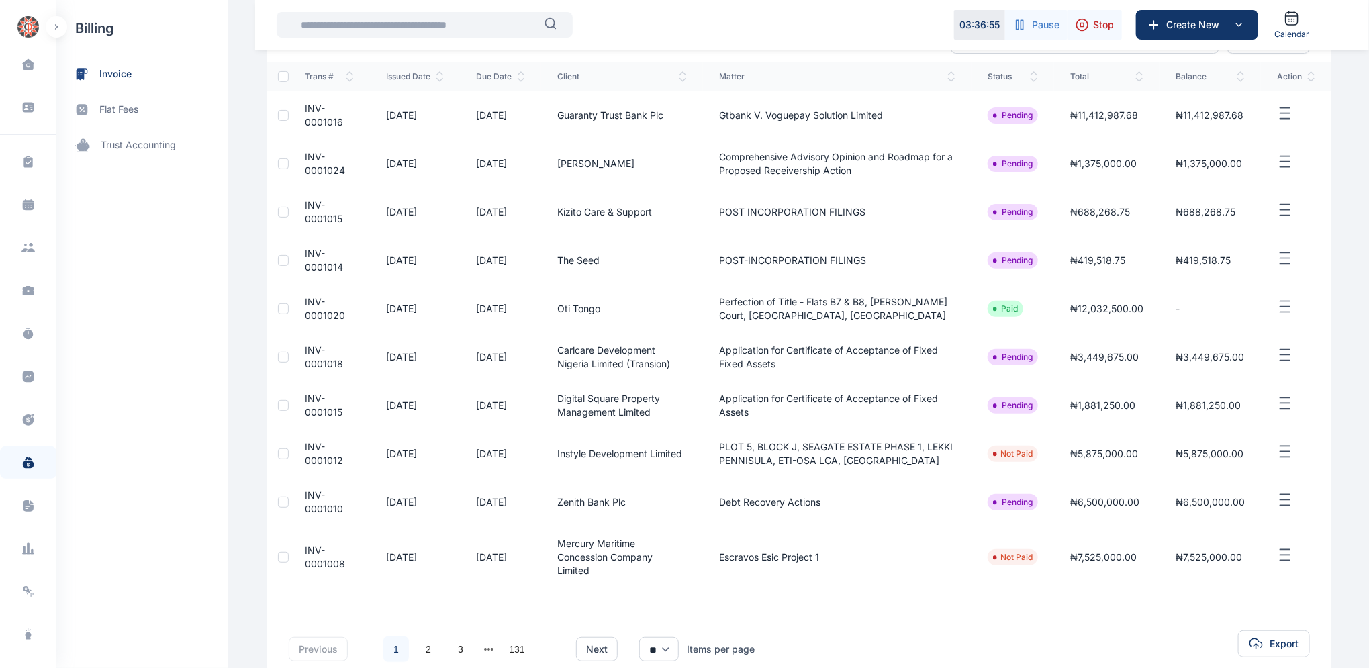
scroll to position [206, 0]
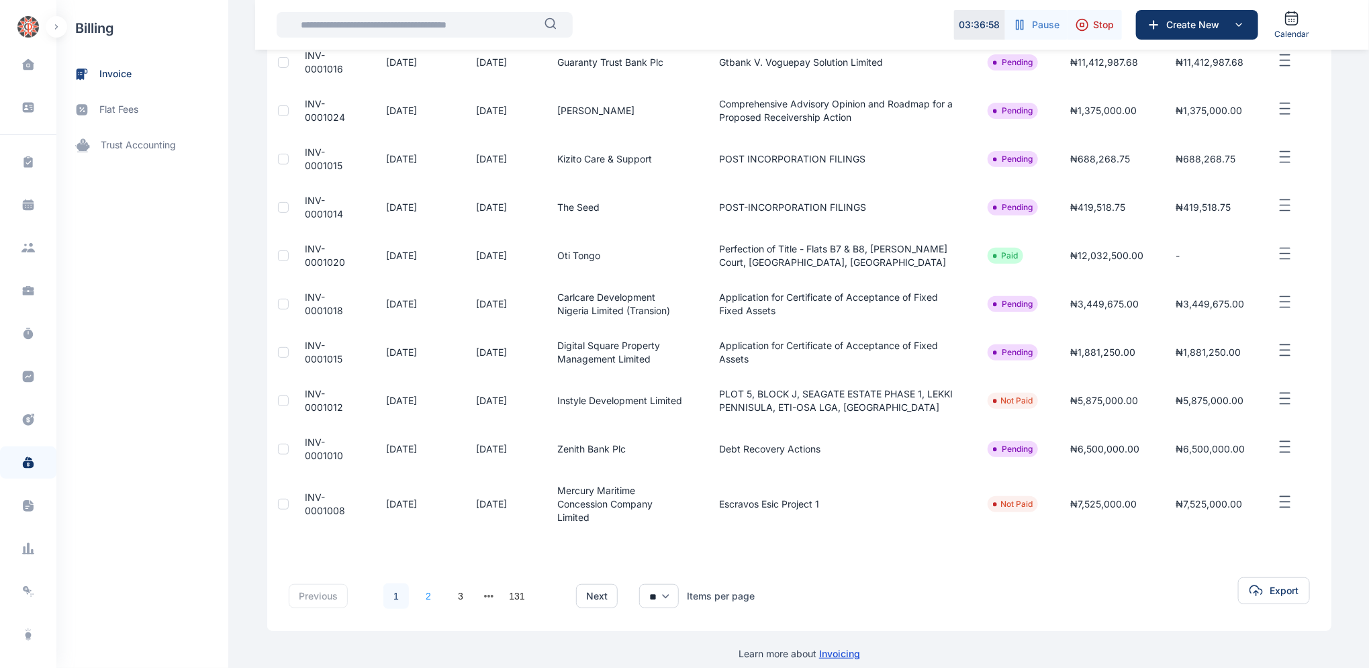
click at [419, 584] on link "2" at bounding box center [429, 596] width 26 height 26
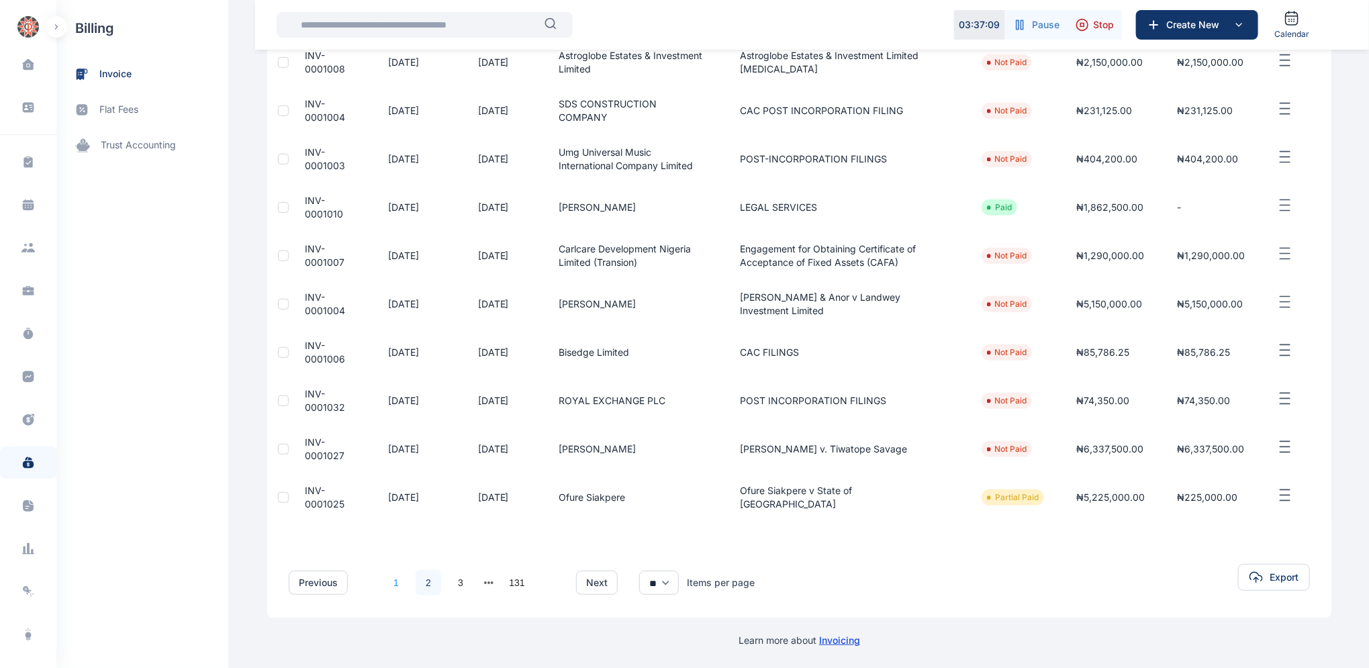
click at [385, 579] on link "1" at bounding box center [396, 583] width 26 height 26
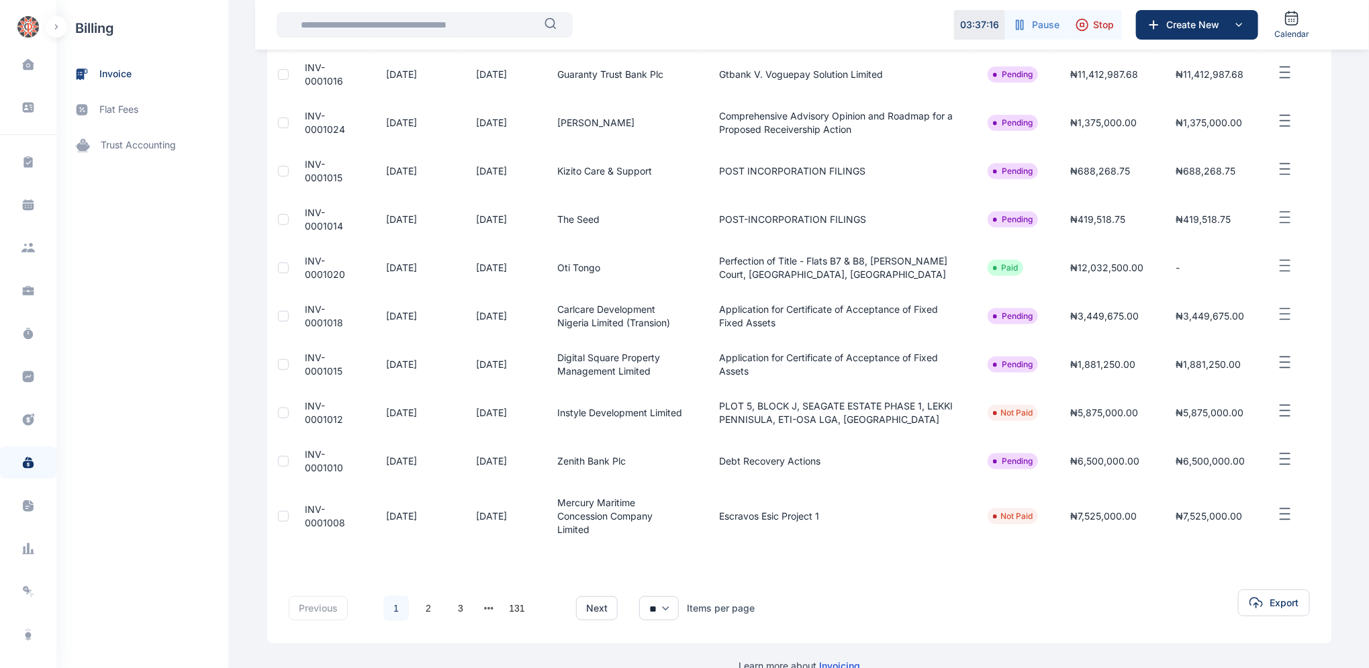
scroll to position [205, 0]
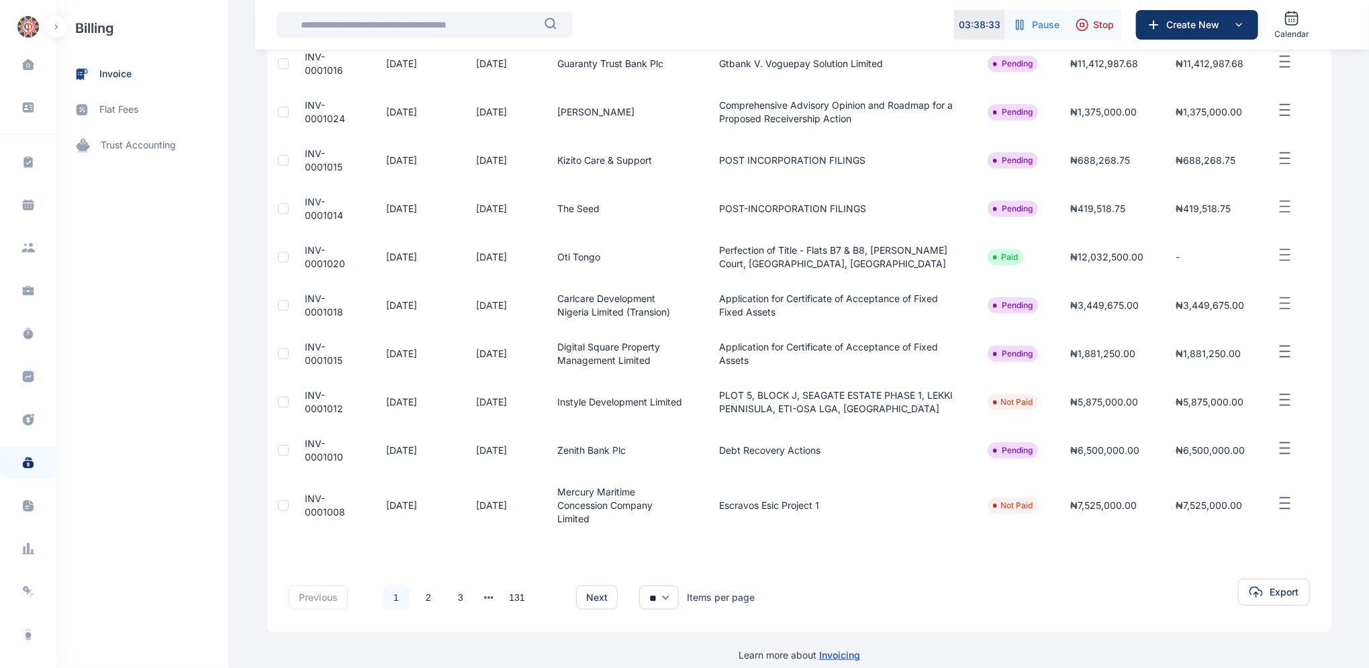
click at [314, 495] on span "INV-0001008" at bounding box center [325, 505] width 40 height 25
click at [315, 495] on span "INV-0001008" at bounding box center [325, 505] width 40 height 25
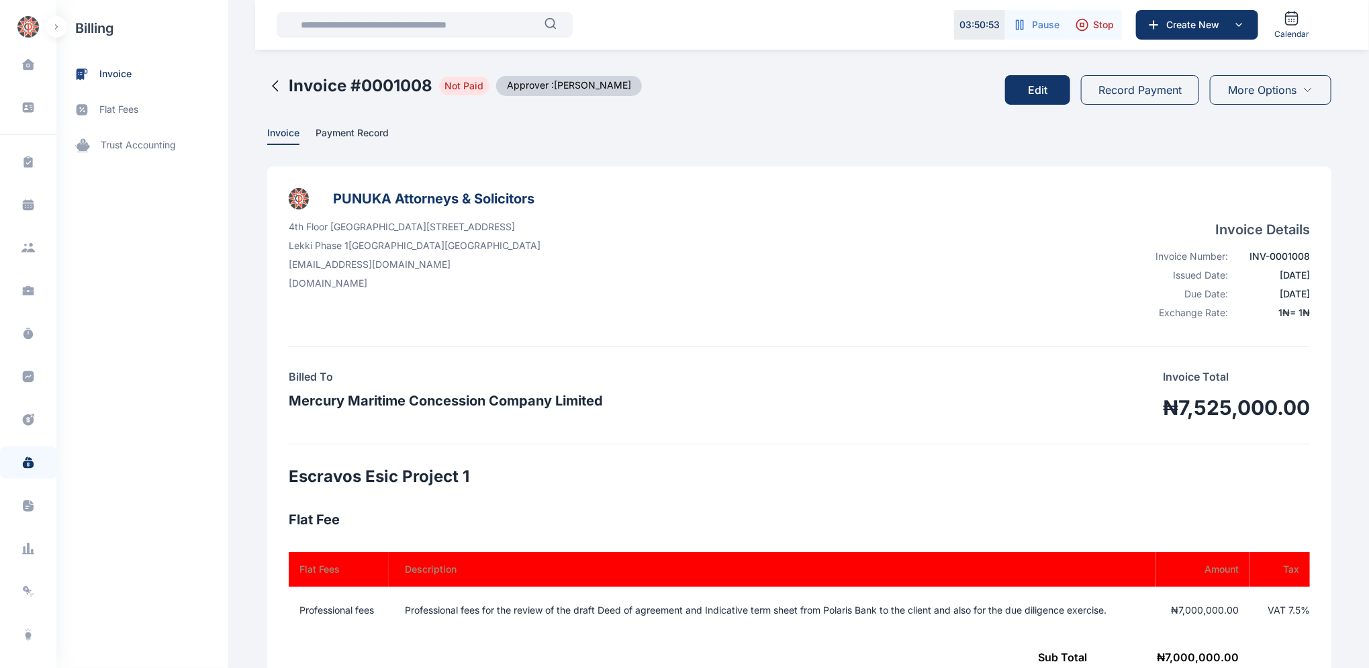
click at [1041, 87] on button "Edit" at bounding box center [1037, 90] width 65 height 30
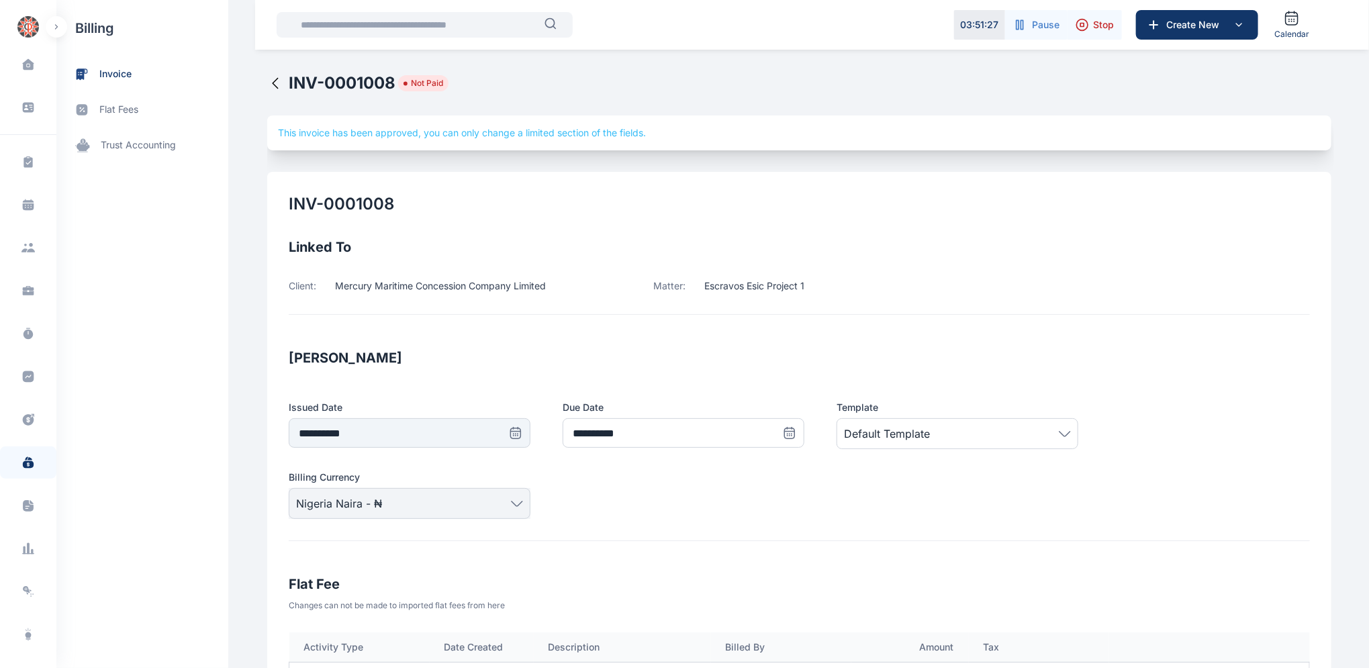
click at [267, 80] on icon at bounding box center [275, 83] width 16 height 16
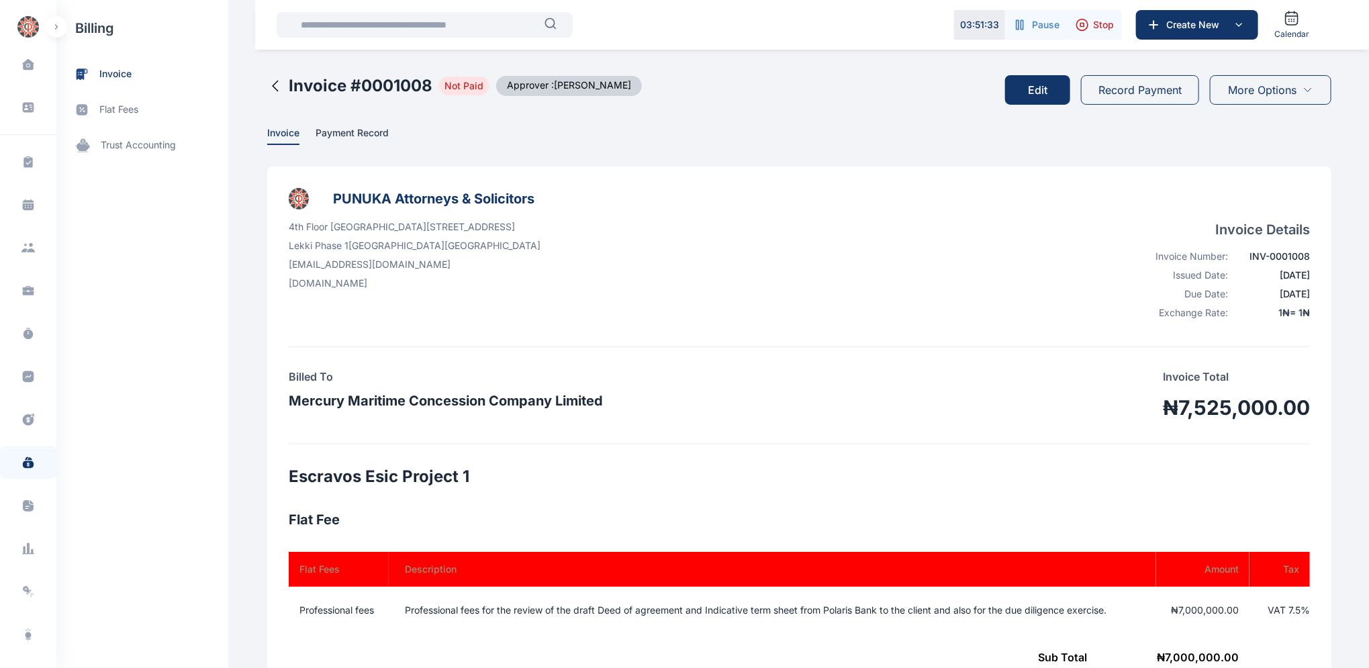
click at [273, 85] on icon at bounding box center [275, 86] width 5 height 10
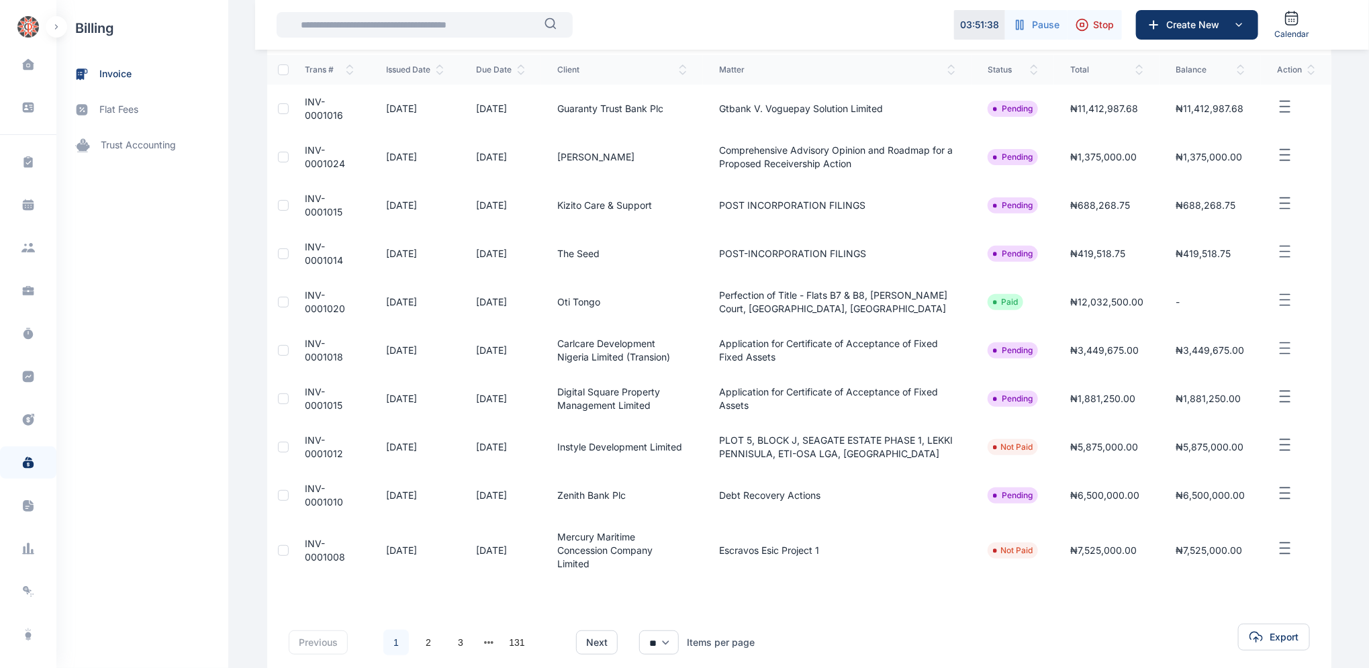
scroll to position [206, 0]
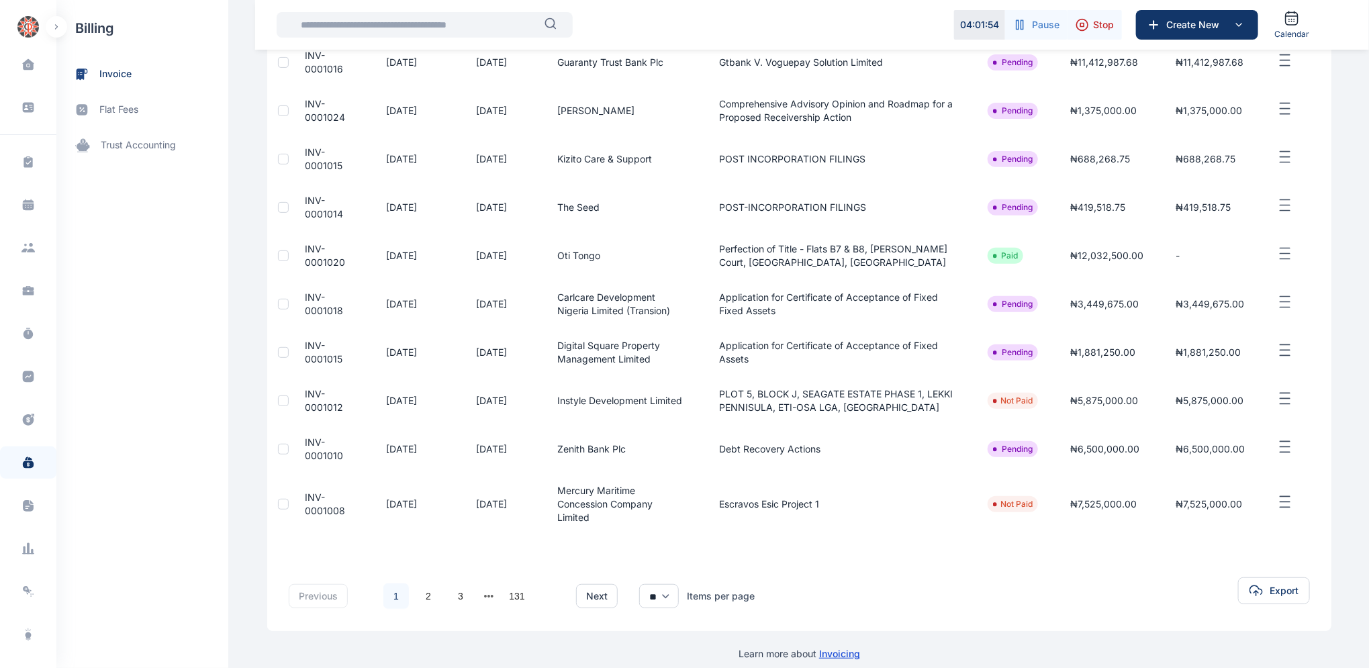
click at [312, 398] on span "INV-0001012" at bounding box center [324, 400] width 38 height 25
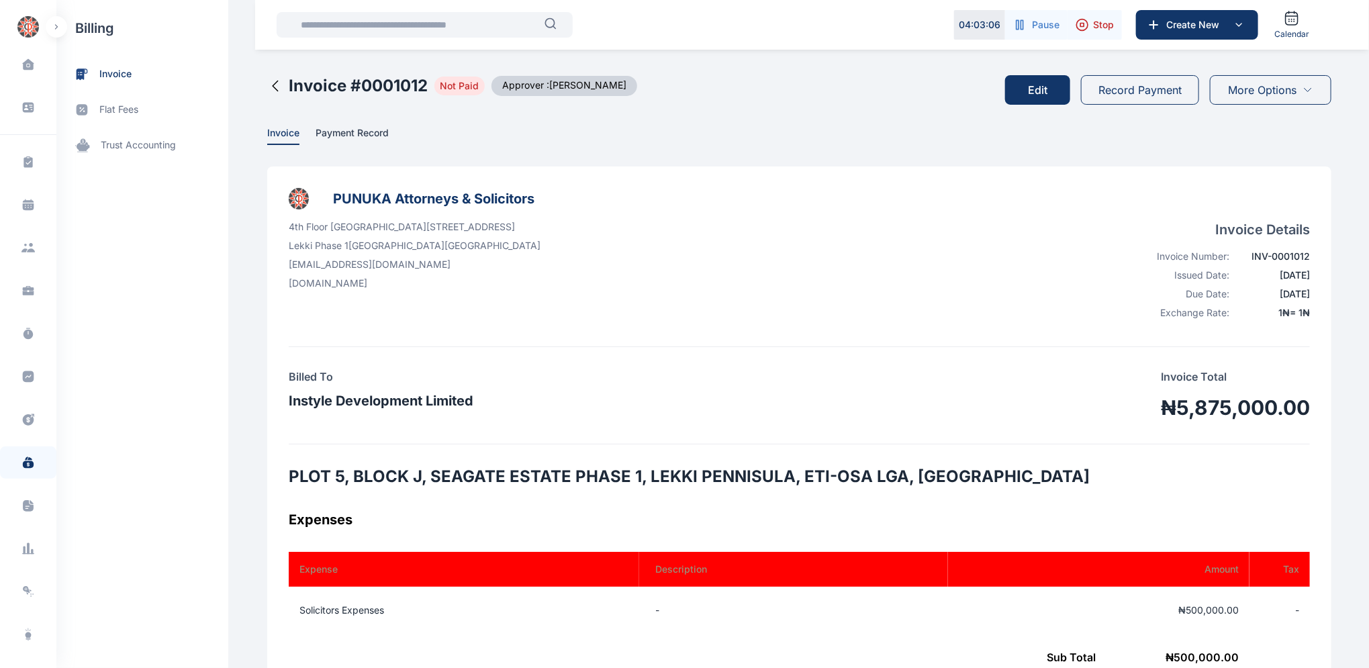
click at [1043, 87] on button "Edit" at bounding box center [1037, 90] width 65 height 30
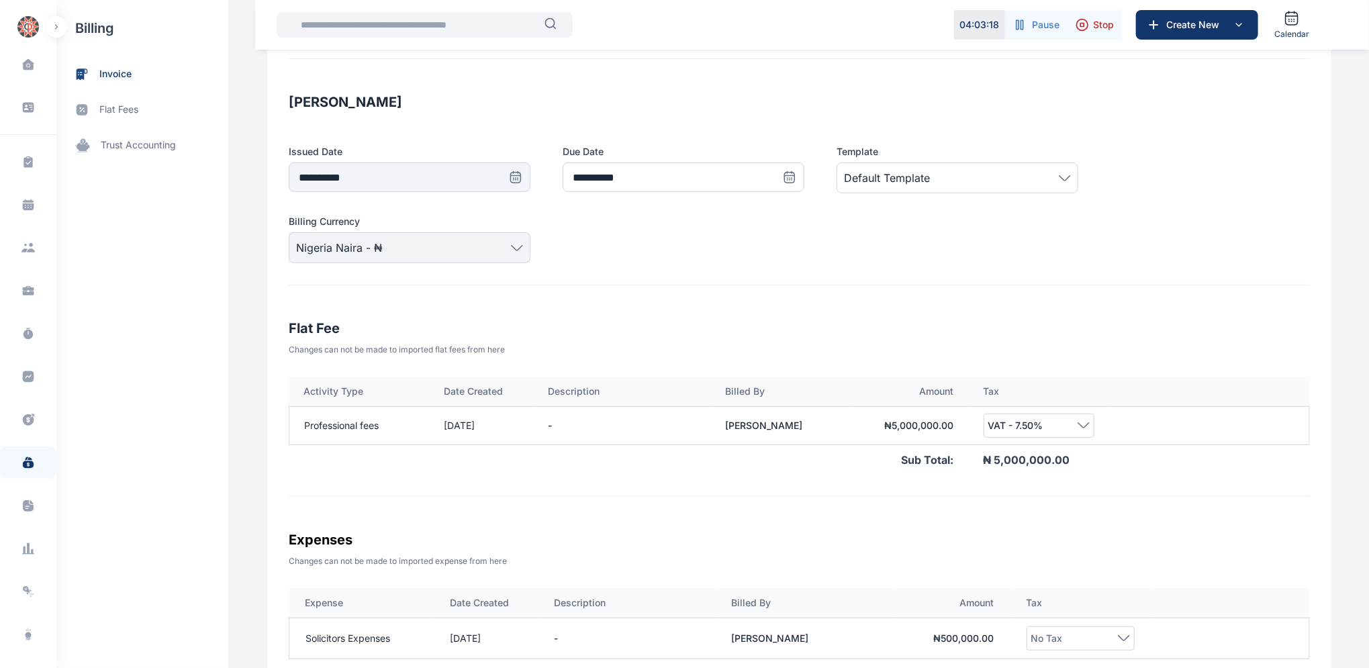
scroll to position [283, 0]
click at [115, 71] on span "invoice" at bounding box center [115, 74] width 32 height 14
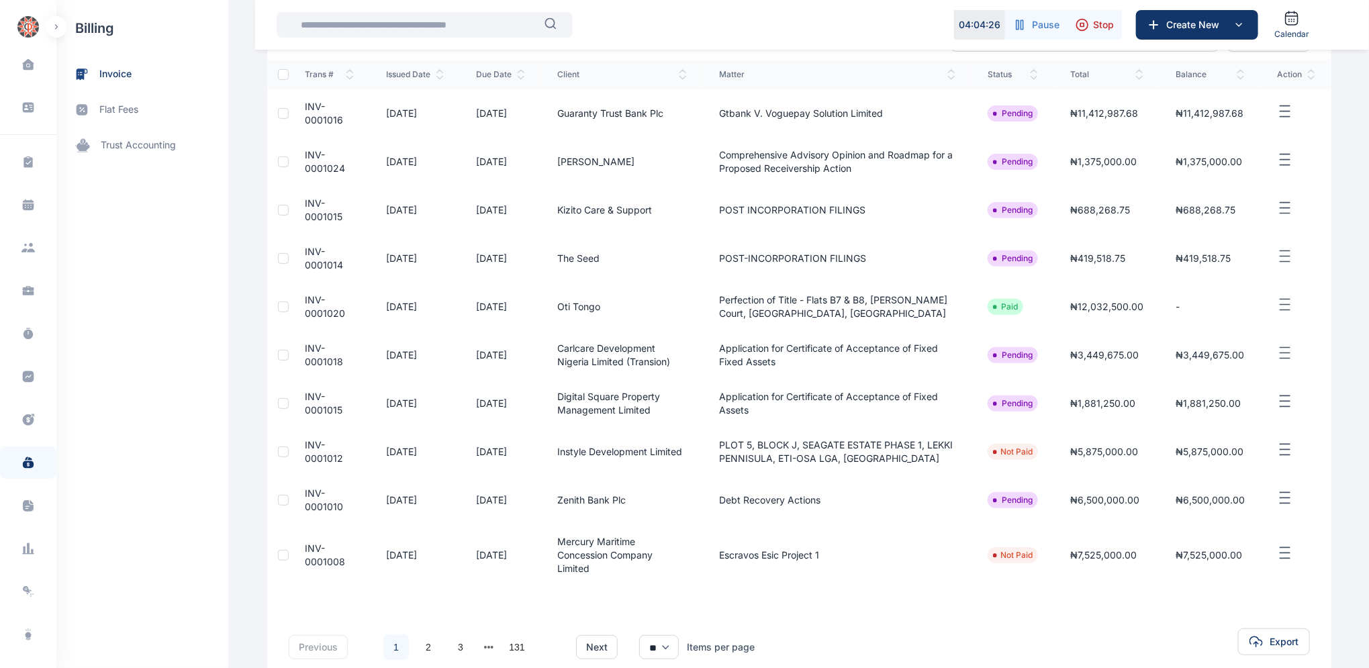
scroll to position [156, 0]
